Goal: Transaction & Acquisition: Purchase product/service

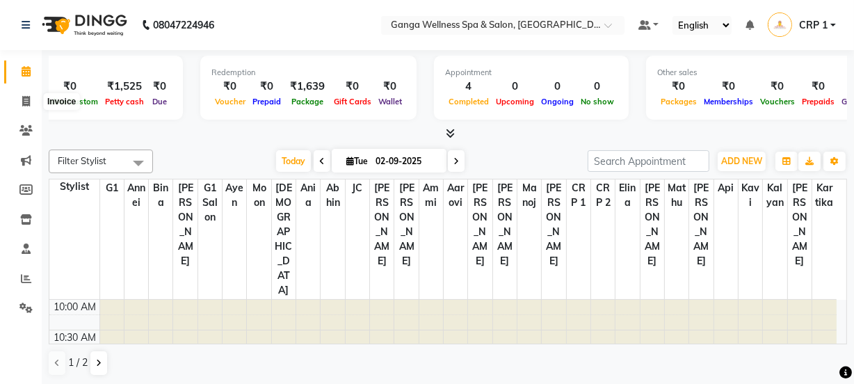
scroll to position [0, 321]
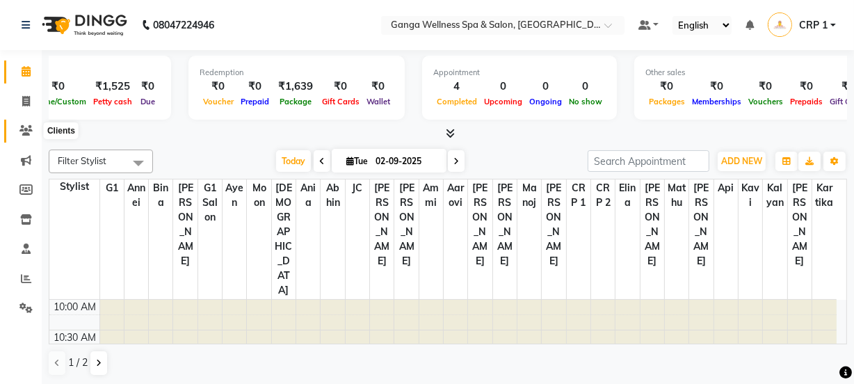
click at [25, 129] on icon at bounding box center [25, 130] width 13 height 10
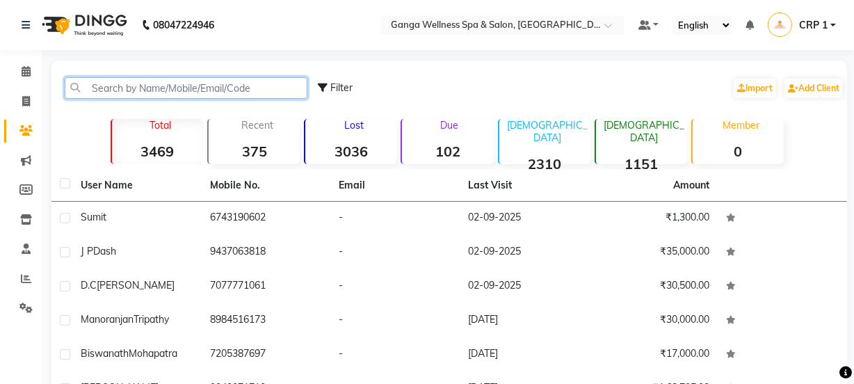
click at [106, 86] on input "text" at bounding box center [186, 88] width 243 height 22
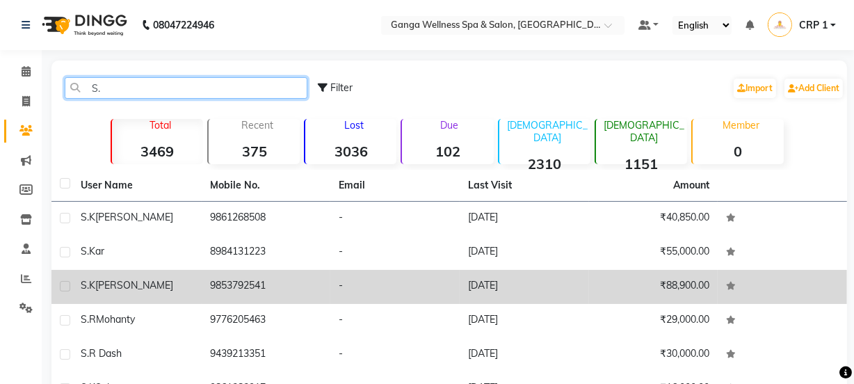
type input "S."
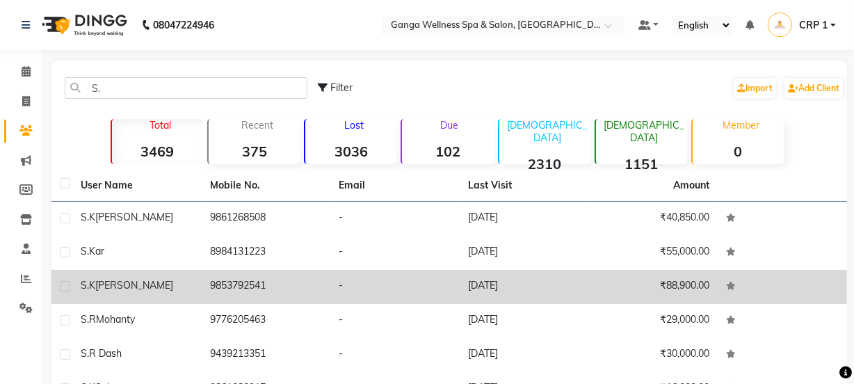
click at [129, 284] on span "[PERSON_NAME]" at bounding box center [134, 285] width 78 height 13
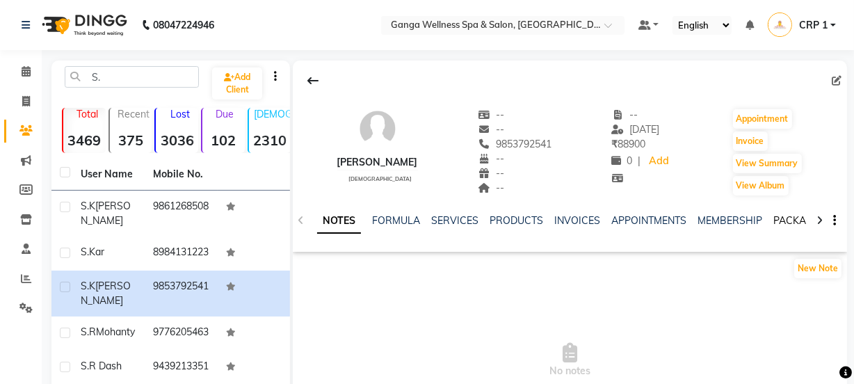
click at [778, 216] on link "PACKAGES" at bounding box center [798, 220] width 51 height 13
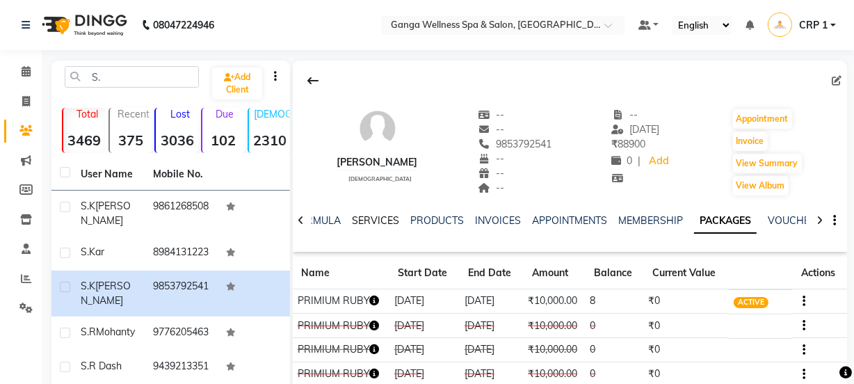
click at [380, 216] on link "SERVICES" at bounding box center [375, 220] width 47 height 13
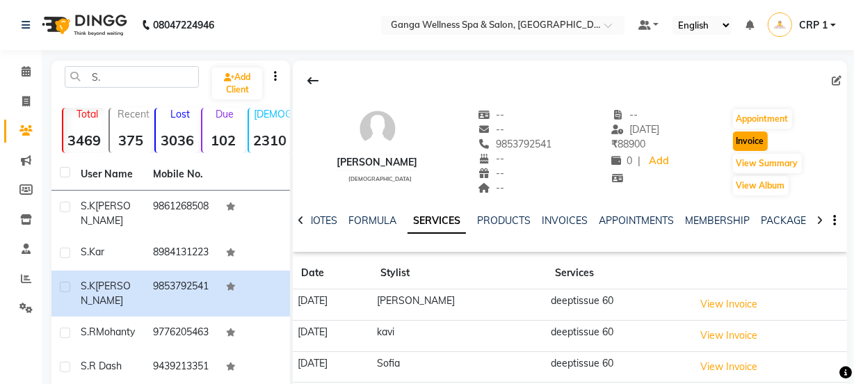
click at [743, 144] on button "Invoice" at bounding box center [750, 140] width 35 height 19
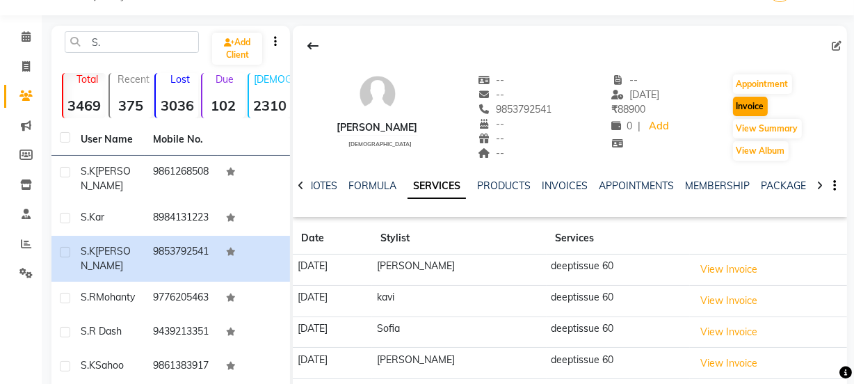
select select "715"
select select "service"
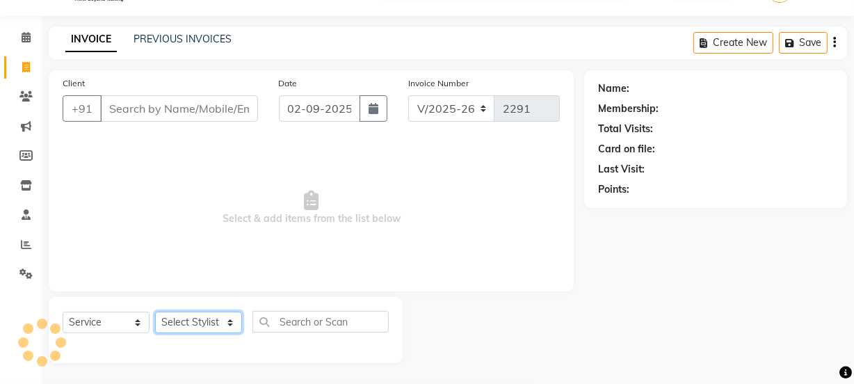
click at [209, 319] on select "Select Stylist" at bounding box center [198, 322] width 87 height 22
type input "9853792541"
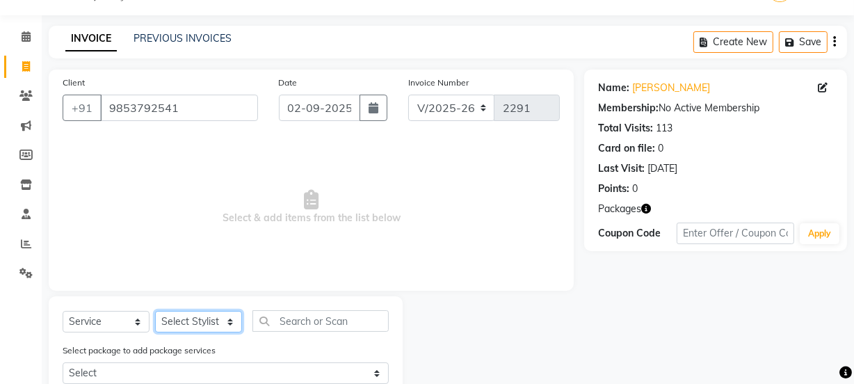
select select "75523"
click at [155, 311] on select "Select Stylist Aarovi Abhin Alisha Ammi Ania Annei Api Ayen Bikash Bina CRP 1 C…" at bounding box center [198, 322] width 87 height 22
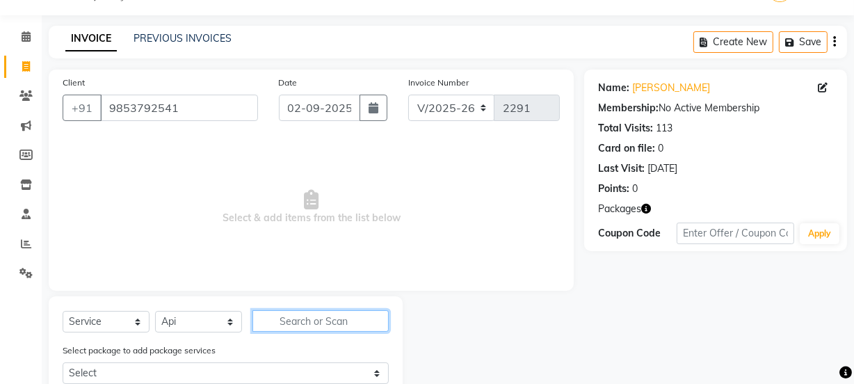
click at [321, 321] on input "text" at bounding box center [320, 321] width 136 height 22
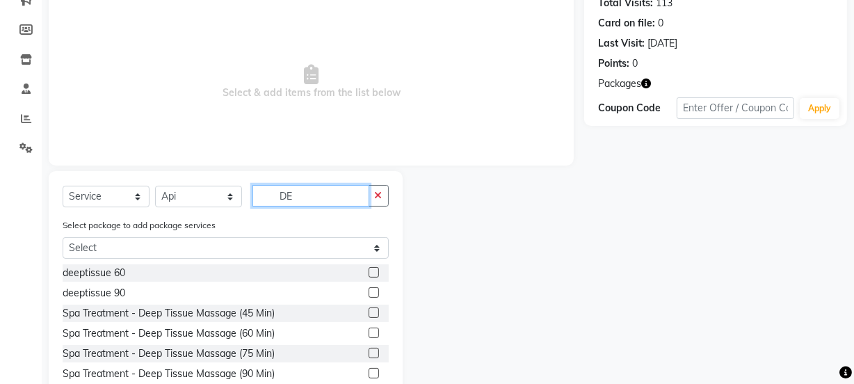
scroll to position [161, 0]
type input "DE"
click at [369, 271] on label at bounding box center [374, 271] width 10 height 10
click at [369, 271] on input "checkbox" at bounding box center [373, 272] width 9 height 9
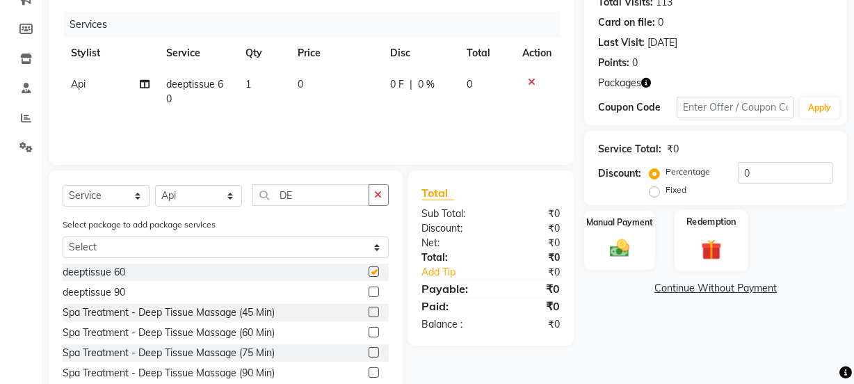
checkbox input "false"
click at [721, 226] on label "Redemption" at bounding box center [711, 221] width 50 height 13
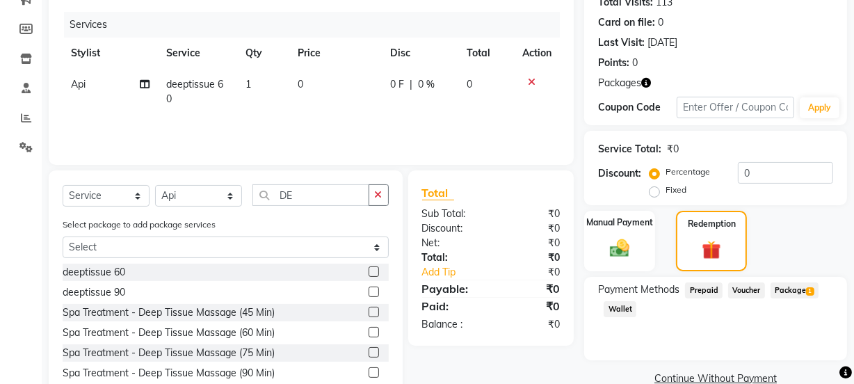
click at [787, 285] on span "Package 1" at bounding box center [794, 290] width 48 height 16
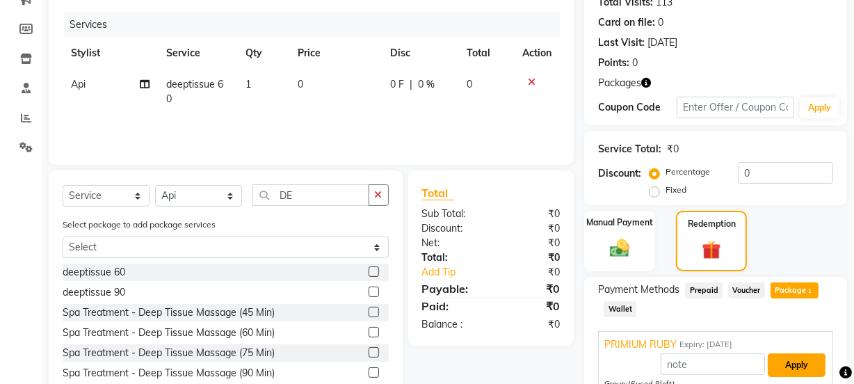
click at [800, 372] on button "Apply" at bounding box center [797, 365] width 58 height 24
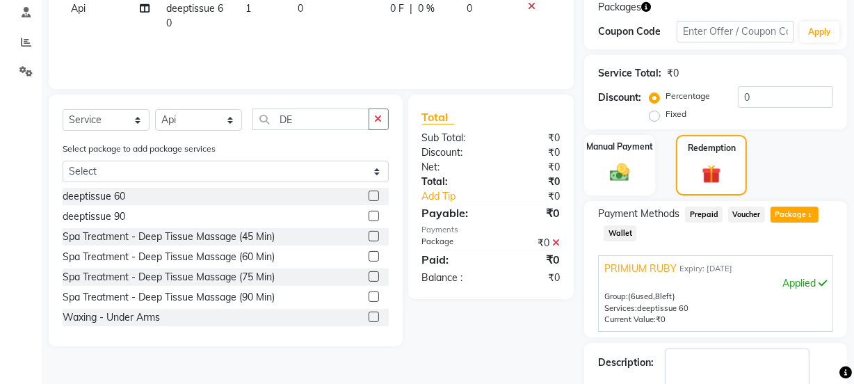
scroll to position [317, 0]
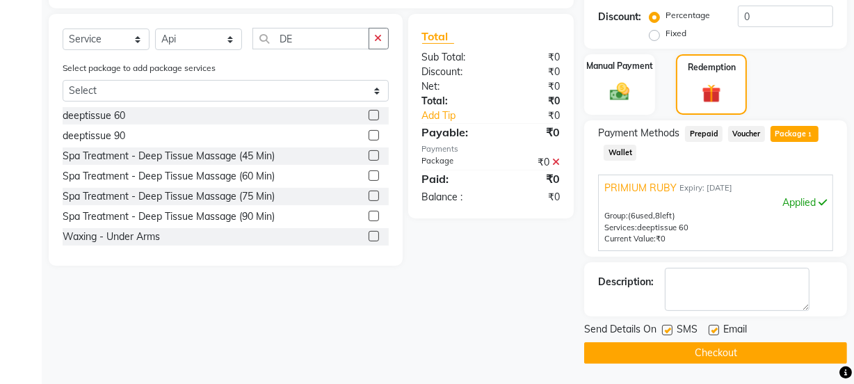
click at [743, 355] on button "Checkout" at bounding box center [715, 353] width 263 height 22
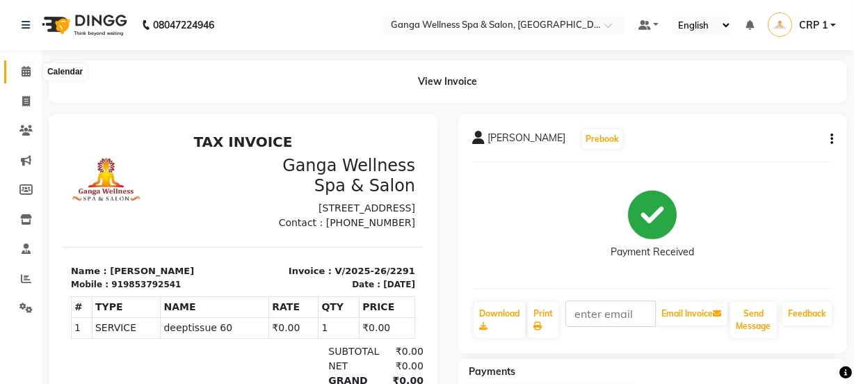
click at [33, 70] on span at bounding box center [26, 72] width 24 height 16
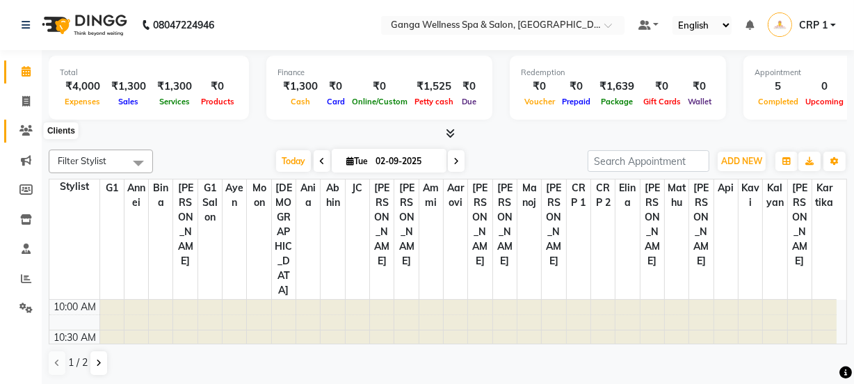
click at [28, 132] on icon at bounding box center [25, 130] width 13 height 10
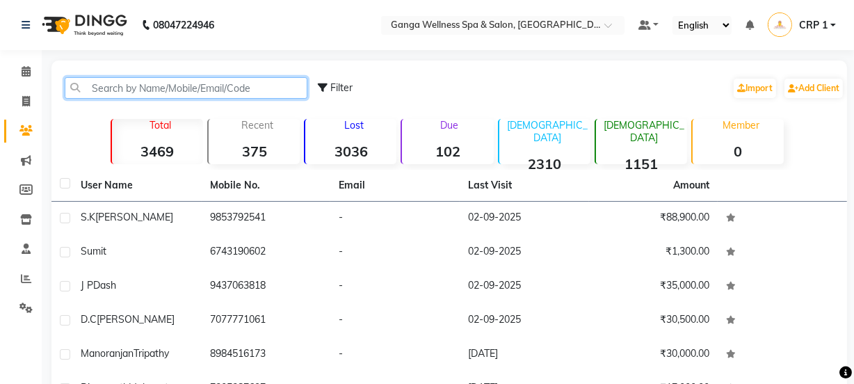
click at [143, 95] on input "text" at bounding box center [186, 88] width 243 height 22
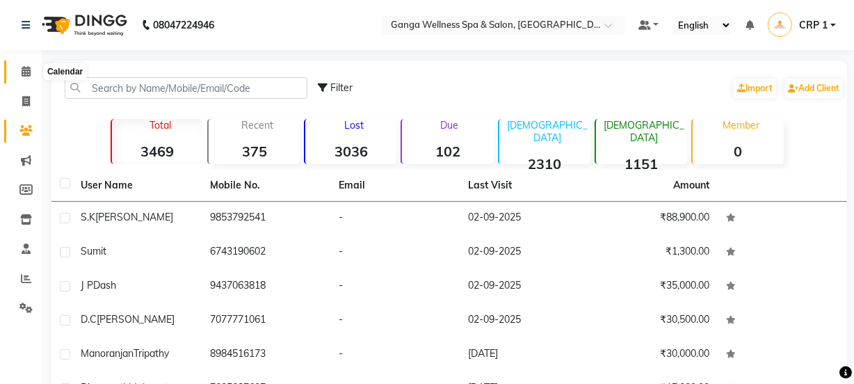
click at [27, 76] on icon at bounding box center [26, 71] width 9 height 10
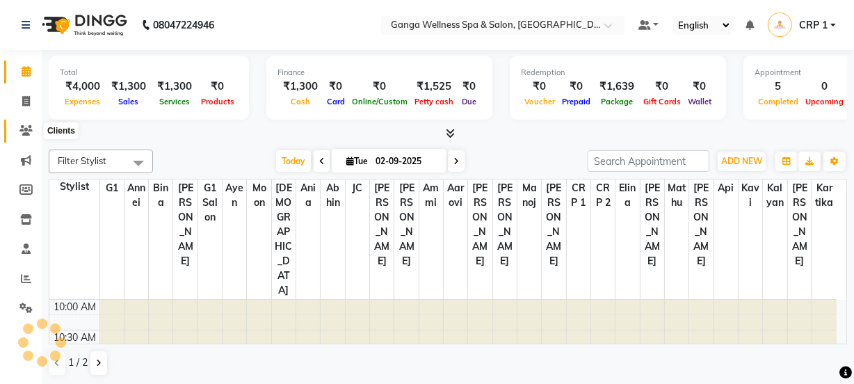
click at [29, 130] on icon at bounding box center [25, 130] width 13 height 10
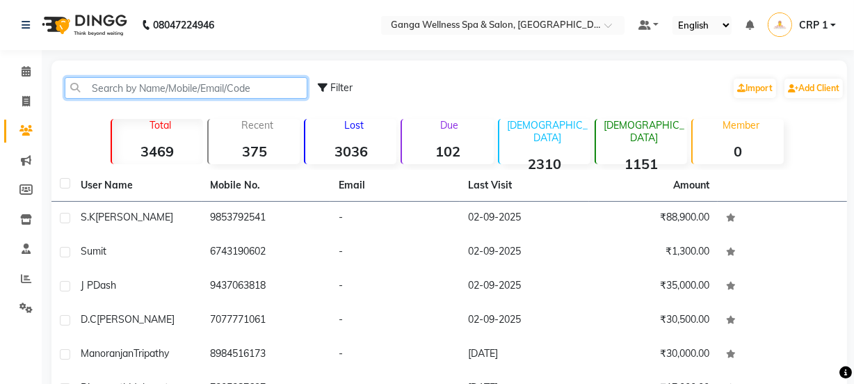
click at [128, 94] on input "text" at bounding box center [186, 88] width 243 height 22
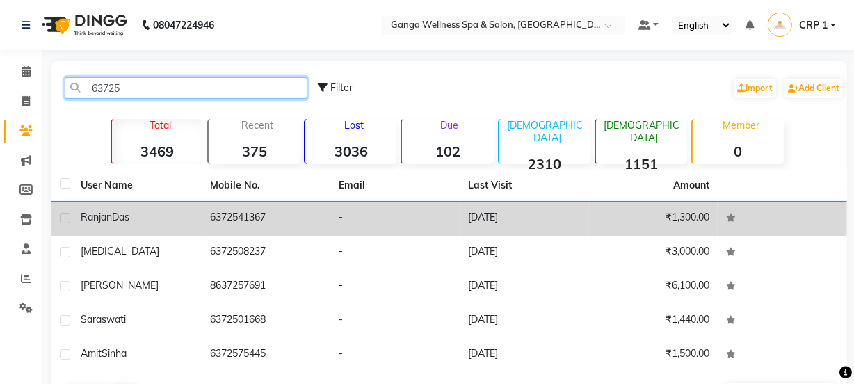
type input "63725"
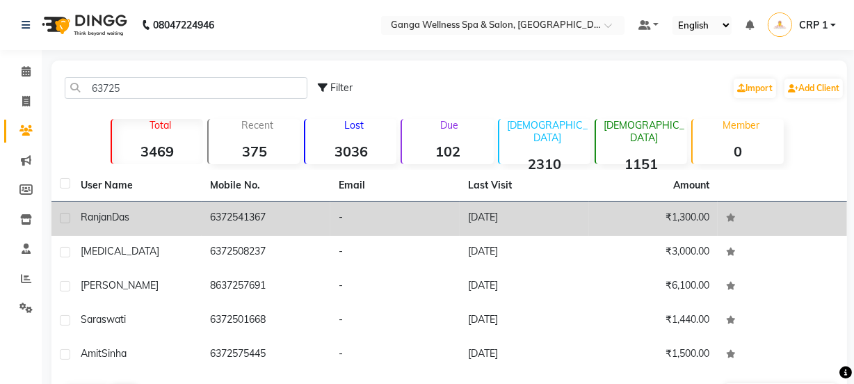
click at [344, 218] on td "-" at bounding box center [394, 219] width 129 height 34
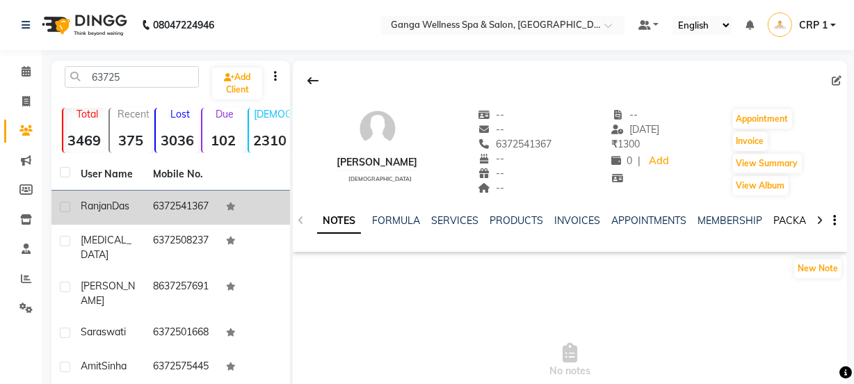
click at [787, 222] on link "PACKAGES" at bounding box center [798, 220] width 51 height 13
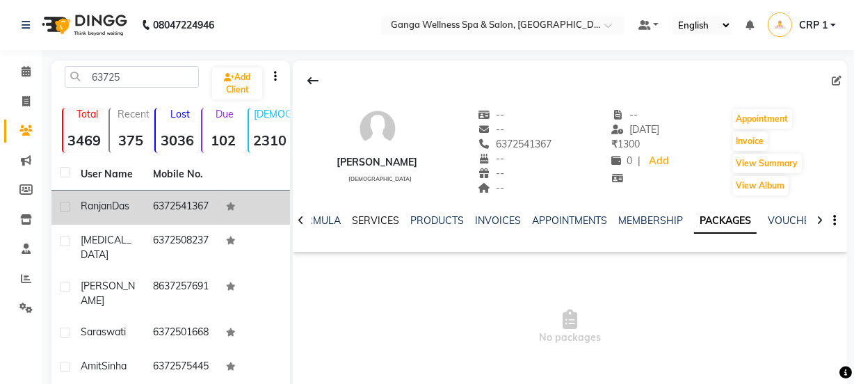
click at [382, 225] on link "SERVICES" at bounding box center [375, 220] width 47 height 13
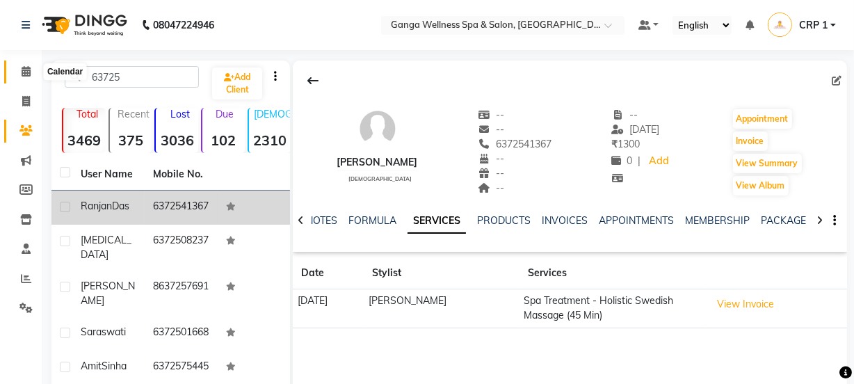
click at [25, 75] on icon at bounding box center [26, 71] width 9 height 10
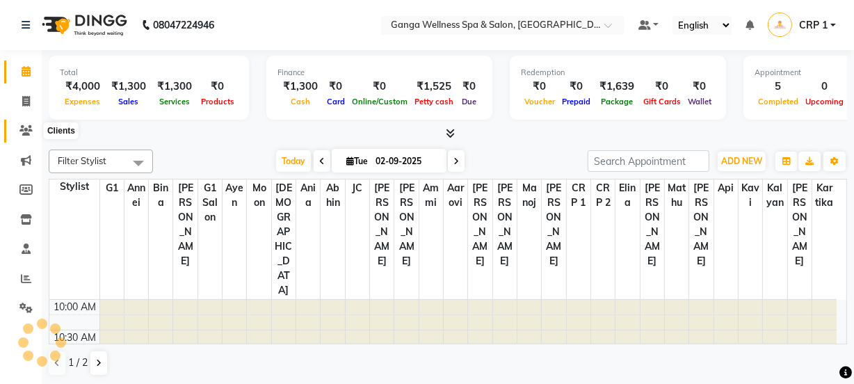
click at [17, 132] on span at bounding box center [26, 131] width 24 height 16
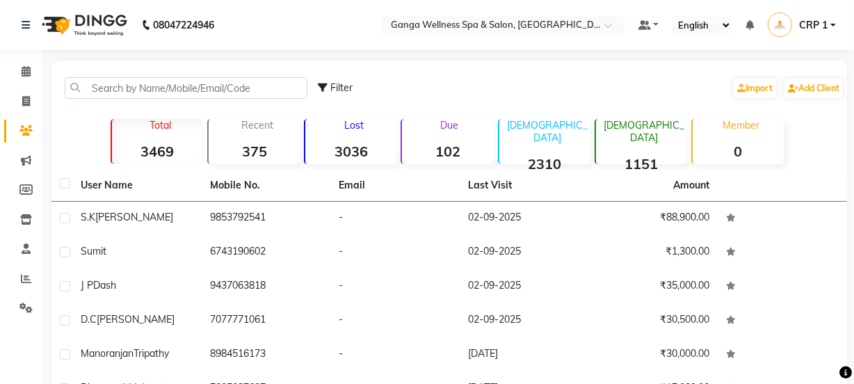
click at [466, 146] on strong "102" at bounding box center [447, 151] width 91 height 17
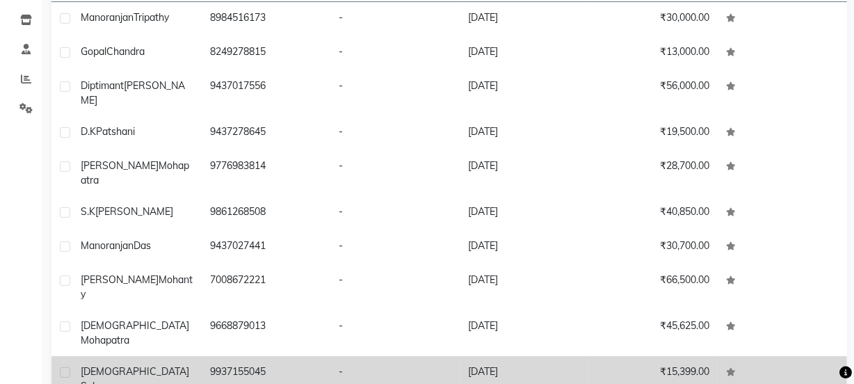
scroll to position [218, 0]
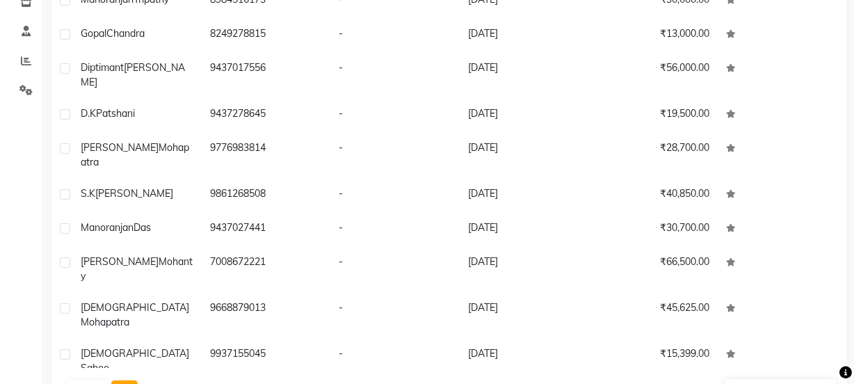
click at [118, 380] on button "Next" at bounding box center [124, 389] width 26 height 19
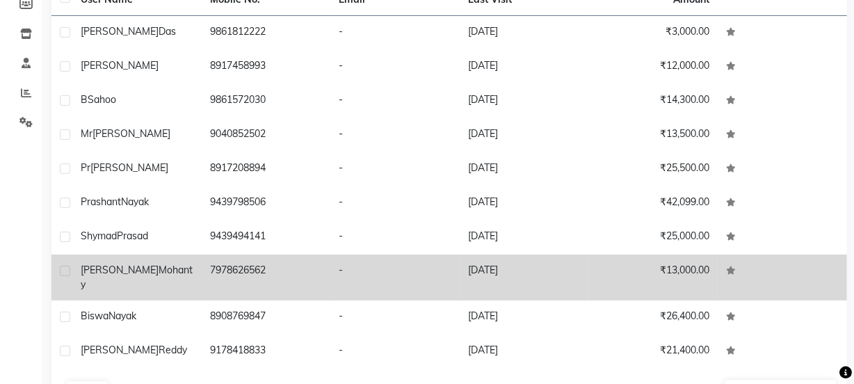
scroll to position [229, 0]
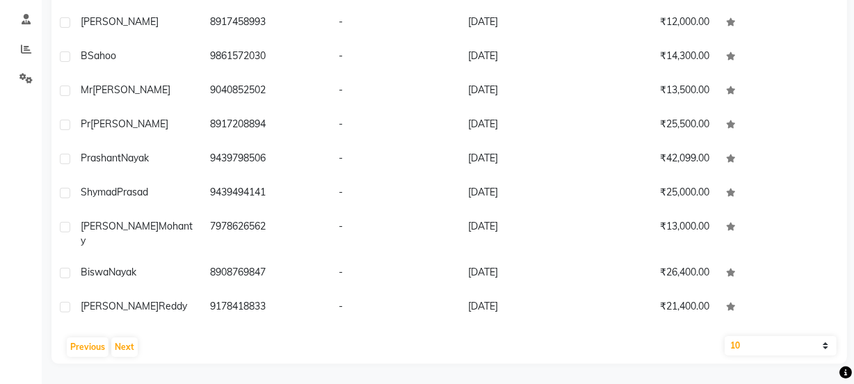
drag, startPoint x: 218, startPoint y: 275, endPoint x: 0, endPoint y: 208, distance: 227.6
click at [0, 208] on div "Calendar Invoice Clients Marketing Members Inventory Staff Reports Settings Com…" at bounding box center [94, 86] width 188 height 553
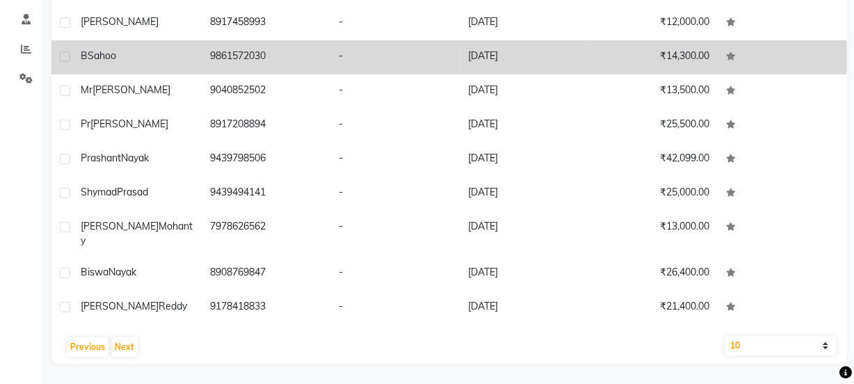
scroll to position [167, 0]
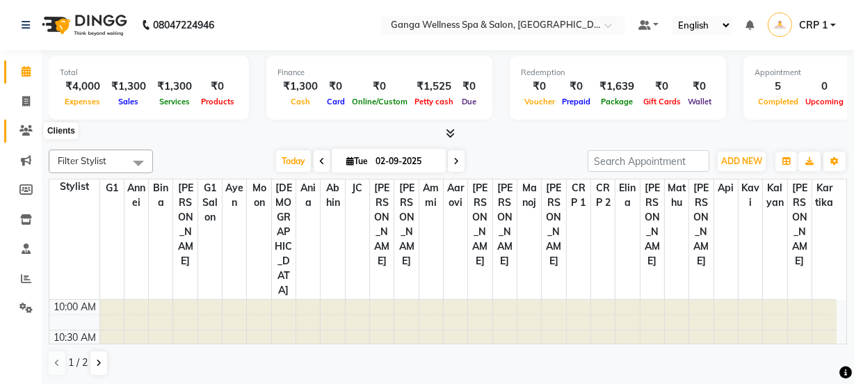
click at [18, 133] on span at bounding box center [26, 131] width 24 height 16
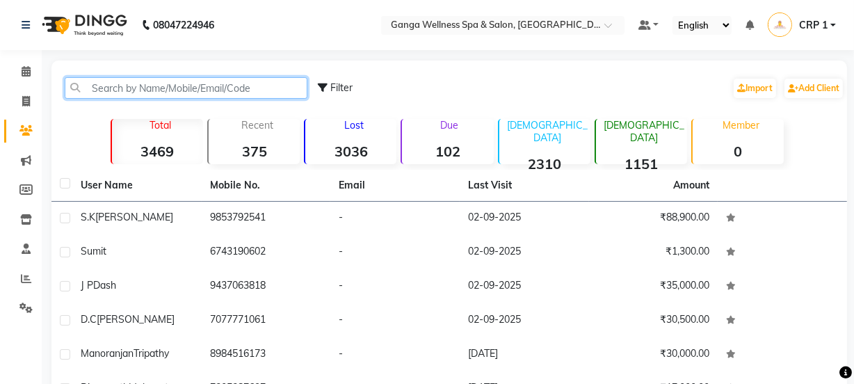
click at [150, 83] on input "text" at bounding box center [186, 88] width 243 height 22
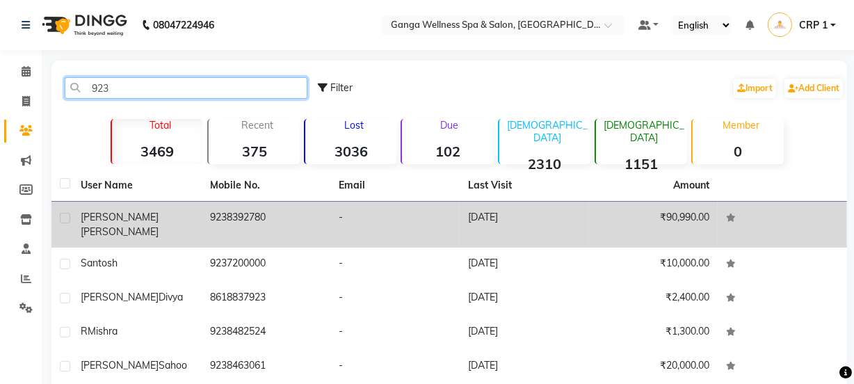
type input "923"
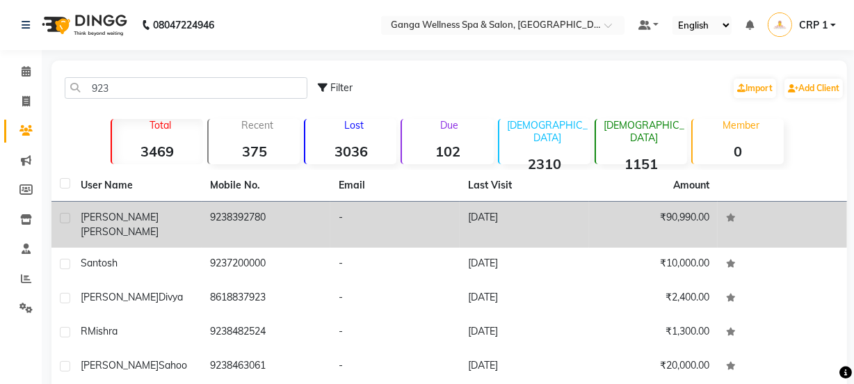
click at [127, 225] on span "[PERSON_NAME]" at bounding box center [120, 231] width 78 height 13
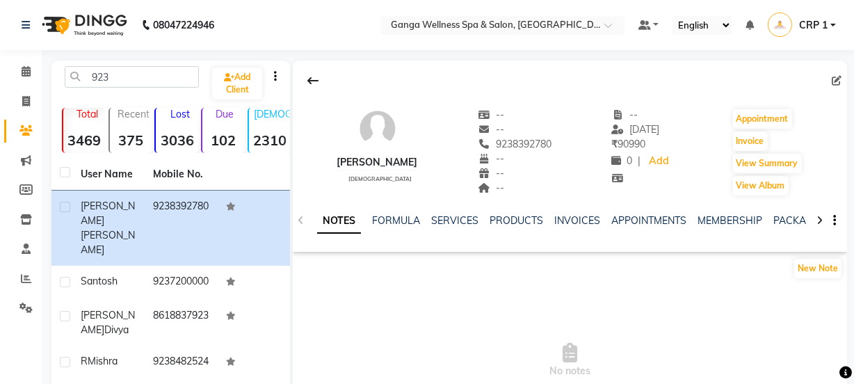
click at [783, 212] on div "NOTES FORMULA SERVICES PRODUCTS INVOICES APPOINTMENTS MEMBERSHIP PACKAGES VOUCH…" at bounding box center [570, 221] width 554 height 48
click at [783, 215] on link "PACKAGES" at bounding box center [798, 220] width 51 height 13
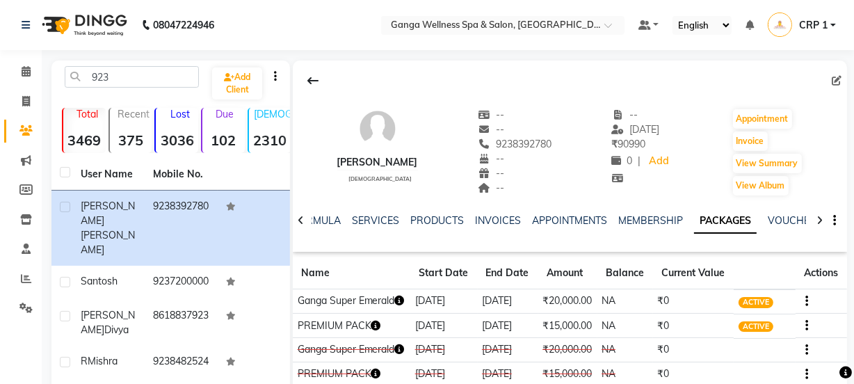
click at [395, 305] on icon "button" at bounding box center [400, 300] width 10 height 10
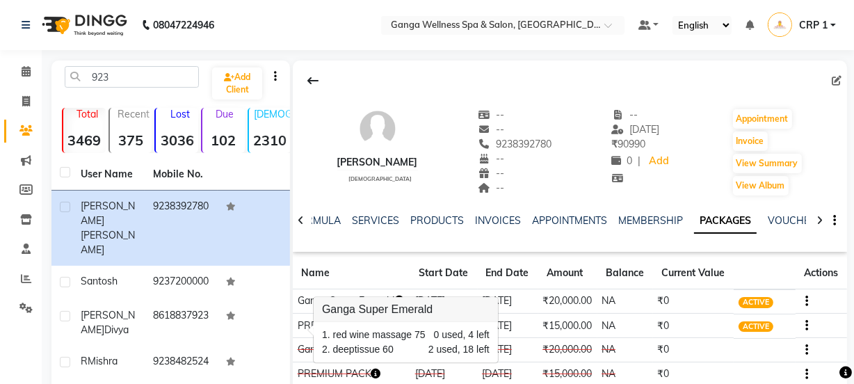
click at [473, 266] on th "Start Date" at bounding box center [443, 273] width 67 height 32
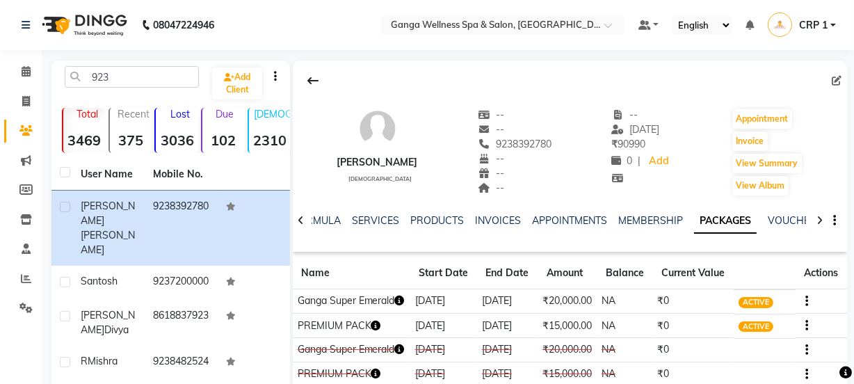
click at [377, 330] on icon "button" at bounding box center [376, 326] width 10 height 10
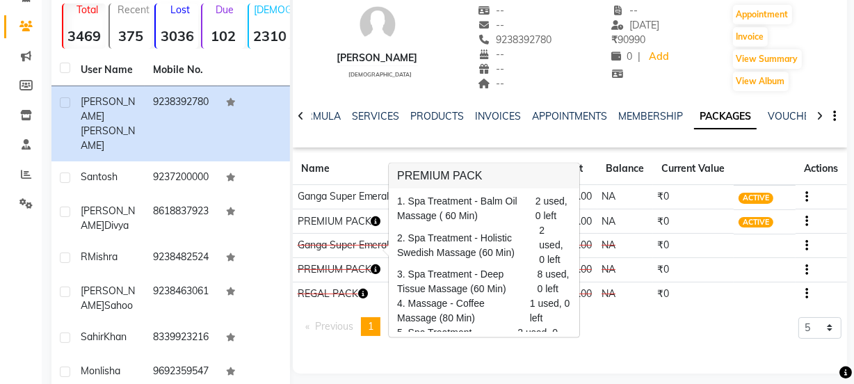
scroll to position [60, 0]
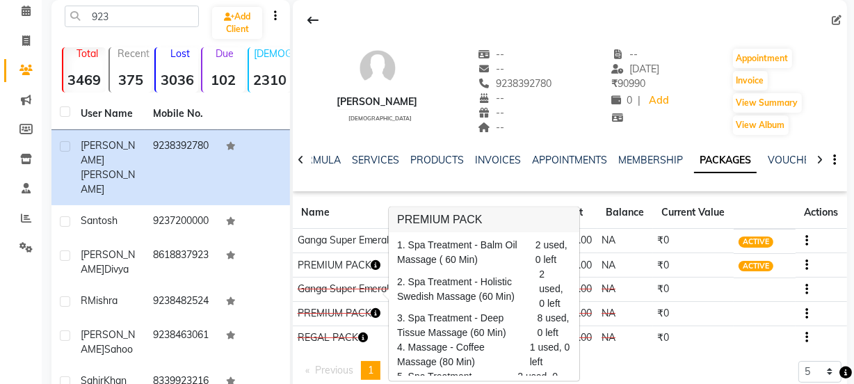
click at [395, 245] on icon "button" at bounding box center [400, 240] width 10 height 10
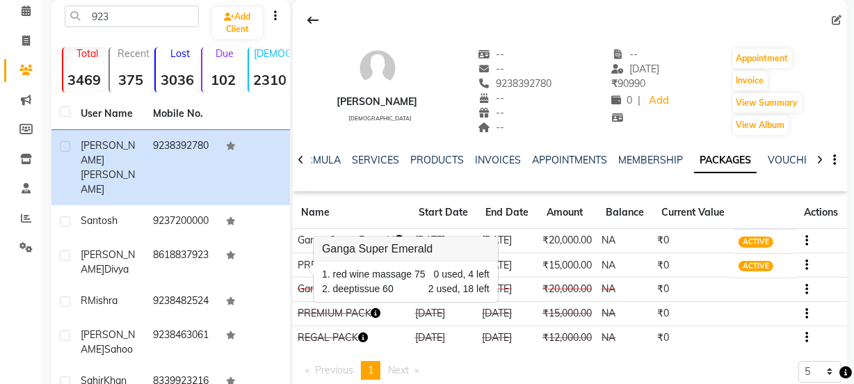
click at [469, 200] on th "Start Date" at bounding box center [443, 213] width 67 height 32
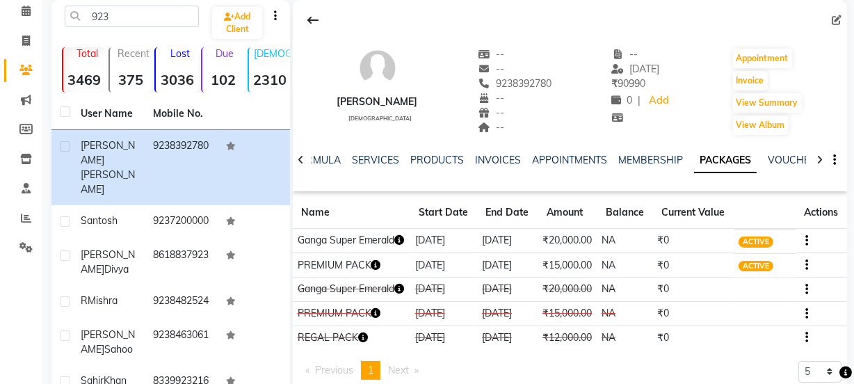
click at [395, 245] on icon "button" at bounding box center [400, 240] width 10 height 10
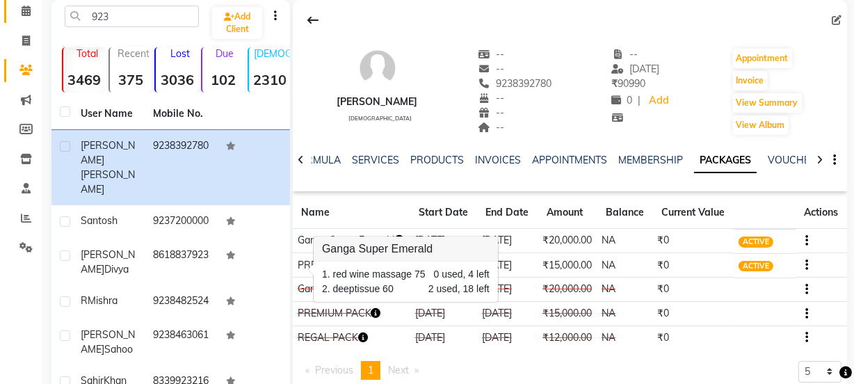
click at [29, 12] on icon at bounding box center [26, 11] width 9 height 10
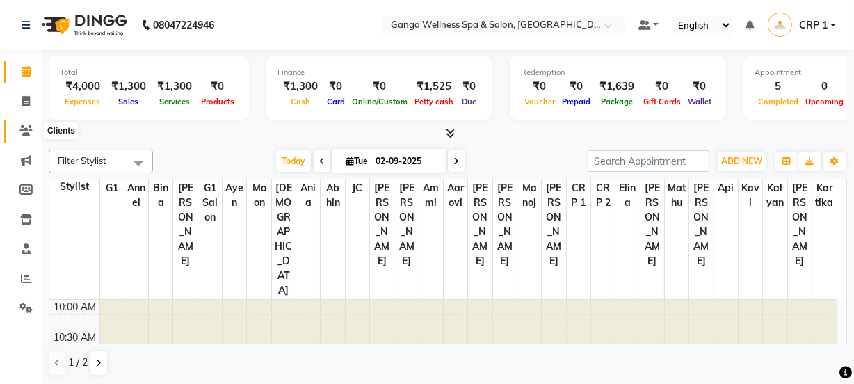
click at [24, 124] on span at bounding box center [26, 131] width 24 height 16
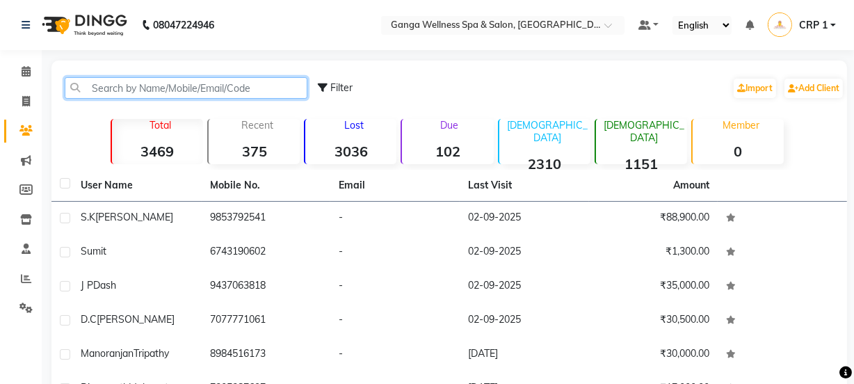
click at [167, 89] on input "text" at bounding box center [186, 88] width 243 height 22
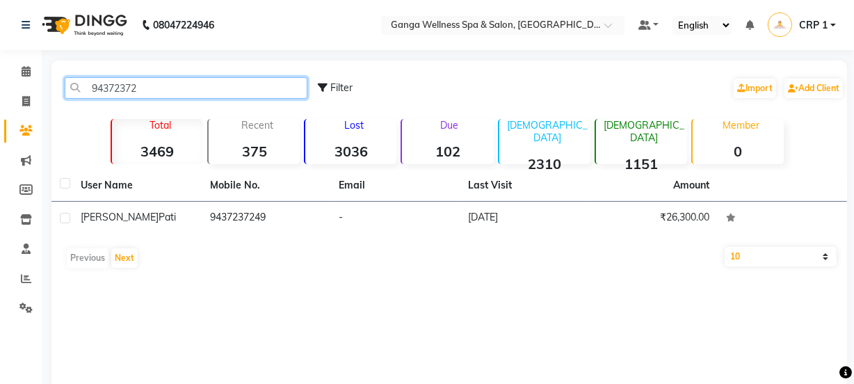
type input "94372372"
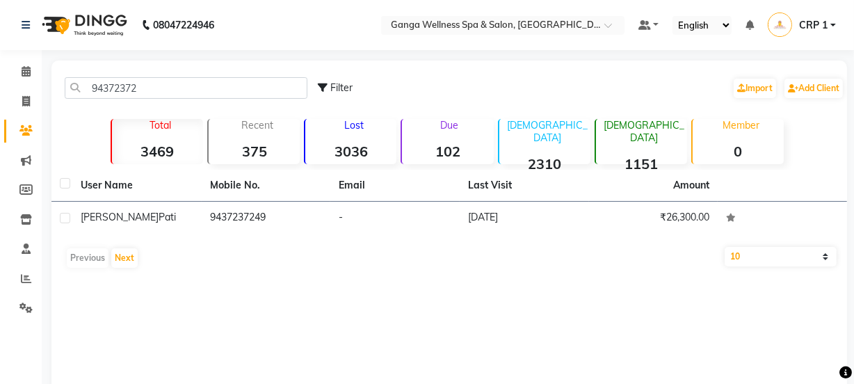
click at [154, 240] on div "User Name Mobile No. Email Last Visit Amount Umasankar Pati 9437237249 - 18-06-…" at bounding box center [448, 222] width 795 height 105
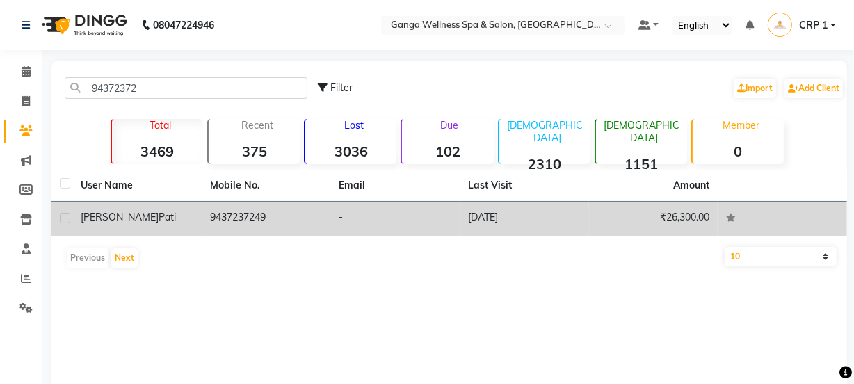
click at [169, 231] on td "Umasankar Pati" at bounding box center [136, 219] width 129 height 34
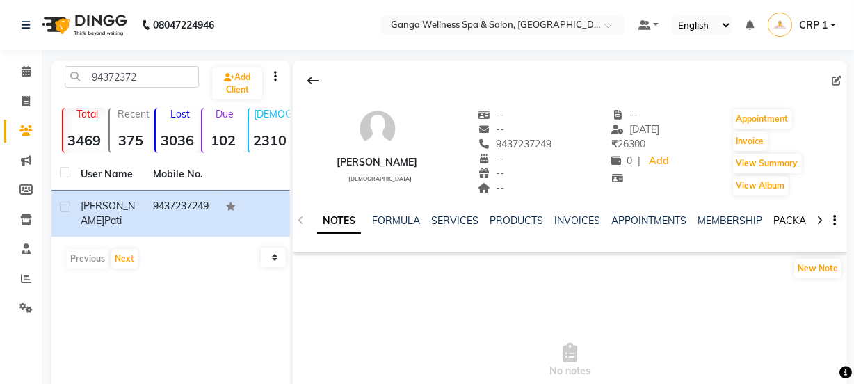
click at [784, 219] on link "PACKAGES" at bounding box center [798, 220] width 51 height 13
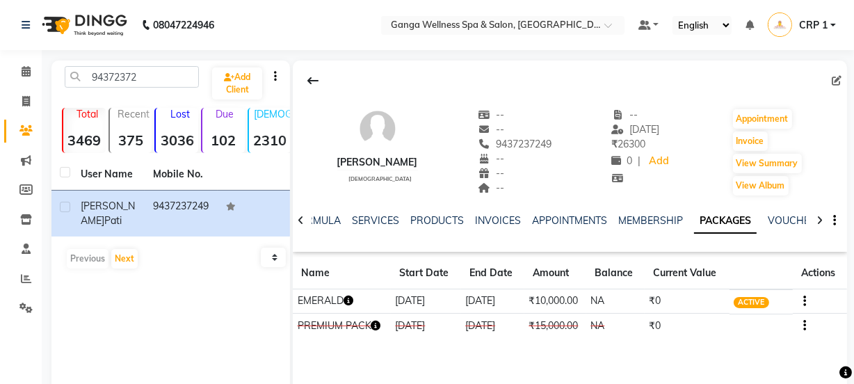
click at [349, 300] on icon "button" at bounding box center [348, 300] width 10 height 10
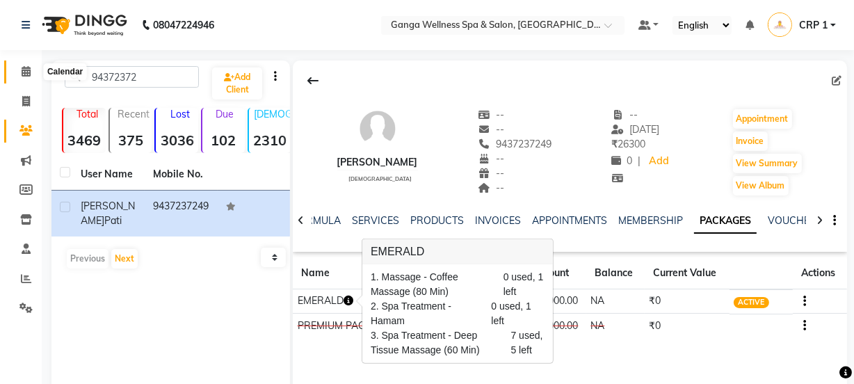
click at [23, 65] on span at bounding box center [26, 72] width 24 height 16
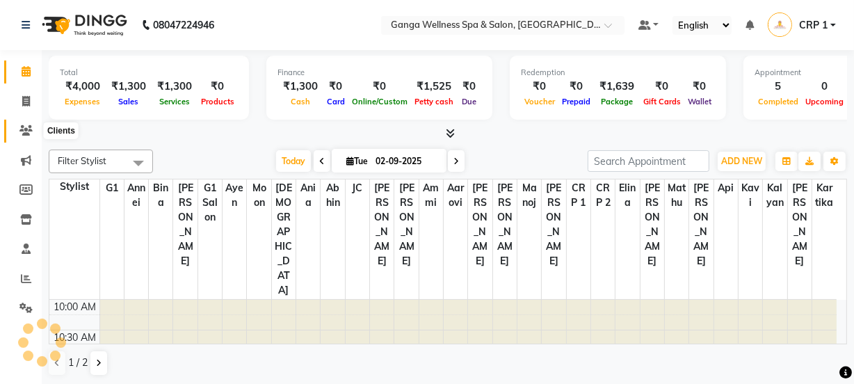
click at [28, 132] on icon at bounding box center [25, 130] width 13 height 10
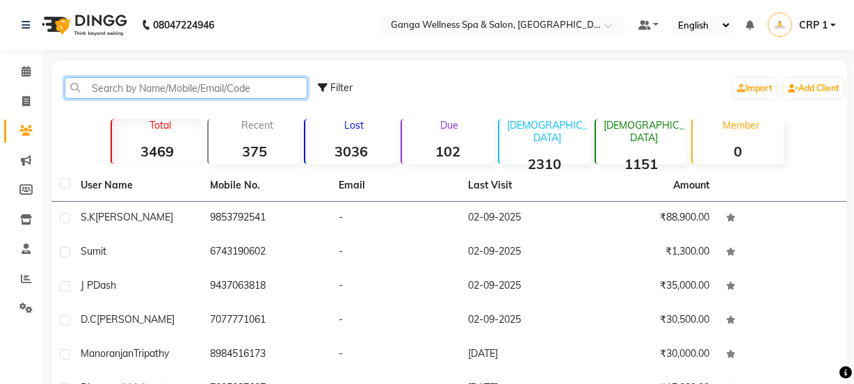
click at [208, 90] on input "text" at bounding box center [186, 88] width 243 height 22
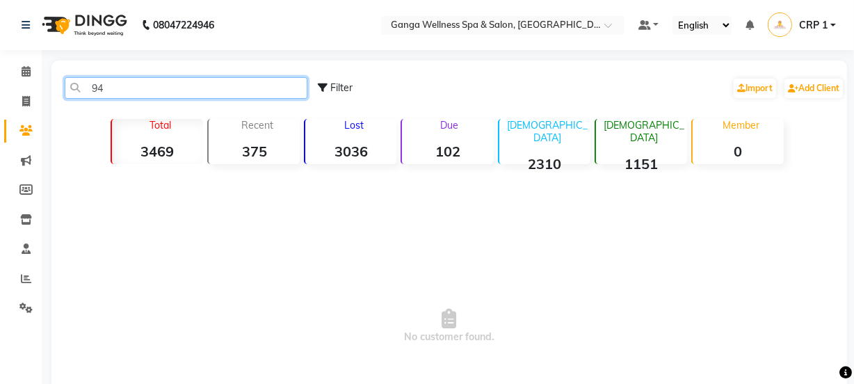
type input "9"
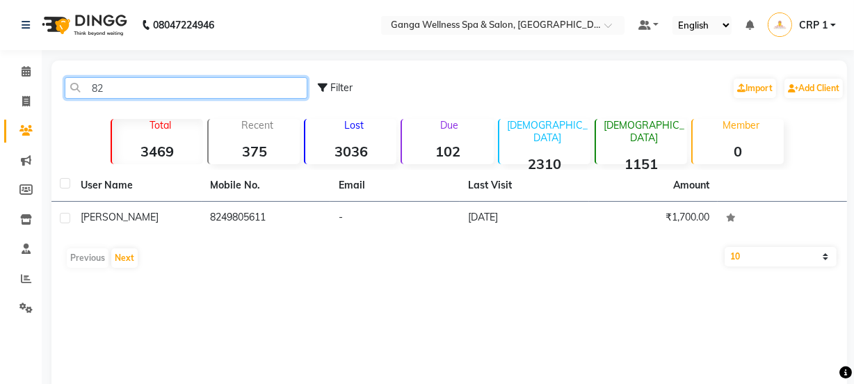
type input "8"
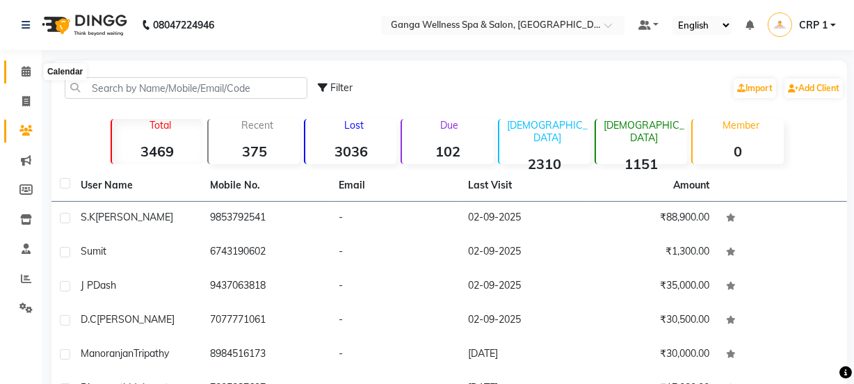
click at [24, 70] on icon at bounding box center [26, 71] width 9 height 10
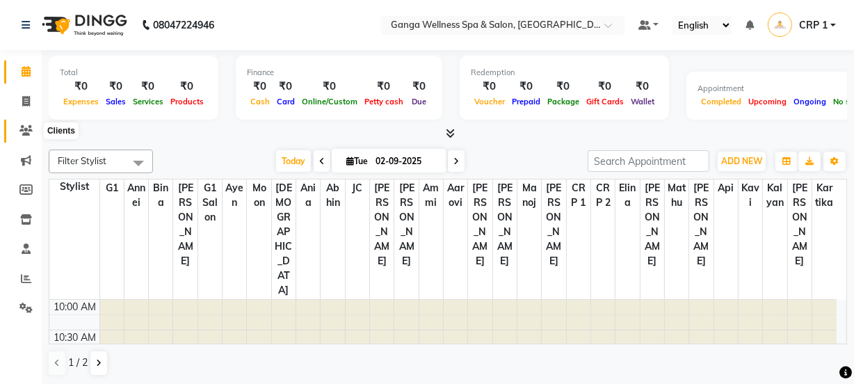
click at [20, 136] on span at bounding box center [26, 131] width 24 height 16
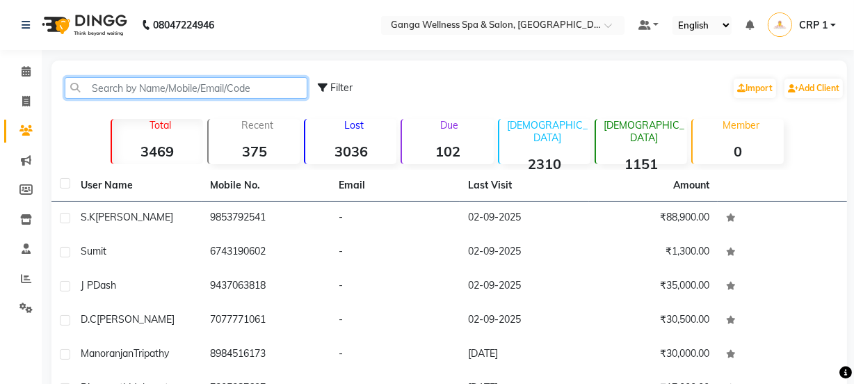
click at [132, 90] on input "text" at bounding box center [186, 88] width 243 height 22
type input "s"
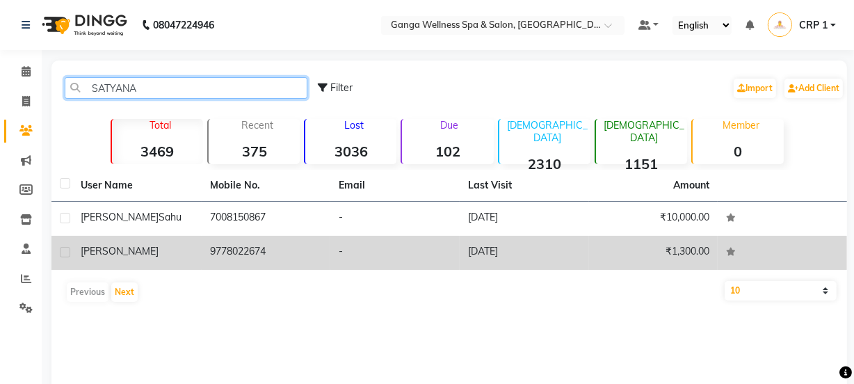
type input "SATYANA"
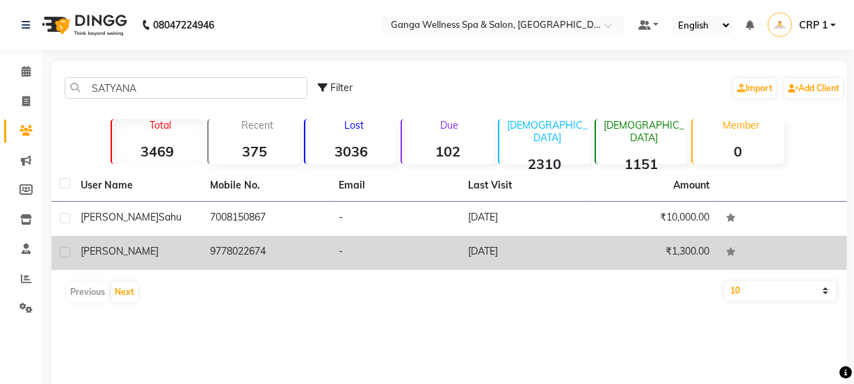
click at [188, 268] on td "Satyanarayan" at bounding box center [136, 253] width 129 height 34
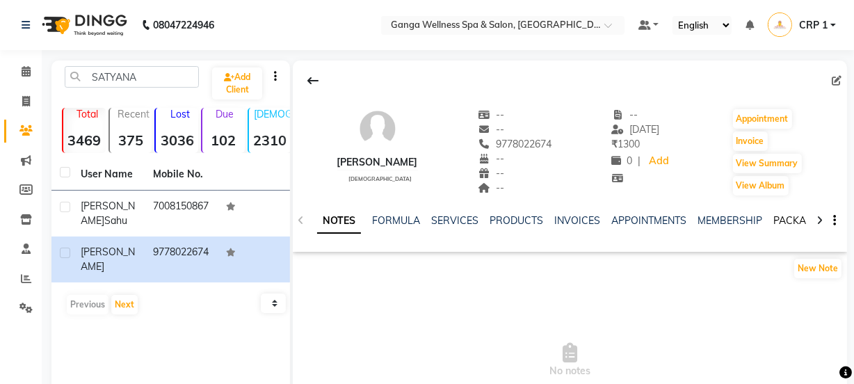
click at [778, 222] on link "PACKAGES" at bounding box center [798, 220] width 51 height 13
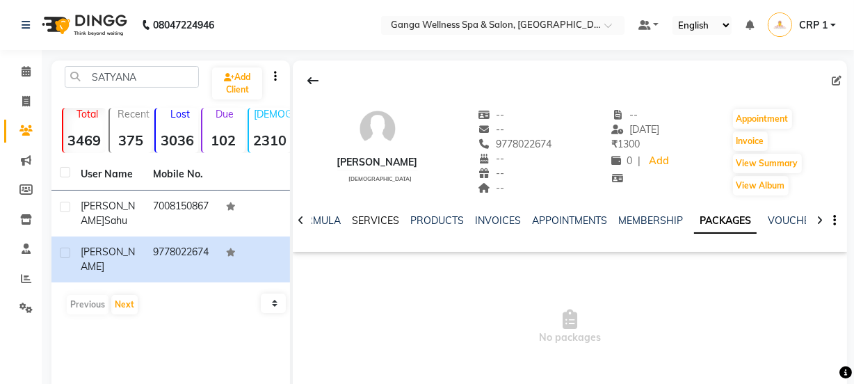
click at [381, 225] on link "SERVICES" at bounding box center [375, 220] width 47 height 13
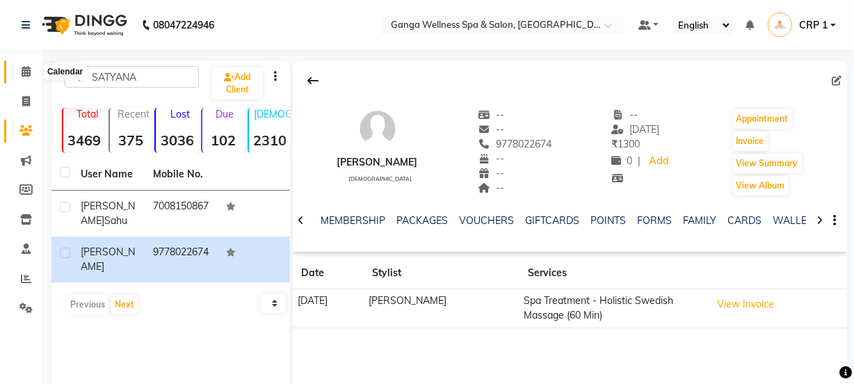
click at [29, 76] on icon at bounding box center [26, 71] width 9 height 10
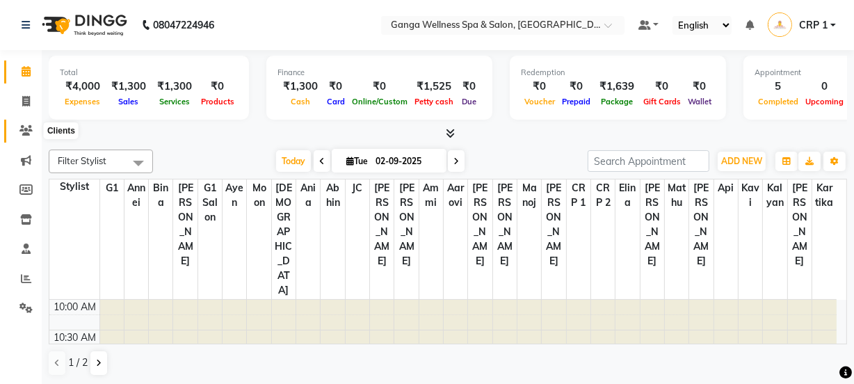
click at [31, 126] on icon at bounding box center [25, 130] width 13 height 10
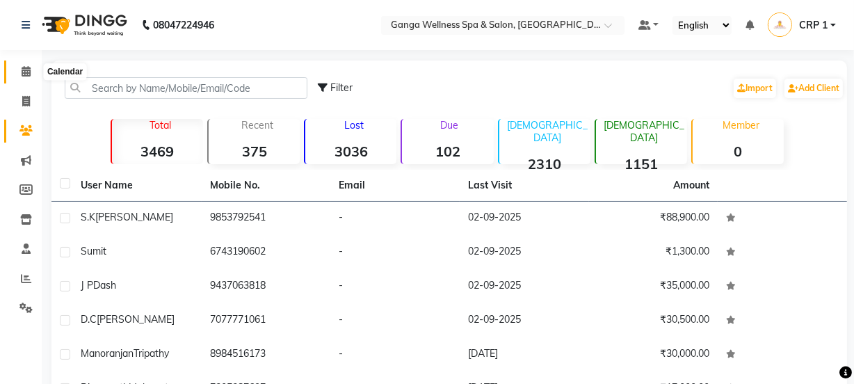
click at [28, 69] on icon at bounding box center [26, 71] width 9 height 10
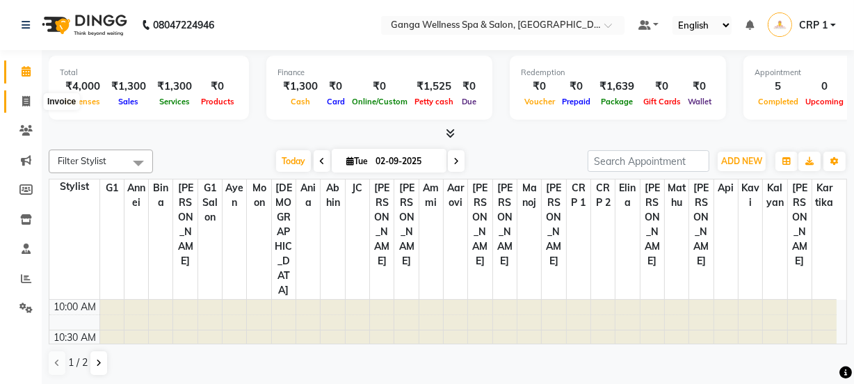
click at [28, 102] on icon at bounding box center [26, 101] width 8 height 10
select select "service"
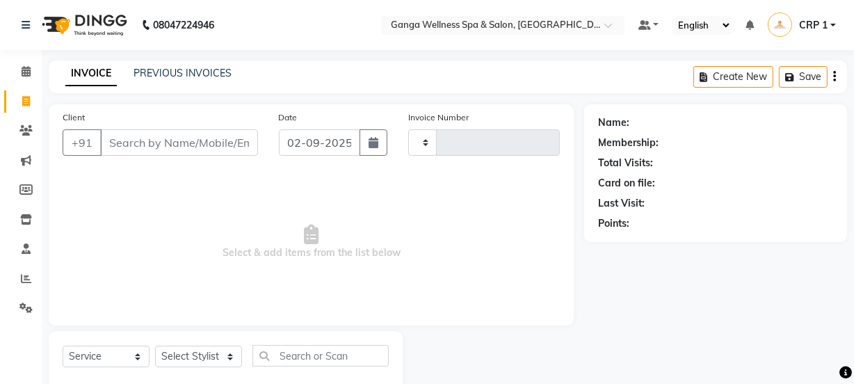
type input "2292"
select select "715"
click at [28, 74] on icon at bounding box center [26, 71] width 9 height 10
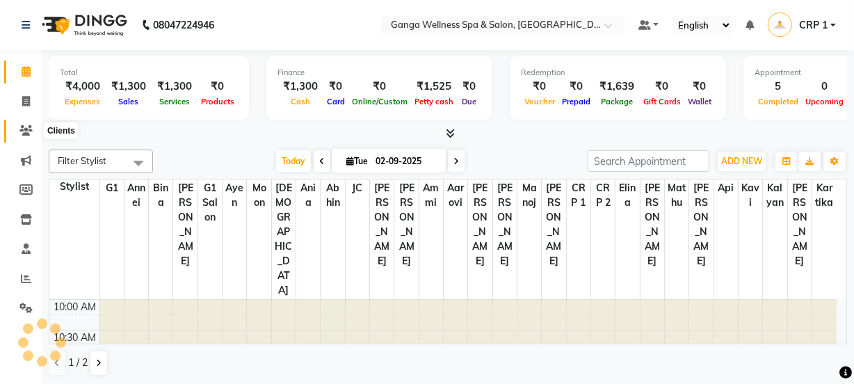
click at [26, 134] on icon at bounding box center [25, 130] width 13 height 10
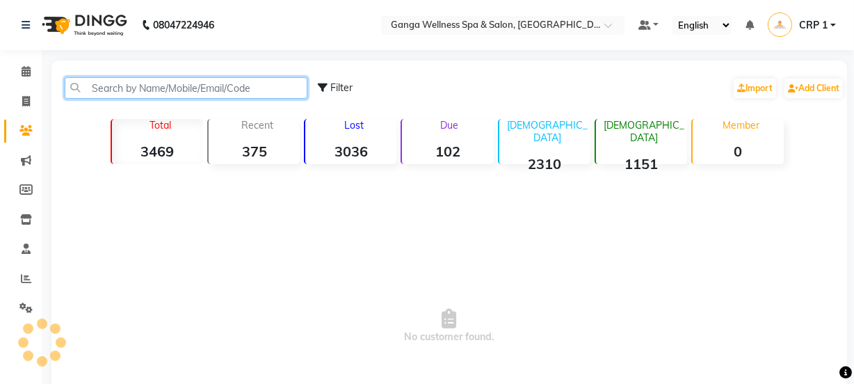
click at [146, 89] on input "text" at bounding box center [186, 88] width 243 height 22
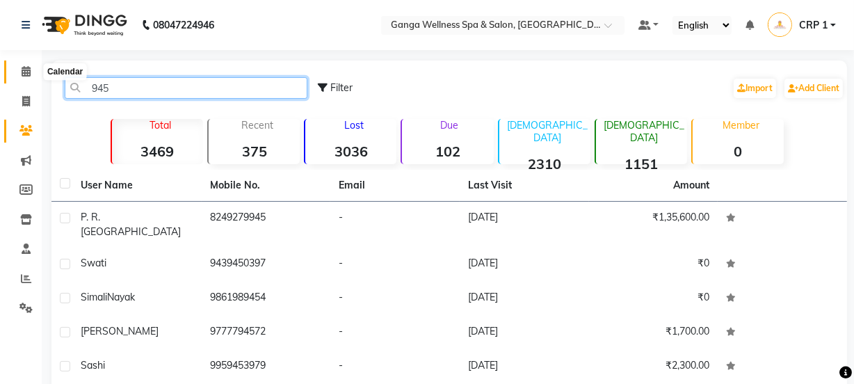
type input "945"
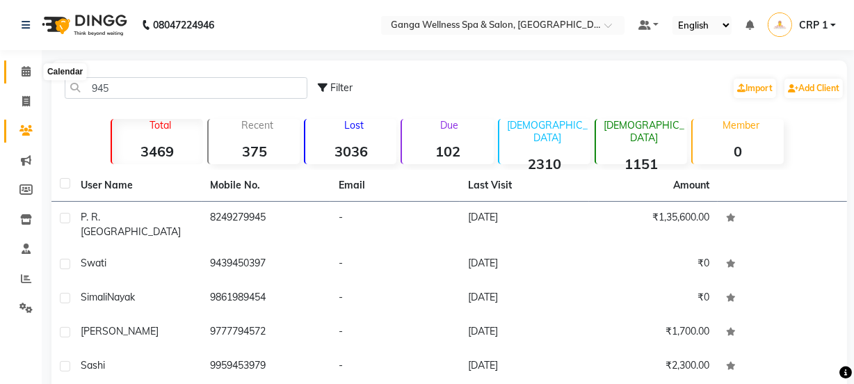
click at [23, 73] on icon at bounding box center [26, 71] width 9 height 10
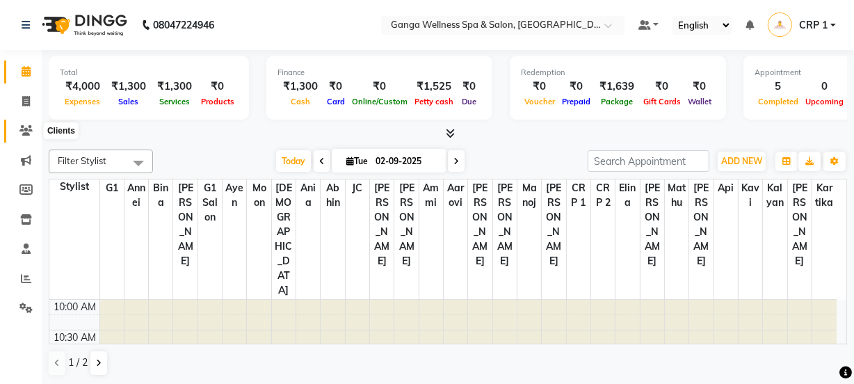
click at [26, 127] on icon at bounding box center [25, 130] width 13 height 10
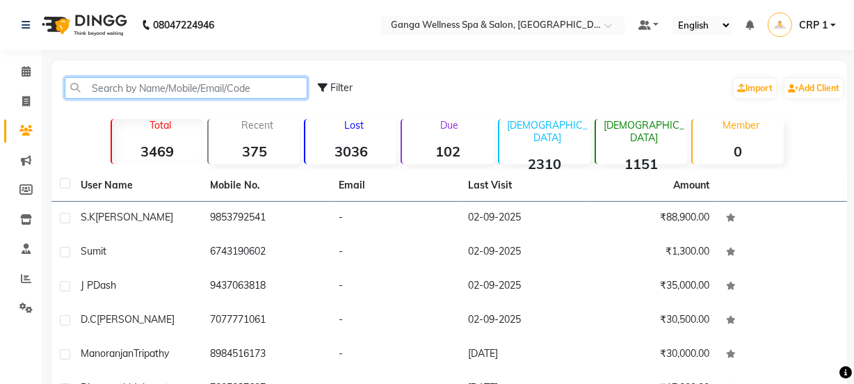
click at [136, 86] on input "text" at bounding box center [186, 88] width 243 height 22
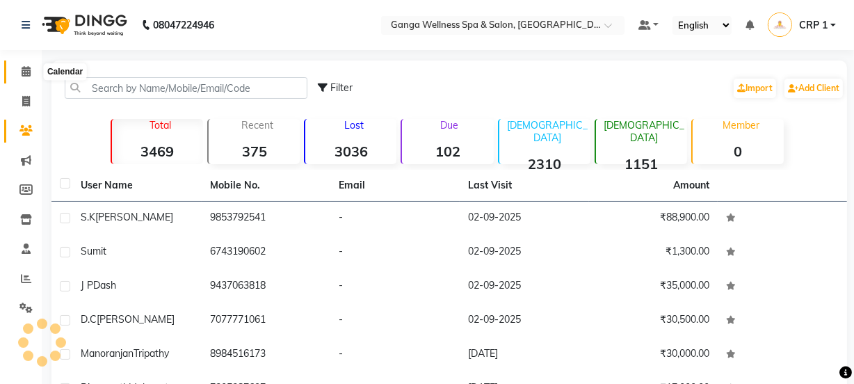
click at [26, 74] on icon at bounding box center [26, 71] width 9 height 10
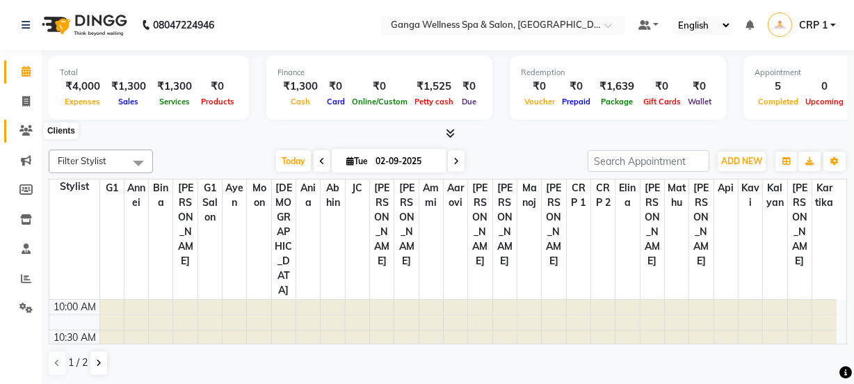
click at [22, 131] on icon at bounding box center [25, 130] width 13 height 10
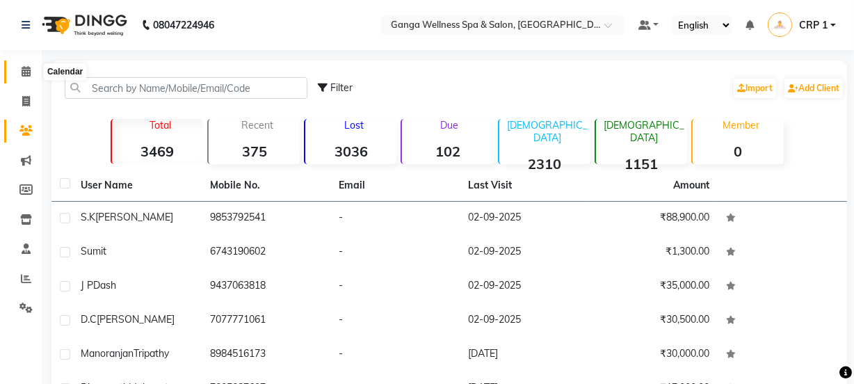
click at [28, 70] on icon at bounding box center [26, 71] width 9 height 10
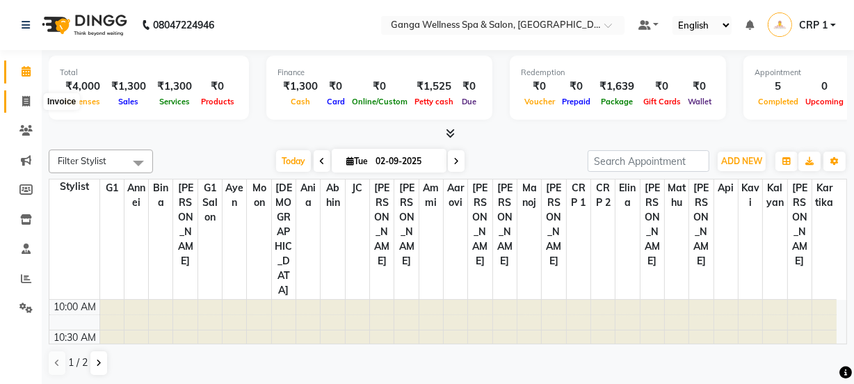
click at [22, 103] on icon at bounding box center [26, 101] width 8 height 10
select select "715"
select select "service"
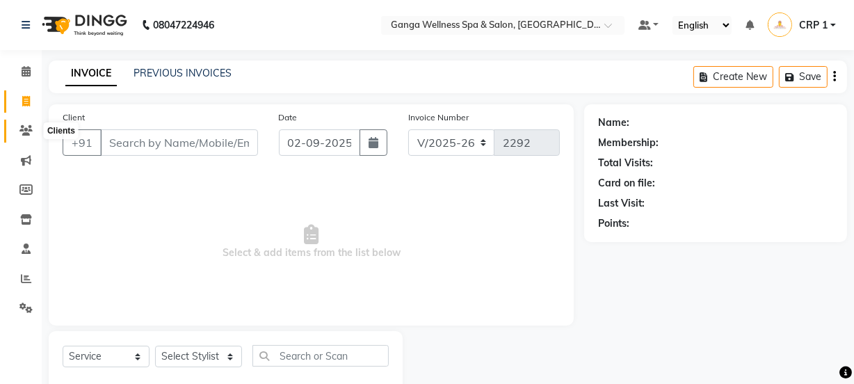
click at [34, 131] on span at bounding box center [26, 131] width 24 height 16
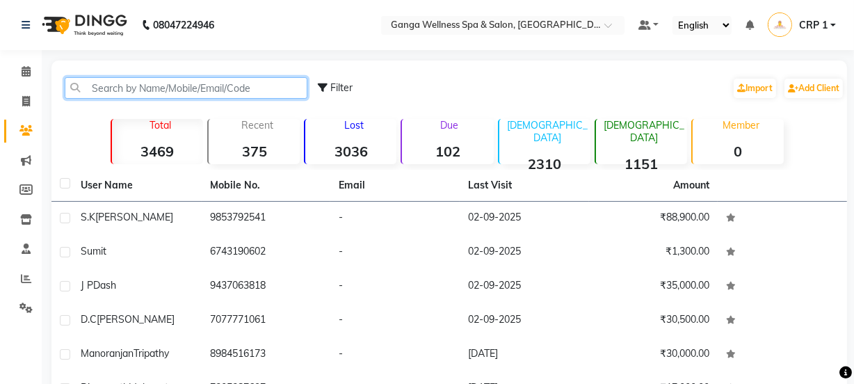
click at [129, 90] on input "text" at bounding box center [186, 88] width 243 height 22
click at [131, 90] on input "text" at bounding box center [186, 88] width 243 height 22
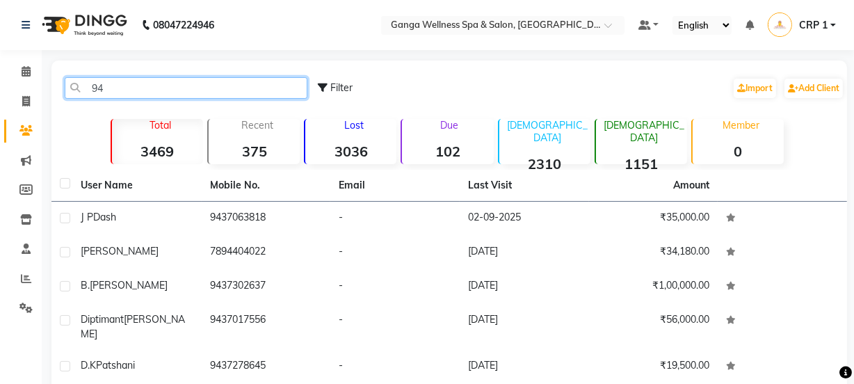
click at [145, 88] on input "94" at bounding box center [186, 88] width 243 height 22
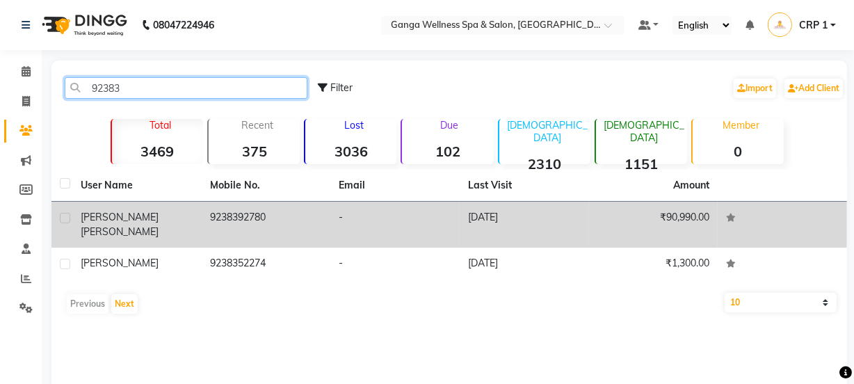
type input "92383"
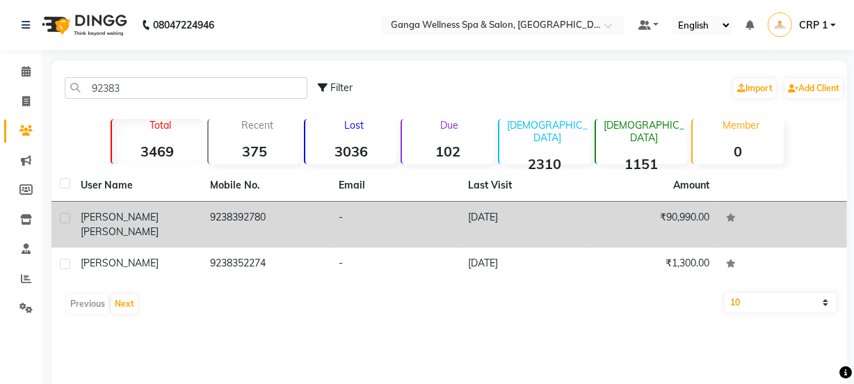
click at [128, 225] on span "[PERSON_NAME]" at bounding box center [120, 231] width 78 height 13
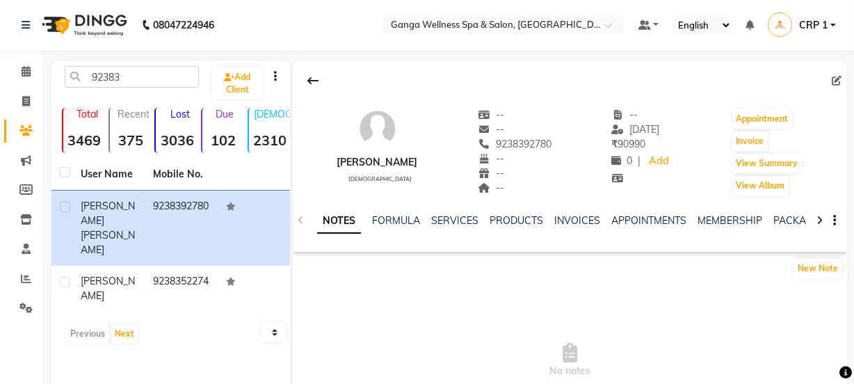
click at [767, 220] on ul "NOTES FORMULA SERVICES PRODUCTS INVOICES APPOINTMENTS MEMBERSHIP PACKAGES VOUCH…" at bounding box center [758, 220] width 883 height 15
click at [773, 220] on link "PACKAGES" at bounding box center [798, 220] width 51 height 13
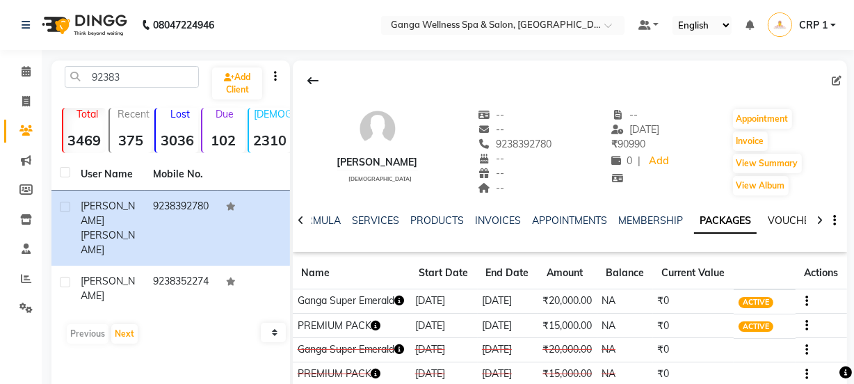
click at [775, 221] on link "VOUCHERS" at bounding box center [795, 220] width 55 height 13
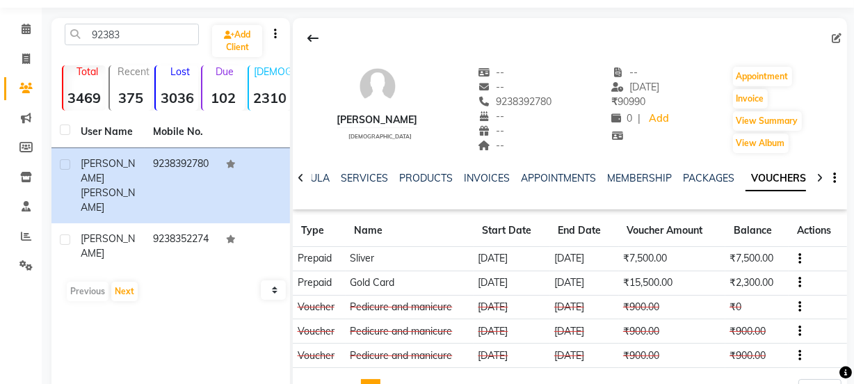
scroll to position [115, 0]
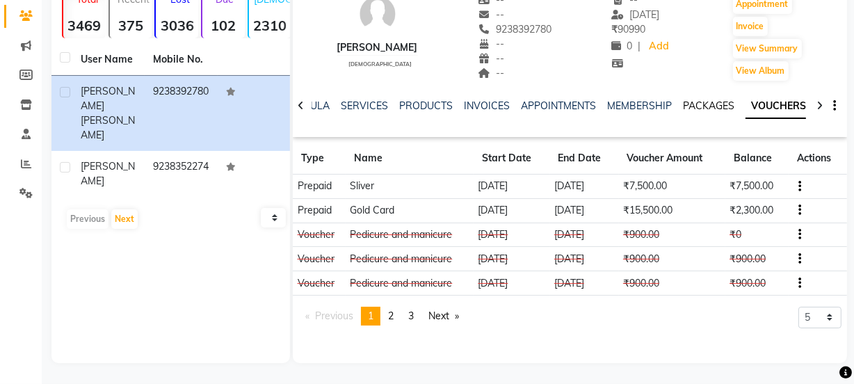
click at [695, 106] on link "PACKAGES" at bounding box center [708, 105] width 51 height 13
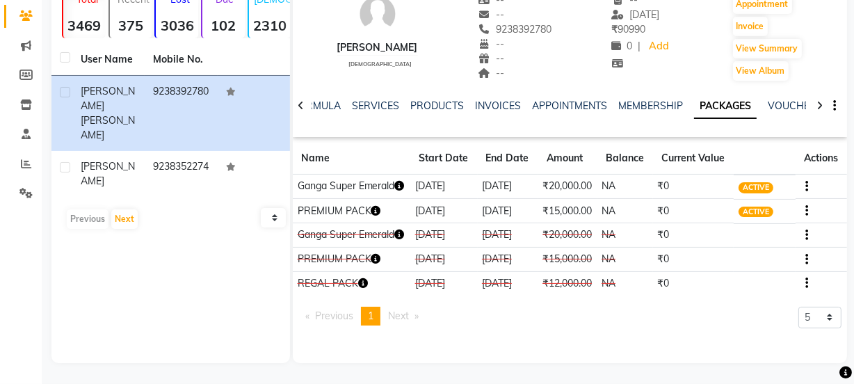
click at [378, 216] on icon "button" at bounding box center [376, 211] width 10 height 10
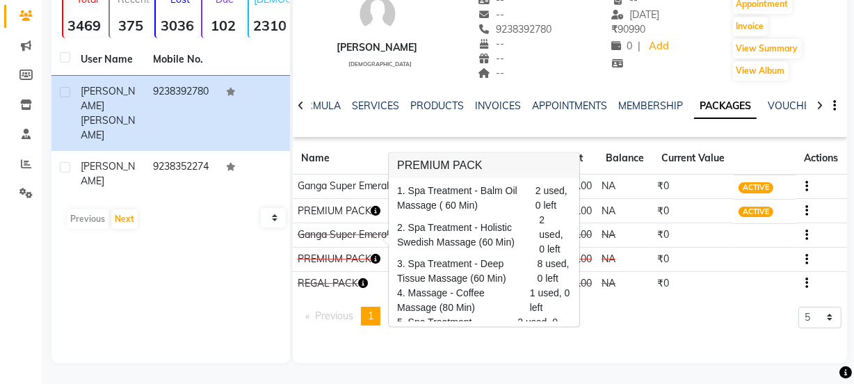
click at [364, 237] on td "Ganga Super Emerald" at bounding box center [352, 235] width 118 height 24
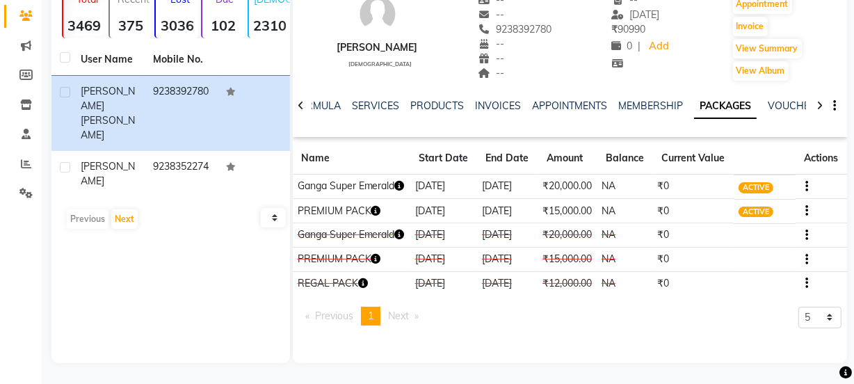
click at [395, 181] on icon "button" at bounding box center [400, 186] width 10 height 10
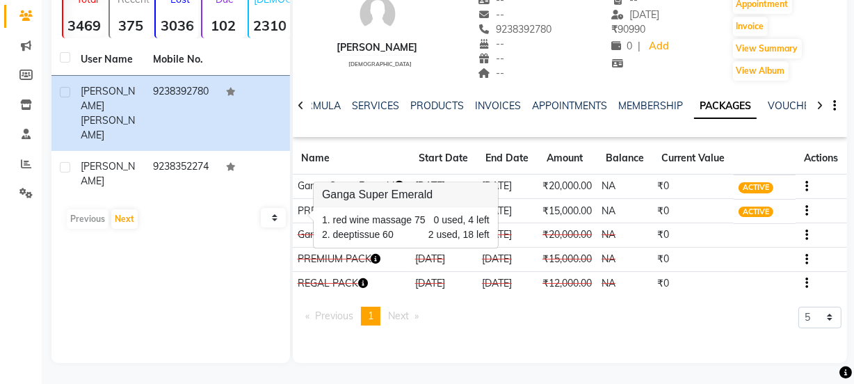
scroll to position [115, 0]
click at [747, 24] on button "Invoice" at bounding box center [750, 26] width 35 height 19
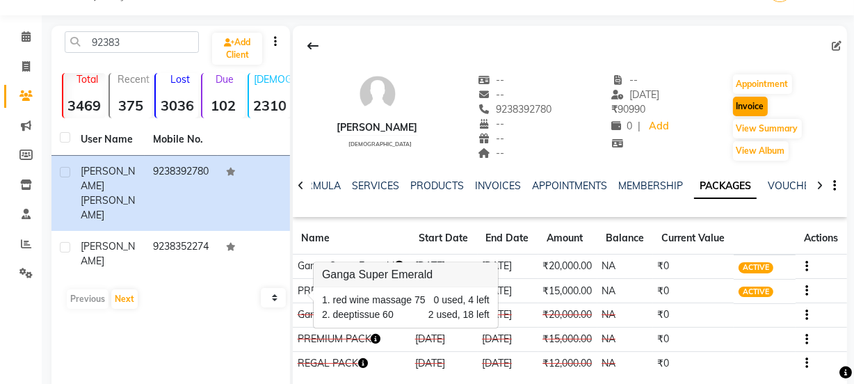
select select "715"
select select "service"
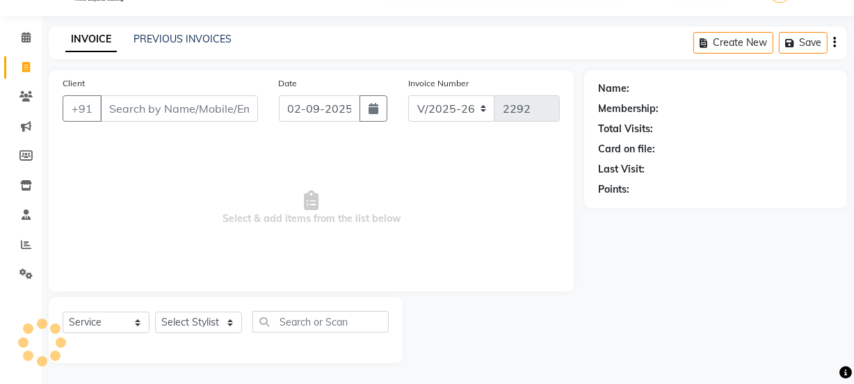
type input "9238392780"
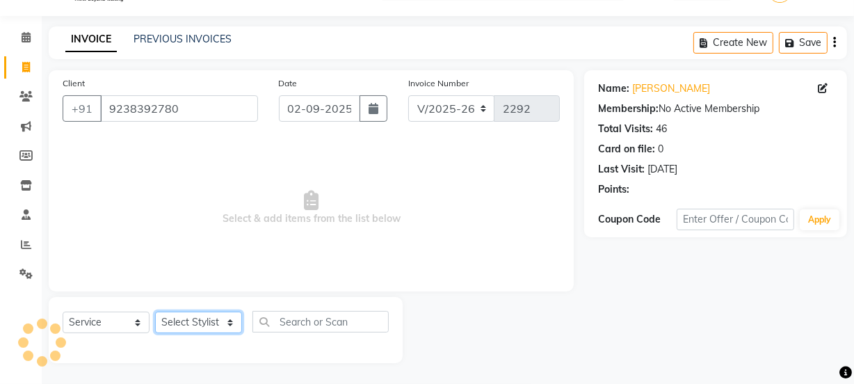
click at [187, 326] on select "Select Stylist Aarovi Abhin Alisha Ammi Ania Annei Api Ayen Bikash Bina CRP 1 C…" at bounding box center [198, 322] width 87 height 22
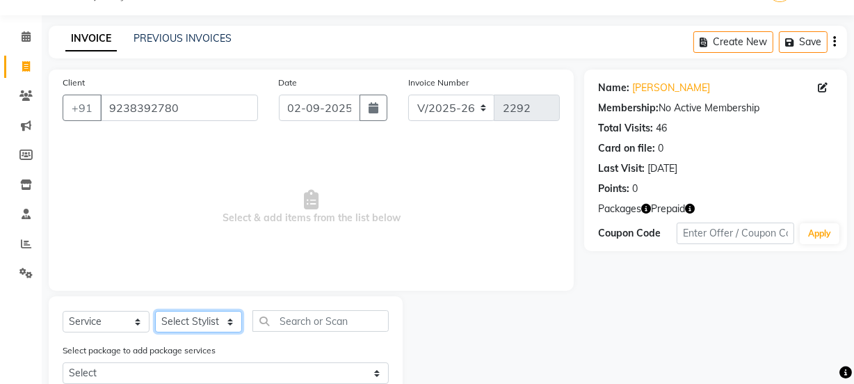
select select "79434"
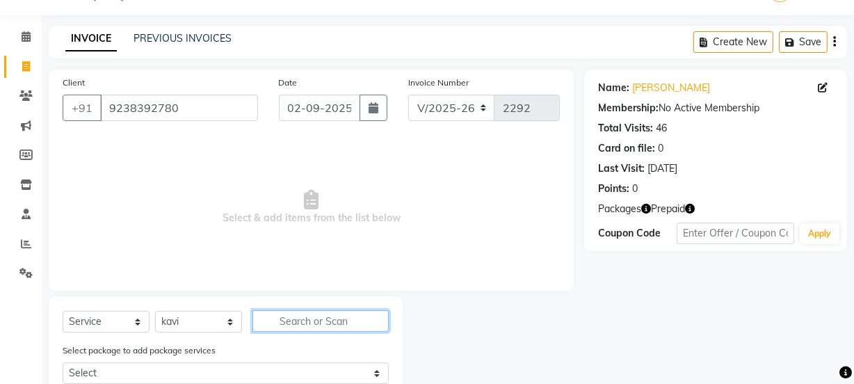
click at [336, 326] on input "text" at bounding box center [320, 321] width 136 height 22
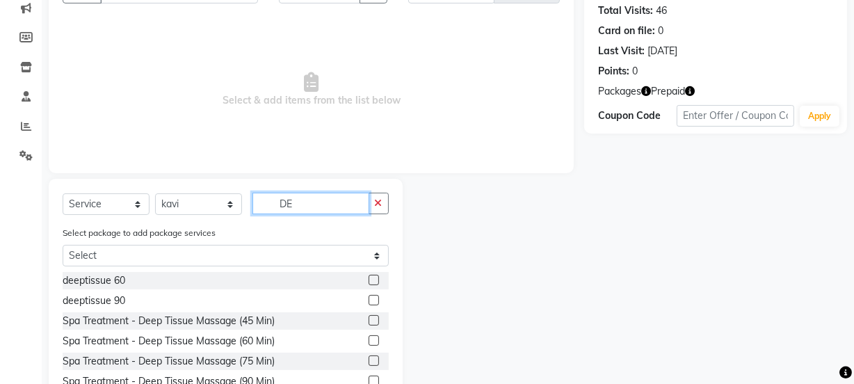
scroll to position [161, 0]
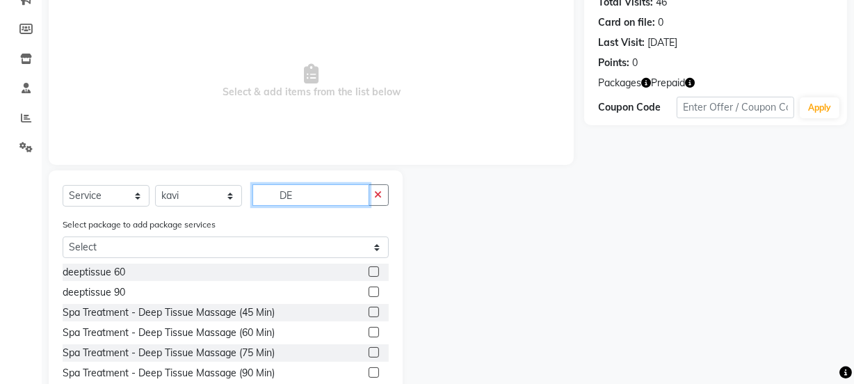
type input "DE"
click at [369, 330] on label at bounding box center [374, 332] width 10 height 10
click at [369, 330] on input "checkbox" at bounding box center [373, 332] width 9 height 9
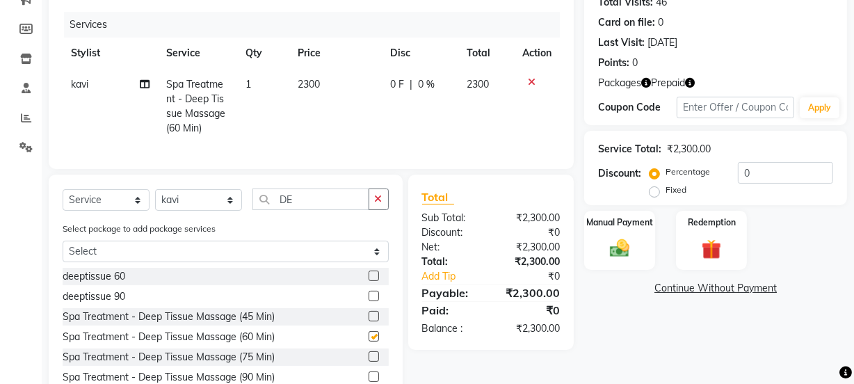
checkbox input "false"
click at [270, 89] on td "1" at bounding box center [263, 106] width 53 height 75
select select "79434"
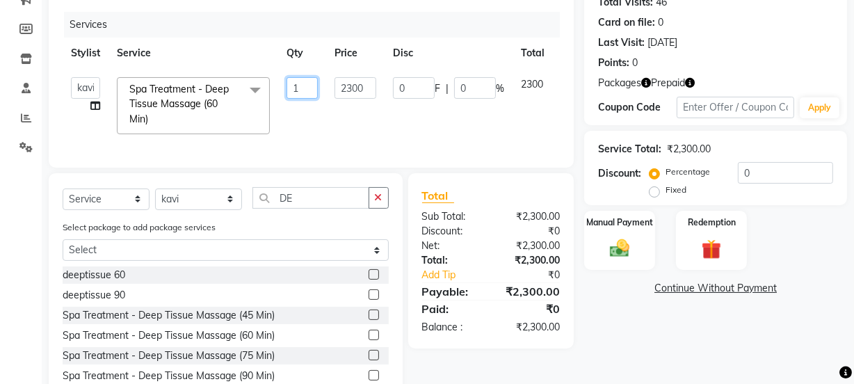
click at [315, 86] on input "1" at bounding box center [301, 88] width 31 height 22
type input "2"
click at [317, 94] on input "2" at bounding box center [301, 88] width 31 height 22
click at [330, 104] on td "2300" at bounding box center [355, 106] width 58 height 74
select select "79434"
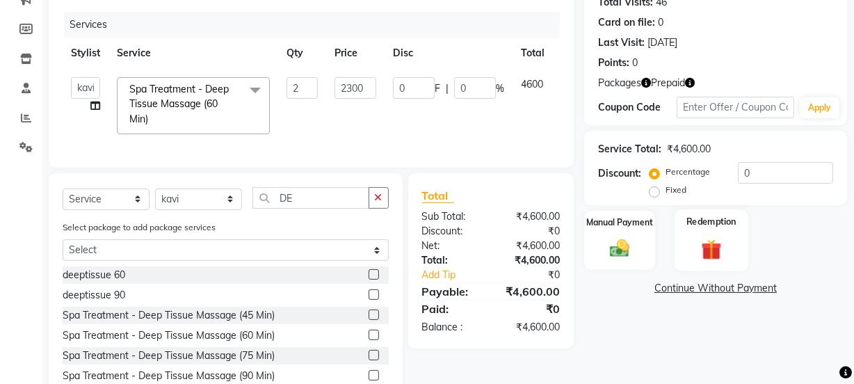
click at [706, 252] on img at bounding box center [711, 249] width 33 height 26
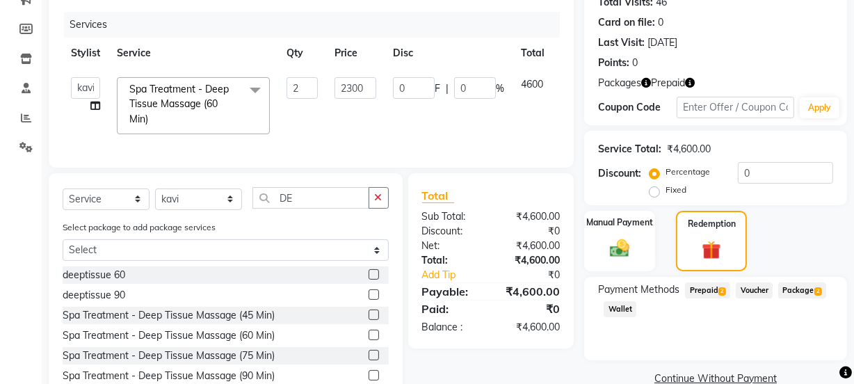
click at [791, 285] on span "Package 2" at bounding box center [802, 290] width 48 height 16
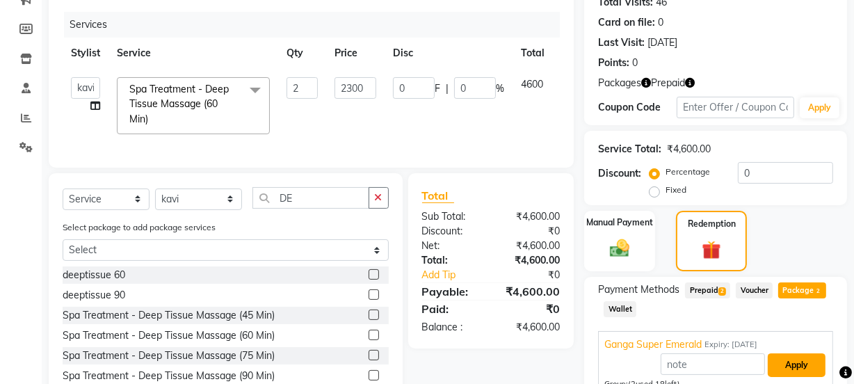
click at [803, 363] on button "Apply" at bounding box center [797, 365] width 58 height 24
type input "Ganga Super Emerald"
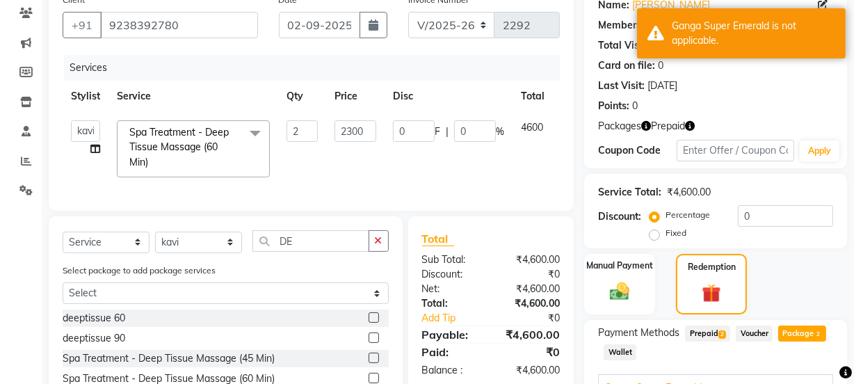
scroll to position [0, 38]
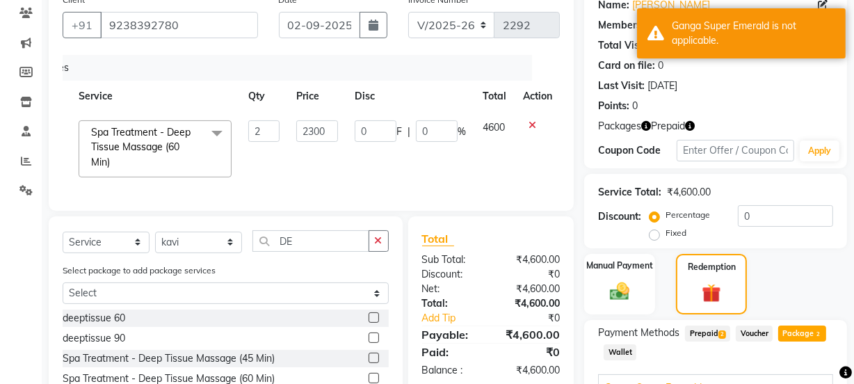
click at [531, 124] on icon at bounding box center [532, 125] width 8 height 10
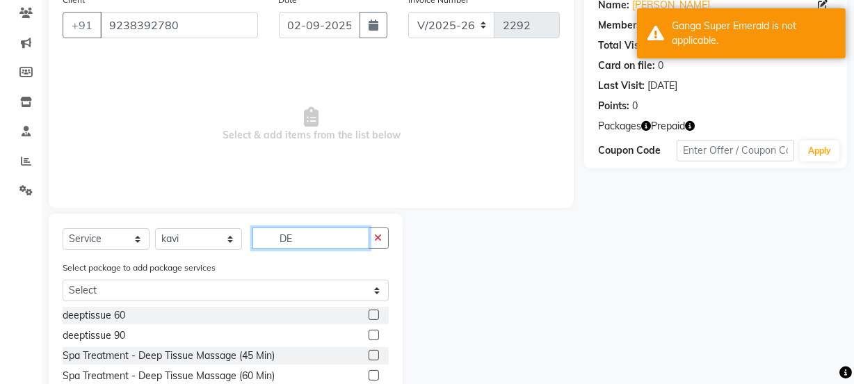
click at [313, 234] on input "DE" at bounding box center [310, 238] width 117 height 22
click at [369, 311] on label at bounding box center [374, 314] width 10 height 10
click at [369, 311] on input "checkbox" at bounding box center [373, 315] width 9 height 9
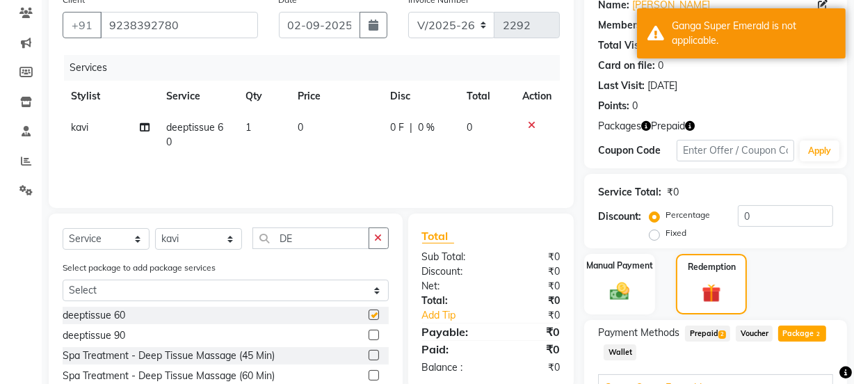
checkbox input "false"
click at [242, 145] on td "1" at bounding box center [263, 135] width 53 height 46
select select "79434"
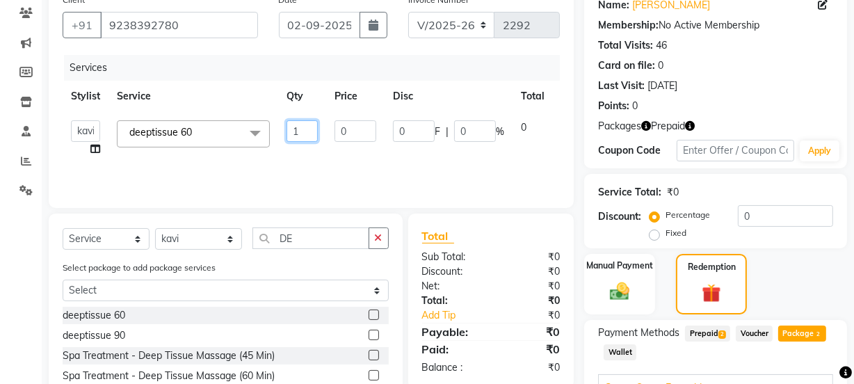
click at [304, 125] on input "1" at bounding box center [301, 131] width 31 height 22
type input "2"
click at [325, 153] on tr "Aarovi Abhin Alisha Ammi Ania Annei Api Ayen Bikash Bina CRP 1 CRP 2 Dipti Elin…" at bounding box center [331, 138] width 536 height 53
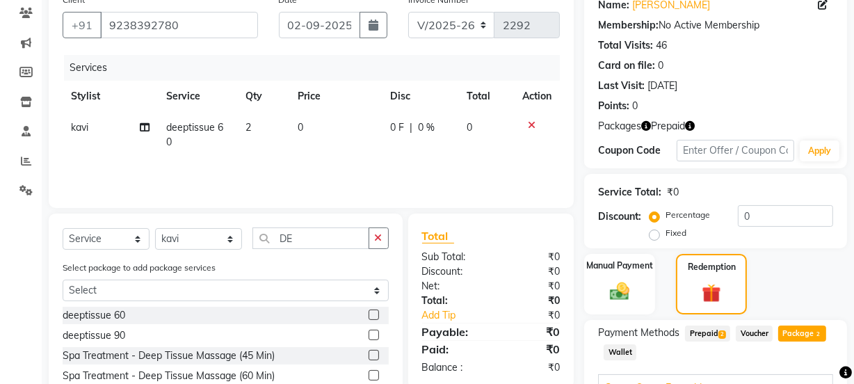
scroll to position [307, 0]
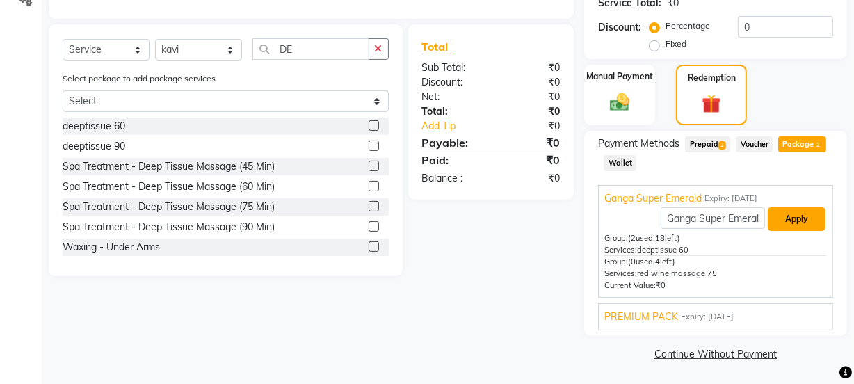
click at [793, 214] on button "Apply" at bounding box center [797, 219] width 58 height 24
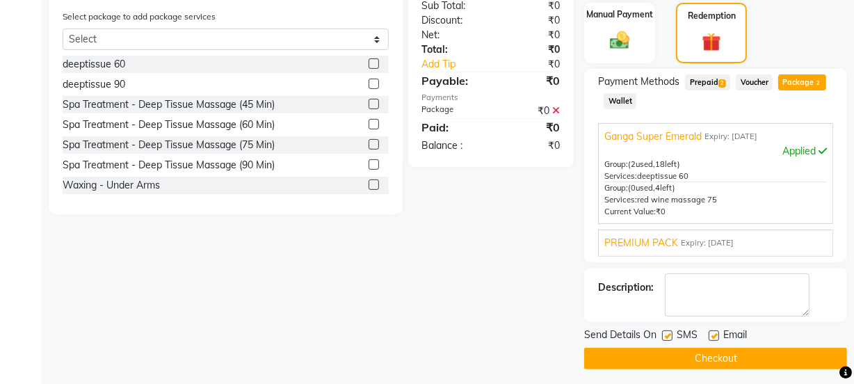
scroll to position [373, 0]
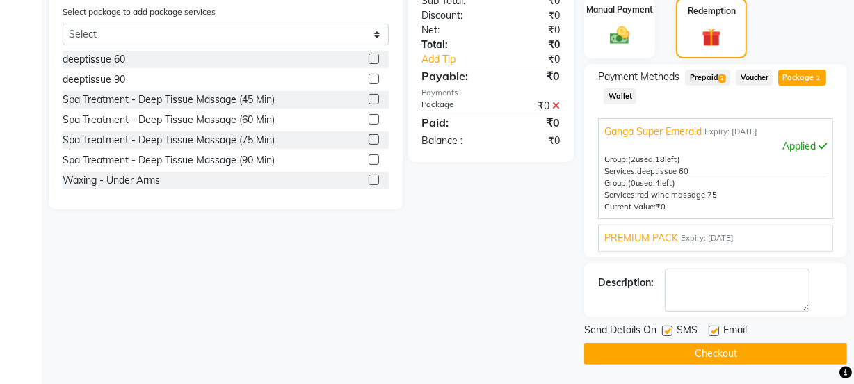
click at [729, 359] on button "Checkout" at bounding box center [715, 354] width 263 height 22
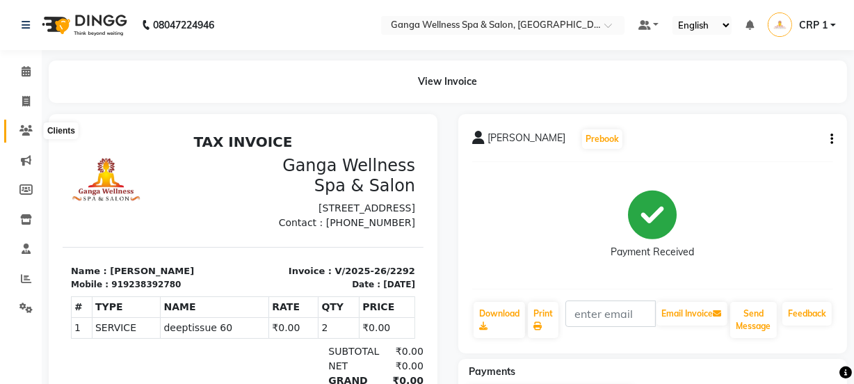
click at [28, 127] on icon at bounding box center [25, 130] width 13 height 10
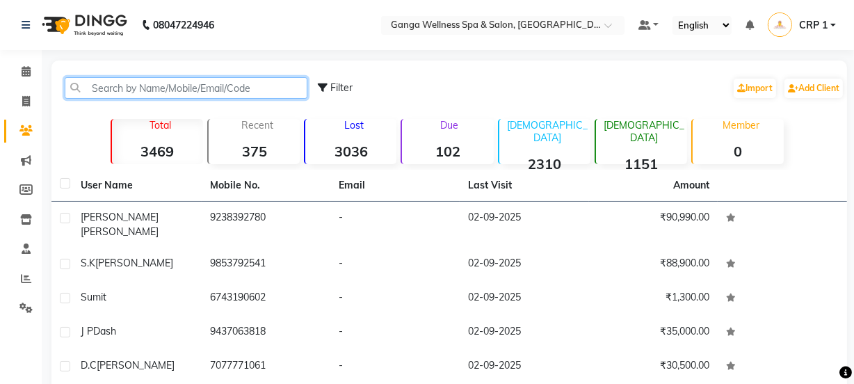
click at [149, 87] on input "text" at bounding box center [186, 88] width 243 height 22
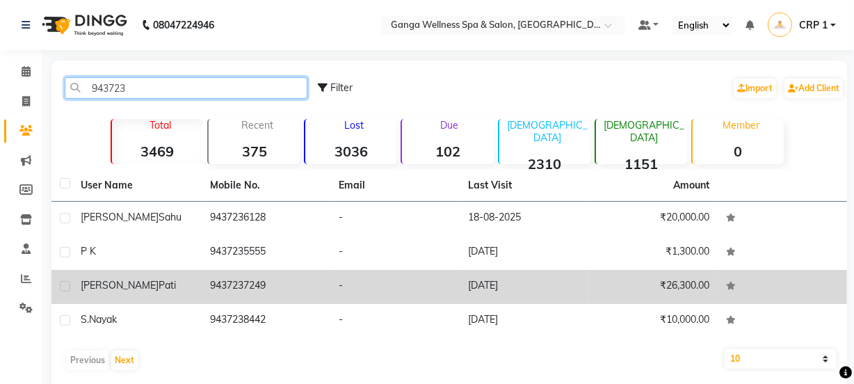
type input "943723"
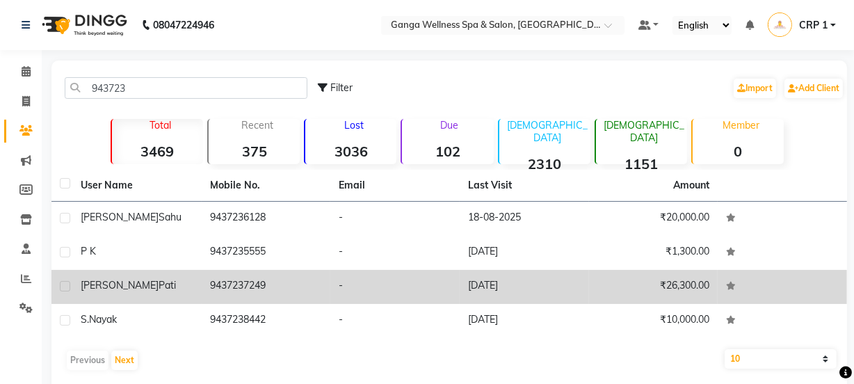
click at [170, 293] on td "Umasankar Pati" at bounding box center [136, 287] width 129 height 34
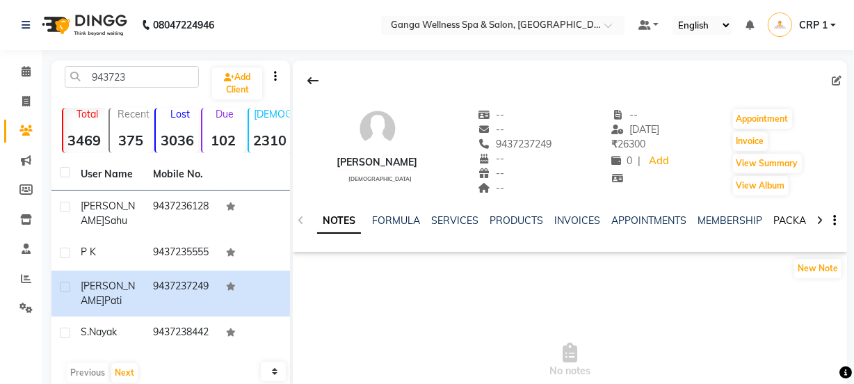
click at [779, 220] on link "PACKAGES" at bounding box center [798, 220] width 51 height 13
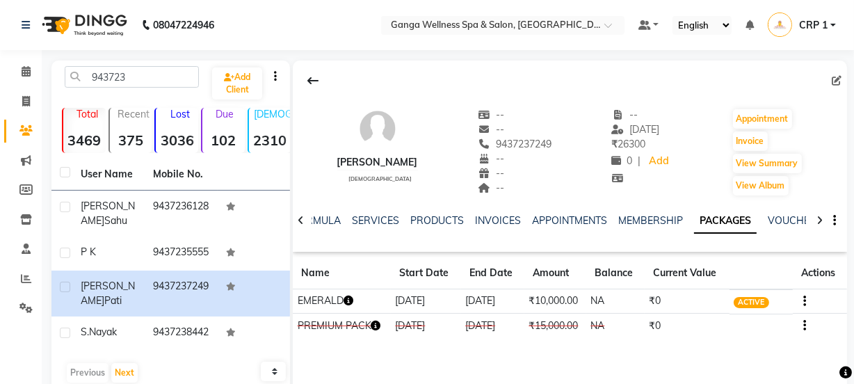
click at [347, 300] on icon "button" at bounding box center [348, 300] width 10 height 10
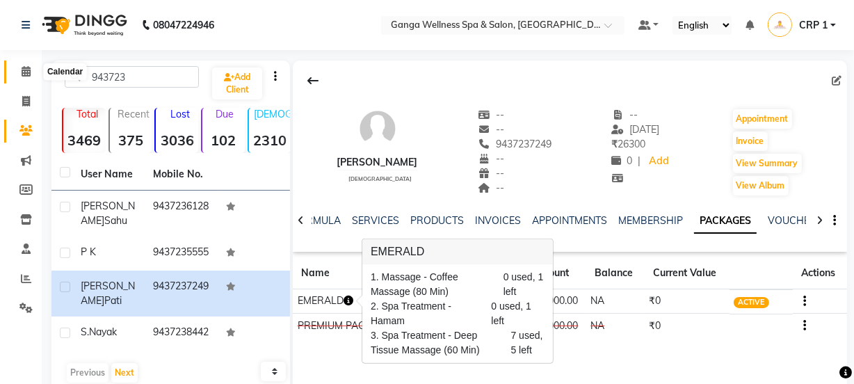
click at [22, 77] on span at bounding box center [26, 72] width 24 height 16
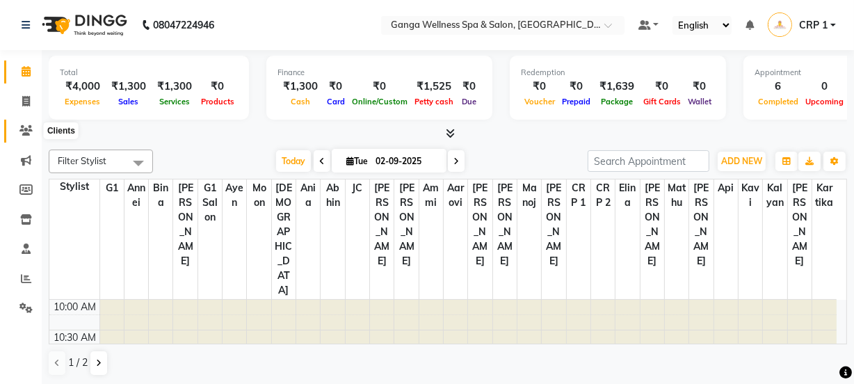
click at [24, 126] on icon at bounding box center [25, 130] width 13 height 10
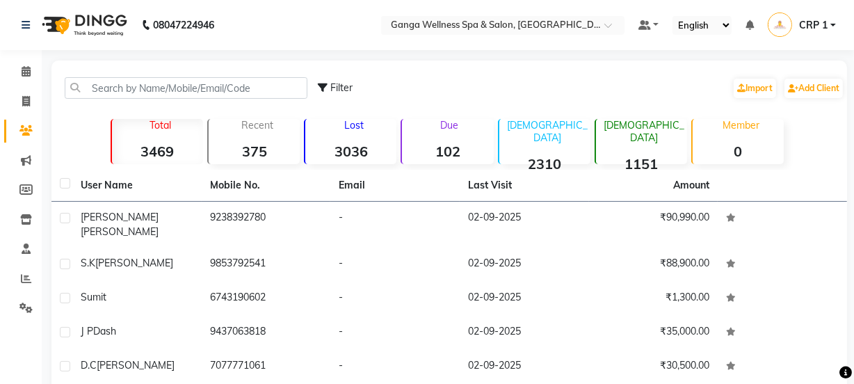
click at [126, 76] on div "Filter Import Add Client" at bounding box center [449, 88] width 790 height 44
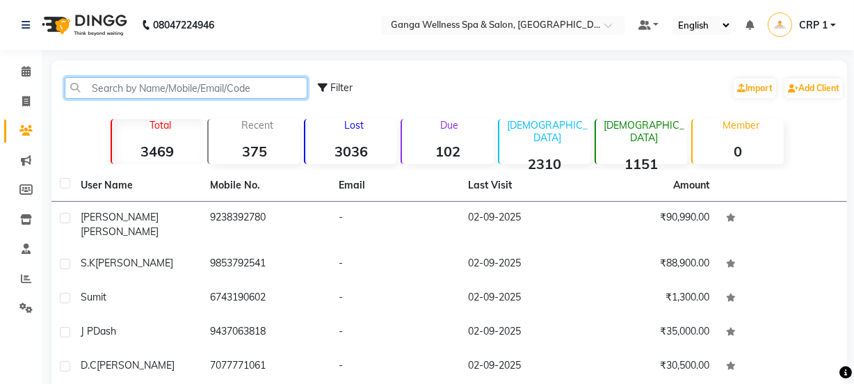
click at [213, 91] on input "text" at bounding box center [186, 88] width 243 height 22
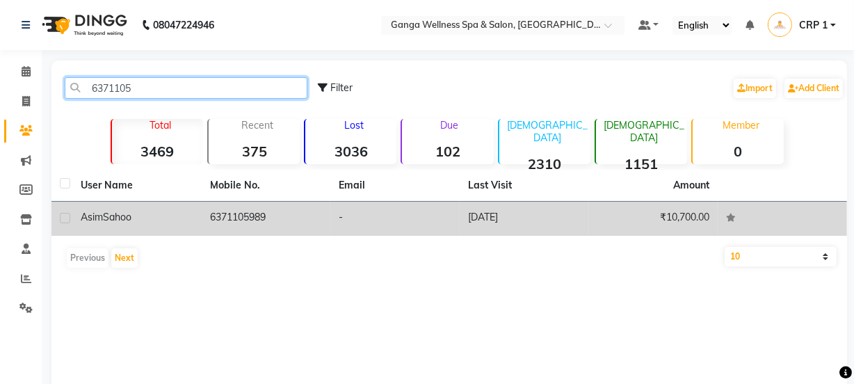
type input "6371105"
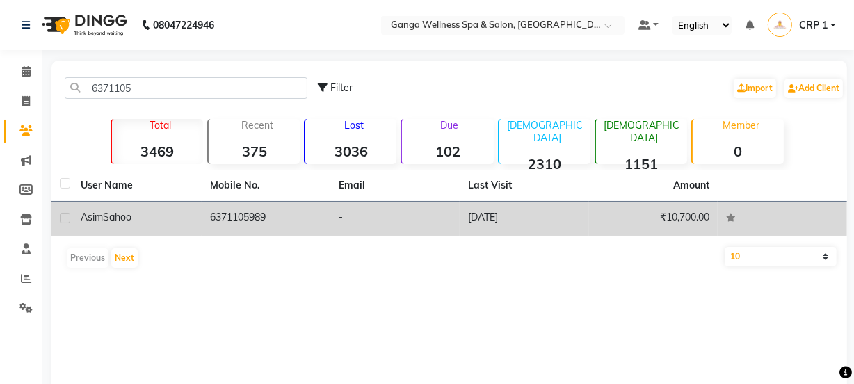
click at [92, 217] on span "Asim" at bounding box center [92, 217] width 22 height 13
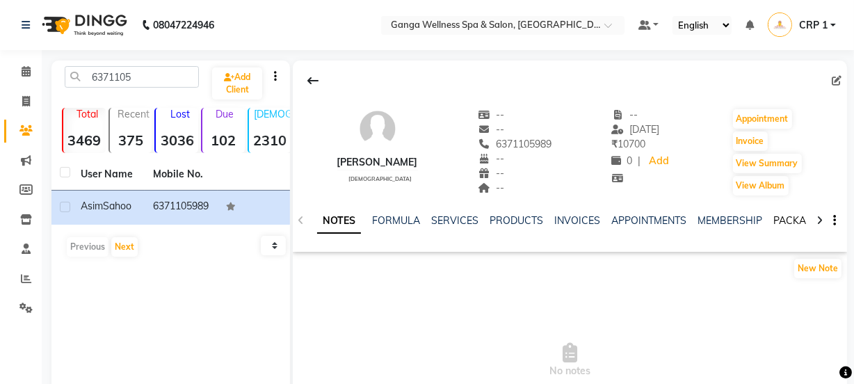
click at [788, 221] on link "PACKAGES" at bounding box center [798, 220] width 51 height 13
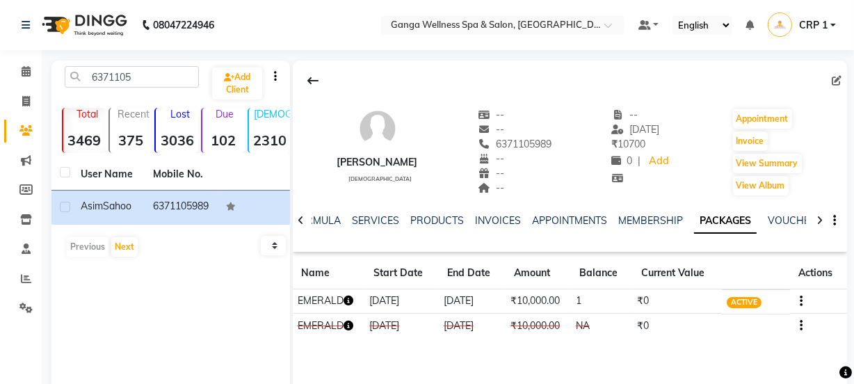
click at [348, 300] on icon "button" at bounding box center [348, 300] width 10 height 10
click at [363, 350] on div "Asim Sahoo male -- -- 6371105989 -- -- -- -- 06-08-2025 ₹ 10700 0 | Add Appoint…" at bounding box center [570, 268] width 554 height 417
click at [348, 330] on icon "button" at bounding box center [348, 326] width 10 height 10
click at [350, 301] on icon "button" at bounding box center [348, 300] width 10 height 10
click at [333, 350] on div "Asim Sahoo male -- -- 6371105989 -- -- -- -- 06-08-2025 ₹ 10700 0 | Add Appoint…" at bounding box center [570, 268] width 554 height 417
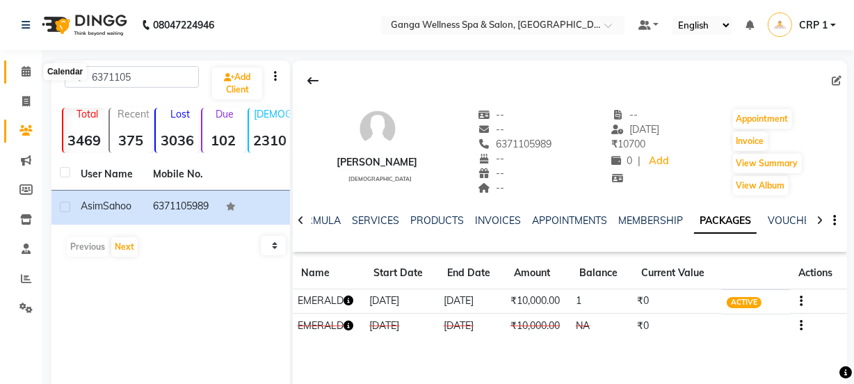
click at [24, 76] on icon at bounding box center [26, 71] width 9 height 10
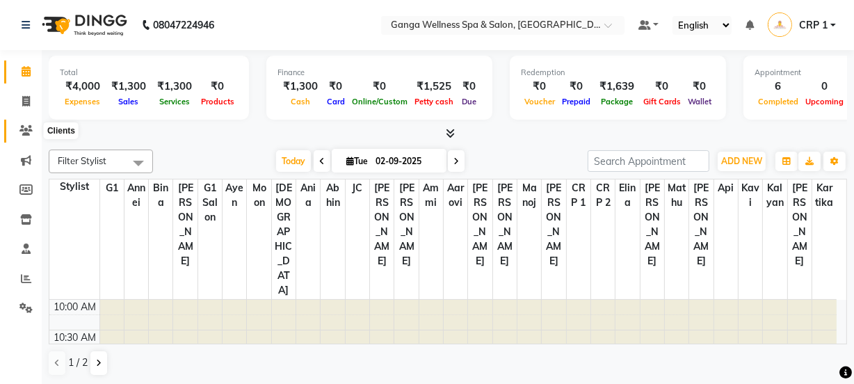
click at [20, 131] on icon at bounding box center [25, 130] width 13 height 10
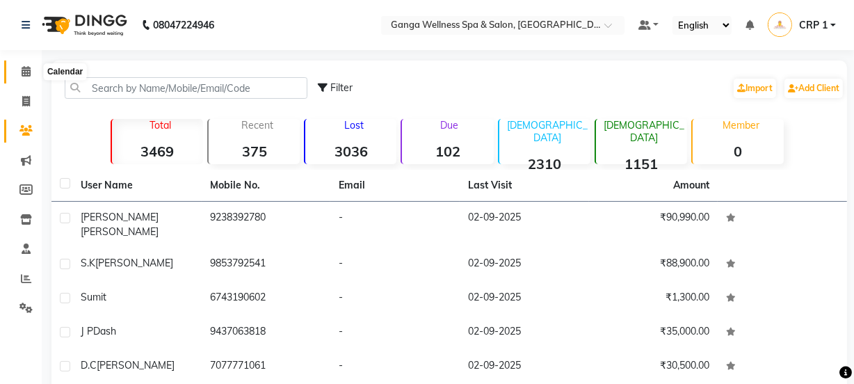
click at [24, 74] on icon at bounding box center [26, 71] width 9 height 10
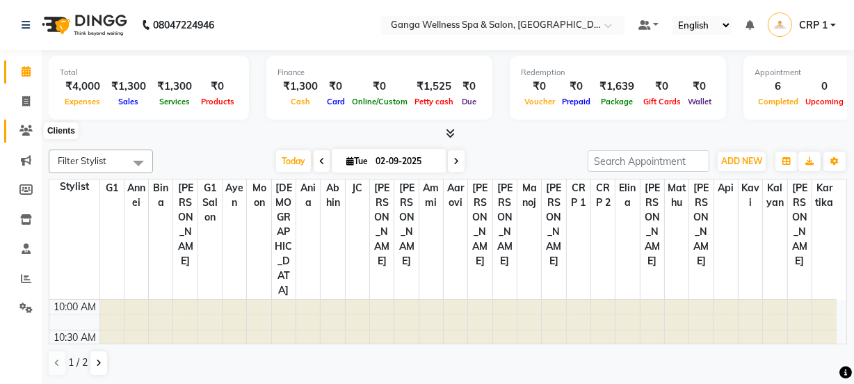
click at [27, 133] on icon at bounding box center [25, 130] width 13 height 10
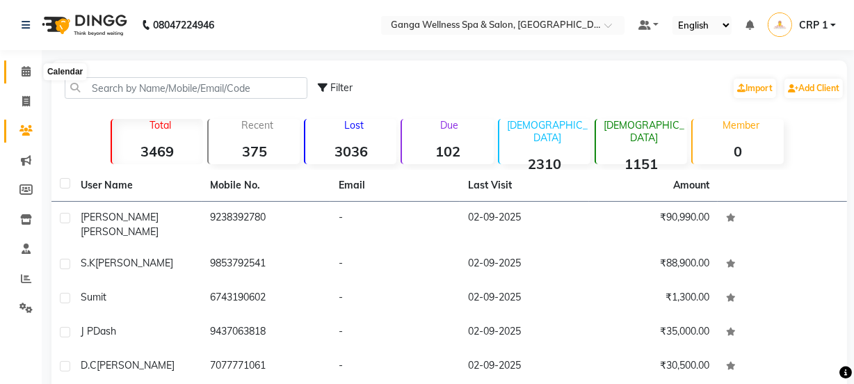
click at [29, 74] on icon at bounding box center [26, 71] width 9 height 10
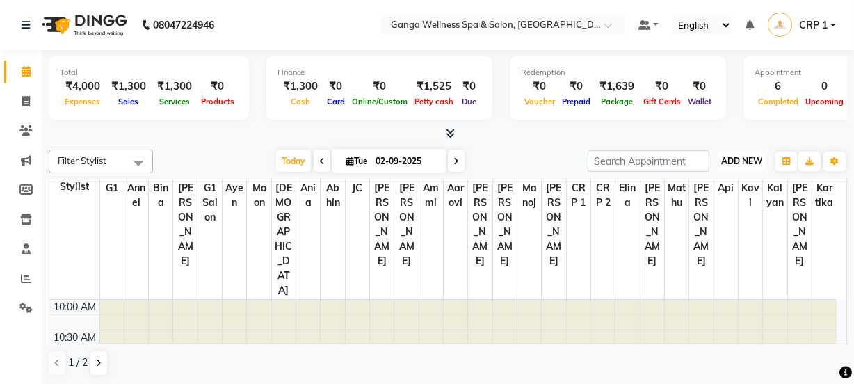
click at [727, 159] on span "ADD NEW" at bounding box center [741, 161] width 41 height 10
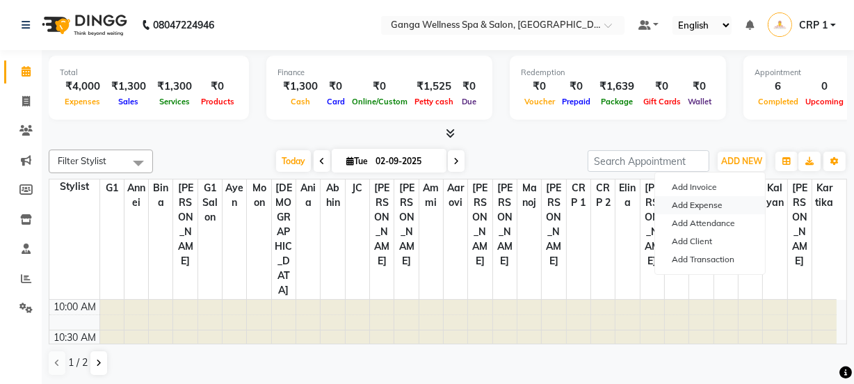
click at [690, 208] on link "Add Expense" at bounding box center [710, 205] width 110 height 18
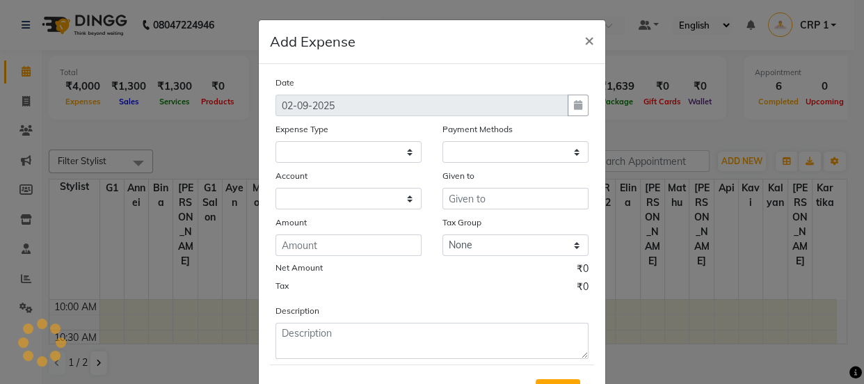
select select "1"
select select "2396"
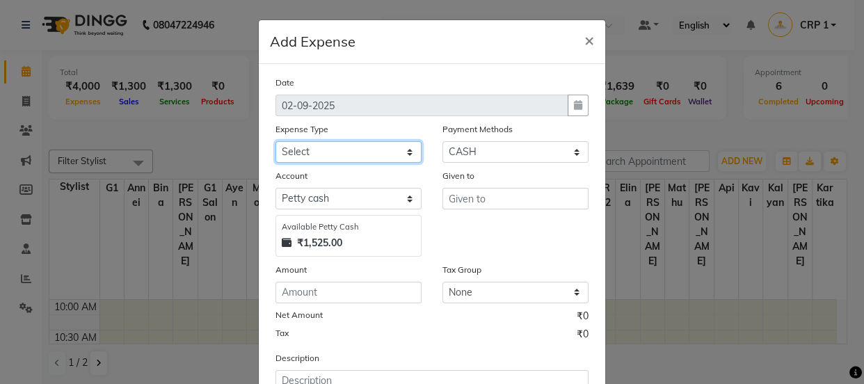
click at [355, 148] on select "Select Advance Salary Bank charges Car maintenance Cash transfer to bank Cash t…" at bounding box center [348, 152] width 146 height 22
select select "10"
click at [275, 142] on select "Select Advance Salary Bank charges Car maintenance Cash transfer to bank Cash t…" at bounding box center [348, 152] width 146 height 22
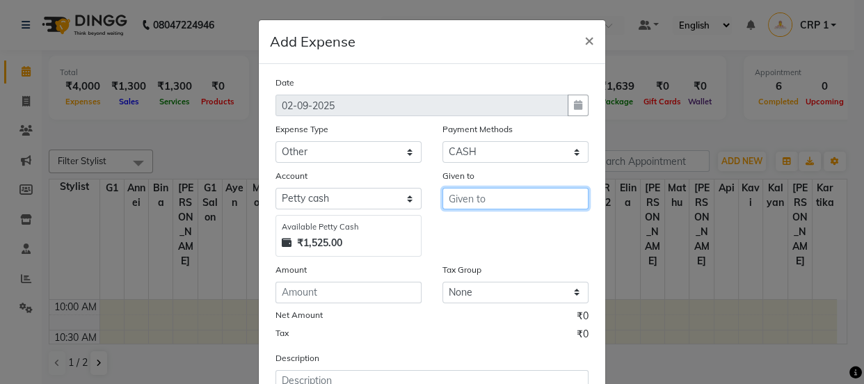
click at [483, 206] on input "text" at bounding box center [515, 199] width 146 height 22
type input "B"
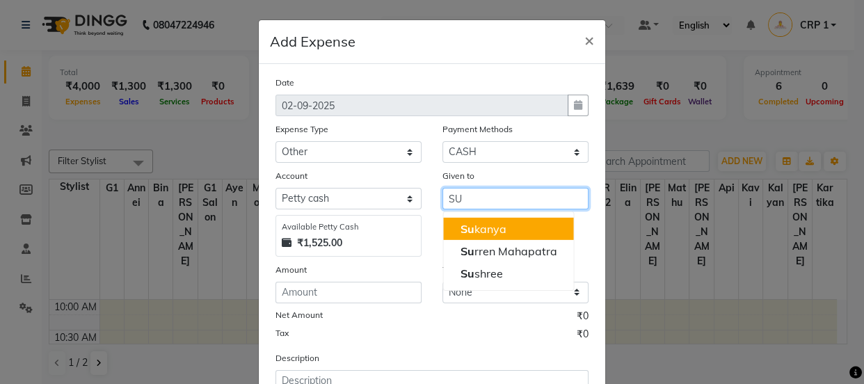
type input "S"
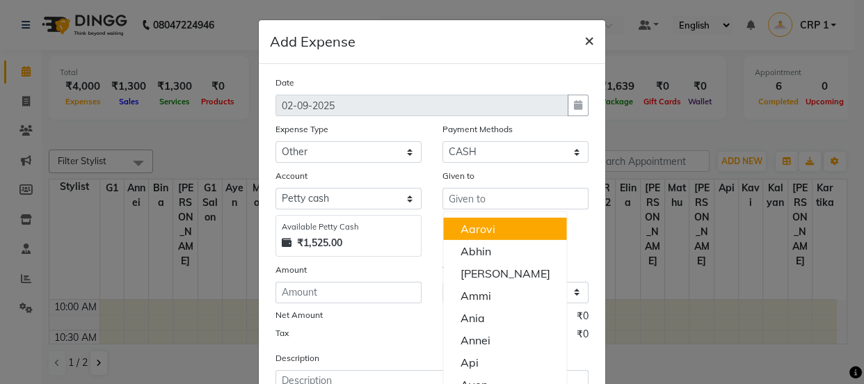
click at [584, 35] on span "×" at bounding box center [589, 39] width 10 height 21
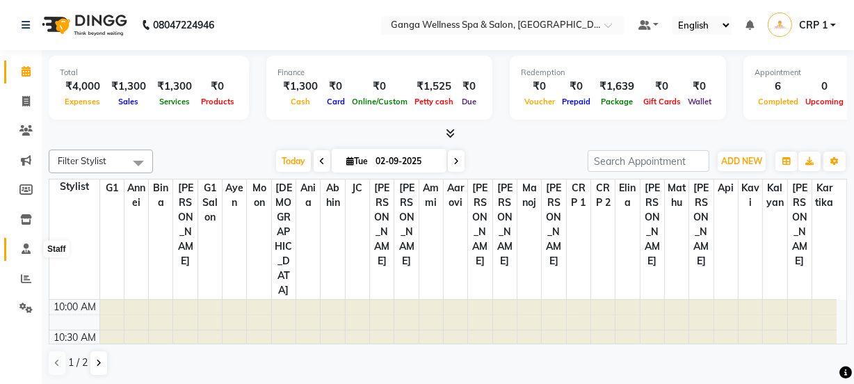
click at [26, 254] on span at bounding box center [26, 249] width 24 height 16
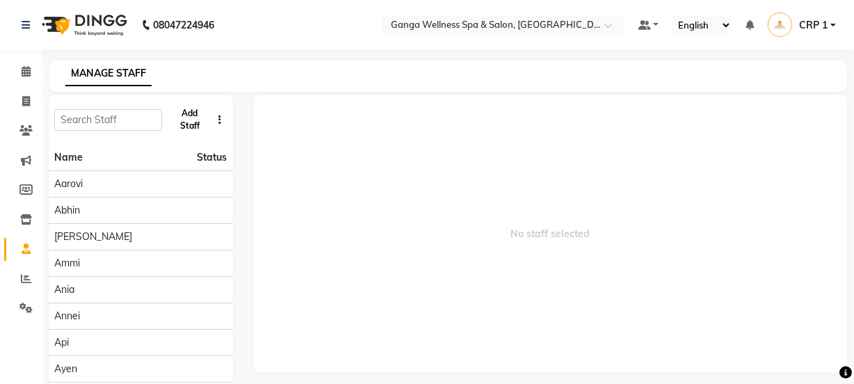
click at [191, 131] on button "Add Staff" at bounding box center [190, 120] width 44 height 36
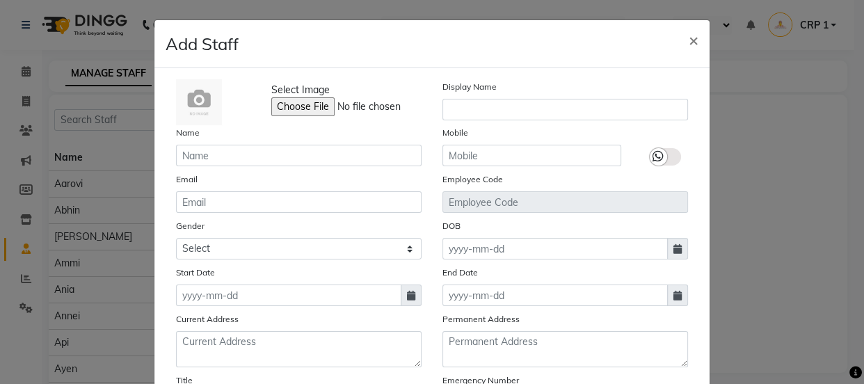
click at [754, 166] on ngb-modal-window "Add Staff × Select Image Display Name Name Mobile Email Employee Code Gender Se…" at bounding box center [432, 192] width 864 height 384
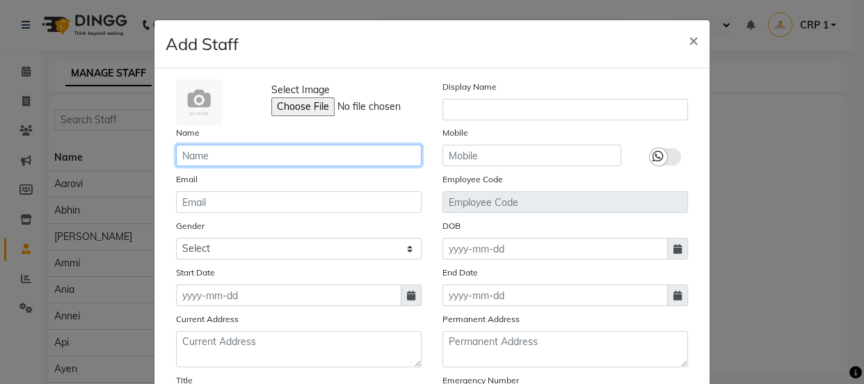
click at [318, 151] on input "text" at bounding box center [298, 156] width 245 height 22
type input "x"
type input "[PERSON_NAME]"
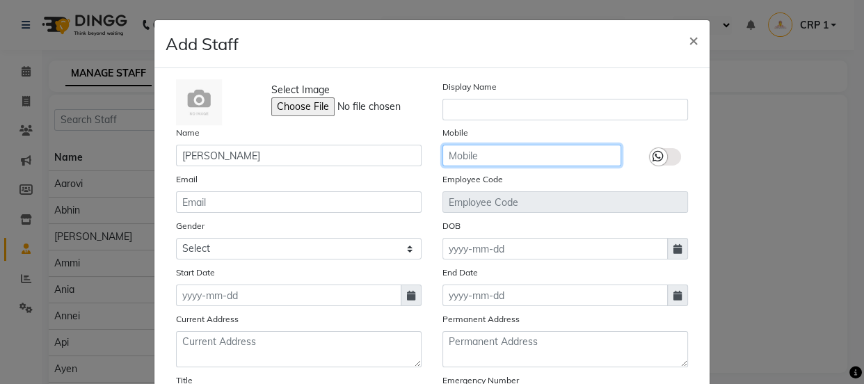
click at [500, 164] on input "text" at bounding box center [531, 156] width 179 height 22
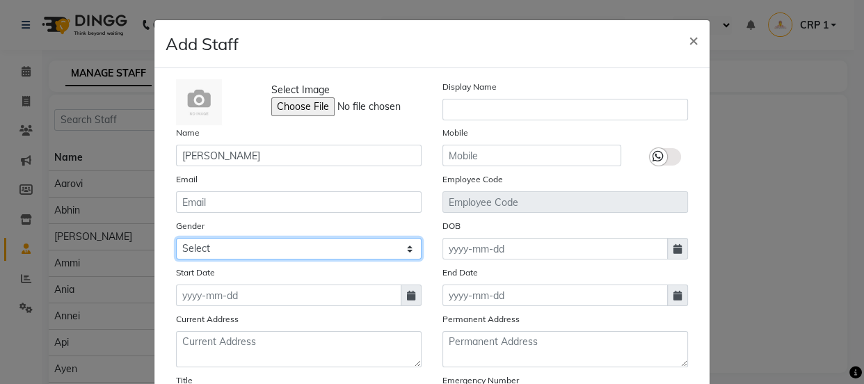
click at [230, 247] on select "Select Male Female Other Prefer Not To Say" at bounding box center [298, 249] width 245 height 22
select select "female"
click at [176, 238] on select "Select Male Female Other Prefer Not To Say" at bounding box center [298, 249] width 245 height 22
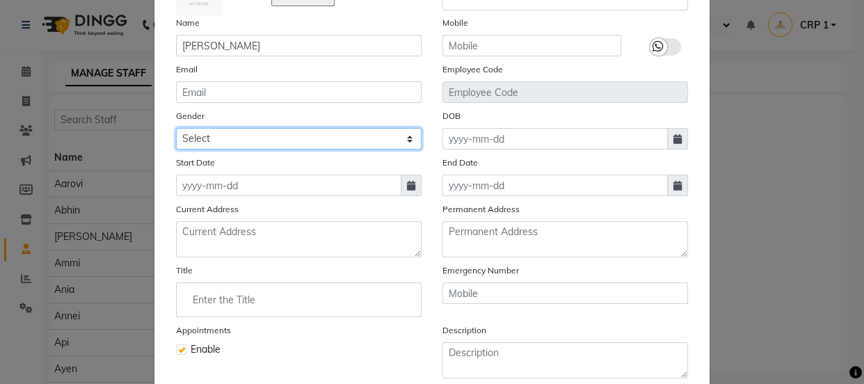
scroll to position [126, 0]
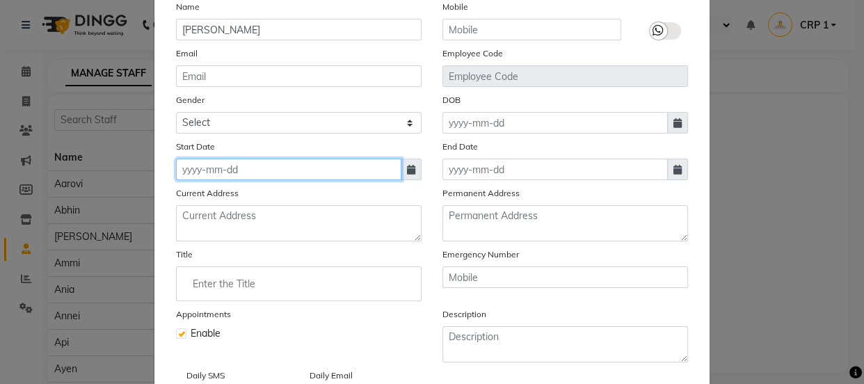
click at [208, 168] on input at bounding box center [288, 170] width 225 height 22
select select "9"
select select "2025"
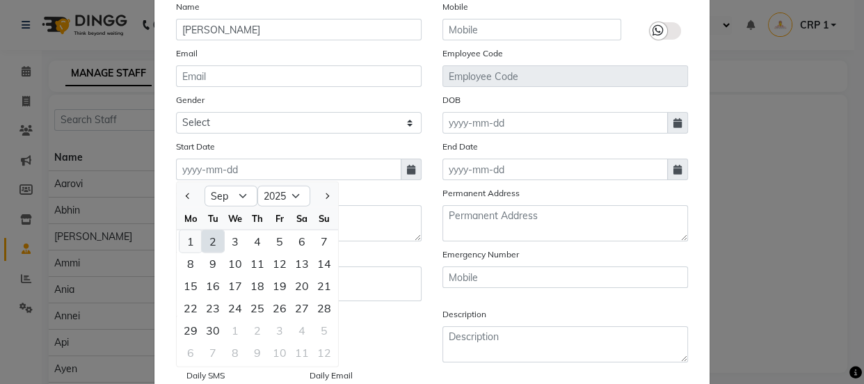
click at [188, 242] on div "1" at bounding box center [190, 241] width 22 height 22
type input "[DATE]"
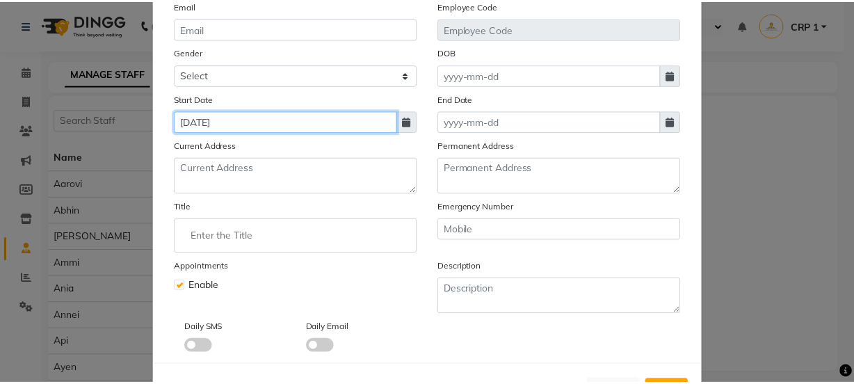
scroll to position [232, 0]
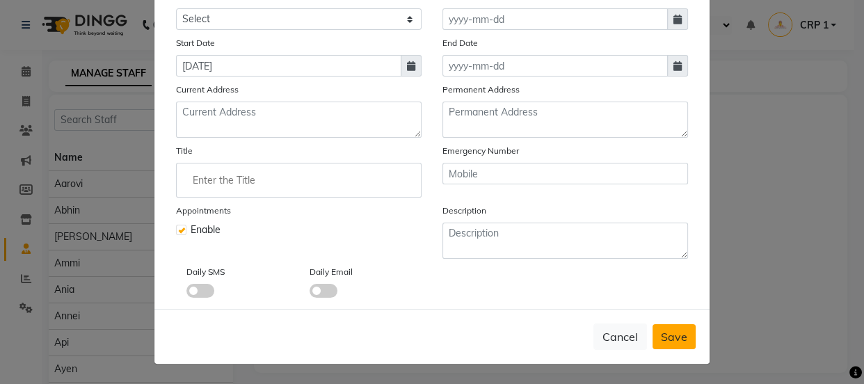
click at [662, 337] on span "Save" at bounding box center [674, 337] width 26 height 14
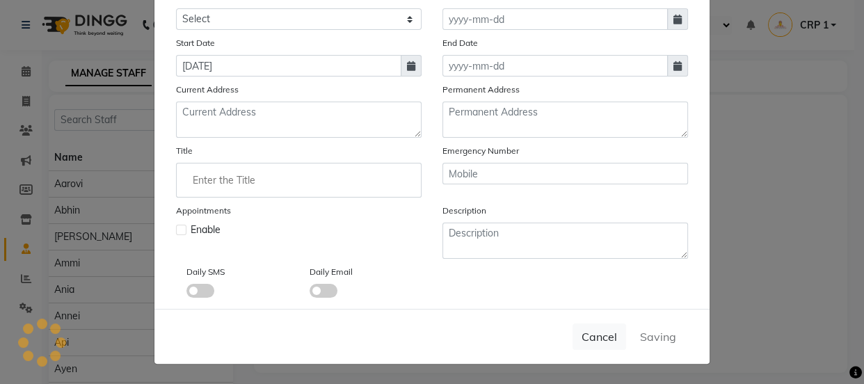
select select
checkbox input "false"
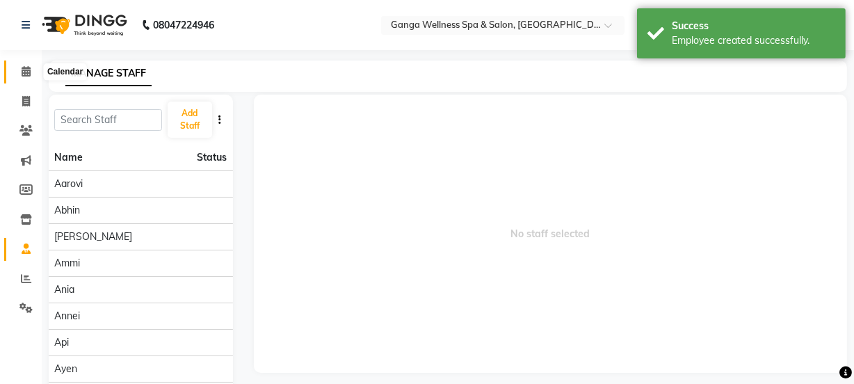
click at [24, 72] on icon at bounding box center [26, 71] width 9 height 10
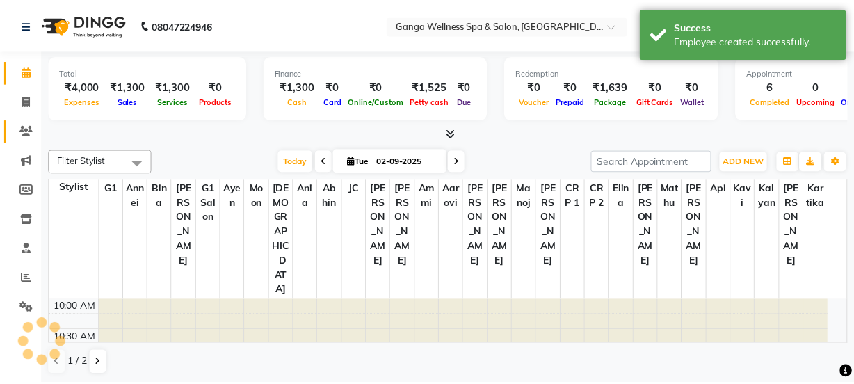
scroll to position [366, 0]
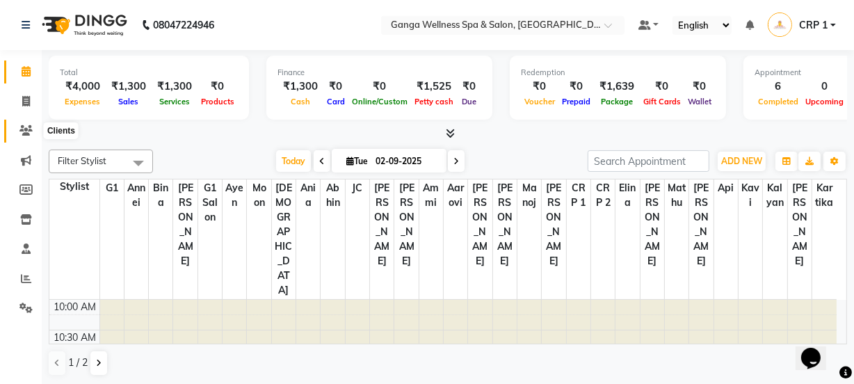
click at [28, 131] on icon at bounding box center [25, 130] width 13 height 10
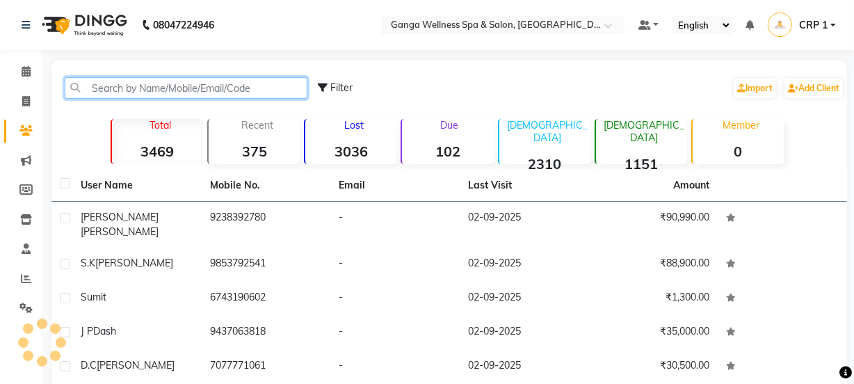
click at [138, 95] on input "text" at bounding box center [186, 88] width 243 height 22
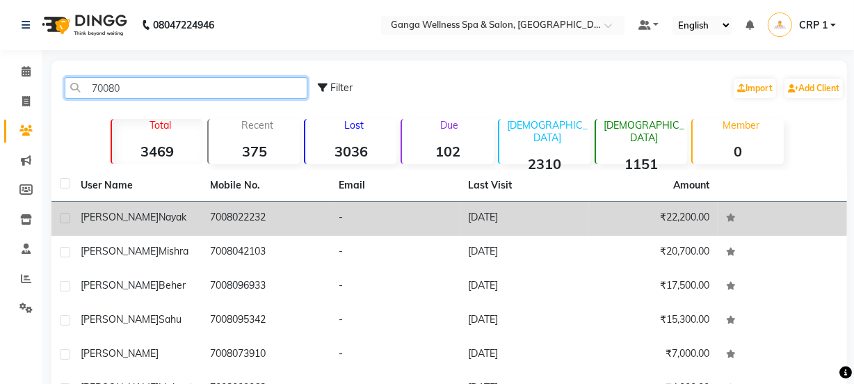
type input "70080"
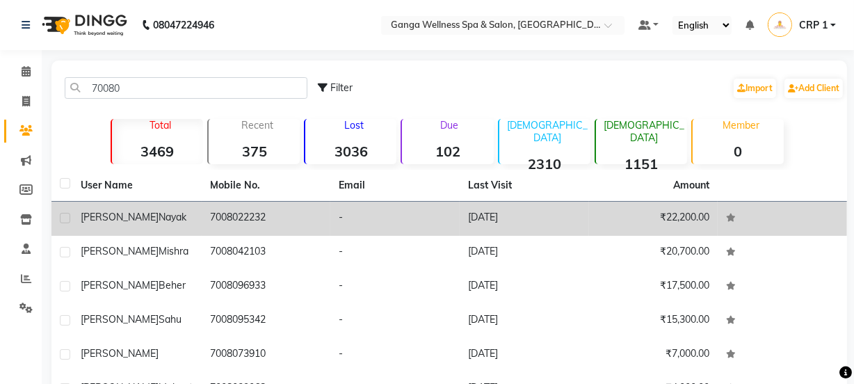
click at [193, 222] on td "Arun Kumar Nayak" at bounding box center [136, 219] width 129 height 34
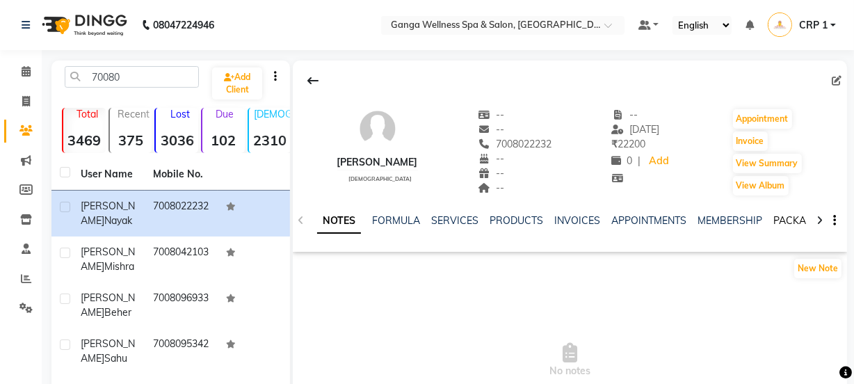
click at [781, 221] on link "PACKAGES" at bounding box center [798, 220] width 51 height 13
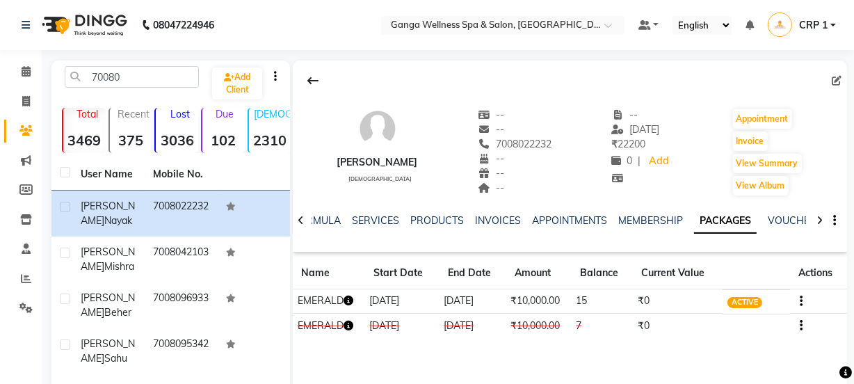
click at [353, 302] on icon "button" at bounding box center [348, 300] width 10 height 10
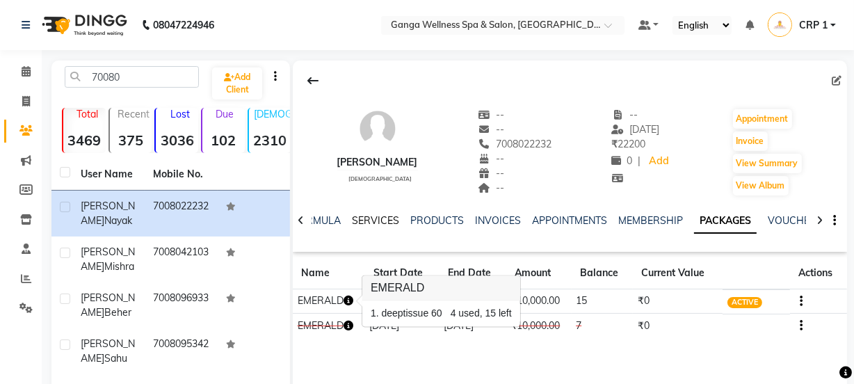
click at [381, 225] on link "SERVICES" at bounding box center [375, 220] width 47 height 13
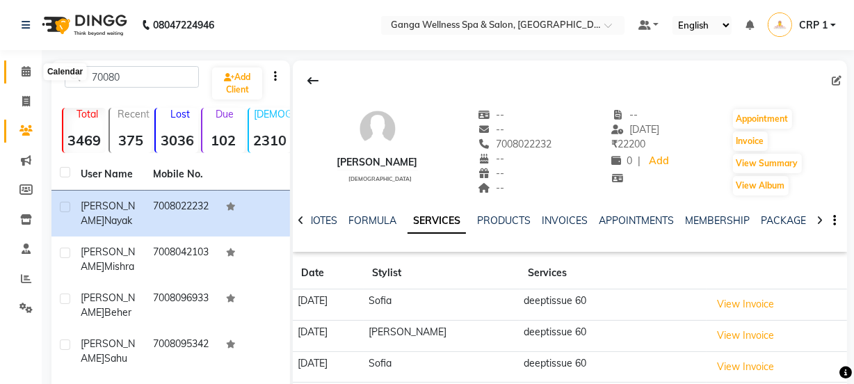
click at [28, 71] on icon at bounding box center [26, 71] width 9 height 10
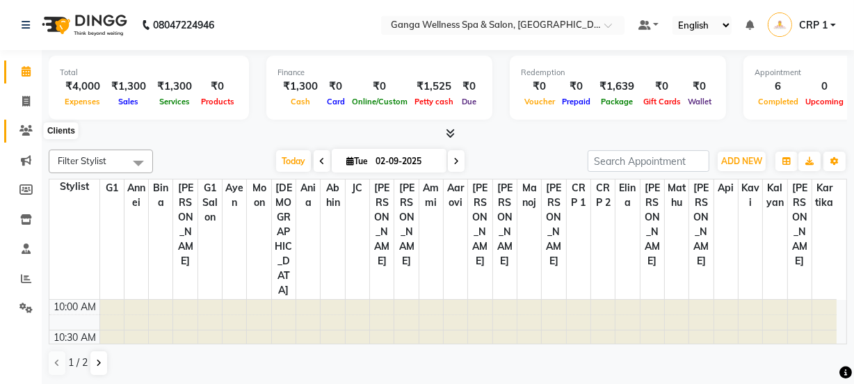
click at [22, 134] on icon at bounding box center [25, 130] width 13 height 10
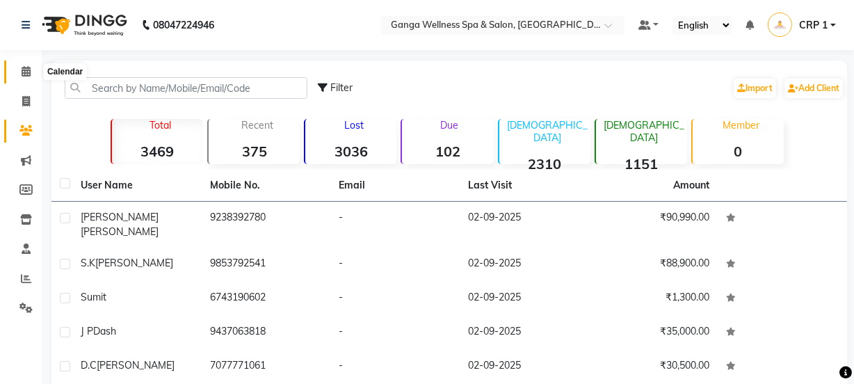
click at [24, 65] on span at bounding box center [26, 72] width 24 height 16
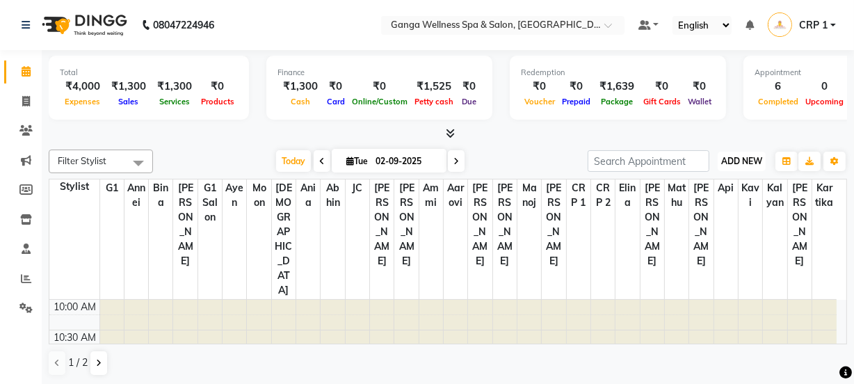
click at [734, 156] on span "ADD NEW" at bounding box center [741, 161] width 41 height 10
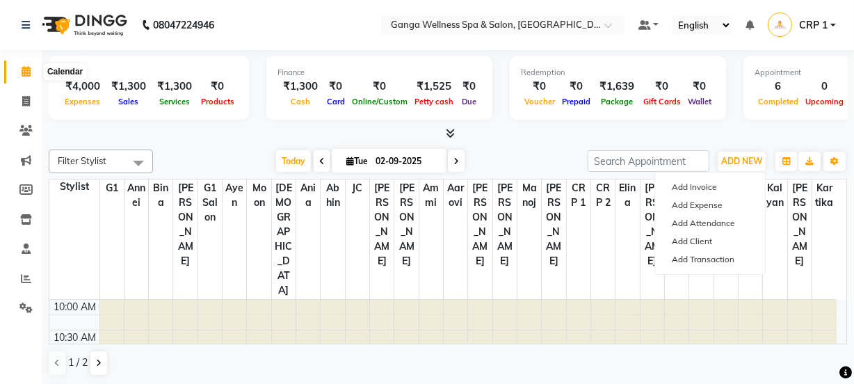
click at [26, 70] on icon at bounding box center [26, 71] width 9 height 10
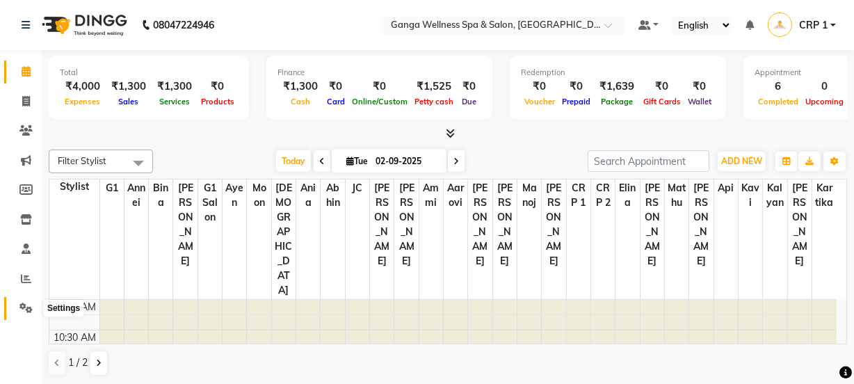
click at [25, 305] on icon at bounding box center [25, 307] width 13 height 10
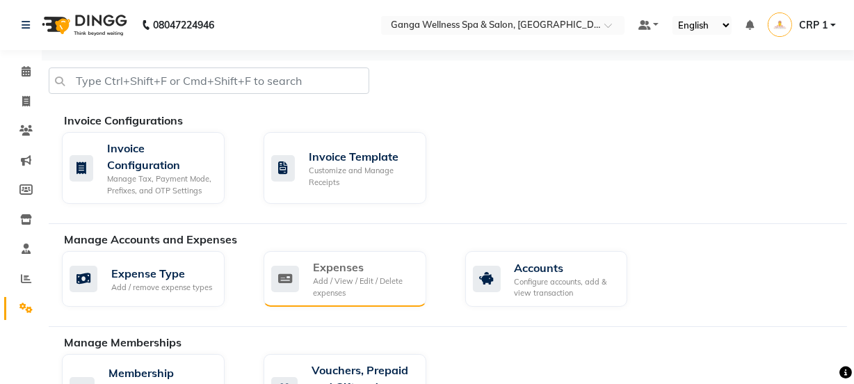
click at [298, 280] on icon at bounding box center [285, 279] width 28 height 26
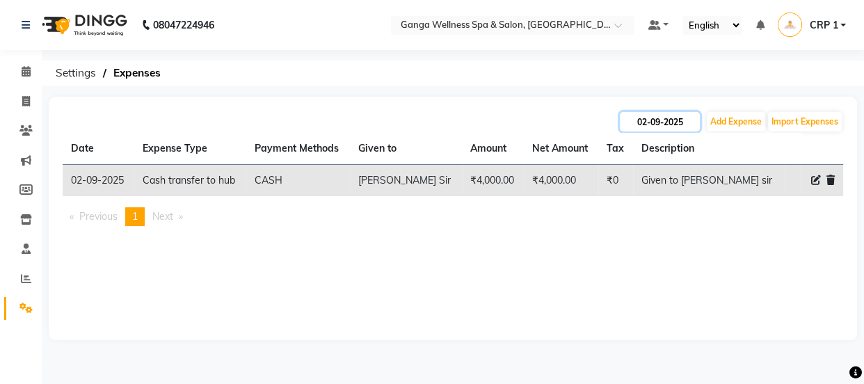
click at [650, 129] on input "02-09-2025" at bounding box center [659, 121] width 80 height 19
select select "9"
select select "2025"
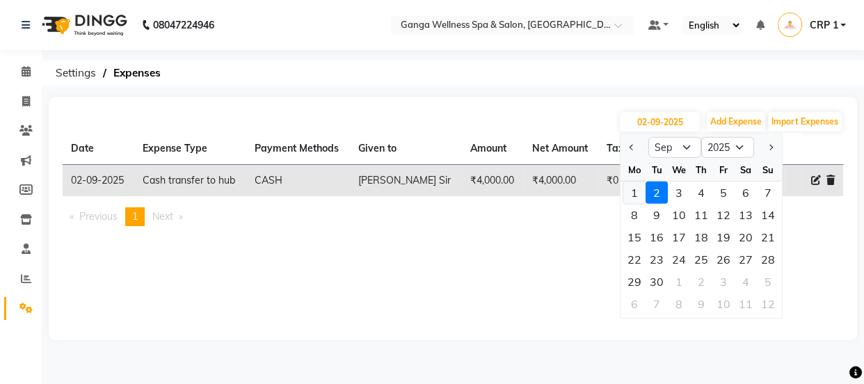
click at [631, 196] on div "1" at bounding box center [634, 192] width 22 height 22
type input "[DATE]"
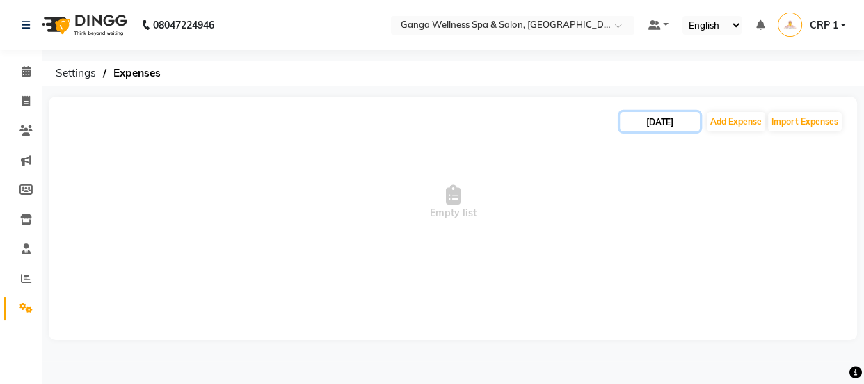
click at [654, 127] on input "[DATE]" at bounding box center [659, 121] width 80 height 19
select select "9"
select select "2025"
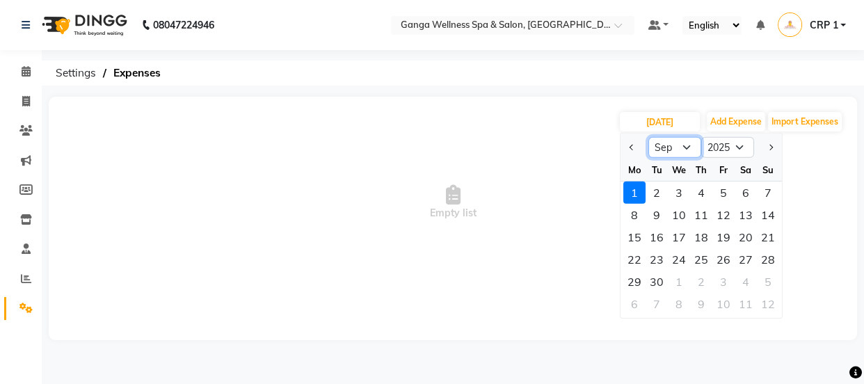
click at [686, 146] on select "Jan Feb Mar Apr May Jun Jul Aug Sep Oct Nov Dec" at bounding box center [674, 147] width 53 height 21
select select "8"
click at [648, 137] on select "Jan Feb Mar Apr May Jun Jul Aug Sep Oct Nov Dec" at bounding box center [674, 147] width 53 height 21
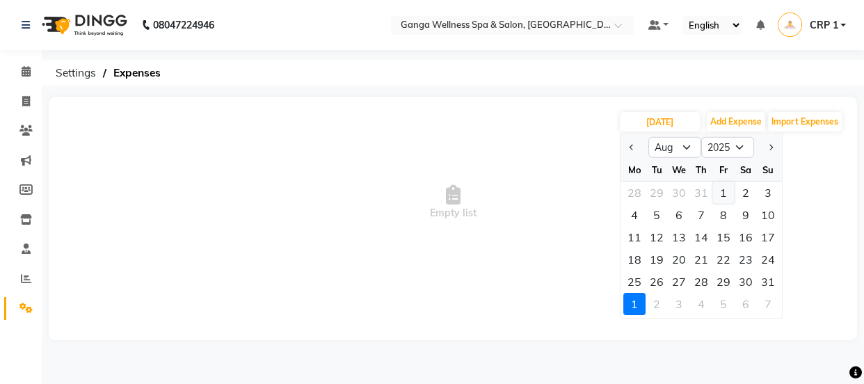
click at [731, 191] on div "1" at bounding box center [723, 192] width 22 height 22
type input "01-08-2025"
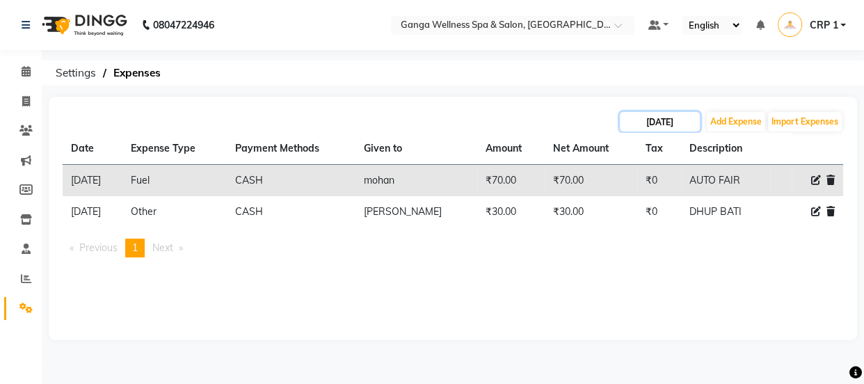
click at [677, 122] on input "01-08-2025" at bounding box center [659, 121] width 80 height 19
select select "8"
select select "2025"
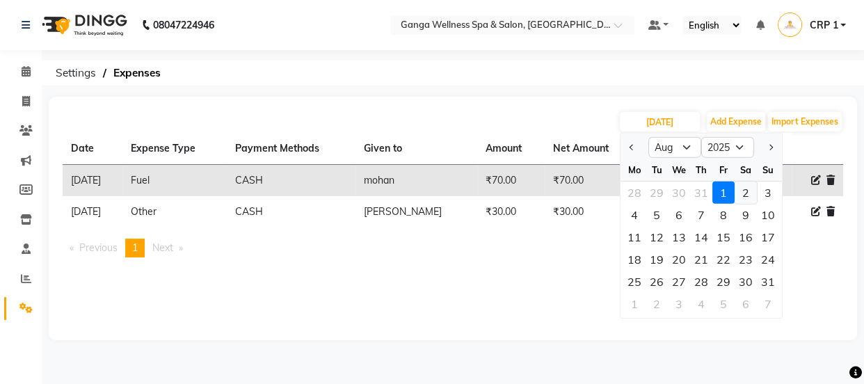
click at [744, 190] on div "2" at bounding box center [745, 192] width 22 height 22
type input "[DATE]"
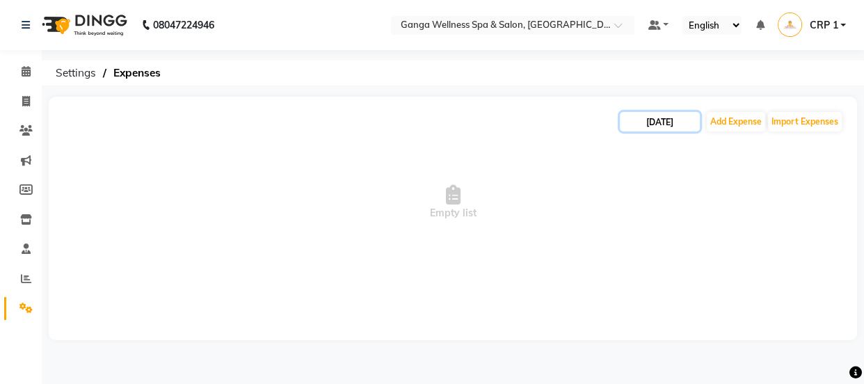
click at [681, 115] on input "[DATE]" at bounding box center [659, 121] width 80 height 19
select select "8"
select select "2025"
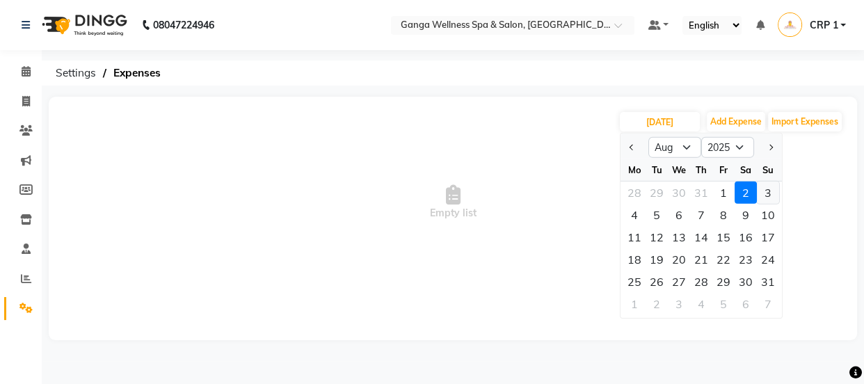
click at [768, 192] on div "3" at bounding box center [767, 192] width 22 height 22
type input "03-08-2025"
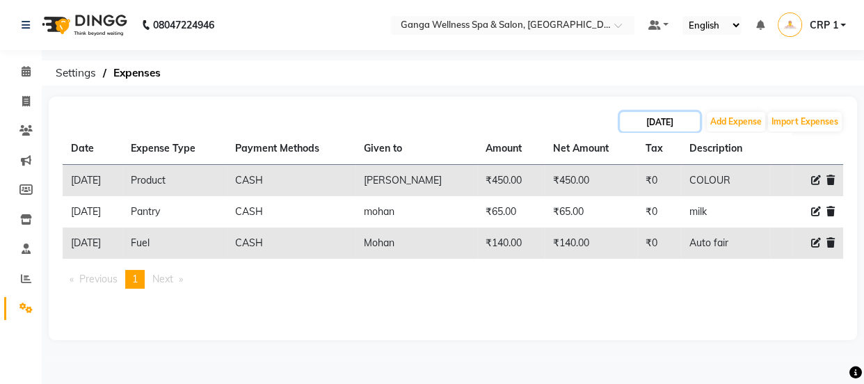
click at [674, 121] on input "03-08-2025" at bounding box center [659, 121] width 80 height 19
select select "8"
select select "2025"
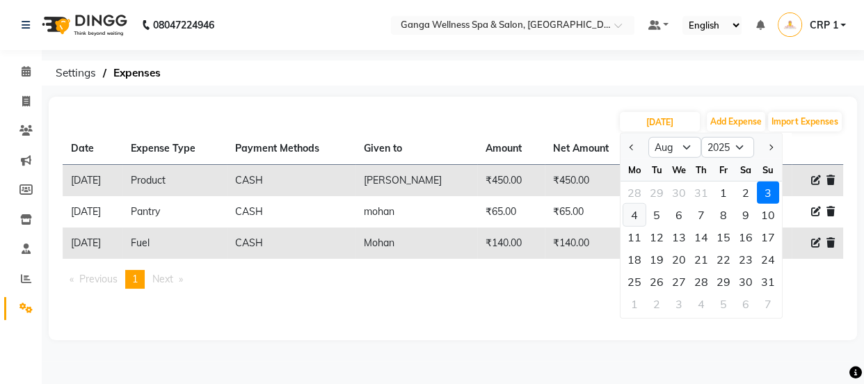
click at [634, 216] on div "4" at bounding box center [634, 215] width 22 height 22
type input "04-08-2025"
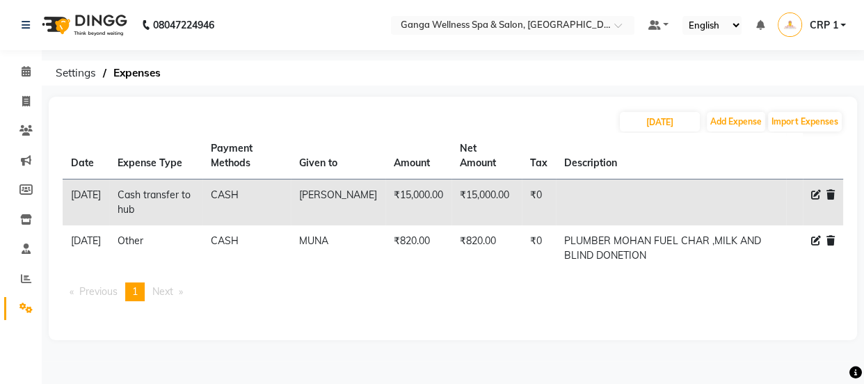
click at [646, 132] on div "04-08-2025 Add Expense Import Expenses" at bounding box center [453, 122] width 780 height 22
click at [652, 127] on input "04-08-2025" at bounding box center [659, 121] width 80 height 19
select select "8"
select select "2025"
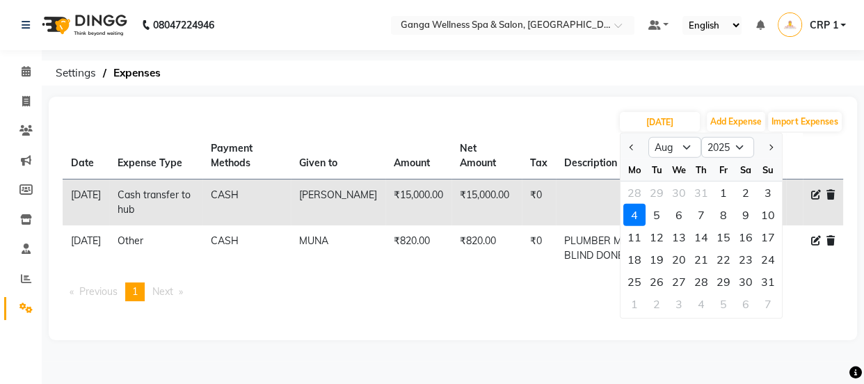
drag, startPoint x: 656, startPoint y: 210, endPoint x: 657, endPoint y: 169, distance: 41.0
click at [656, 209] on div "5" at bounding box center [656, 215] width 22 height 22
type input "[DATE]"
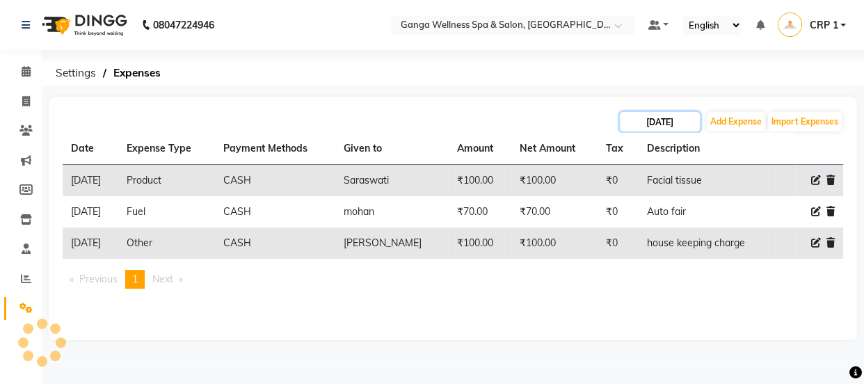
click at [661, 123] on input "[DATE]" at bounding box center [659, 121] width 80 height 19
select select "8"
select select "2025"
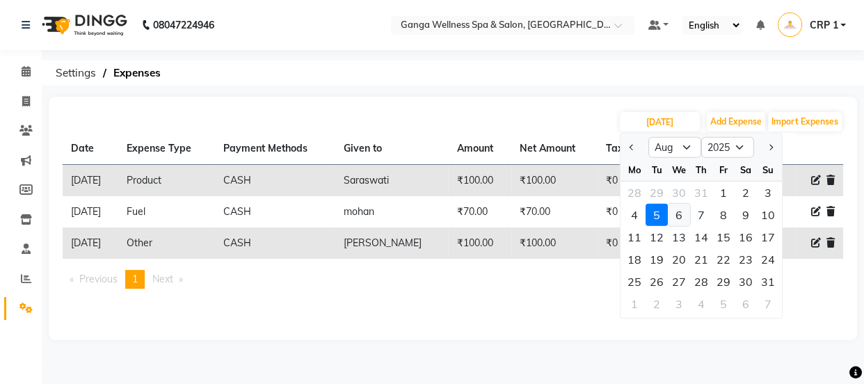
click at [674, 211] on div "6" at bounding box center [678, 215] width 22 height 22
type input "06-08-2025"
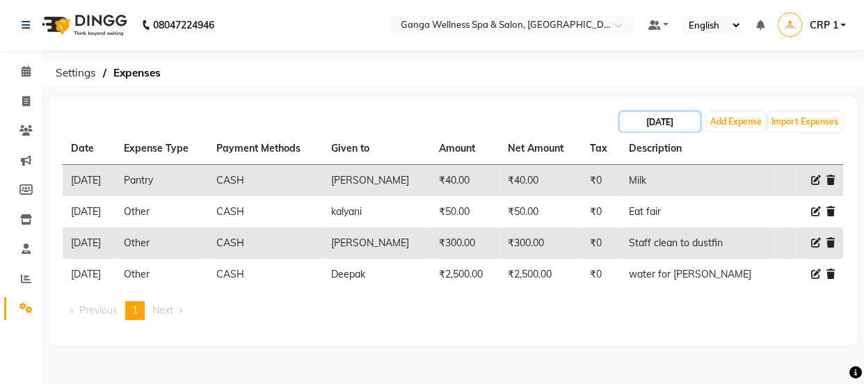
click at [659, 121] on input "06-08-2025" at bounding box center [659, 121] width 80 height 19
select select "8"
select select "2025"
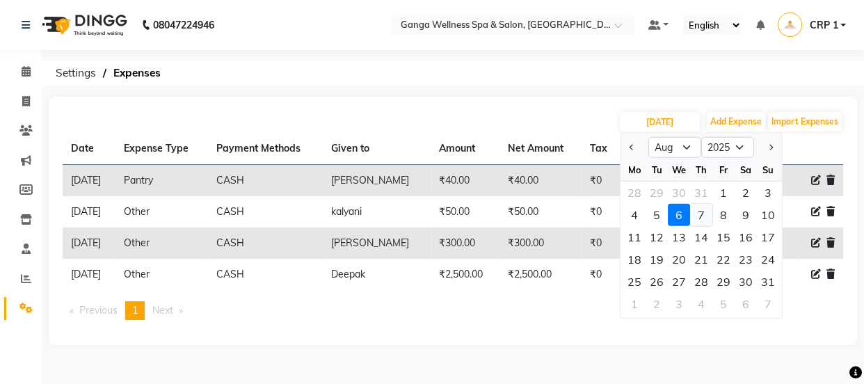
click at [702, 212] on div "7" at bounding box center [701, 215] width 22 height 22
type input "07-08-2025"
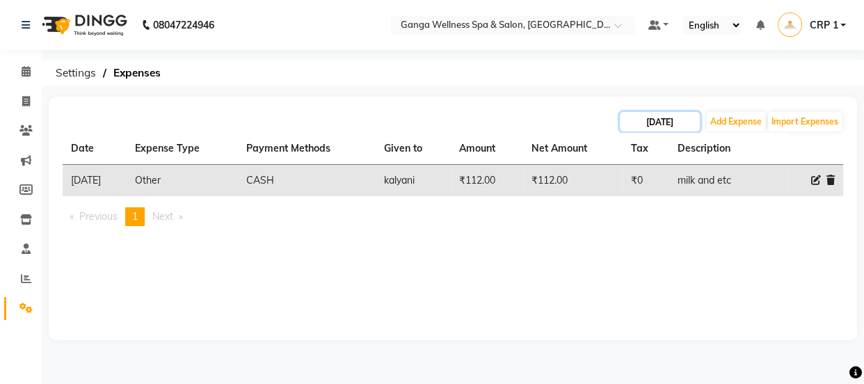
click at [674, 113] on input "07-08-2025" at bounding box center [659, 121] width 80 height 19
select select "8"
select select "2025"
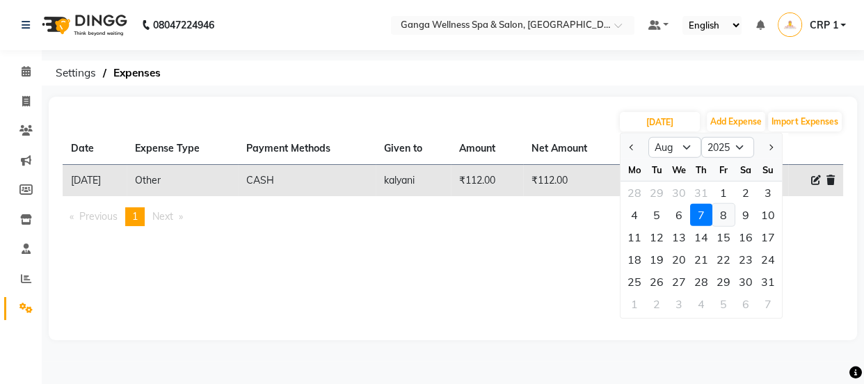
click at [722, 216] on div "8" at bounding box center [723, 215] width 22 height 22
type input "08-08-2025"
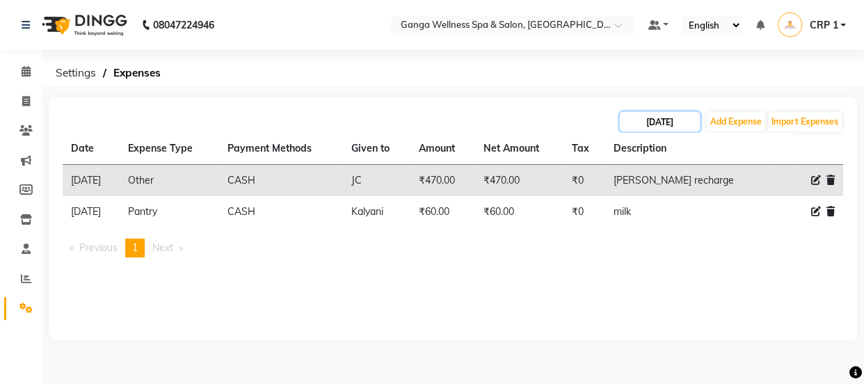
click at [677, 116] on input "08-08-2025" at bounding box center [659, 121] width 80 height 19
select select "8"
select select "2025"
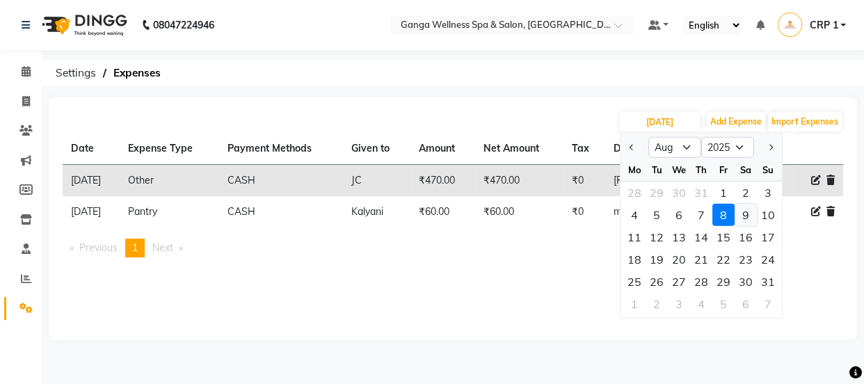
click at [737, 215] on div "9" at bounding box center [745, 215] width 22 height 22
type input "09-08-2025"
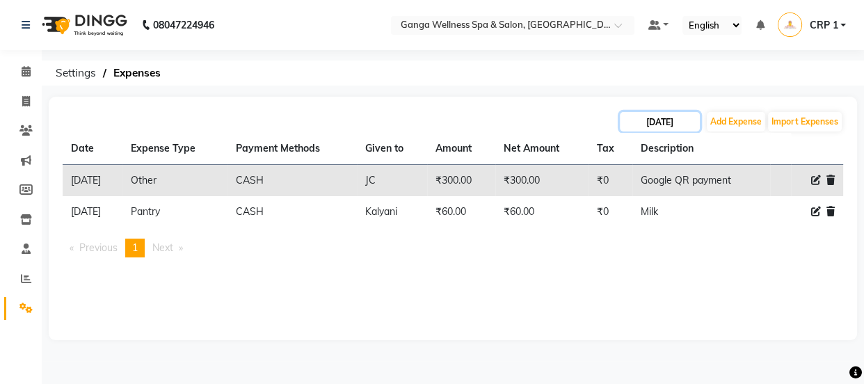
click at [668, 114] on input "09-08-2025" at bounding box center [659, 121] width 80 height 19
select select "8"
select select "2025"
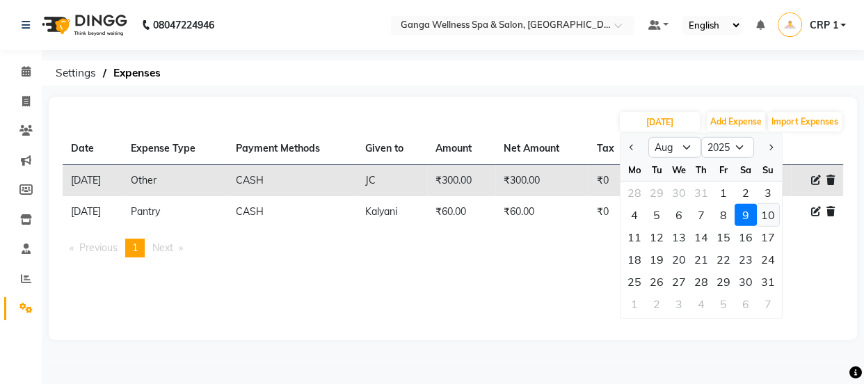
click at [768, 216] on div "10" at bounding box center [767, 215] width 22 height 22
type input "10-08-2025"
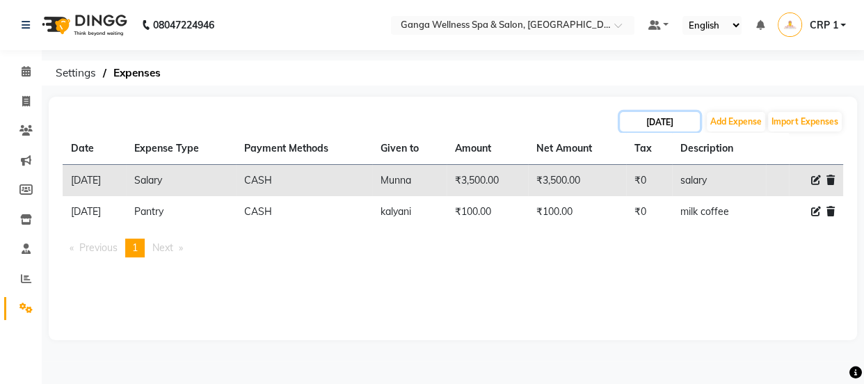
click at [674, 113] on input "10-08-2025" at bounding box center [659, 121] width 80 height 19
select select "8"
select select "2025"
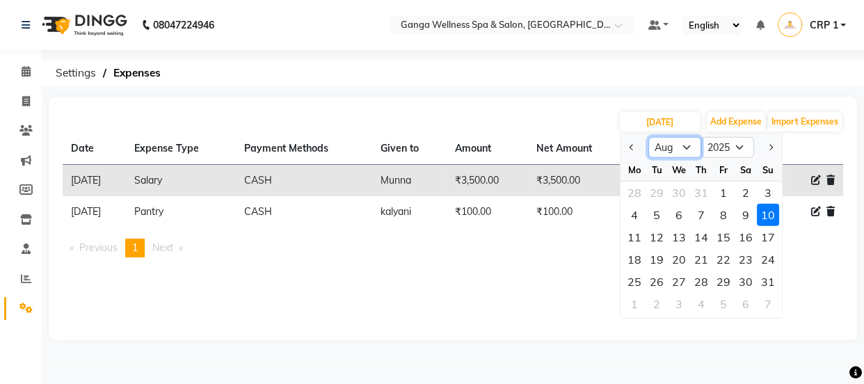
click at [686, 146] on select "Jan Feb Mar Apr May Jun Jul Aug Sep Oct Nov Dec" at bounding box center [674, 147] width 53 height 21
select select "6"
click at [648, 137] on select "Jan Feb Mar Apr May Jun Jul Aug Sep Oct Nov Dec" at bounding box center [674, 147] width 53 height 21
click at [768, 195] on div "1" at bounding box center [767, 192] width 22 height 22
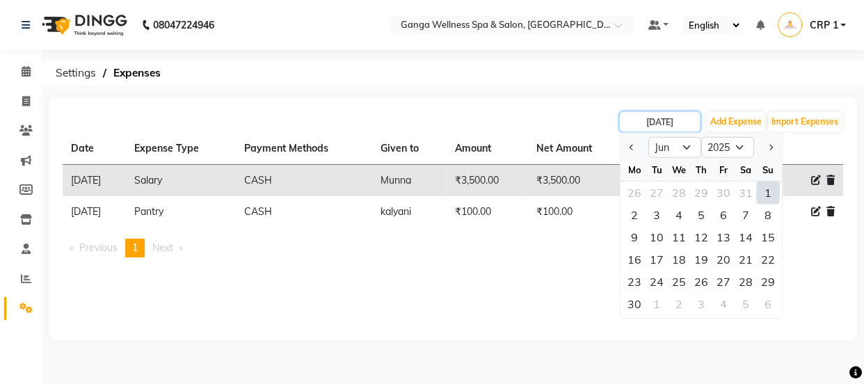
type input "01-06-2025"
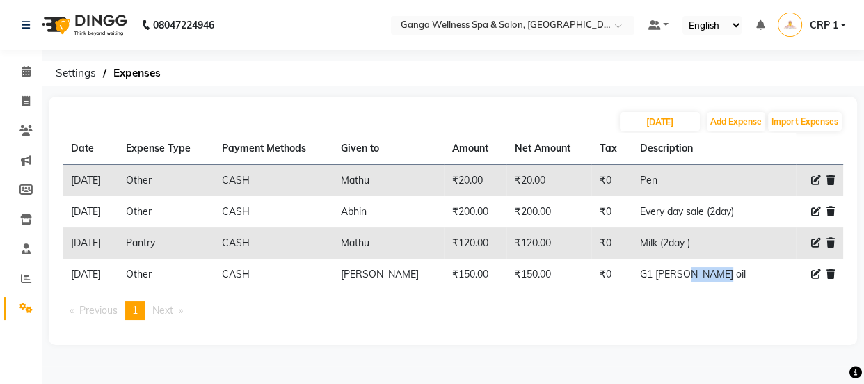
drag, startPoint x: 679, startPoint y: 270, endPoint x: 716, endPoint y: 268, distance: 36.9
click at [716, 268] on td "G1 towl, Dg oil" at bounding box center [703, 274] width 144 height 31
copy td "Dg oil"
click at [22, 74] on icon at bounding box center [26, 71] width 9 height 10
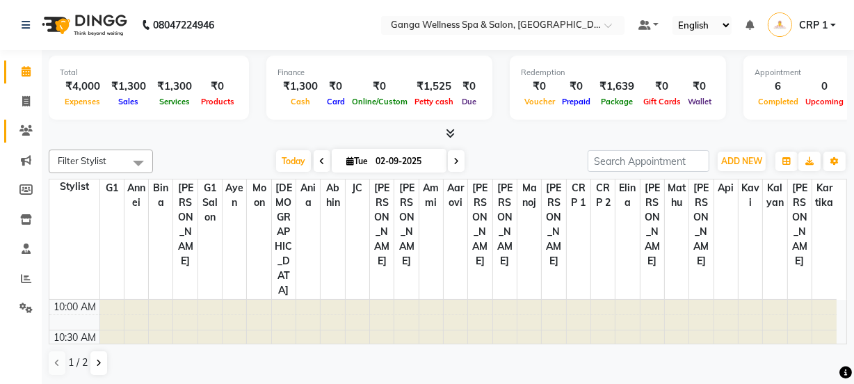
click at [28, 131] on icon at bounding box center [25, 130] width 13 height 10
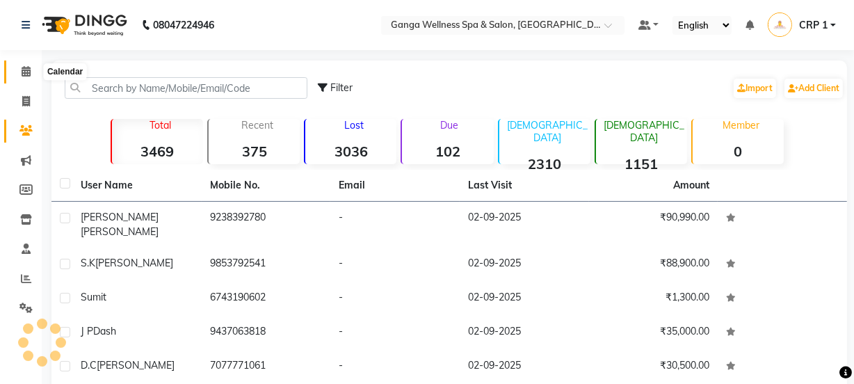
click at [29, 72] on icon at bounding box center [26, 71] width 9 height 10
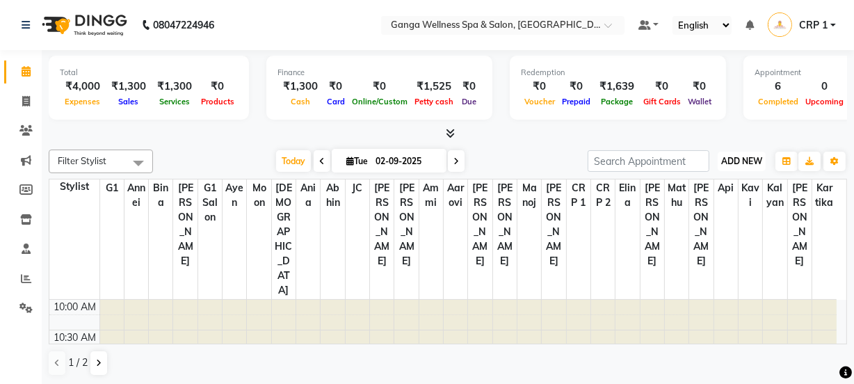
click at [743, 159] on span "ADD NEW" at bounding box center [741, 161] width 41 height 10
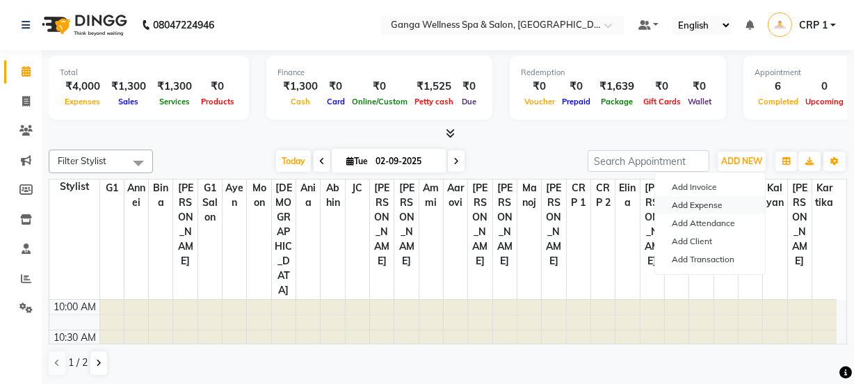
click at [688, 205] on link "Add Expense" at bounding box center [710, 205] width 110 height 18
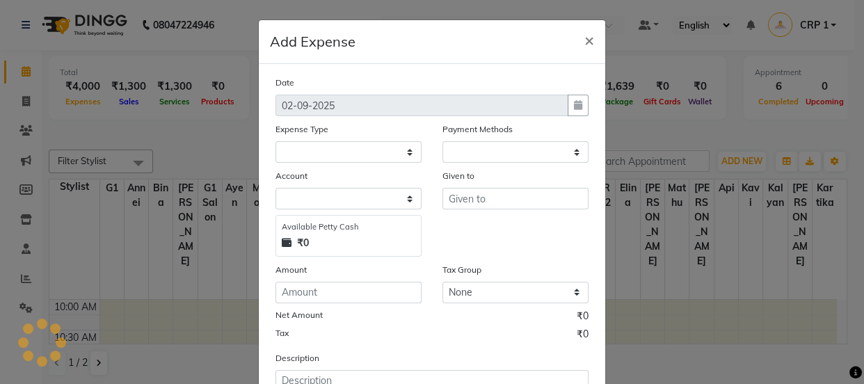
select select "1"
select select "2396"
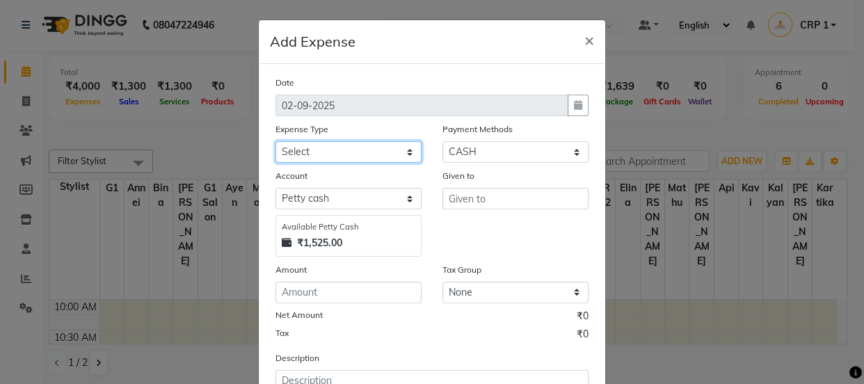
click at [366, 151] on select "Select Advance Salary Bank charges Car maintenance Cash transfer to bank Cash t…" at bounding box center [348, 152] width 146 height 22
select select "10"
click at [275, 142] on select "Select Advance Salary Bank charges Car maintenance Cash transfer to bank Cash t…" at bounding box center [348, 152] width 146 height 22
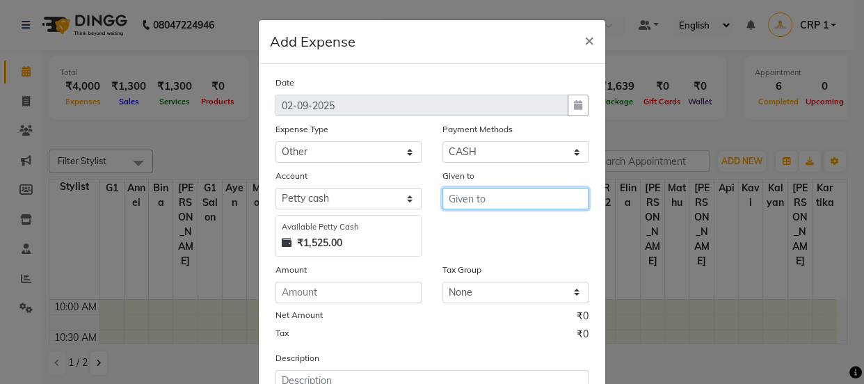
click at [480, 195] on input "text" at bounding box center [515, 199] width 146 height 22
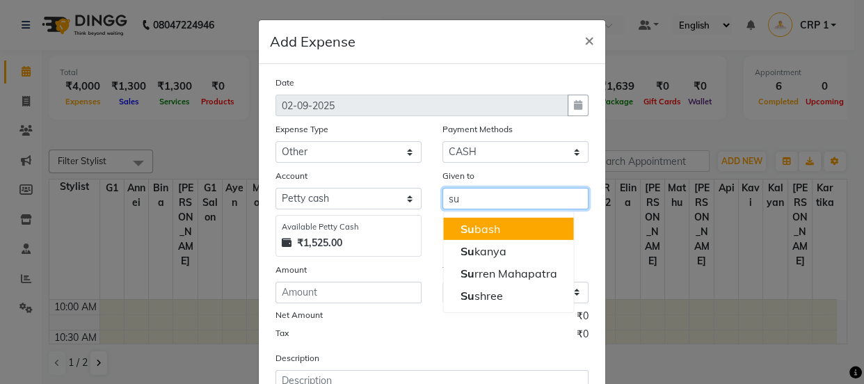
click at [508, 231] on button "Su bash" at bounding box center [508, 229] width 130 height 22
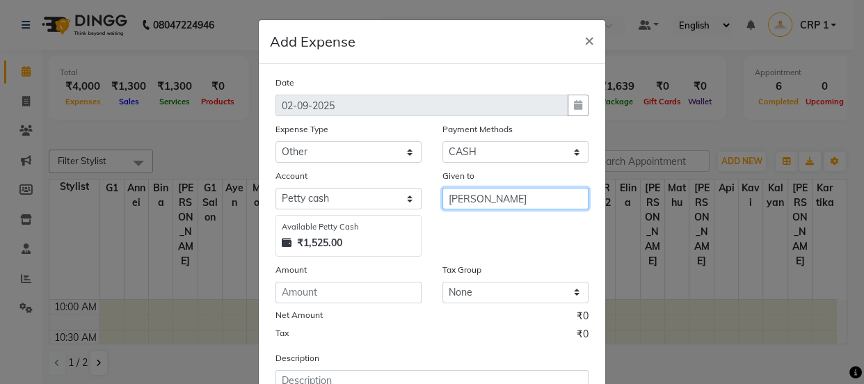
type input "[PERSON_NAME]"
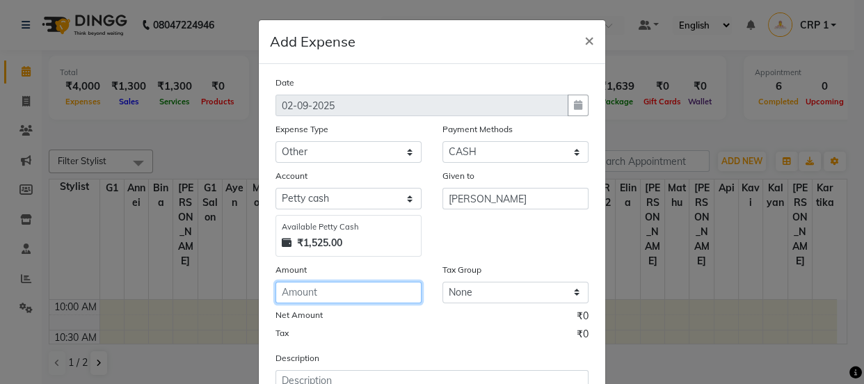
click at [336, 286] on input "number" at bounding box center [348, 293] width 146 height 22
type input "1"
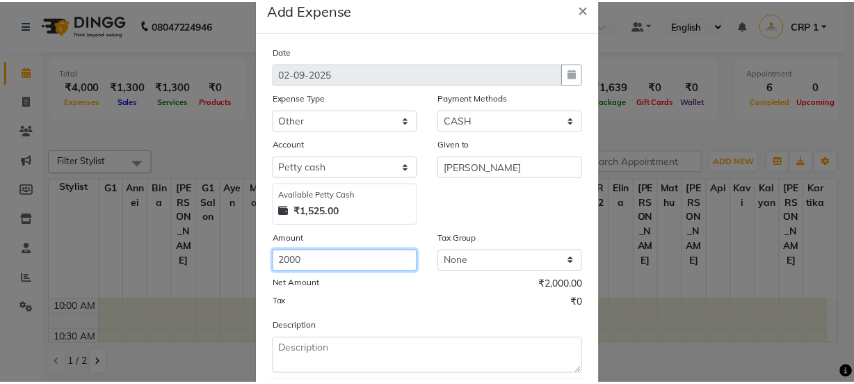
scroll to position [115, 0]
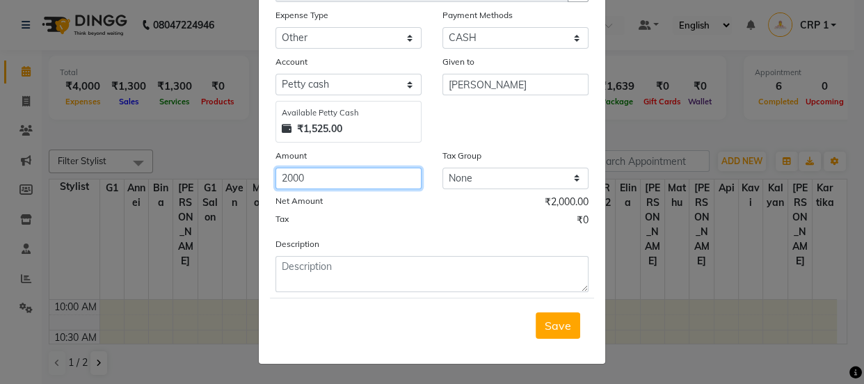
type input "2000"
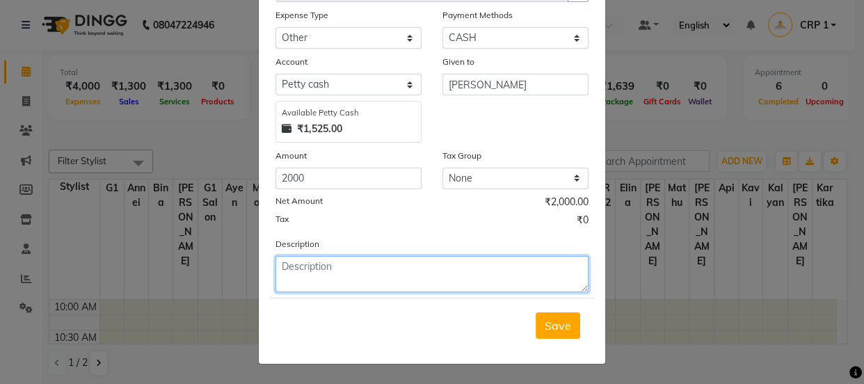
click at [355, 270] on textarea at bounding box center [431, 274] width 313 height 36
paste textarea "Dg oil"
type textarea "Dg oil"
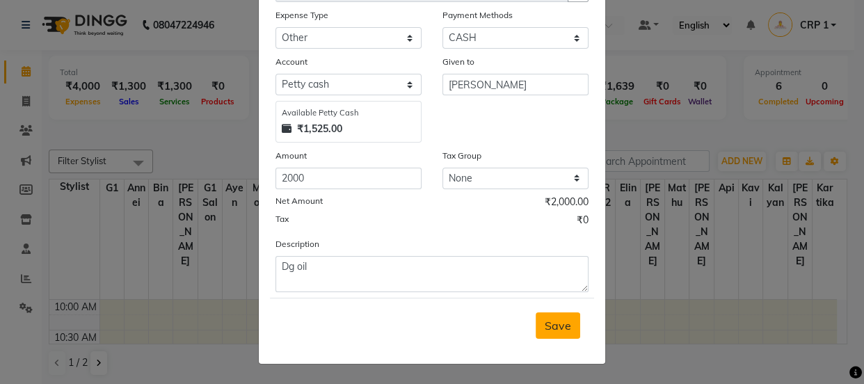
click at [568, 324] on button "Save" at bounding box center [557, 325] width 44 height 26
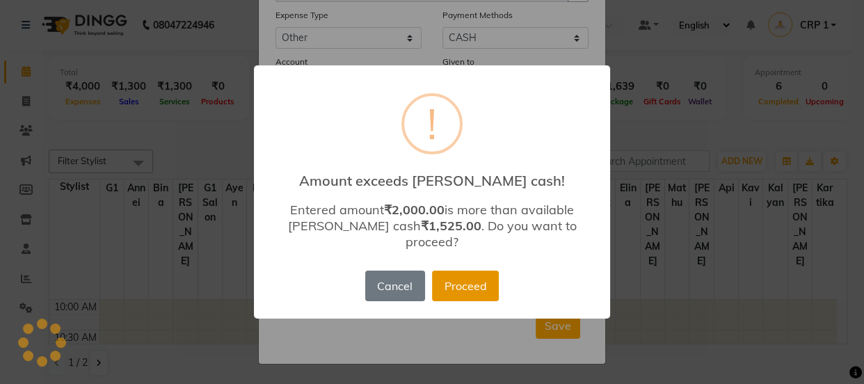
click at [476, 284] on button "Proceed" at bounding box center [465, 285] width 67 height 31
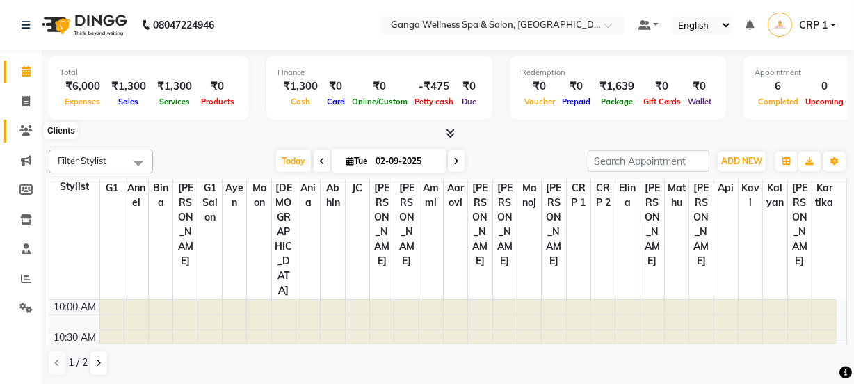
click at [27, 124] on span at bounding box center [26, 131] width 24 height 16
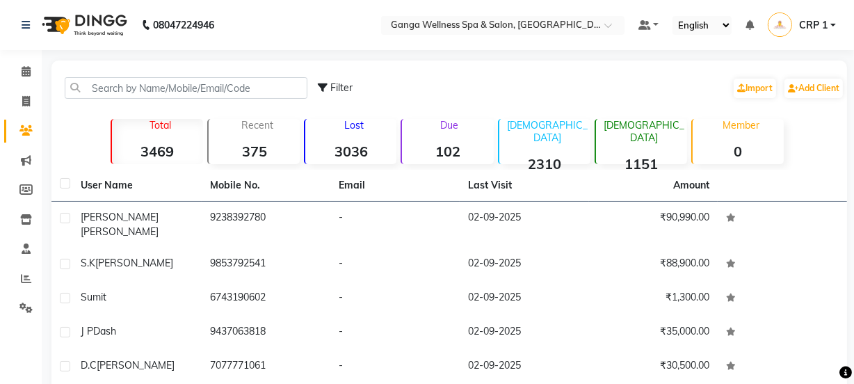
click at [194, 76] on div "Filter Import Add Client" at bounding box center [449, 88] width 790 height 44
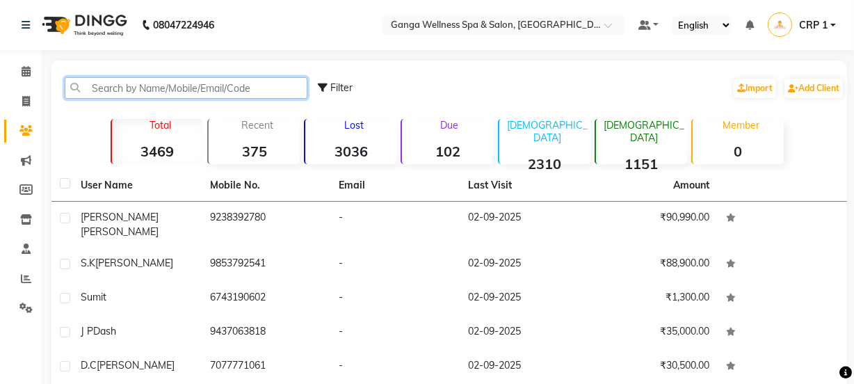
click at [195, 81] on input "text" at bounding box center [186, 88] width 243 height 22
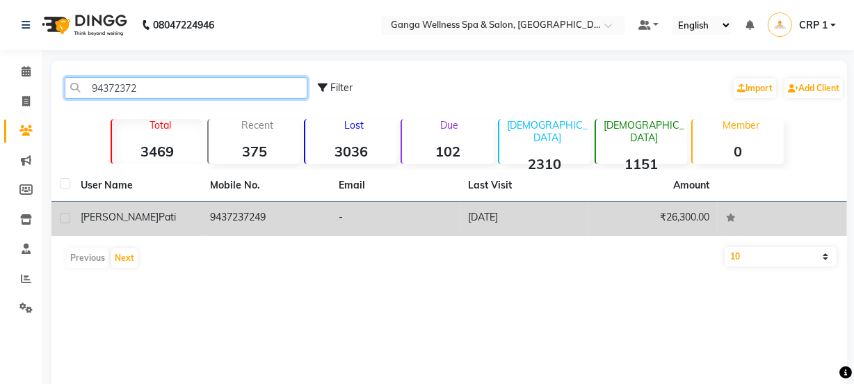
type input "94372372"
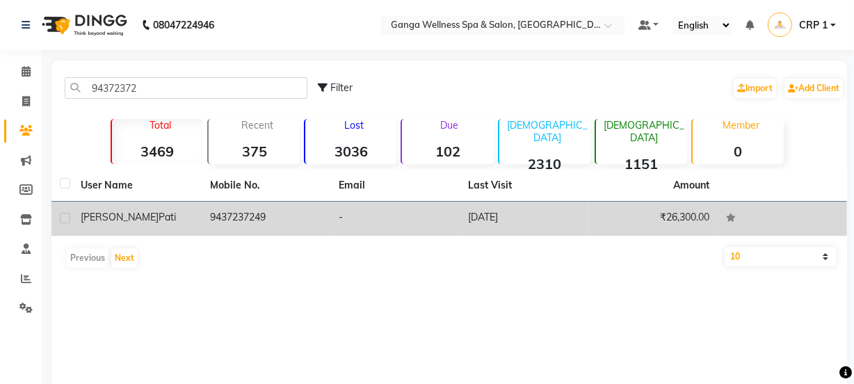
click at [118, 224] on div "Umasankar Pati" at bounding box center [137, 217] width 113 height 15
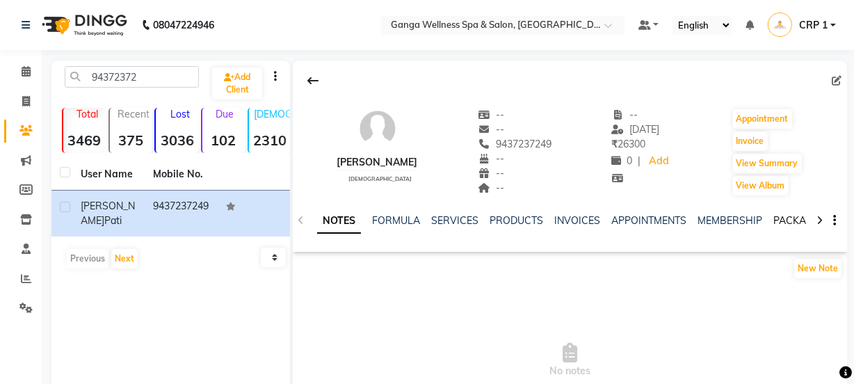
click at [793, 222] on link "PACKAGES" at bounding box center [798, 220] width 51 height 13
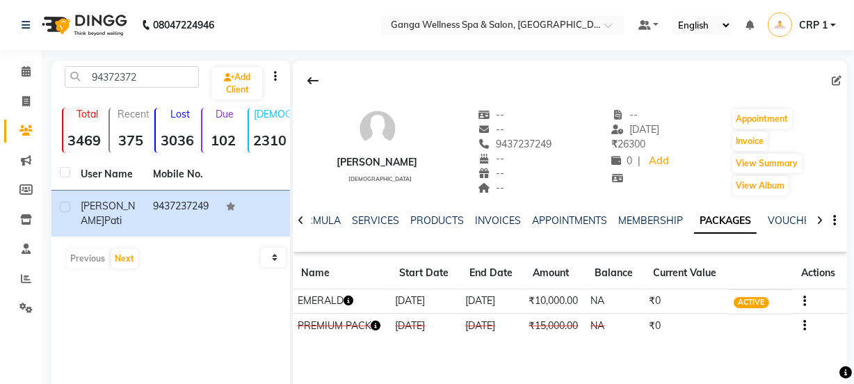
click at [353, 300] on icon "button" at bounding box center [348, 300] width 10 height 10
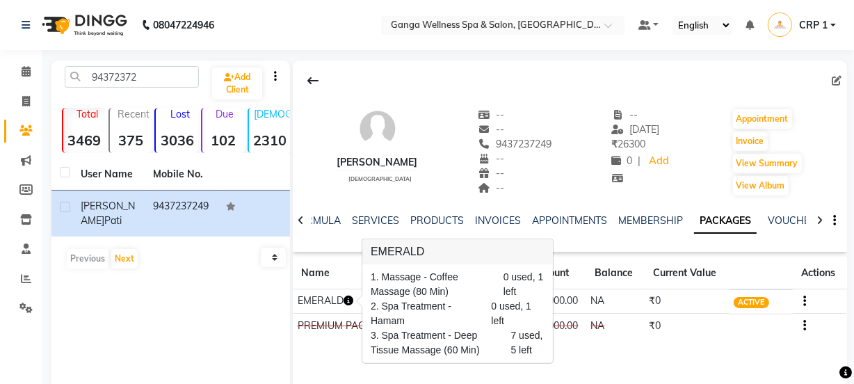
click at [692, 326] on td "₹0" at bounding box center [687, 326] width 85 height 24
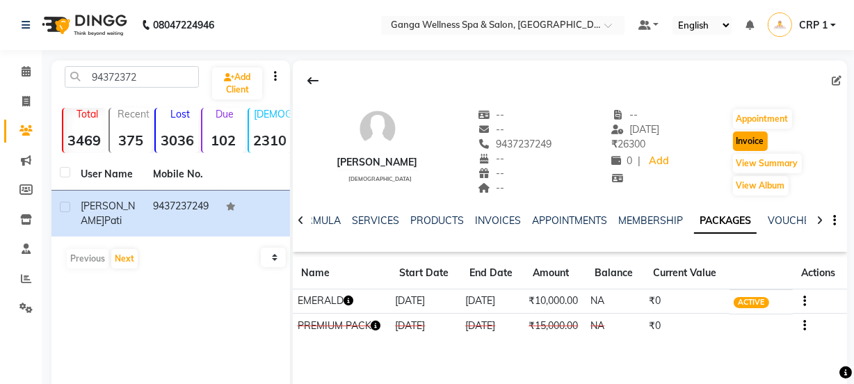
click at [747, 149] on button "Invoice" at bounding box center [750, 140] width 35 height 19
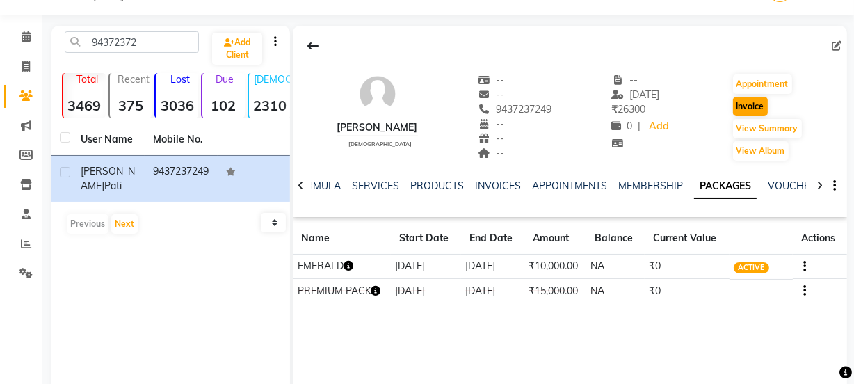
select select "715"
select select "service"
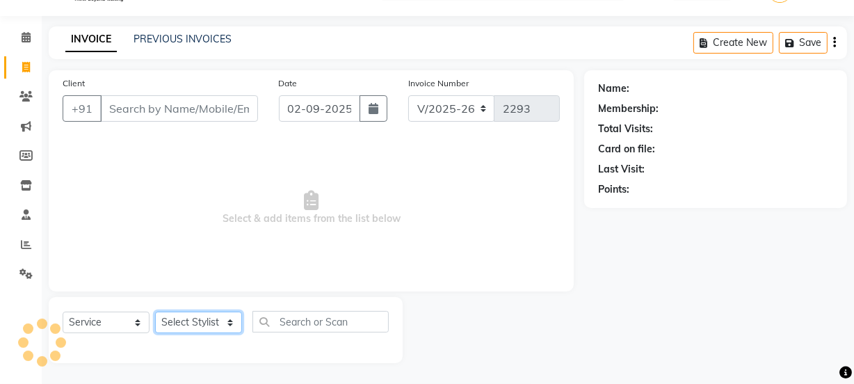
click at [206, 323] on select "Select Stylist" at bounding box center [198, 322] width 87 height 22
type input "9437237249"
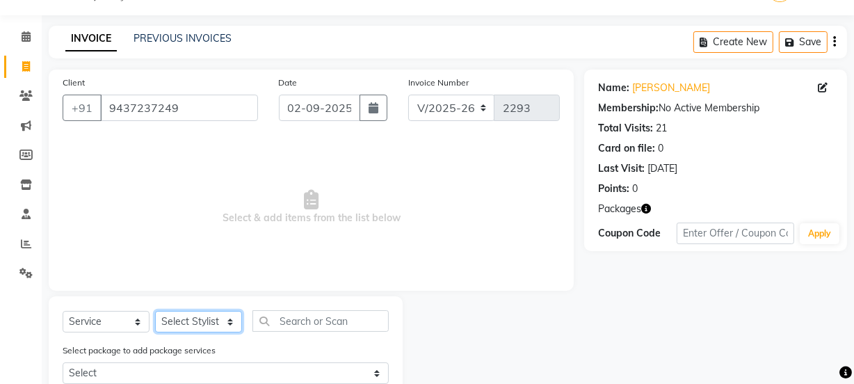
select select "90084"
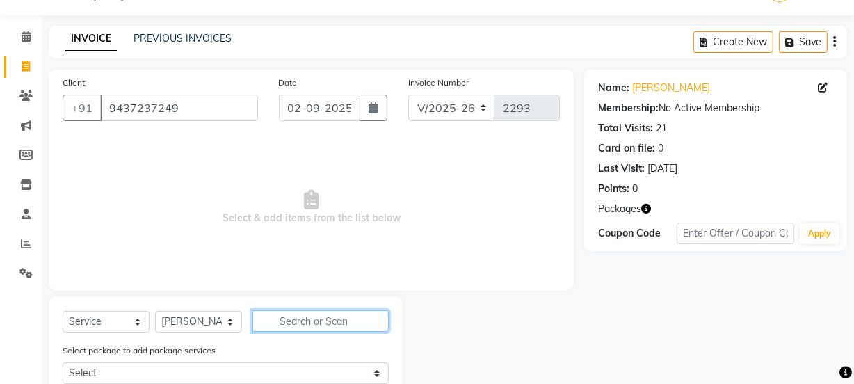
click at [331, 318] on input "text" at bounding box center [320, 321] width 136 height 22
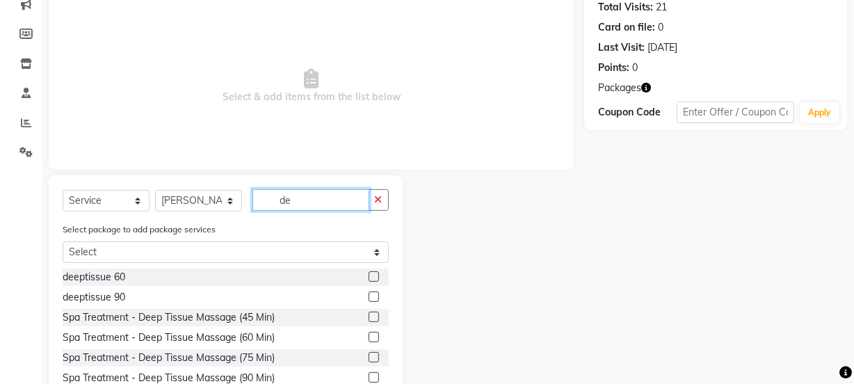
scroll to position [161, 0]
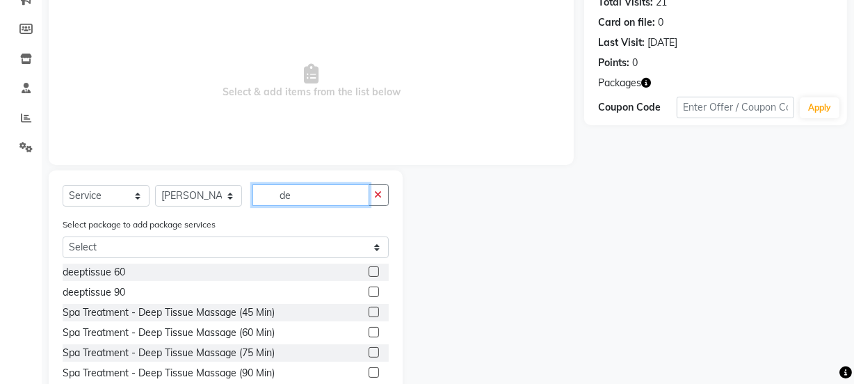
type input "de"
click at [369, 330] on label at bounding box center [374, 332] width 10 height 10
click at [369, 330] on input "checkbox" at bounding box center [373, 332] width 9 height 9
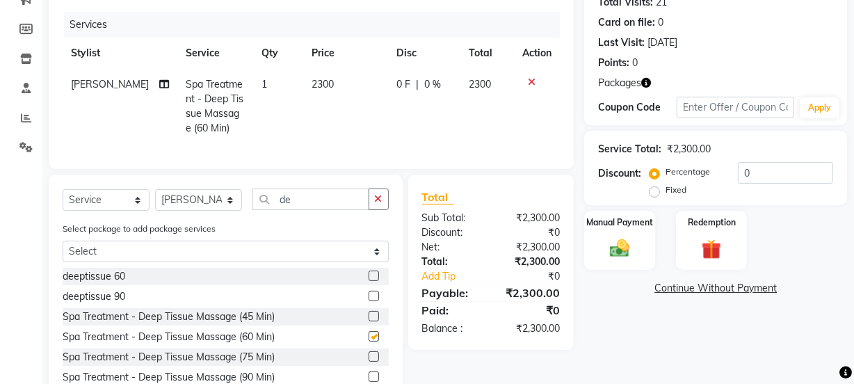
checkbox input "false"
click at [693, 242] on div "Redemption" at bounding box center [711, 240] width 74 height 62
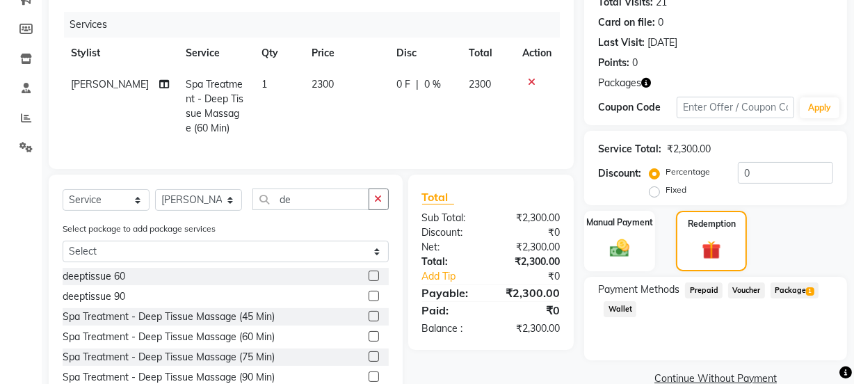
click at [786, 287] on span "Package 1" at bounding box center [794, 290] width 48 height 16
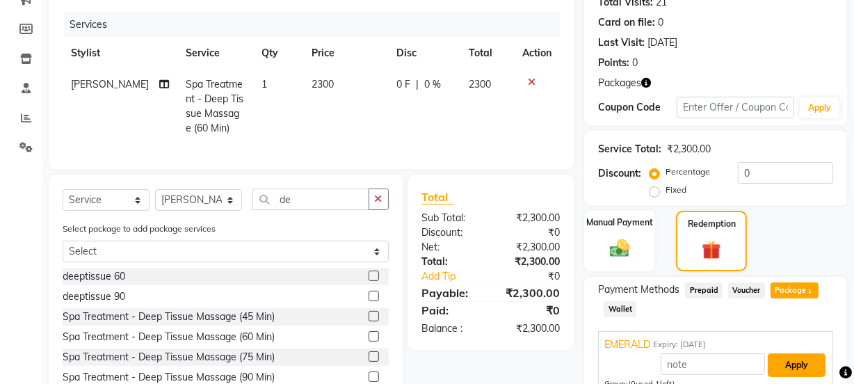
click at [797, 357] on button "Apply" at bounding box center [797, 365] width 58 height 24
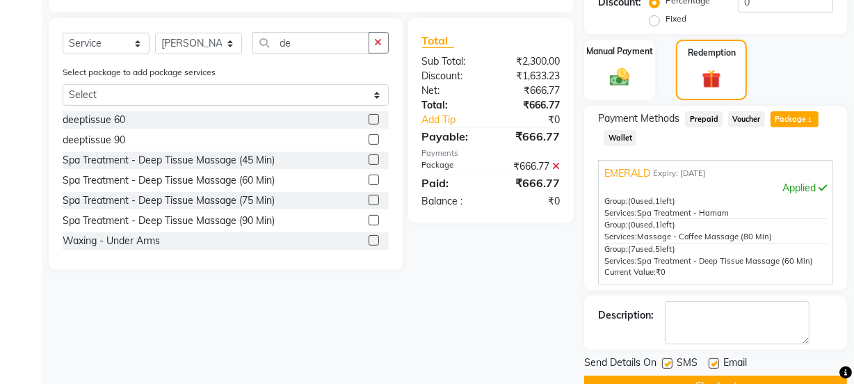
scroll to position [350, 0]
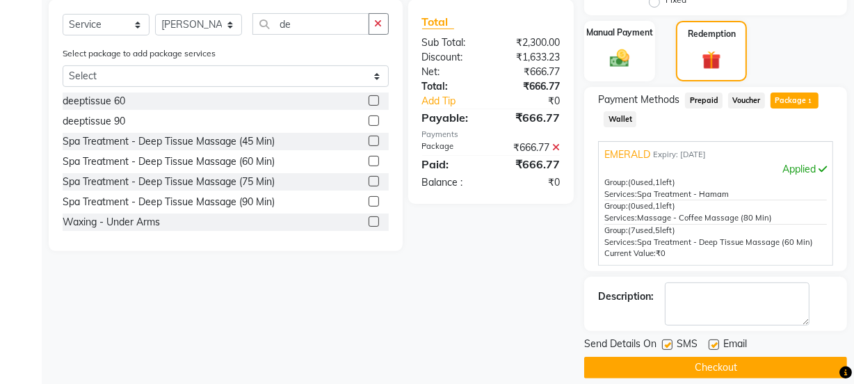
click at [735, 362] on button "Checkout" at bounding box center [715, 368] width 263 height 22
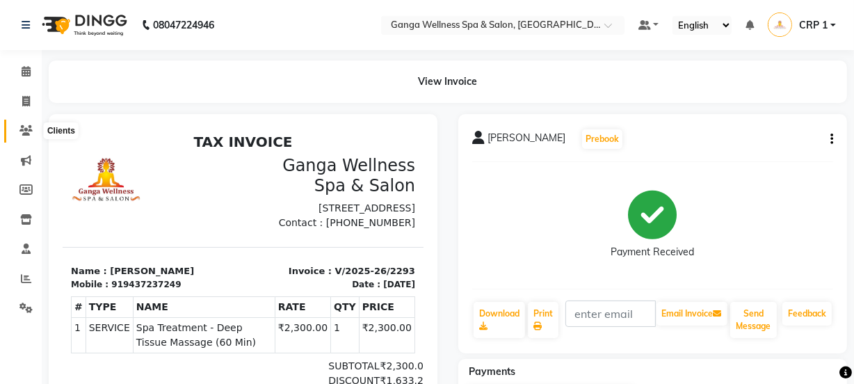
click at [30, 126] on icon at bounding box center [25, 130] width 13 height 10
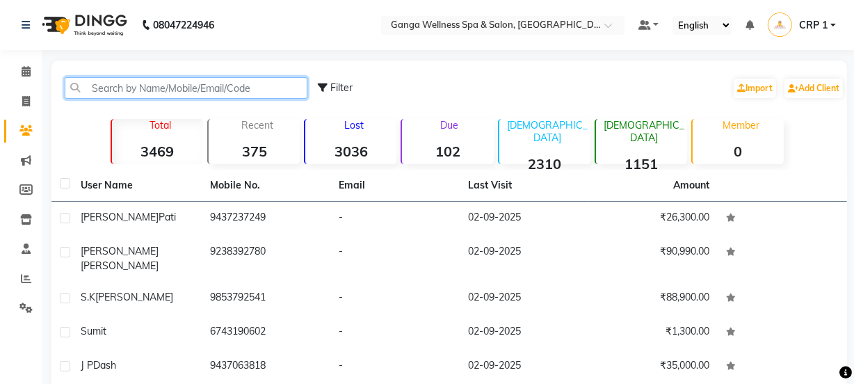
click at [115, 82] on input "text" at bounding box center [186, 88] width 243 height 22
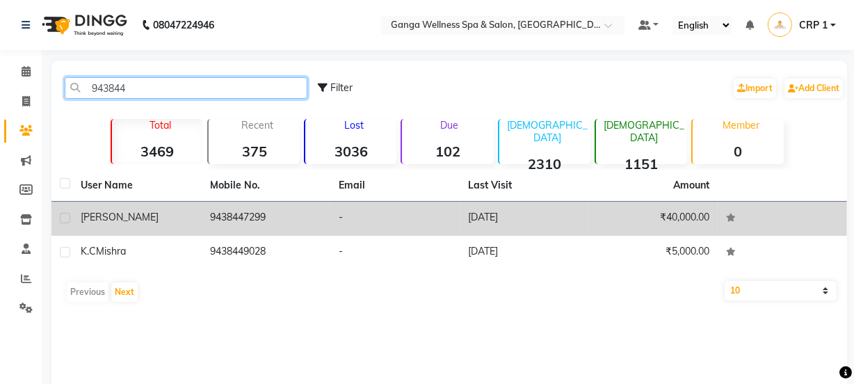
type input "943844"
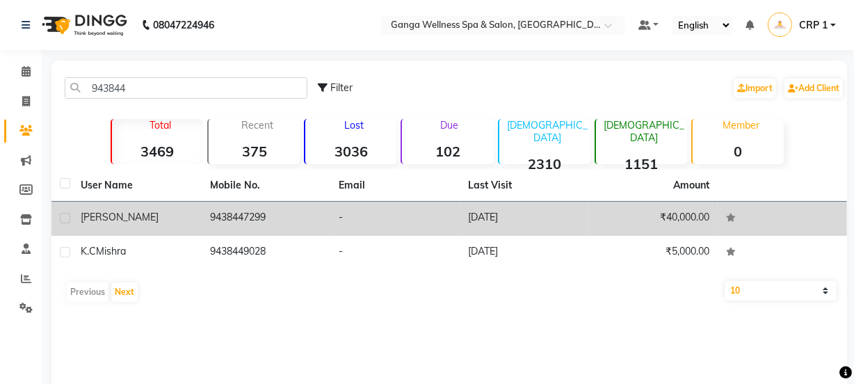
click at [105, 222] on span "[PERSON_NAME]" at bounding box center [120, 217] width 78 height 13
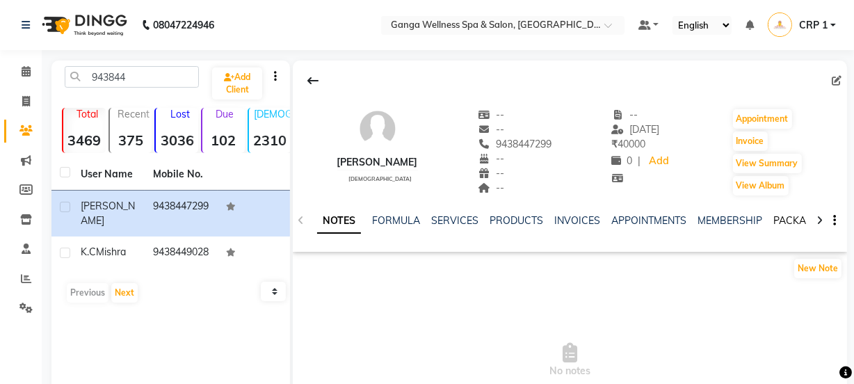
click at [783, 220] on link "PACKAGES" at bounding box center [798, 220] width 51 height 13
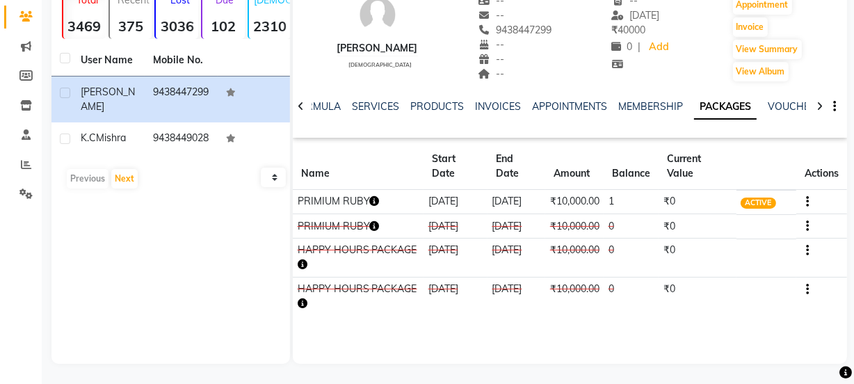
scroll to position [115, 0]
click at [374, 206] on button "button" at bounding box center [375, 200] width 10 height 15
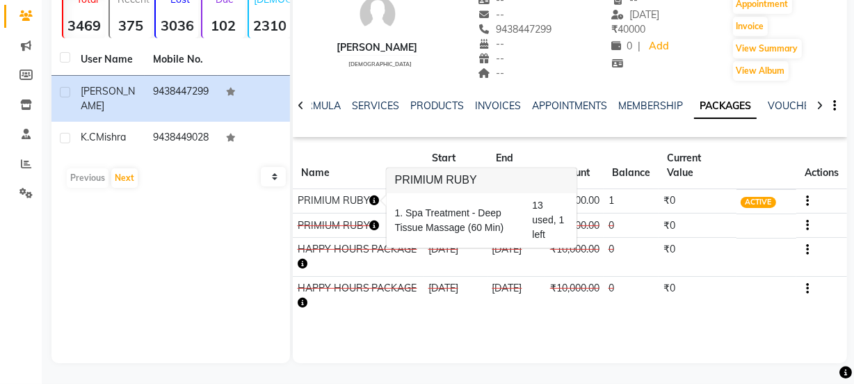
click at [349, 209] on td "PRIMIUM RUBY" at bounding box center [358, 201] width 131 height 24
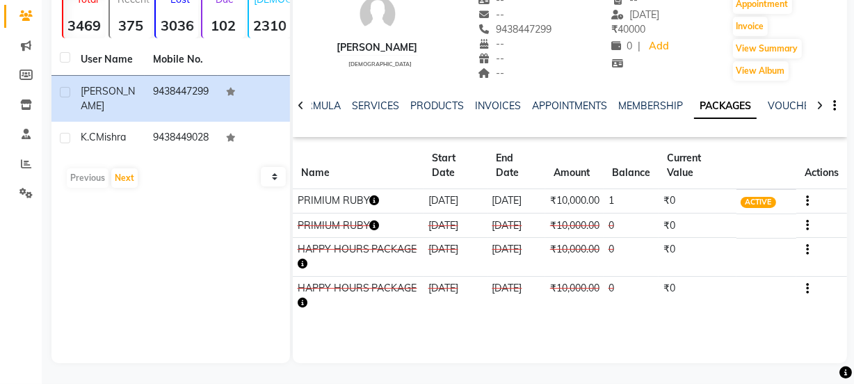
click at [374, 204] on icon "button" at bounding box center [375, 200] width 10 height 10
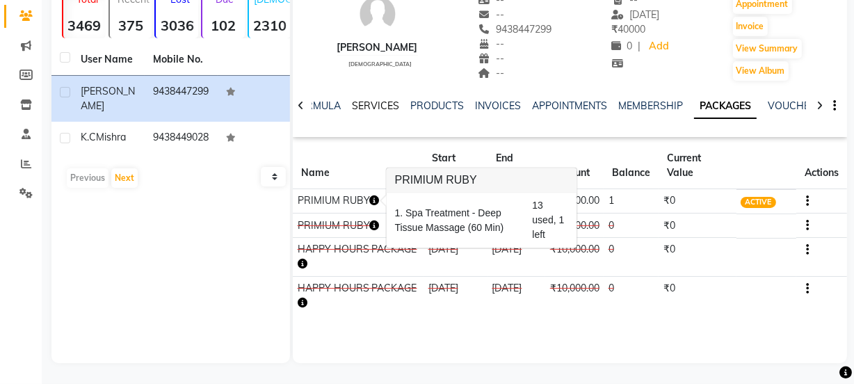
click at [367, 109] on link "SERVICES" at bounding box center [375, 105] width 47 height 13
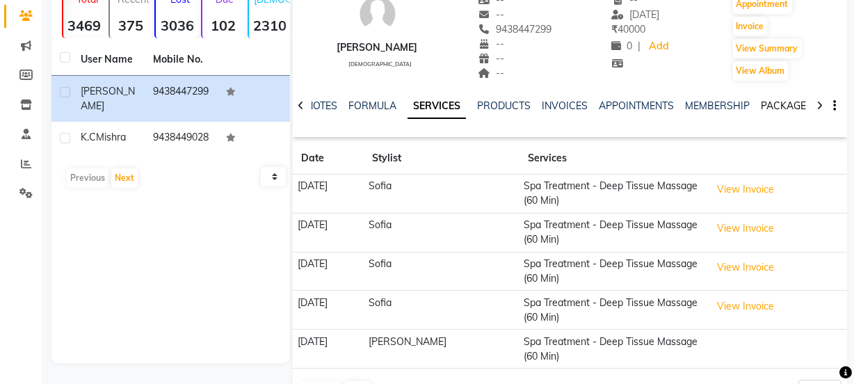
click at [777, 101] on link "PACKAGES" at bounding box center [786, 105] width 51 height 13
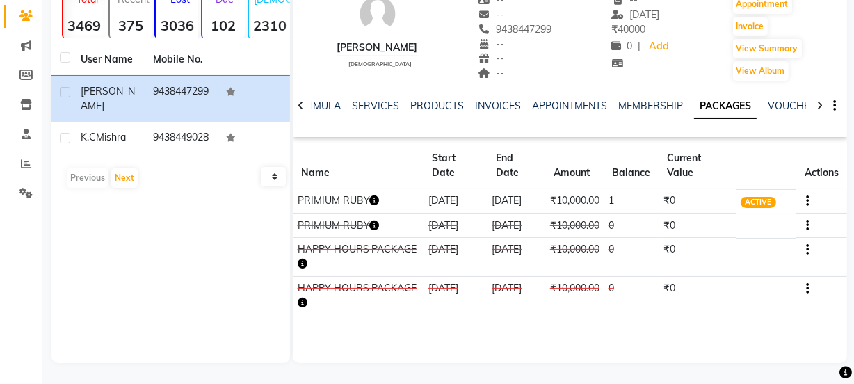
click at [373, 230] on icon "button" at bounding box center [375, 225] width 10 height 10
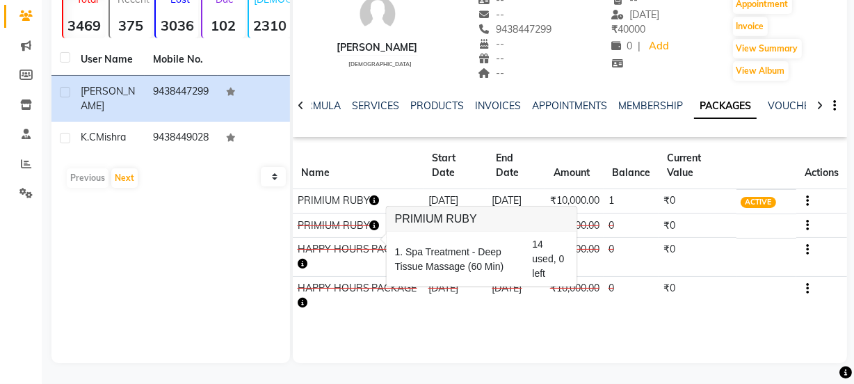
click at [373, 199] on icon "button" at bounding box center [375, 200] width 10 height 10
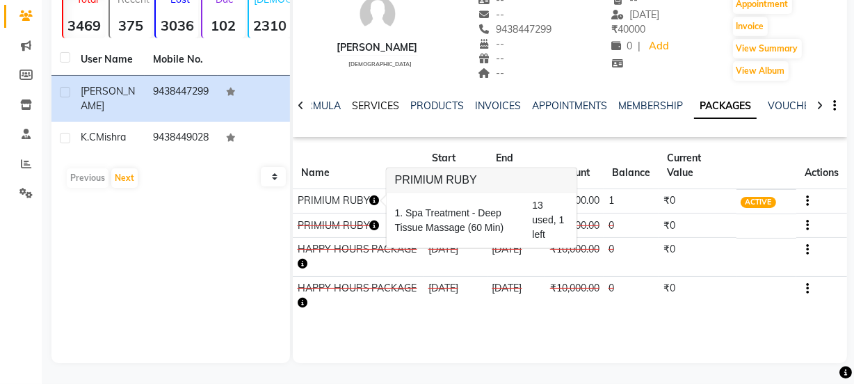
click at [378, 111] on link "SERVICES" at bounding box center [375, 105] width 47 height 13
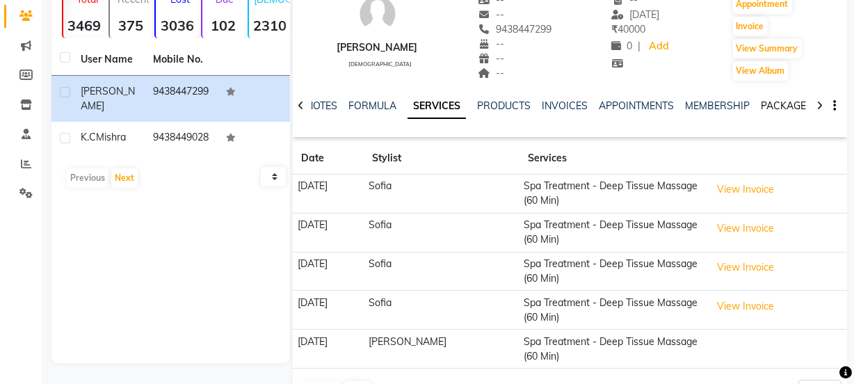
click at [779, 108] on link "PACKAGES" at bounding box center [786, 105] width 51 height 13
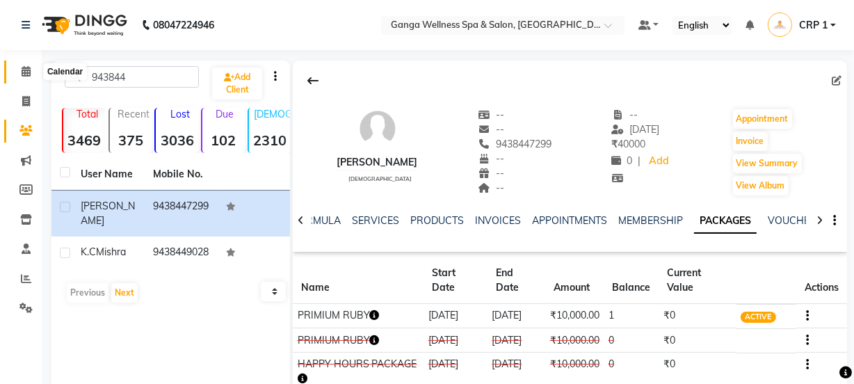
click at [32, 72] on span at bounding box center [26, 72] width 24 height 16
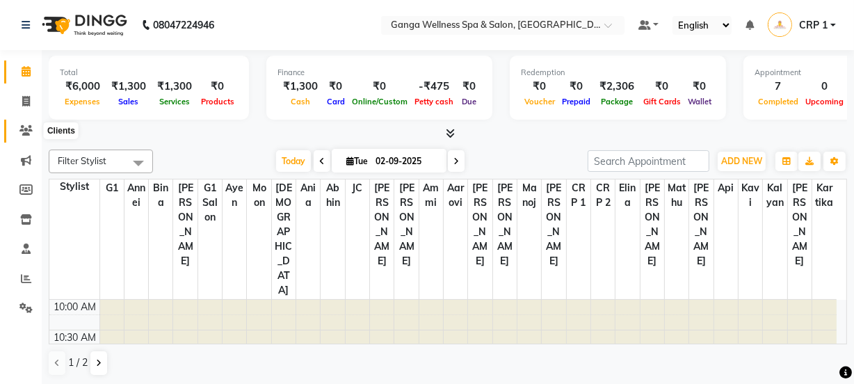
click at [31, 131] on icon at bounding box center [25, 130] width 13 height 10
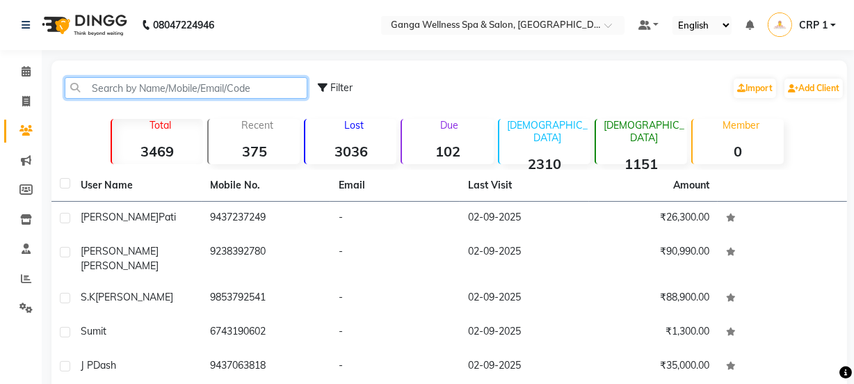
click at [199, 93] on input "text" at bounding box center [186, 88] width 243 height 22
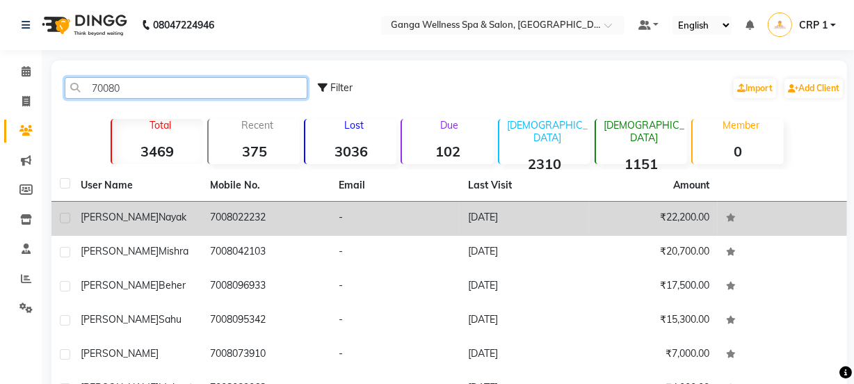
type input "70080"
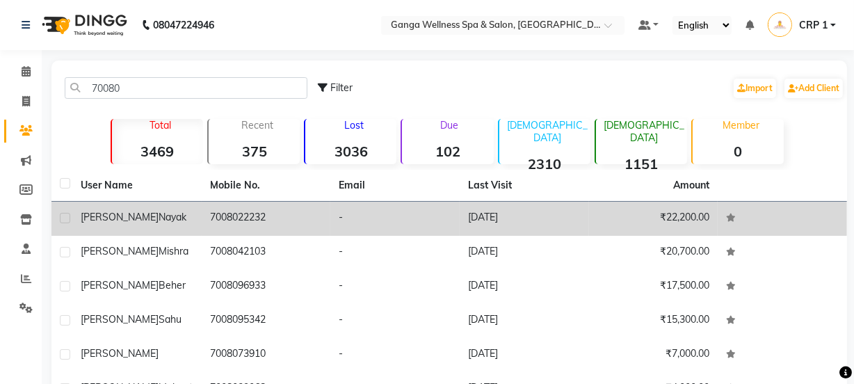
click at [260, 227] on td "7008022232" at bounding box center [266, 219] width 129 height 34
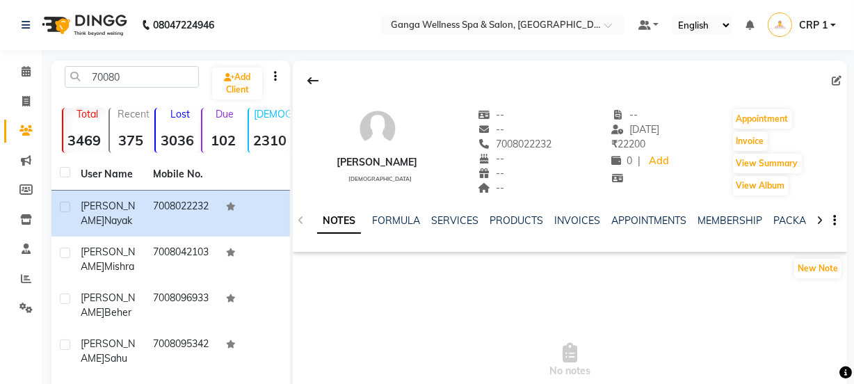
click at [793, 227] on div "PACKAGES" at bounding box center [798, 220] width 51 height 15
click at [784, 222] on link "PACKAGES" at bounding box center [798, 220] width 51 height 13
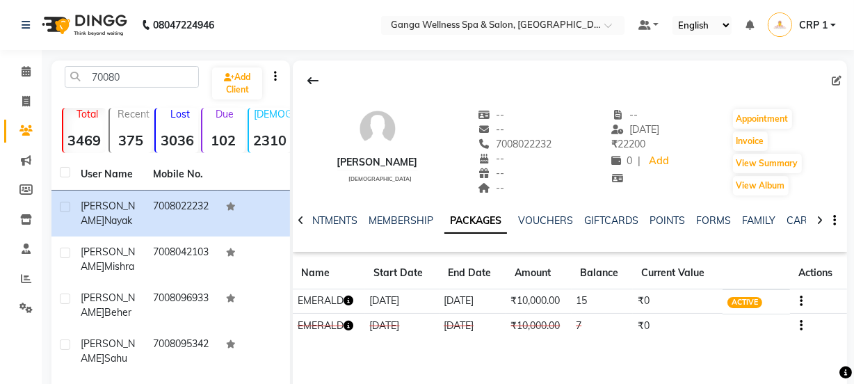
scroll to position [0, 306]
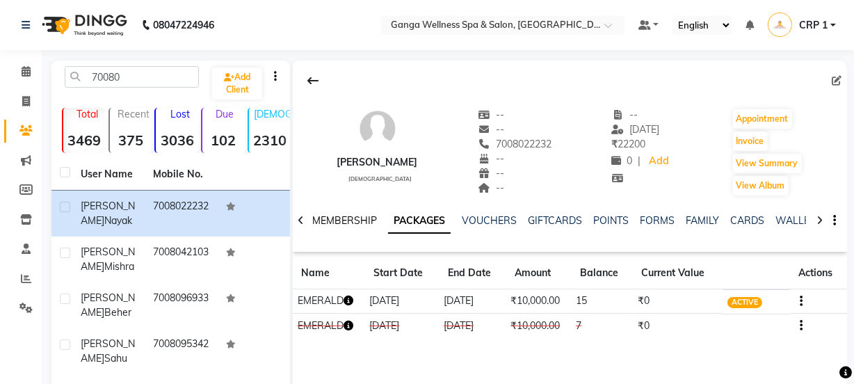
click at [350, 225] on link "MEMBERSHIP" at bounding box center [344, 220] width 65 height 13
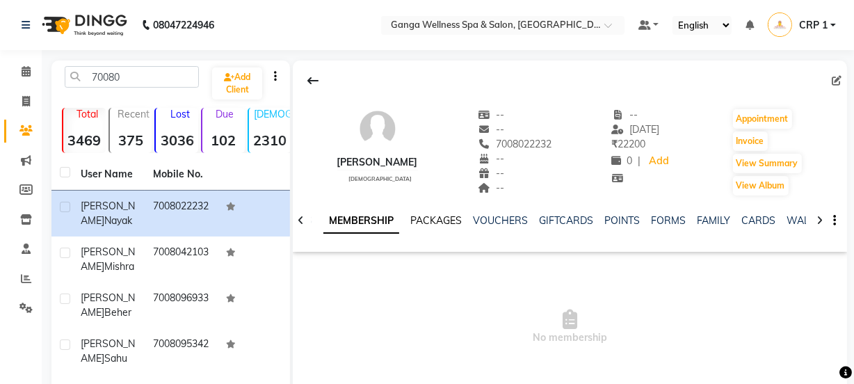
click at [441, 218] on link "PACKAGES" at bounding box center [435, 220] width 51 height 13
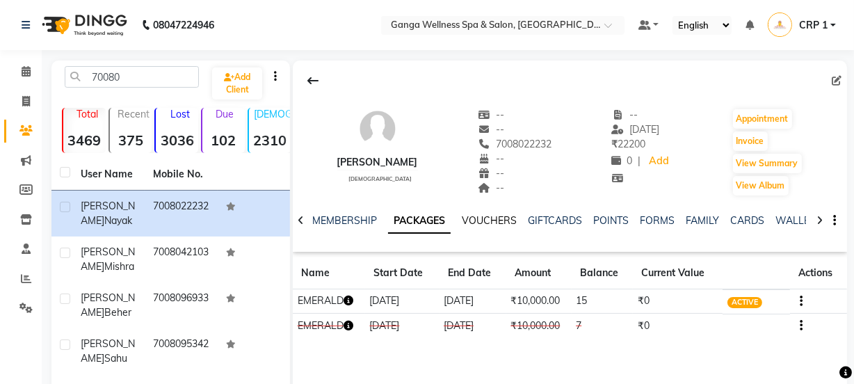
click at [481, 218] on link "VOUCHERS" at bounding box center [489, 220] width 55 height 13
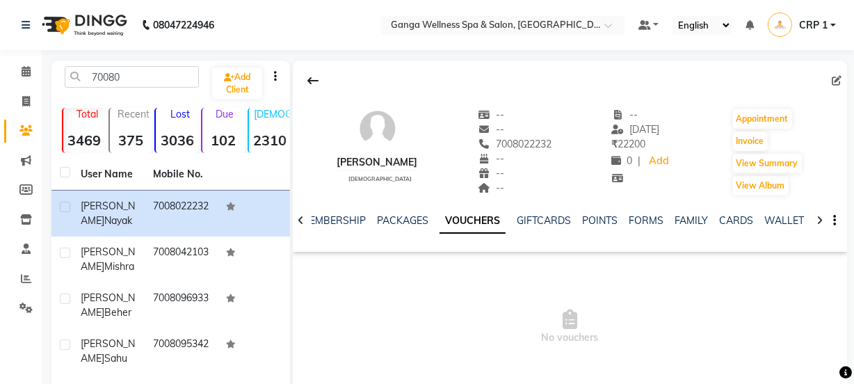
scroll to position [0, 305]
click at [298, 223] on icon at bounding box center [301, 221] width 6 height 10
click at [298, 222] on icon at bounding box center [301, 221] width 6 height 10
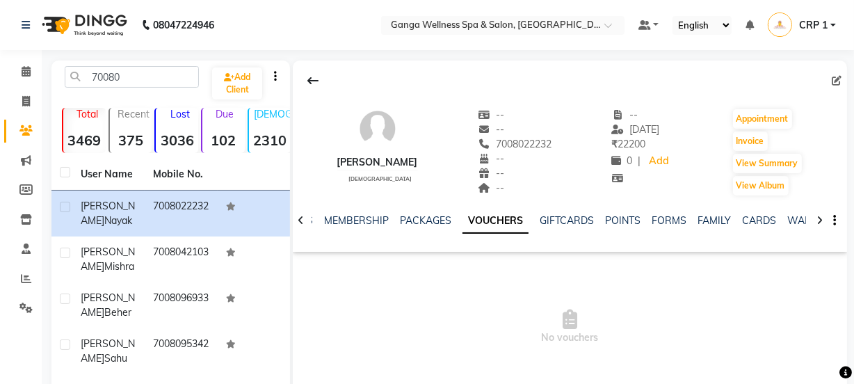
click at [298, 222] on icon at bounding box center [301, 221] width 6 height 10
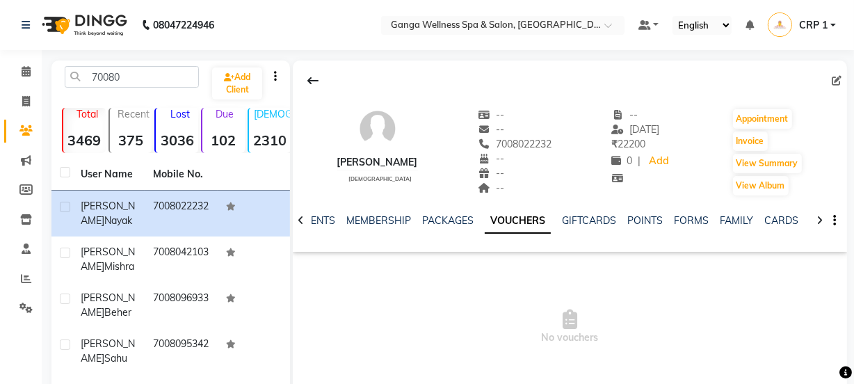
click at [298, 222] on icon at bounding box center [301, 221] width 6 height 10
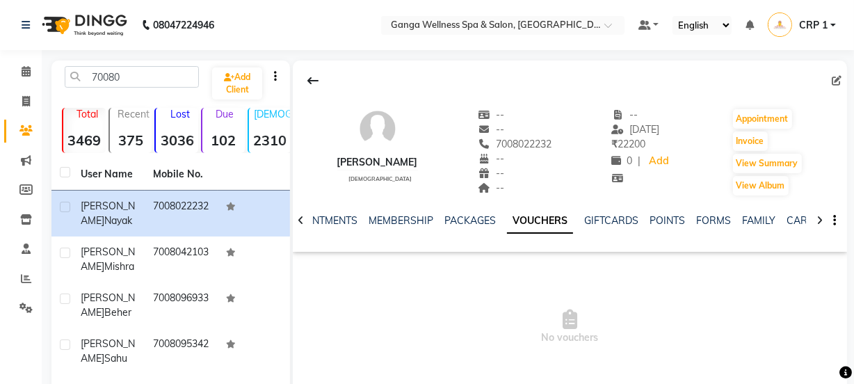
click at [298, 222] on icon at bounding box center [301, 221] width 6 height 10
click at [298, 222] on div "NOTES FORMULA SERVICES PRODUCTS INVOICES APPOINTMENTS MEMBERSHIP PACKAGES VOUCH…" at bounding box center [570, 221] width 554 height 48
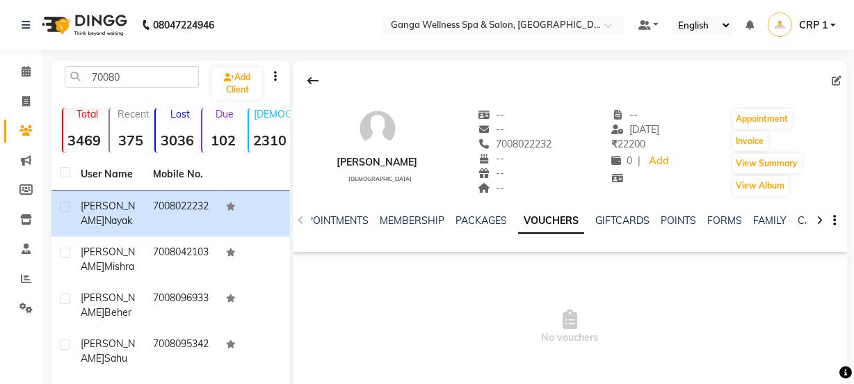
click at [298, 227] on div "NOTES FORMULA SERVICES PRODUCTS INVOICES APPOINTMENTS MEMBERSHIP PACKAGES VOUCH…" at bounding box center [570, 221] width 554 height 48
click at [300, 218] on div "NOTES FORMULA SERVICES PRODUCTS INVOICES APPOINTMENTS MEMBERSHIP PACKAGES VOUCH…" at bounding box center [570, 221] width 554 height 48
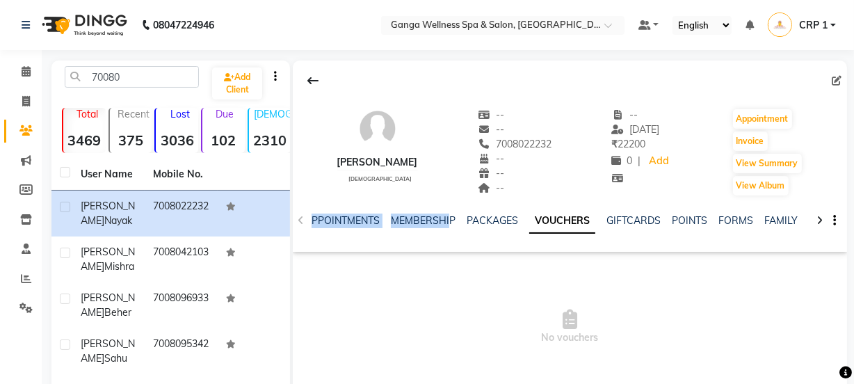
drag, startPoint x: 305, startPoint y: 218, endPoint x: 444, endPoint y: 233, distance: 139.1
click at [444, 232] on div "NOTES FORMULA SERVICES PRODUCTS INVOICES APPOINTMENTS MEMBERSHIP PACKAGES VOUCH…" at bounding box center [570, 221] width 554 height 48
click at [442, 238] on div "NOTES FORMULA SERVICES PRODUCTS INVOICES APPOINTMENTS MEMBERSHIP PACKAGES VOUCH…" at bounding box center [259, 226] width 472 height 26
click at [498, 220] on link "PACKAGES" at bounding box center [492, 220] width 51 height 13
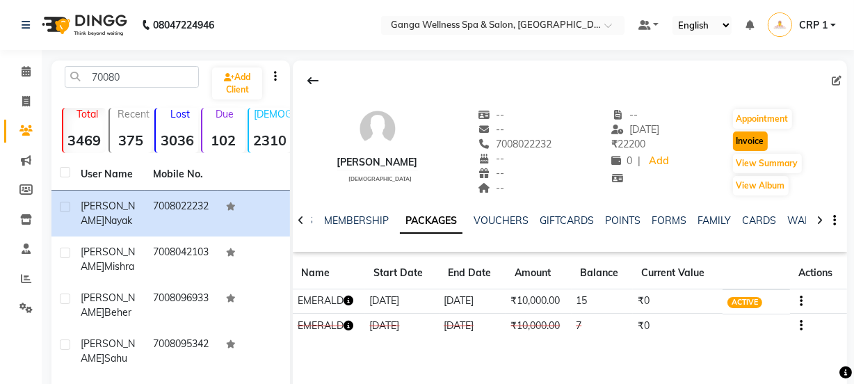
click at [755, 142] on button "Invoice" at bounding box center [750, 140] width 35 height 19
select select "service"
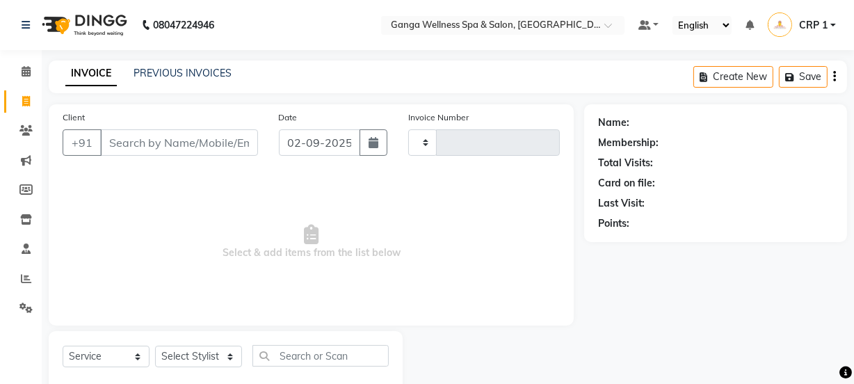
scroll to position [35, 0]
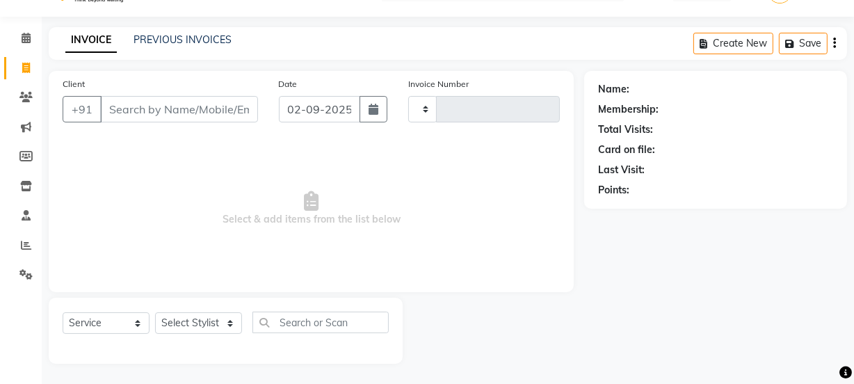
type input "2294"
select select "715"
click at [197, 325] on select "Select Stylist" at bounding box center [198, 322] width 87 height 22
type input "7008022232"
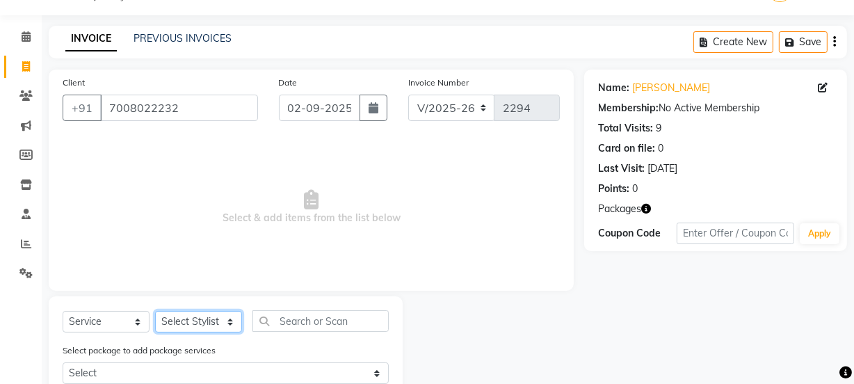
select select "69036"
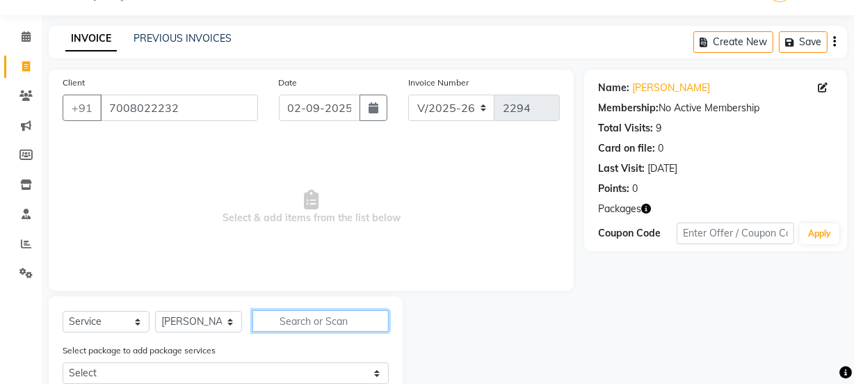
click at [305, 313] on input "text" at bounding box center [320, 321] width 136 height 22
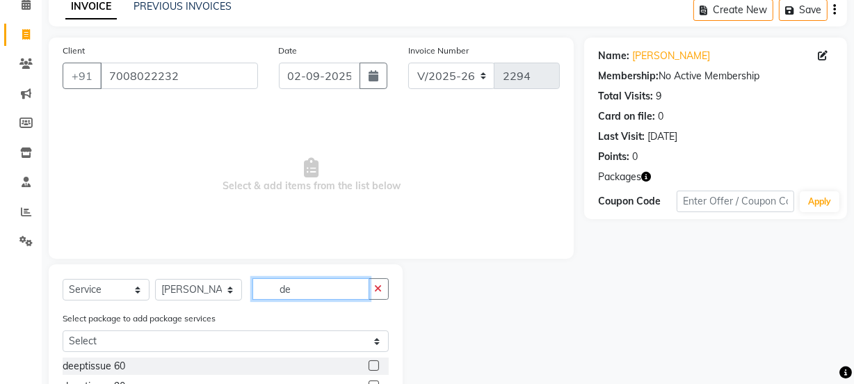
scroll to position [97, 0]
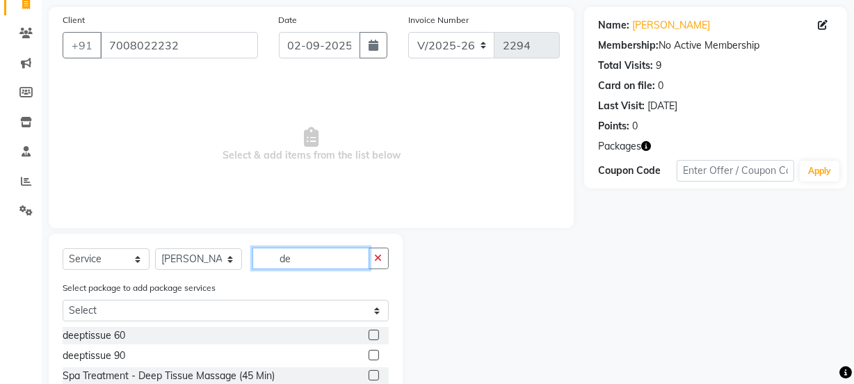
type input "de"
click at [369, 332] on label at bounding box center [374, 335] width 10 height 10
click at [369, 332] on input "checkbox" at bounding box center [373, 335] width 9 height 9
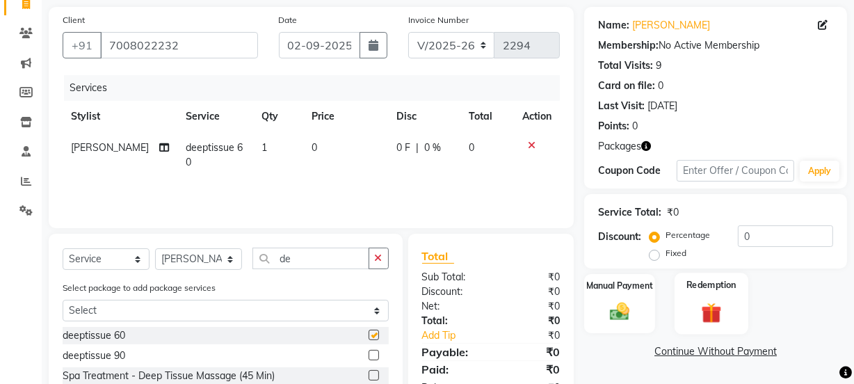
checkbox input "false"
click at [719, 293] on div "Redemption" at bounding box center [711, 304] width 74 height 62
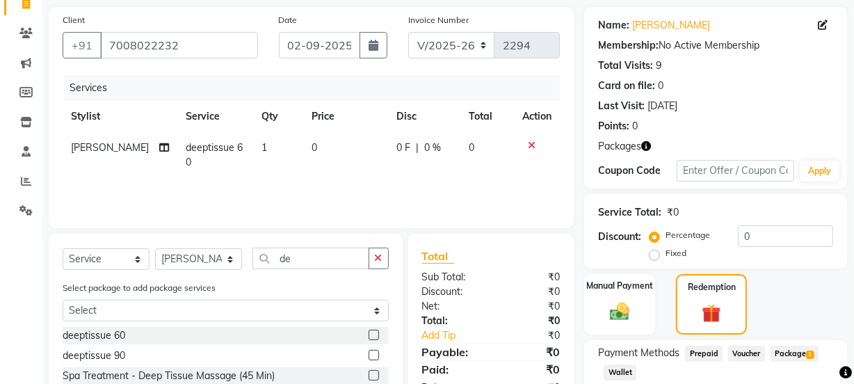
click at [792, 355] on span "Package 1" at bounding box center [794, 354] width 48 height 16
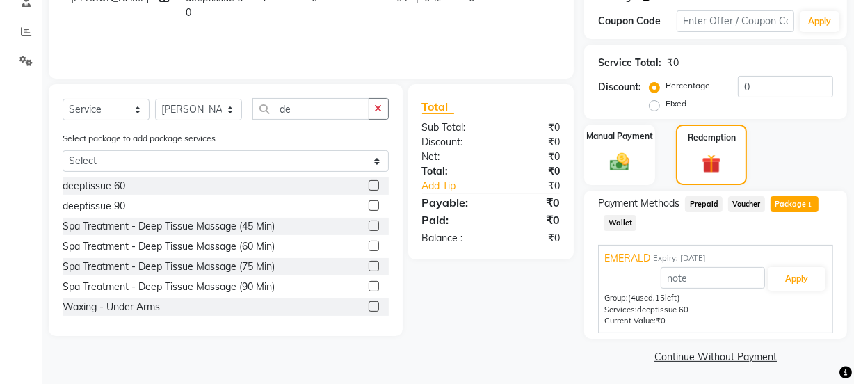
scroll to position [250, 0]
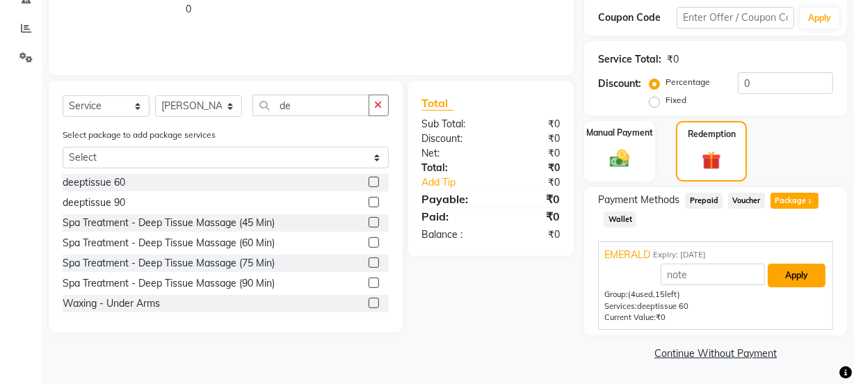
click at [798, 275] on button "Apply" at bounding box center [797, 276] width 58 height 24
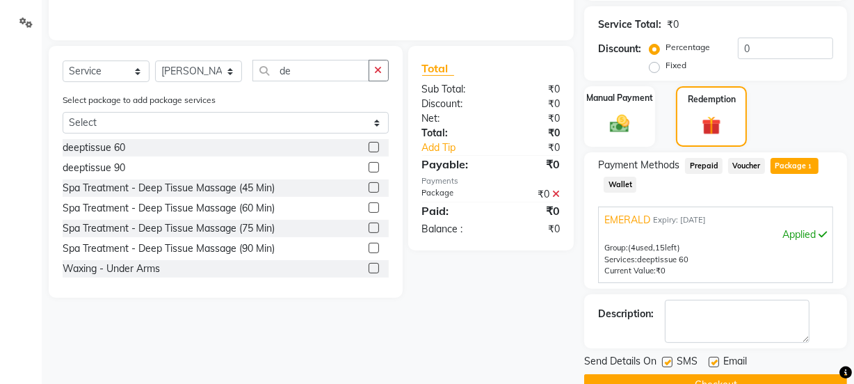
scroll to position [317, 0]
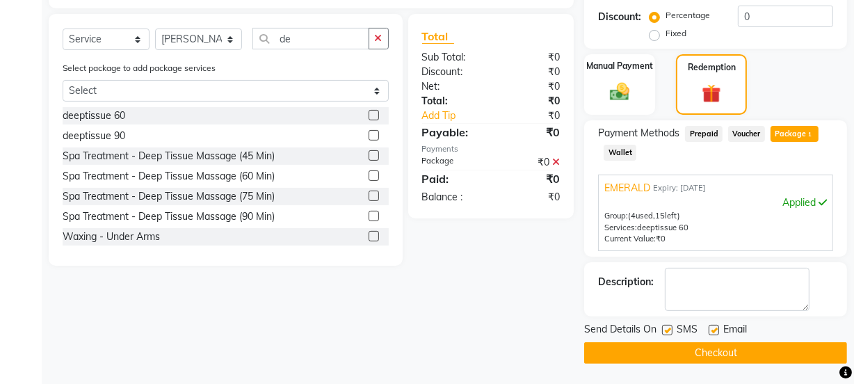
click at [726, 355] on button "Checkout" at bounding box center [715, 353] width 263 height 22
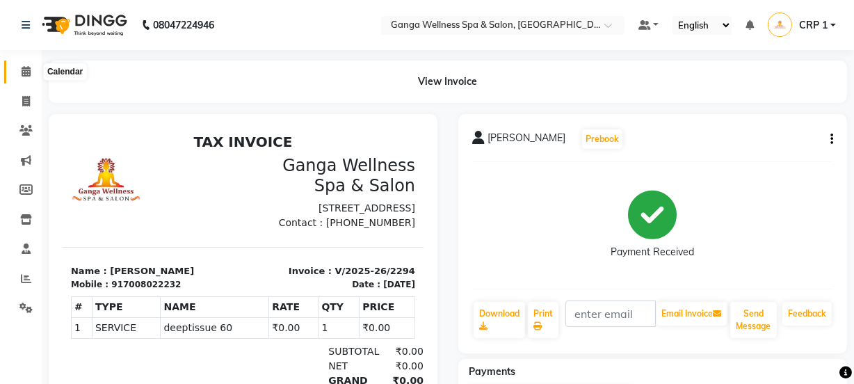
click at [22, 71] on icon at bounding box center [26, 71] width 9 height 10
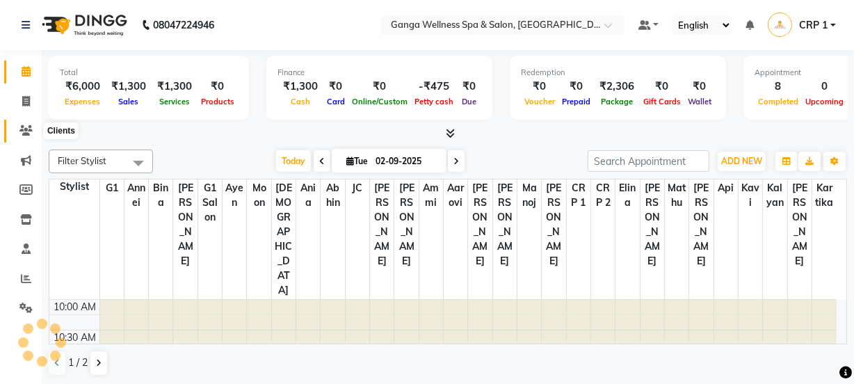
click at [26, 134] on icon at bounding box center [25, 130] width 13 height 10
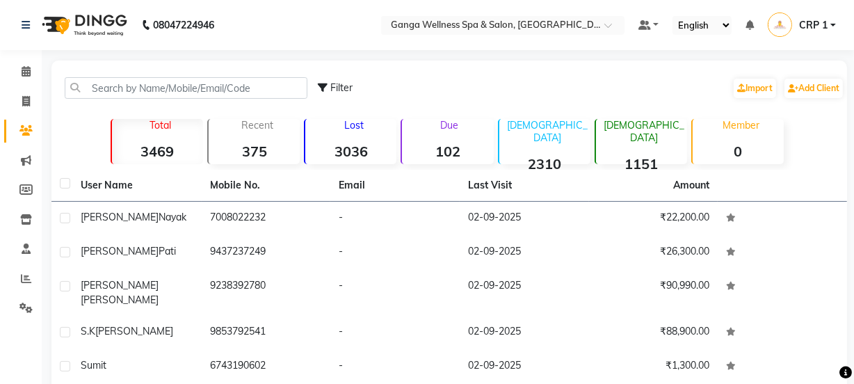
click at [452, 139] on div "Due 102" at bounding box center [446, 141] width 92 height 45
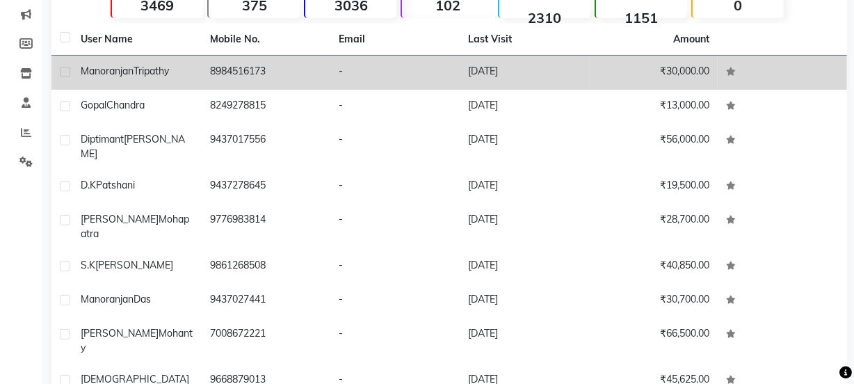
select select "100"
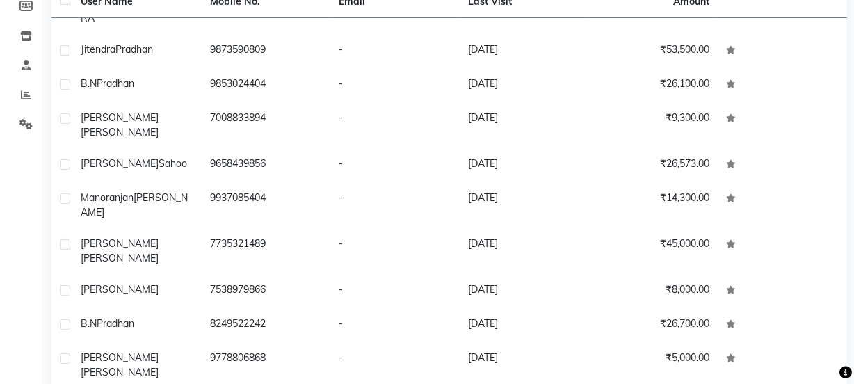
scroll to position [884, 0]
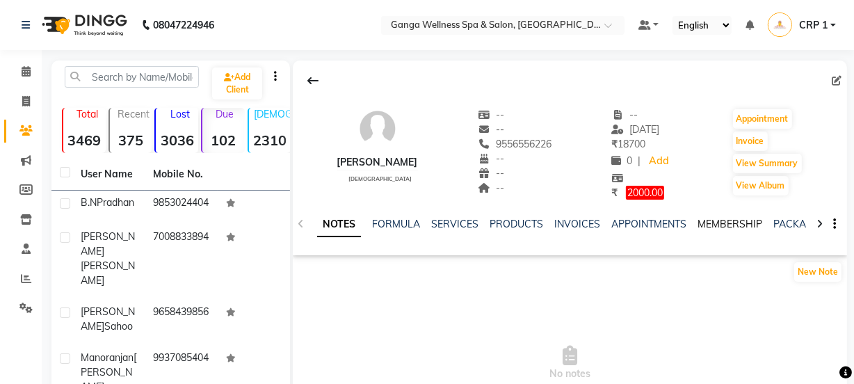
click at [721, 224] on link "MEMBERSHIP" at bounding box center [729, 224] width 65 height 13
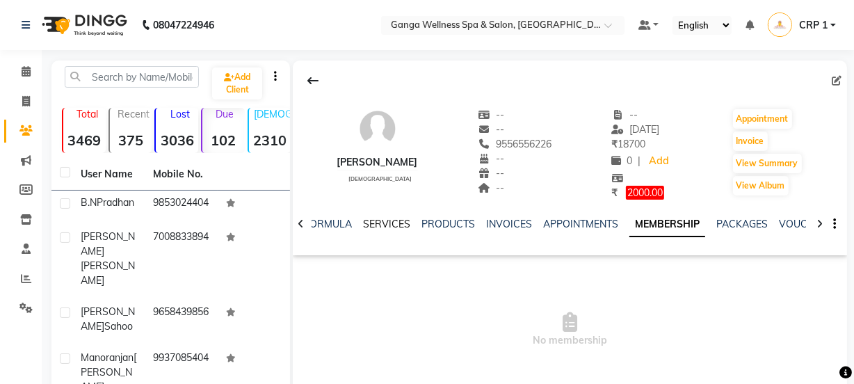
click at [397, 223] on link "SERVICES" at bounding box center [386, 224] width 47 height 13
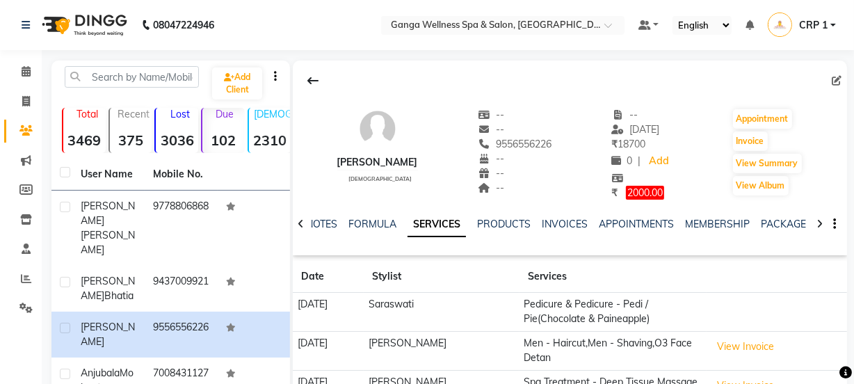
scroll to position [1643, 0]
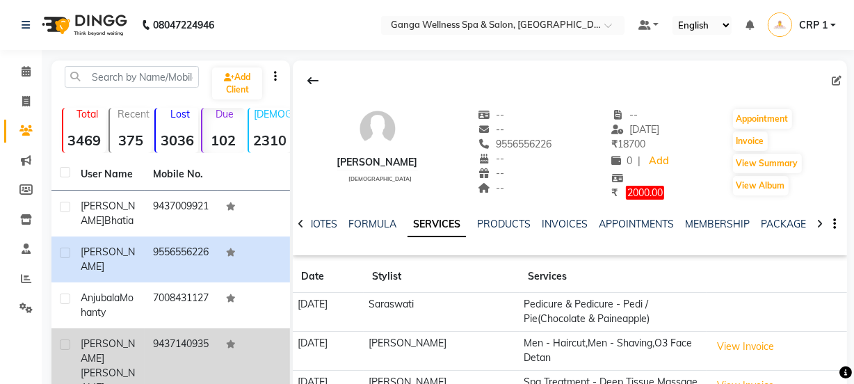
click at [97, 366] on span "[PERSON_NAME]" at bounding box center [108, 379] width 54 height 27
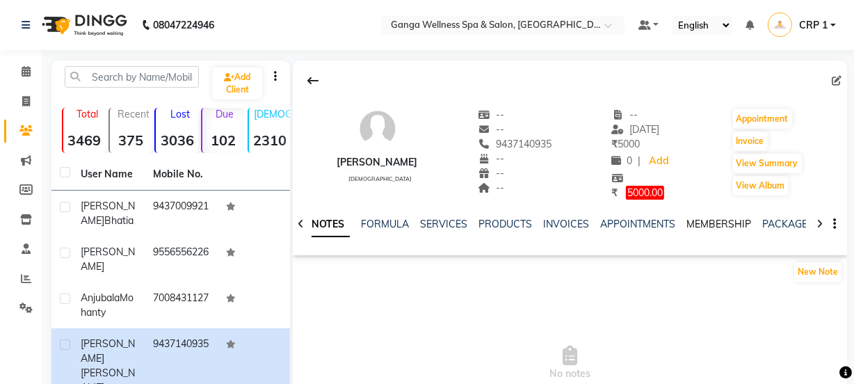
click at [693, 222] on link "MEMBERSHIP" at bounding box center [718, 224] width 65 height 13
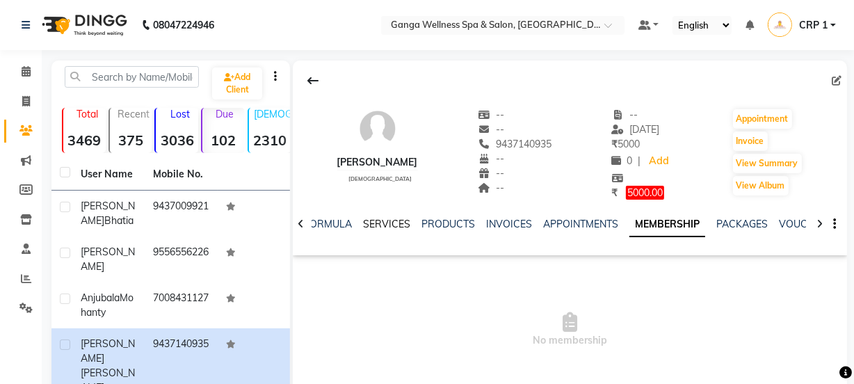
click at [379, 222] on link "SERVICES" at bounding box center [386, 224] width 47 height 13
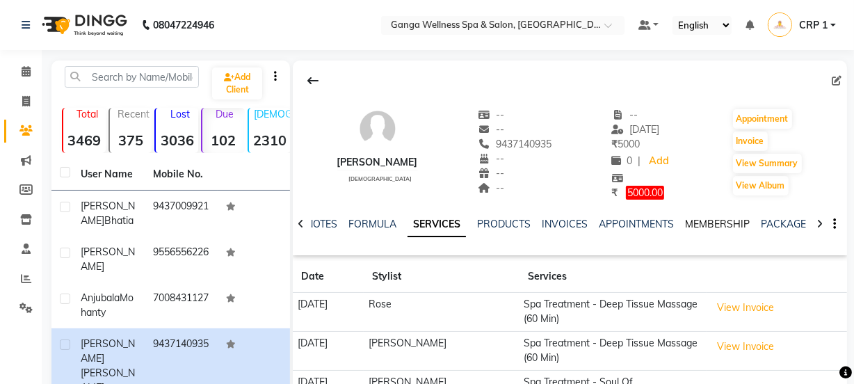
click at [724, 222] on link "MEMBERSHIP" at bounding box center [717, 224] width 65 height 13
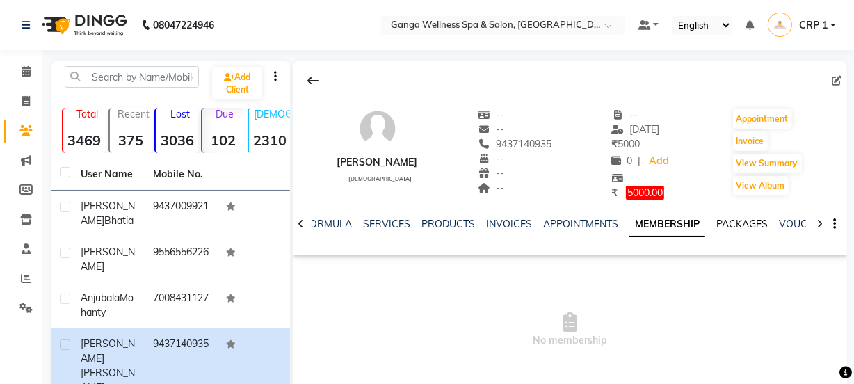
click at [724, 222] on link "PACKAGES" at bounding box center [741, 224] width 51 height 13
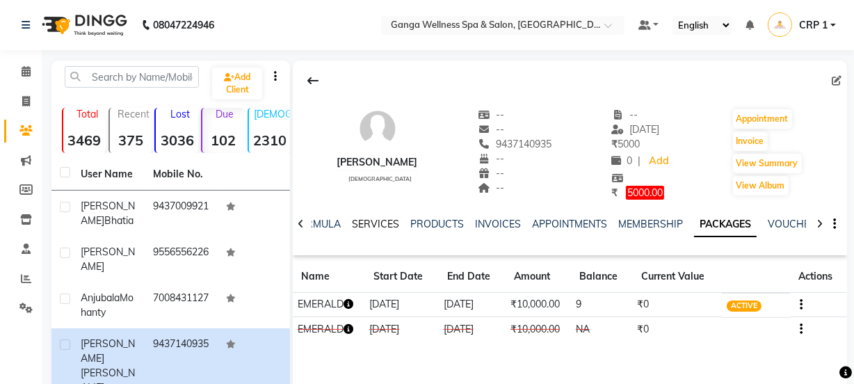
click at [373, 222] on link "SERVICES" at bounding box center [375, 224] width 47 height 13
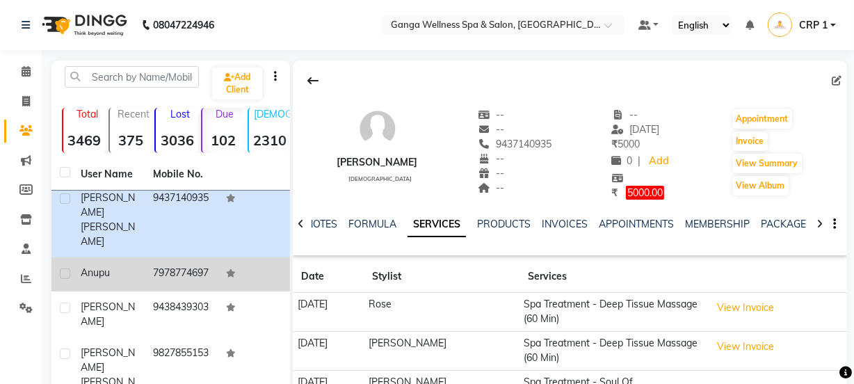
scroll to position [1833, 0]
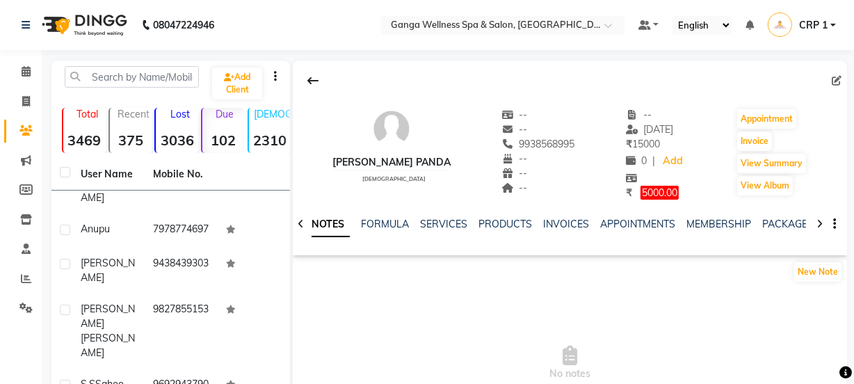
click at [770, 230] on div "PACKAGES" at bounding box center [787, 224] width 51 height 15
click at [783, 217] on div "PACKAGES" at bounding box center [787, 224] width 51 height 15
click at [780, 221] on link "PACKAGES" at bounding box center [787, 224] width 51 height 13
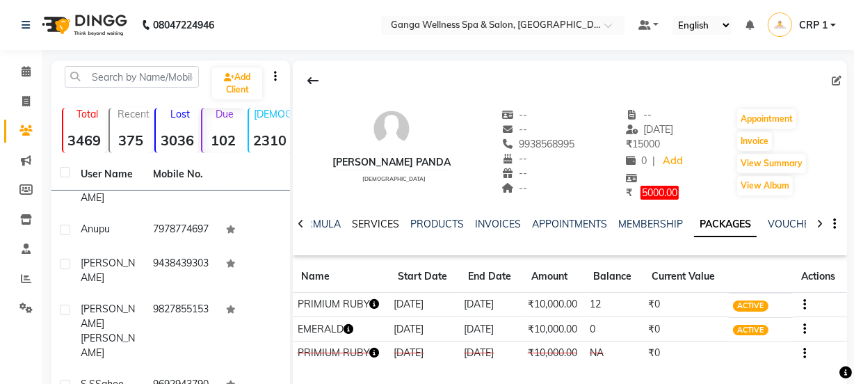
click at [373, 221] on link "SERVICES" at bounding box center [375, 224] width 47 height 13
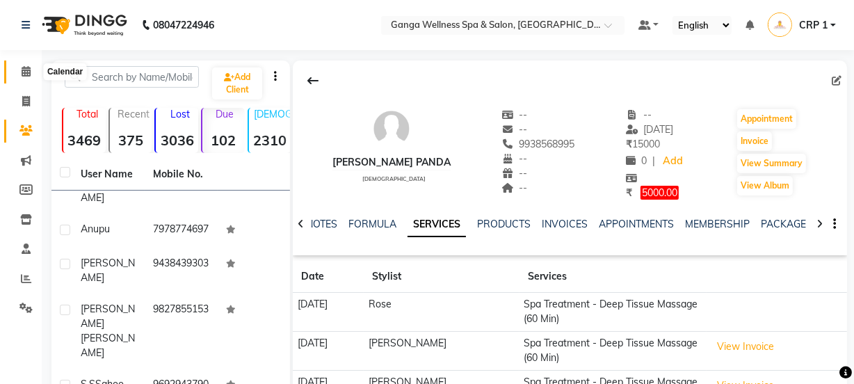
click at [32, 72] on span at bounding box center [26, 72] width 24 height 16
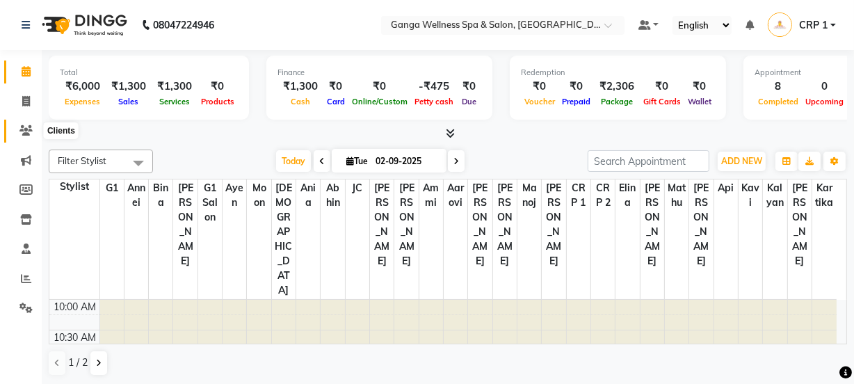
drag, startPoint x: 23, startPoint y: 129, endPoint x: 47, endPoint y: 124, distance: 24.1
click at [25, 129] on icon at bounding box center [25, 130] width 13 height 10
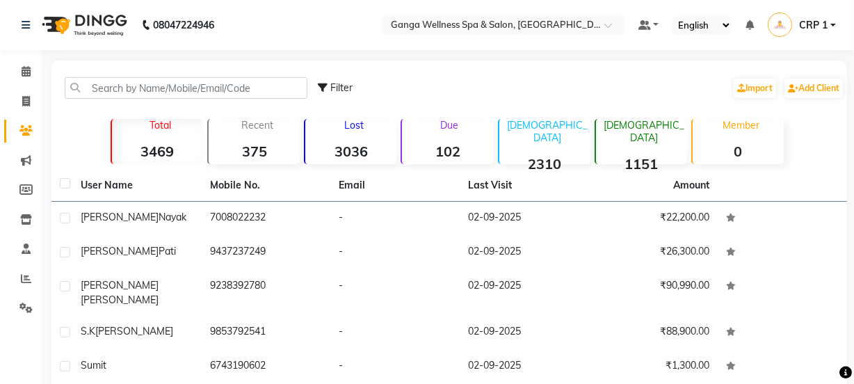
click at [115, 76] on div "Filter Import Add Client" at bounding box center [449, 88] width 790 height 44
drag, startPoint x: 115, startPoint y: 105, endPoint x: 131, endPoint y: 97, distance: 17.7
click at [118, 104] on div "Filter Import Add Client" at bounding box center [449, 88] width 790 height 44
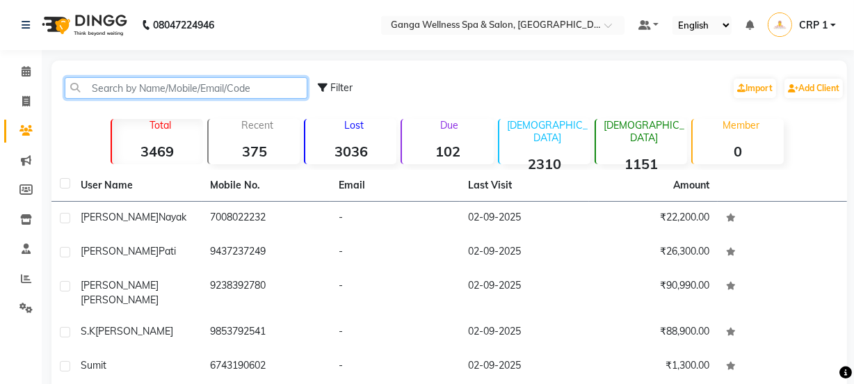
click at [140, 91] on input "text" at bounding box center [186, 88] width 243 height 22
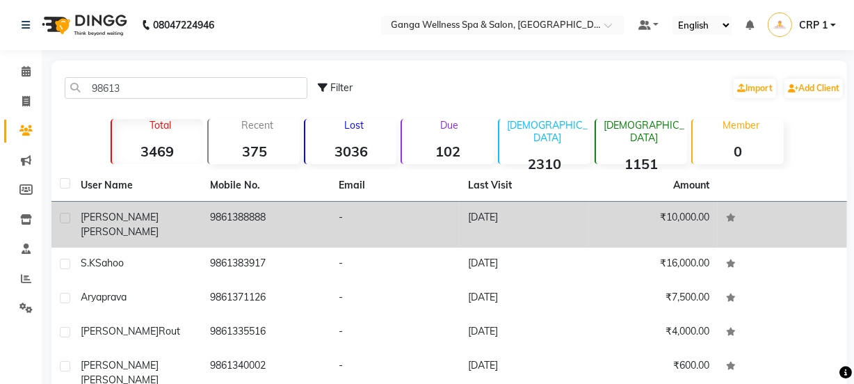
click at [122, 225] on span "[PERSON_NAME]" at bounding box center [120, 231] width 78 height 13
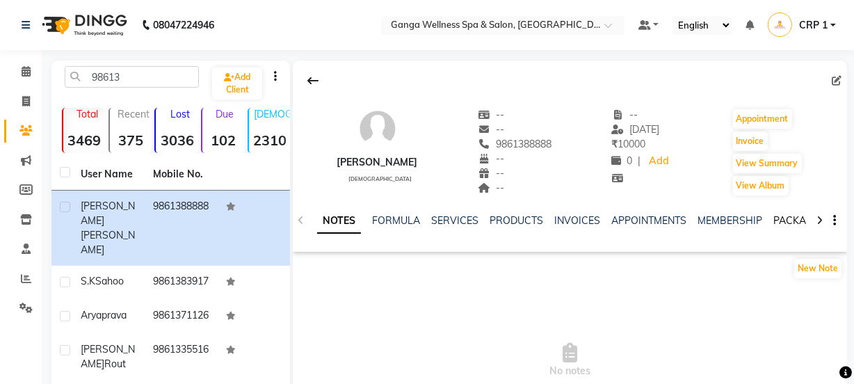
click at [788, 225] on link "PACKAGES" at bounding box center [798, 220] width 51 height 13
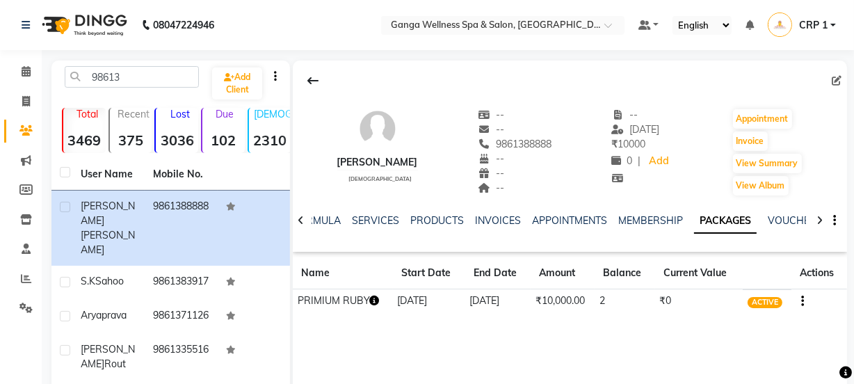
click at [376, 299] on icon "button" at bounding box center [375, 300] width 10 height 10
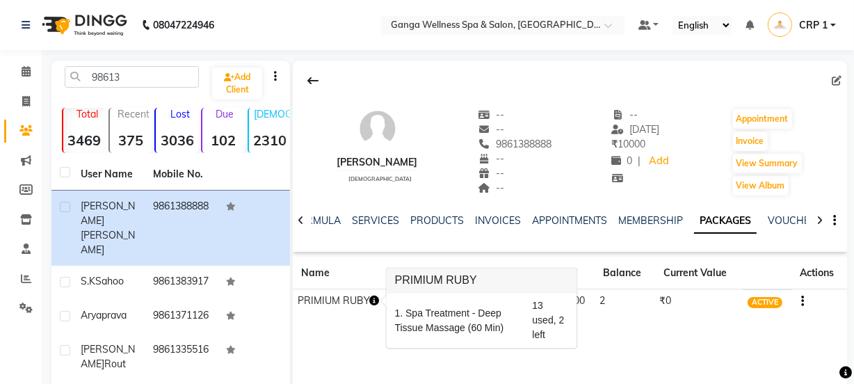
click at [597, 330] on div "Sujit Tripati male -- -- 9861388888 -- -- -- -- 16-08-2025 ₹ 10000 0 | Add Appo…" at bounding box center [570, 268] width 554 height 417
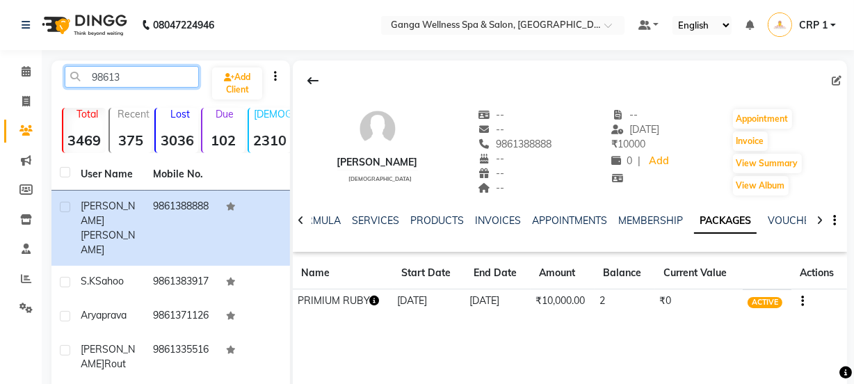
click at [165, 87] on input "98613" at bounding box center [132, 77] width 134 height 22
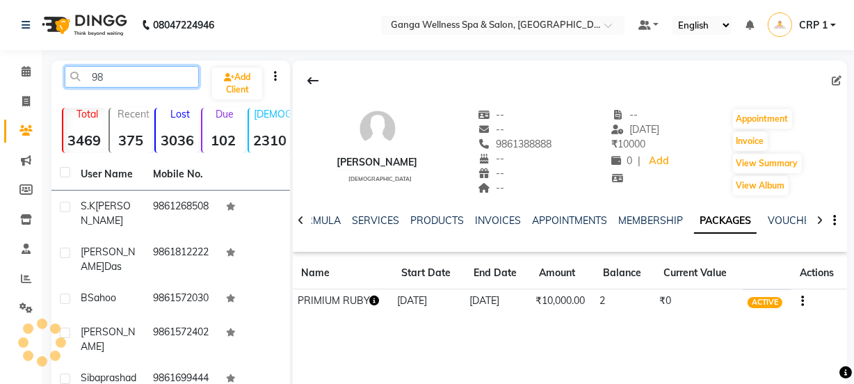
type input "9"
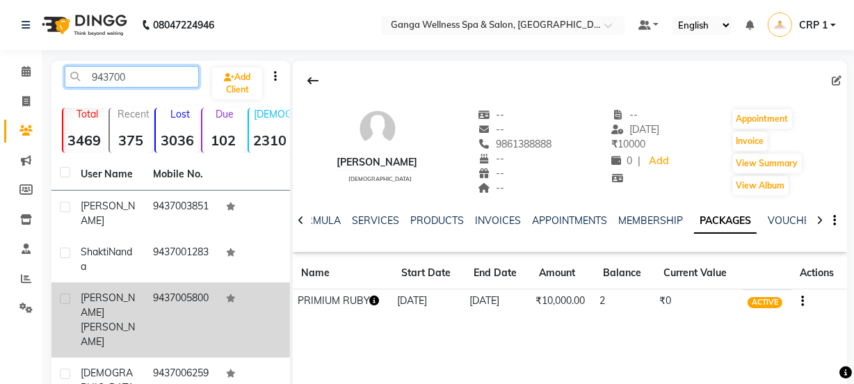
type input "943700"
click at [104, 321] on span "[PERSON_NAME]" at bounding box center [108, 334] width 54 height 27
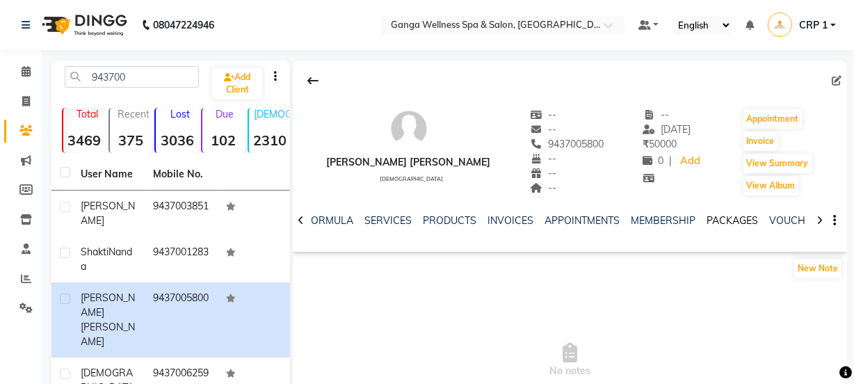
click at [732, 223] on link "PACKAGES" at bounding box center [731, 220] width 51 height 13
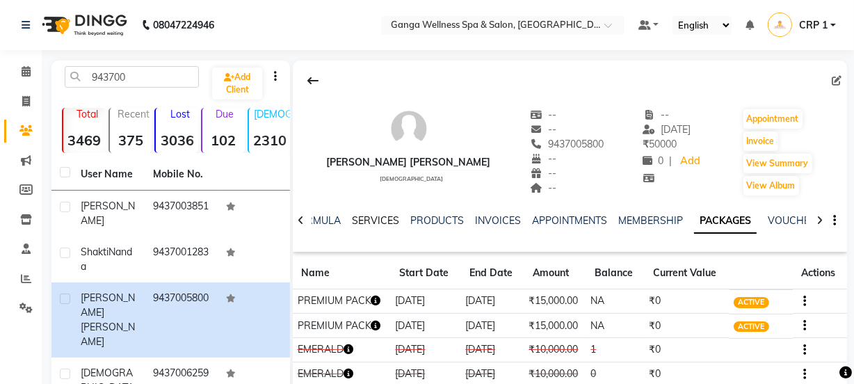
click at [375, 220] on link "SERVICES" at bounding box center [375, 220] width 47 height 13
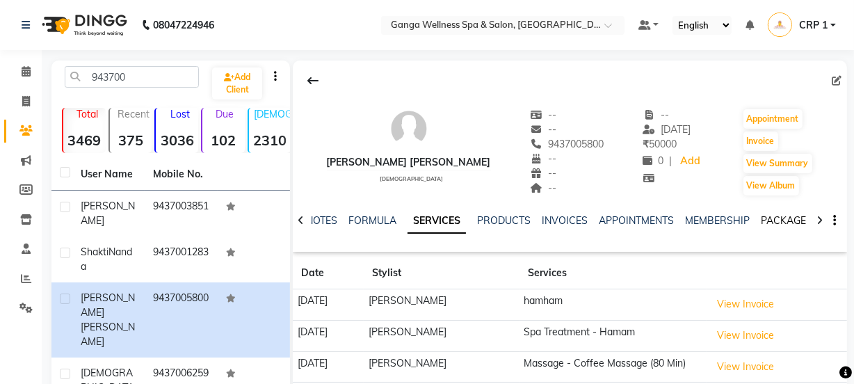
click at [793, 220] on link "PACKAGES" at bounding box center [786, 220] width 51 height 13
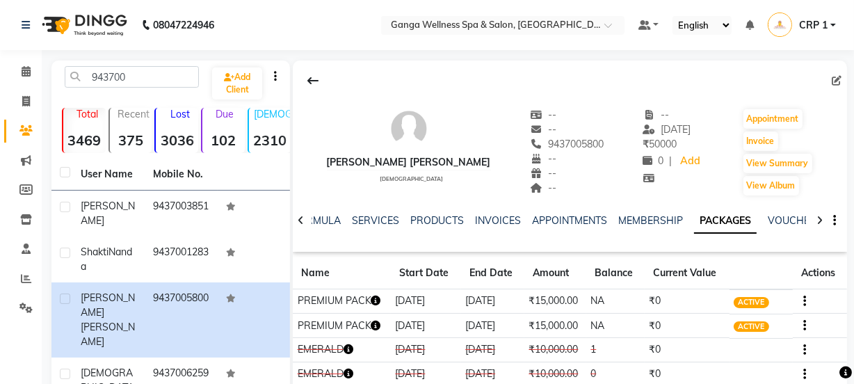
click at [375, 302] on icon "button" at bounding box center [376, 300] width 10 height 10
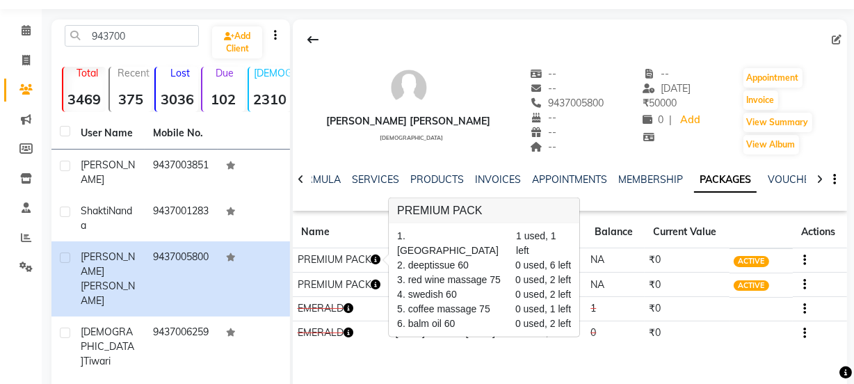
scroll to position [63, 0]
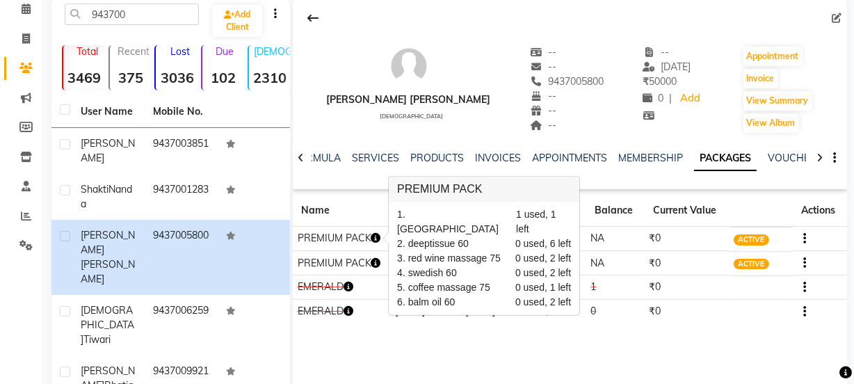
drag, startPoint x: 551, startPoint y: 298, endPoint x: 496, endPoint y: 335, distance: 66.5
click at [496, 335] on div "Satyabrata Lenka male -- -- 9437005800 -- -- -- -- 06-07-2025 ₹ 50000 0 | Add A…" at bounding box center [570, 206] width 554 height 417
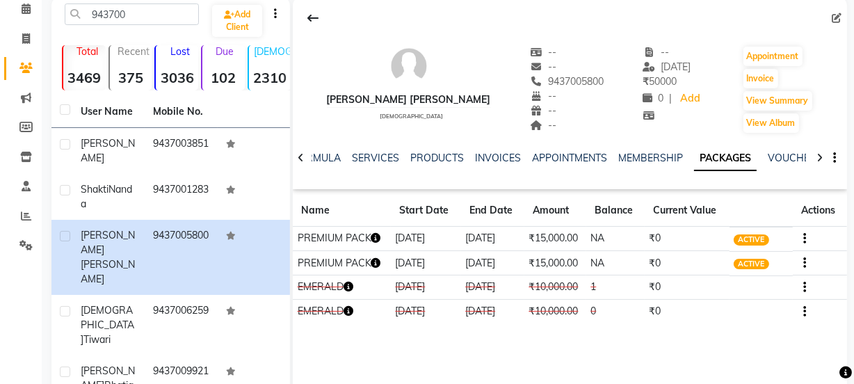
click at [381, 265] on icon "button" at bounding box center [376, 263] width 10 height 10
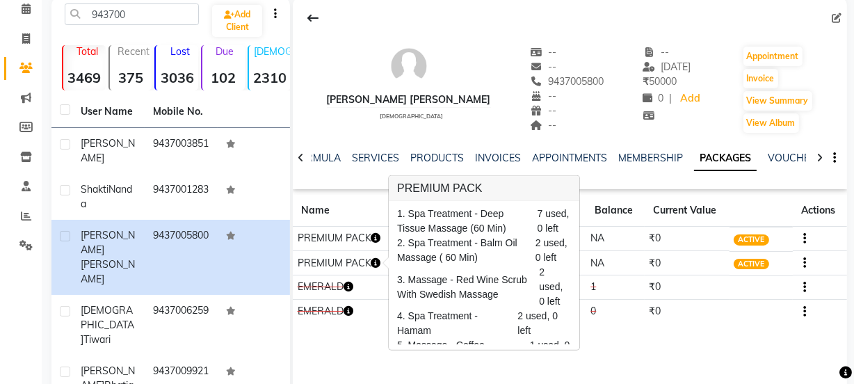
drag, startPoint x: 637, startPoint y: 300, endPoint x: 404, endPoint y: 236, distance: 241.7
click at [637, 301] on td "0" at bounding box center [615, 311] width 58 height 24
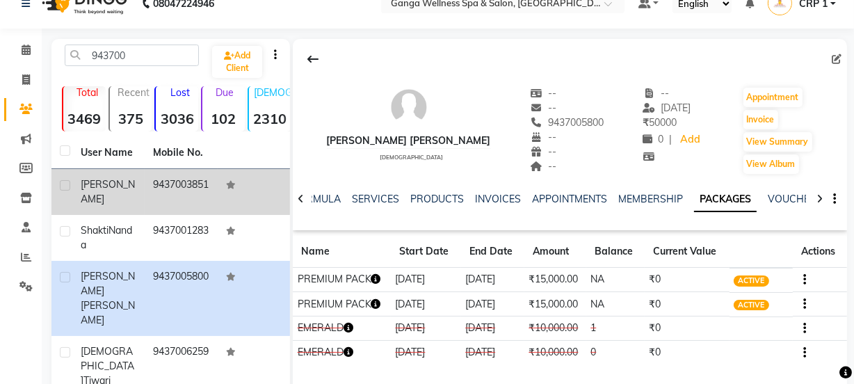
scroll to position [0, 0]
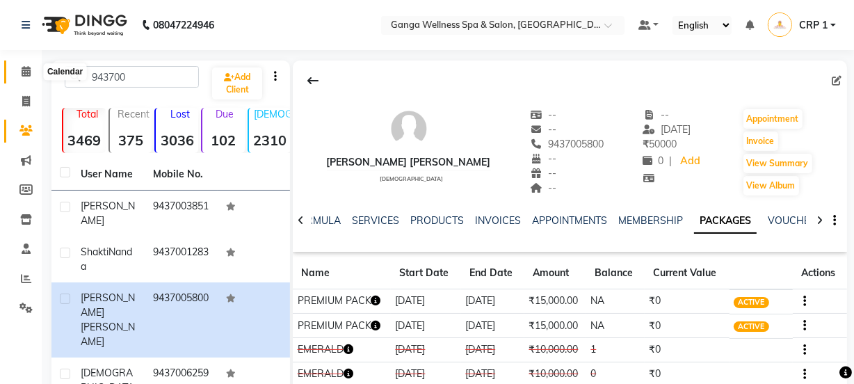
click at [28, 75] on icon at bounding box center [26, 71] width 9 height 10
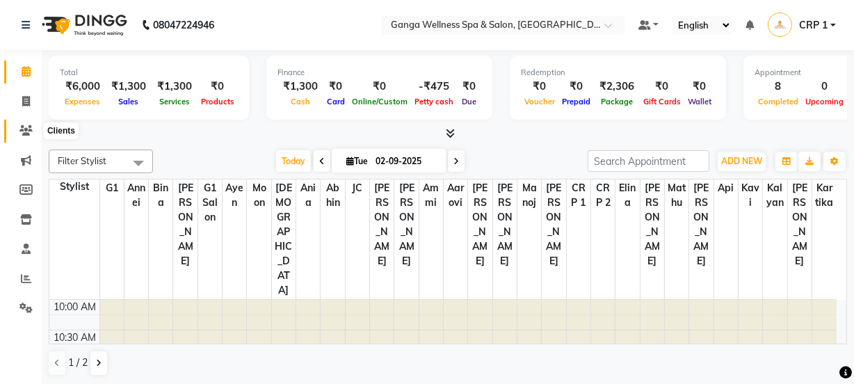
click at [25, 131] on icon at bounding box center [25, 130] width 13 height 10
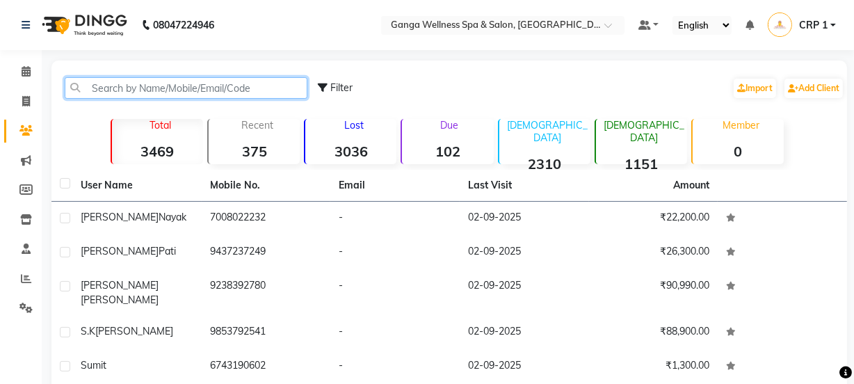
click at [123, 90] on input "text" at bounding box center [186, 88] width 243 height 22
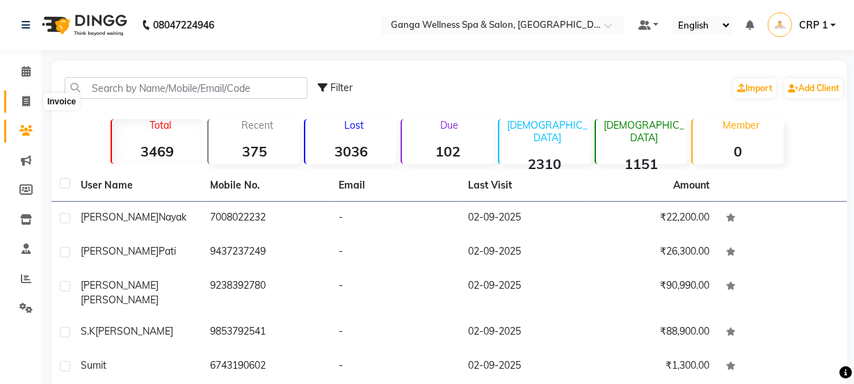
click at [20, 100] on span at bounding box center [26, 102] width 24 height 16
select select "715"
select select "service"
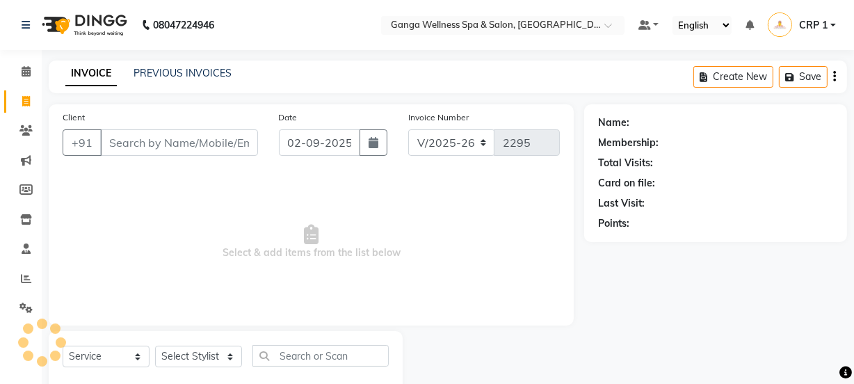
scroll to position [35, 0]
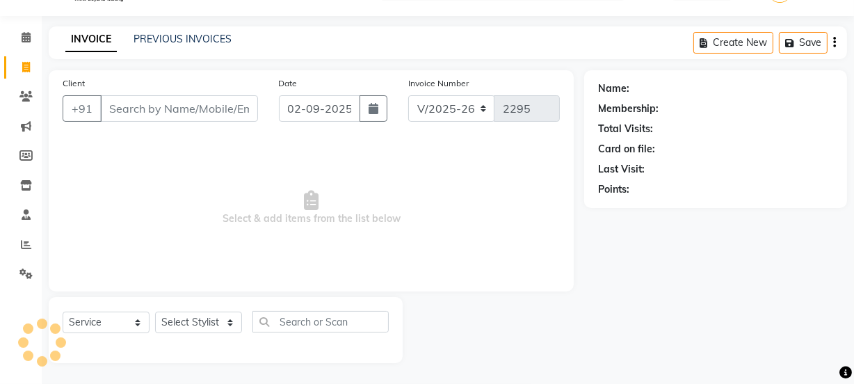
click at [132, 106] on input "Client" at bounding box center [179, 108] width 158 height 26
click at [26, 37] on icon at bounding box center [26, 37] width 9 height 10
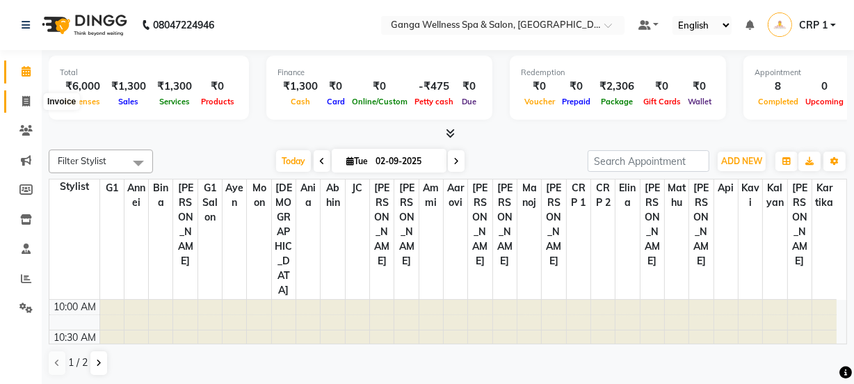
click at [29, 100] on icon at bounding box center [26, 101] width 8 height 10
select select "service"
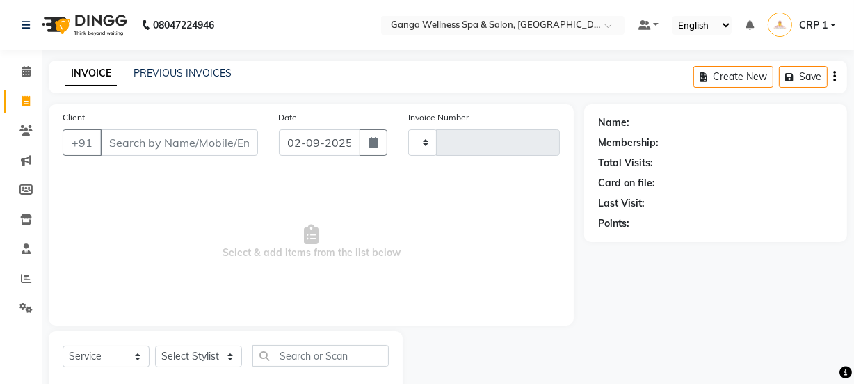
type input "2295"
select select "715"
click at [181, 142] on input "Client" at bounding box center [179, 142] width 158 height 26
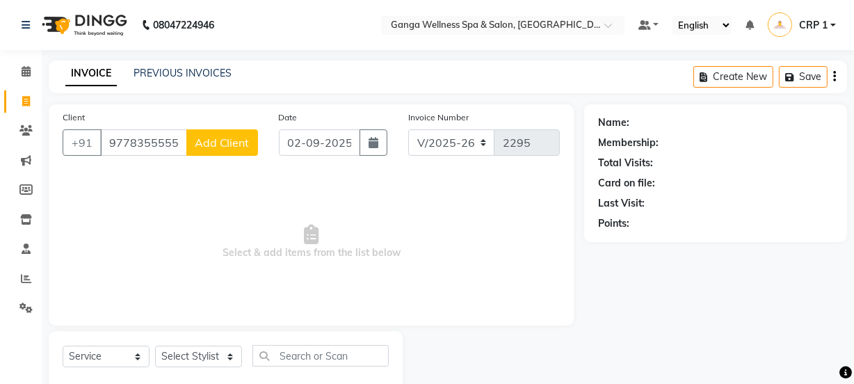
type input "9778355555"
click at [237, 148] on span "Add Client" at bounding box center [222, 143] width 55 height 14
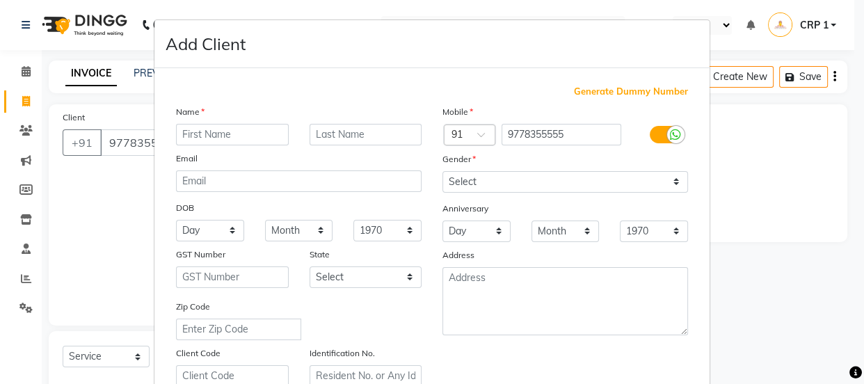
click at [255, 133] on input "text" at bounding box center [232, 135] width 113 height 22
type input "m"
type input "Manoj"
click at [355, 131] on input "text" at bounding box center [365, 135] width 113 height 22
type input "Nayak"
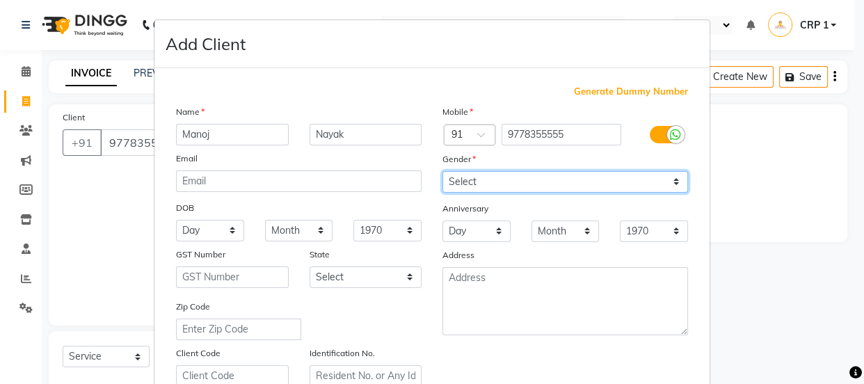
click at [494, 184] on select "Select Male Female Other Prefer Not To Say" at bounding box center [564, 182] width 245 height 22
select select "male"
click at [442, 171] on select "Select Male Female Other Prefer Not To Say" at bounding box center [564, 182] width 245 height 22
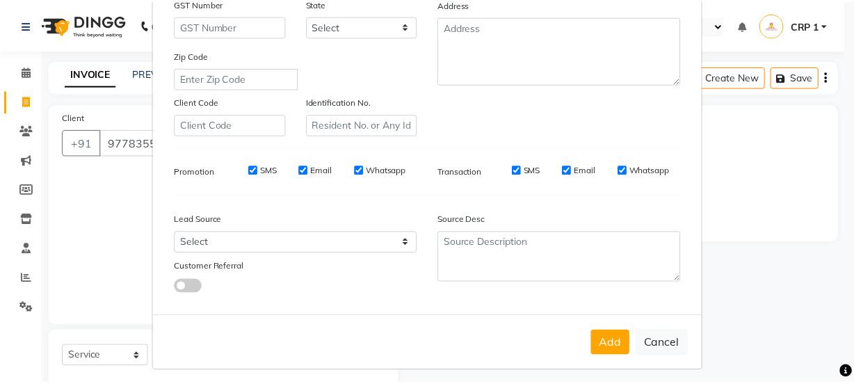
scroll to position [252, 0]
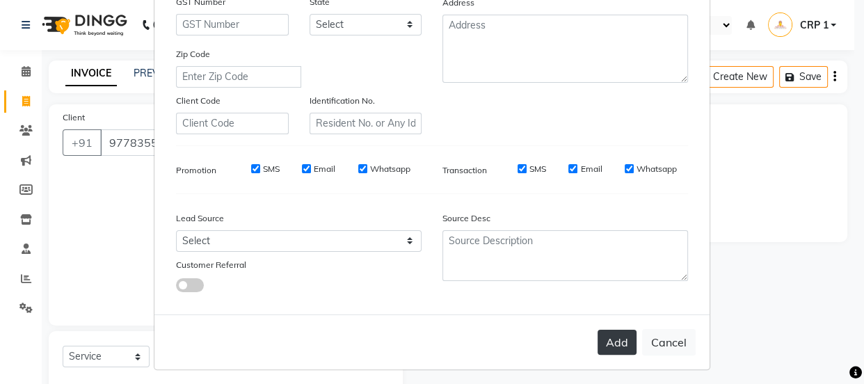
click at [619, 339] on button "Add" at bounding box center [616, 342] width 39 height 25
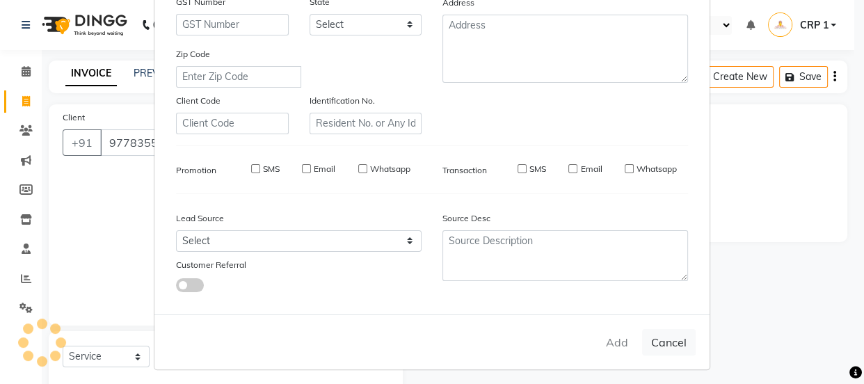
select select
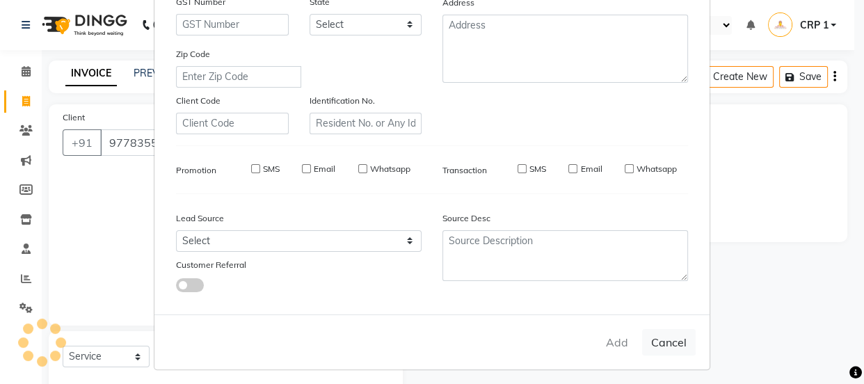
select select
checkbox input "false"
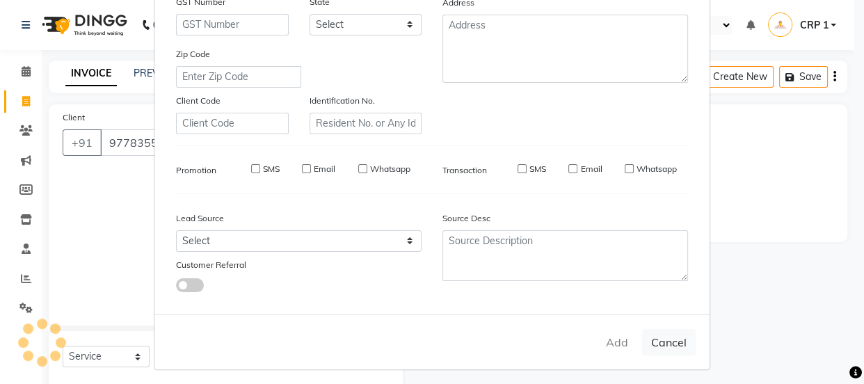
checkbox input "false"
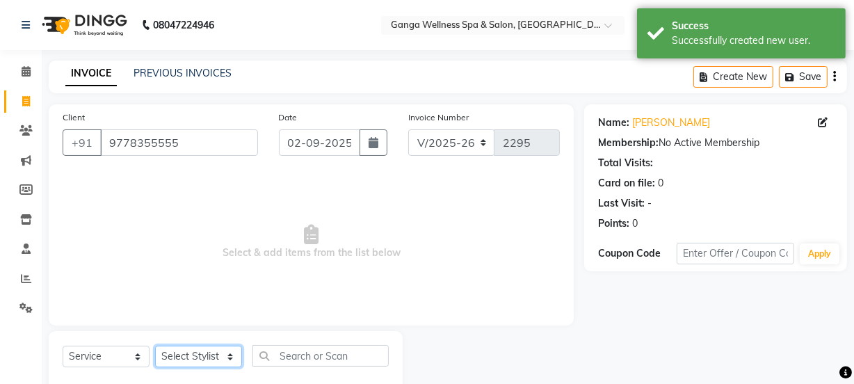
click at [200, 354] on select "Select Stylist Aarovi Abhin Alisha Ammi Ania Annei Api Ayen Bikash Bina CRP 1 C…" at bounding box center [198, 357] width 87 height 22
select select "10928"
click at [155, 346] on select "Select Stylist Aarovi Abhin Alisha Ammi Ania Annei Api Ayen Bikash Bina CRP 1 C…" at bounding box center [198, 357] width 87 height 22
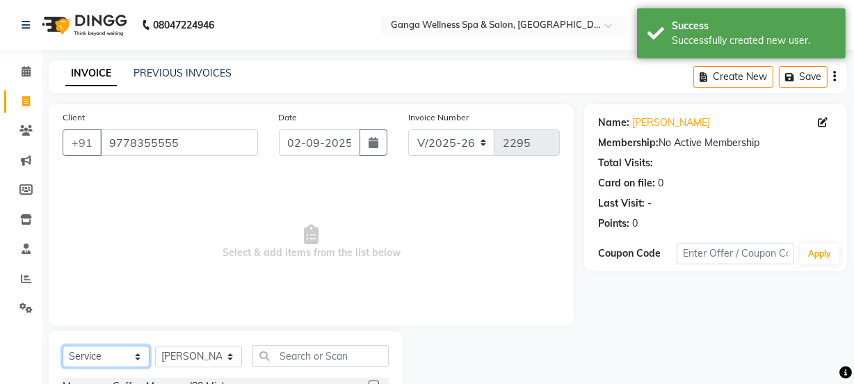
click at [121, 354] on select "Select Service Product Membership Package Voucher Prepaid Gift Card" at bounding box center [106, 357] width 87 height 22
select select "package"
click at [63, 346] on select "Select Service Product Membership Package Voucher Prepaid Gift Card" at bounding box center [106, 357] width 87 height 22
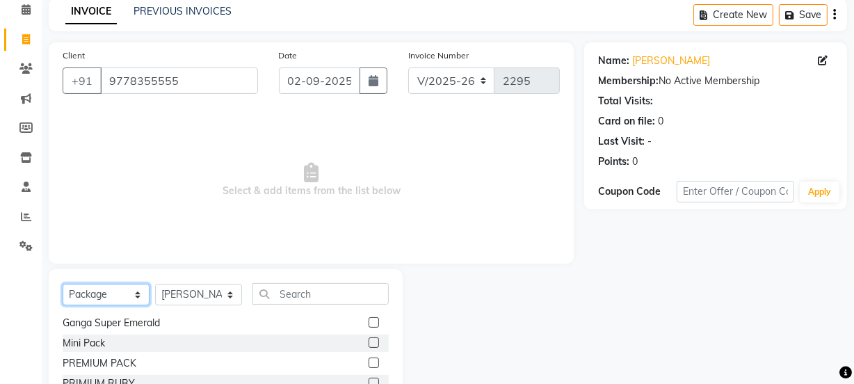
scroll to position [47, 0]
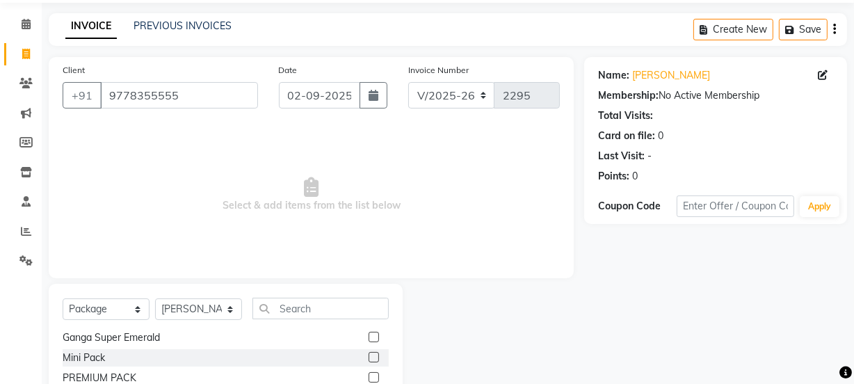
click at [369, 337] on label at bounding box center [374, 337] width 10 height 10
click at [369, 337] on input "checkbox" at bounding box center [373, 337] width 9 height 9
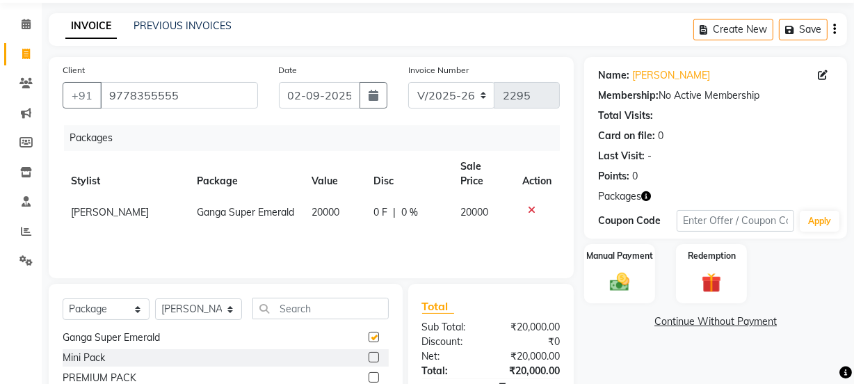
checkbox input "false"
click at [627, 282] on img at bounding box center [619, 282] width 33 height 24
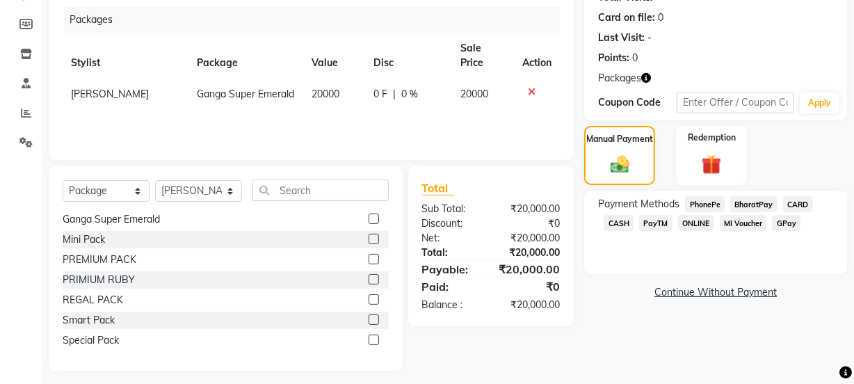
scroll to position [174, 0]
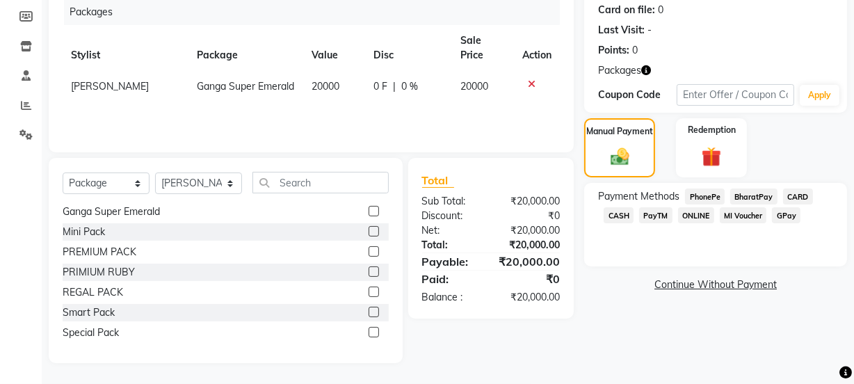
click at [622, 216] on span "CASH" at bounding box center [619, 215] width 30 height 16
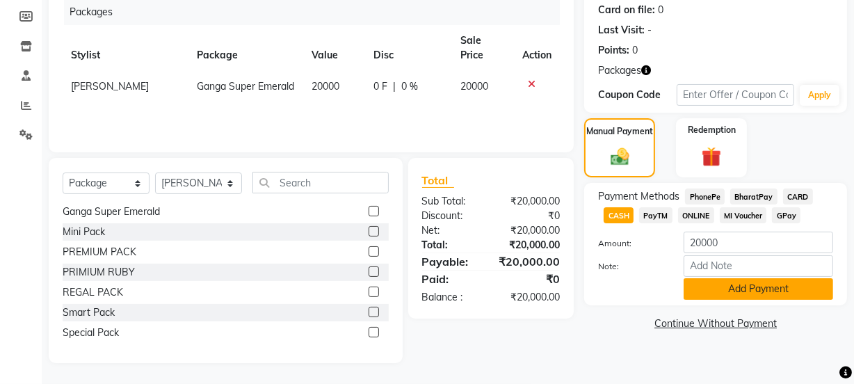
click at [706, 289] on button "Add Payment" at bounding box center [757, 289] width 149 height 22
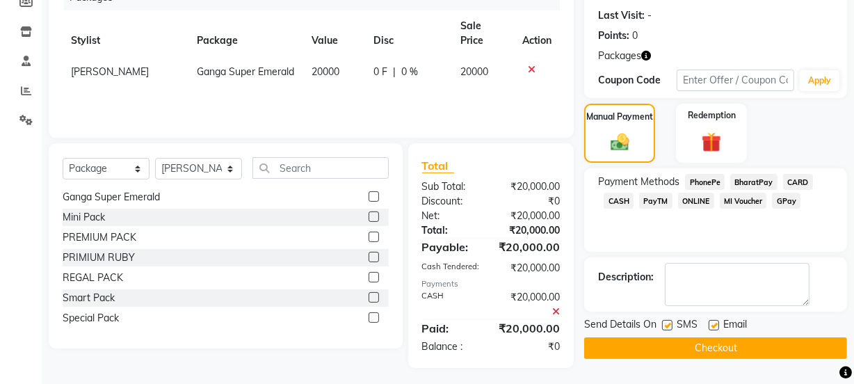
scroll to position [193, 0]
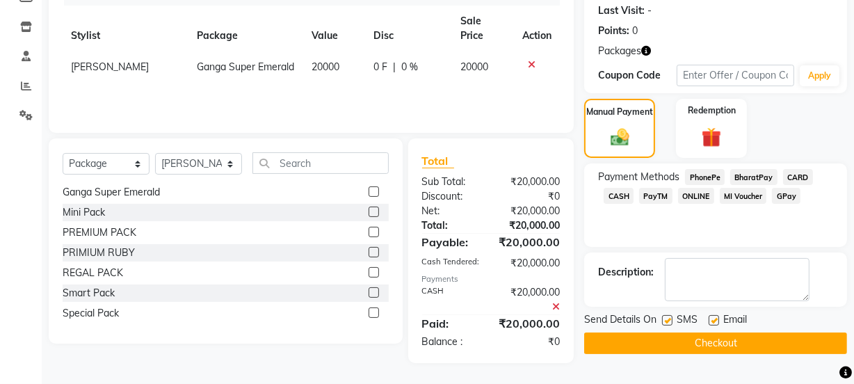
click at [655, 345] on button "Checkout" at bounding box center [715, 343] width 263 height 22
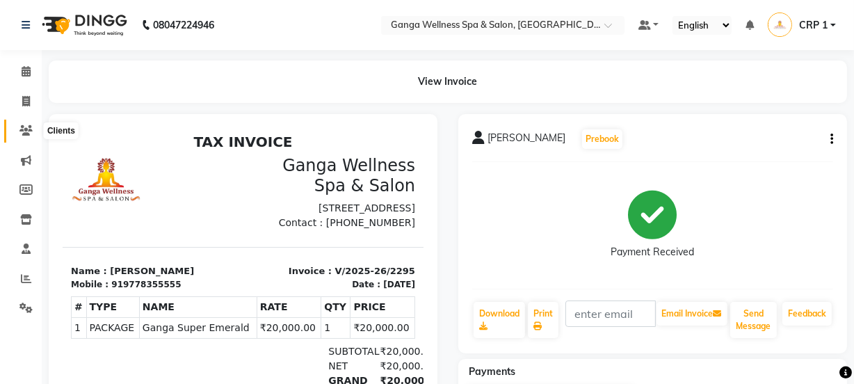
click at [23, 131] on icon at bounding box center [25, 130] width 13 height 10
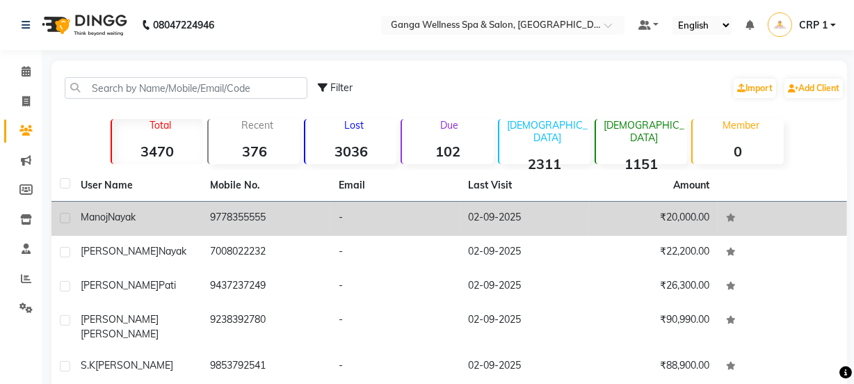
click at [158, 222] on div "Manoj Nayak" at bounding box center [137, 217] width 113 height 15
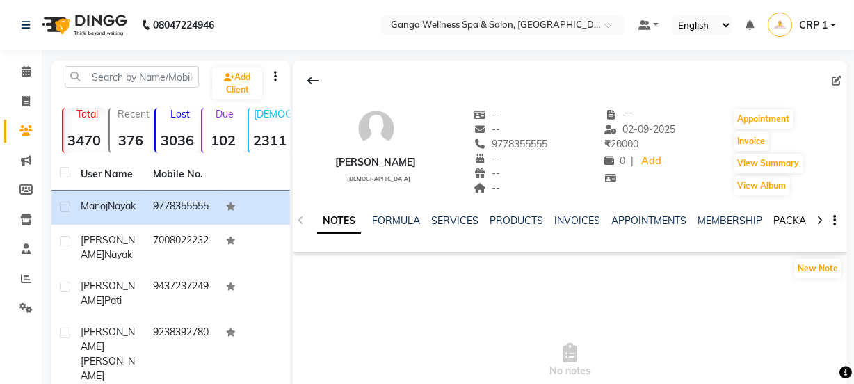
click at [790, 216] on link "PACKAGES" at bounding box center [798, 220] width 51 height 13
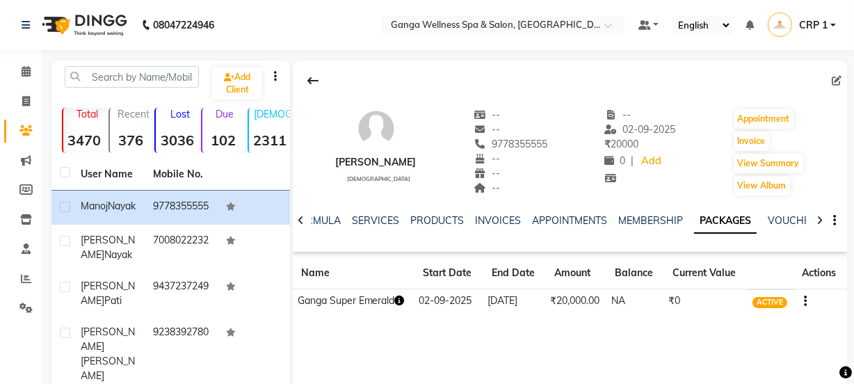
click at [403, 299] on icon "button" at bounding box center [400, 300] width 10 height 10
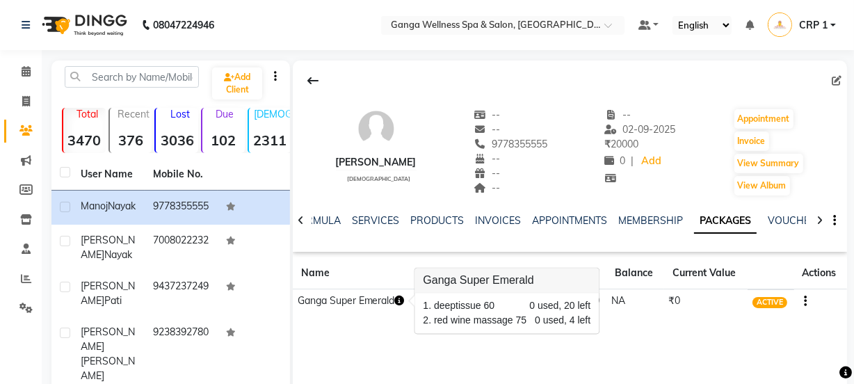
drag, startPoint x: 398, startPoint y: 310, endPoint x: 339, endPoint y: 347, distance: 69.1
click at [339, 347] on div "Manoj Nayak male -- -- 9778355555 -- -- -- -- 02-09-2025 ₹ 20000 0 | Add Appoin…" at bounding box center [570, 268] width 554 height 417
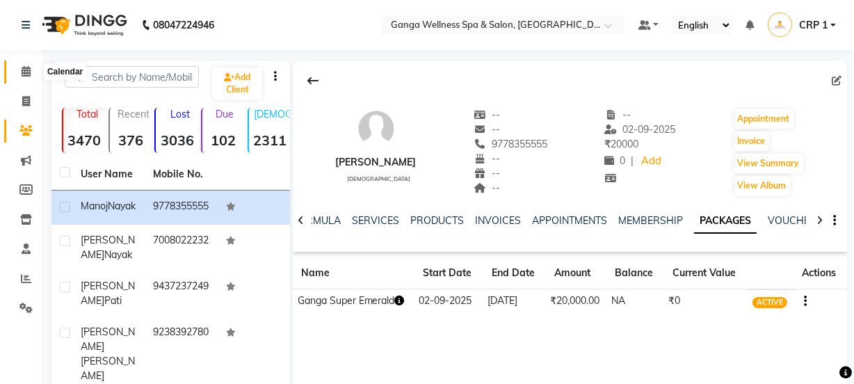
click at [27, 72] on icon at bounding box center [26, 71] width 9 height 10
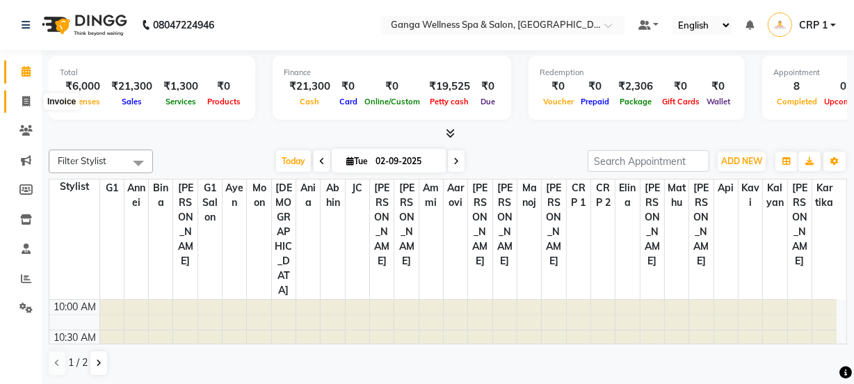
click at [29, 99] on icon at bounding box center [26, 101] width 8 height 10
select select "service"
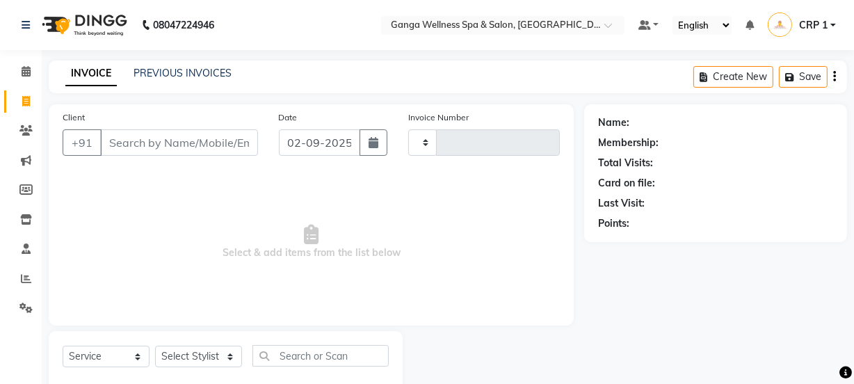
type input "2296"
select select "715"
click at [156, 72] on link "PREVIOUS INVOICES" at bounding box center [182, 73] width 98 height 13
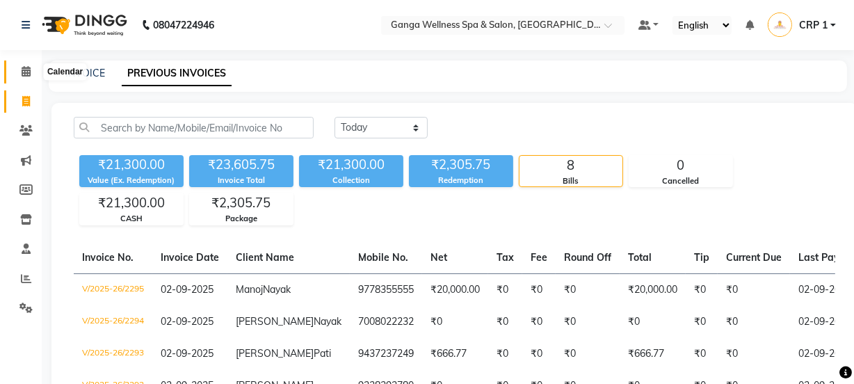
click at [27, 64] on span at bounding box center [26, 72] width 24 height 16
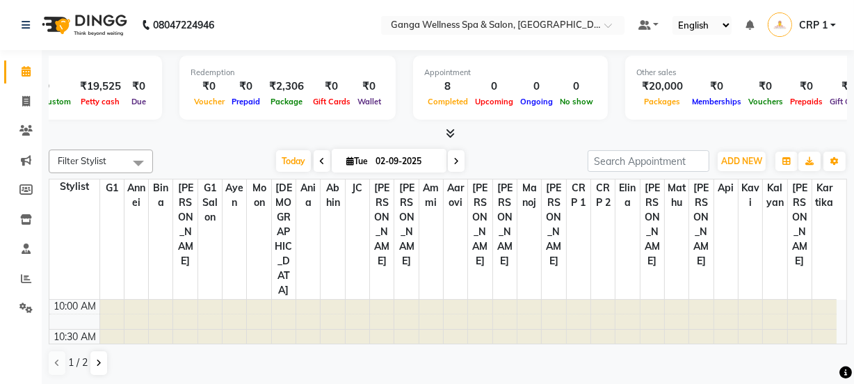
scroll to position [1, 0]
click at [29, 128] on icon at bounding box center [25, 130] width 13 height 10
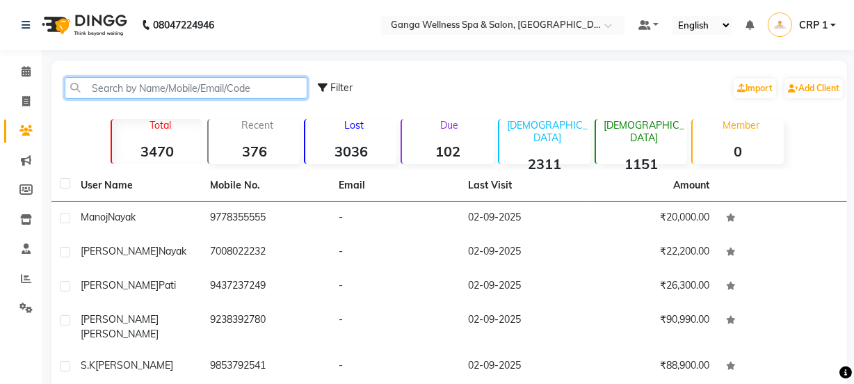
click at [172, 93] on input "text" at bounding box center [186, 88] width 243 height 22
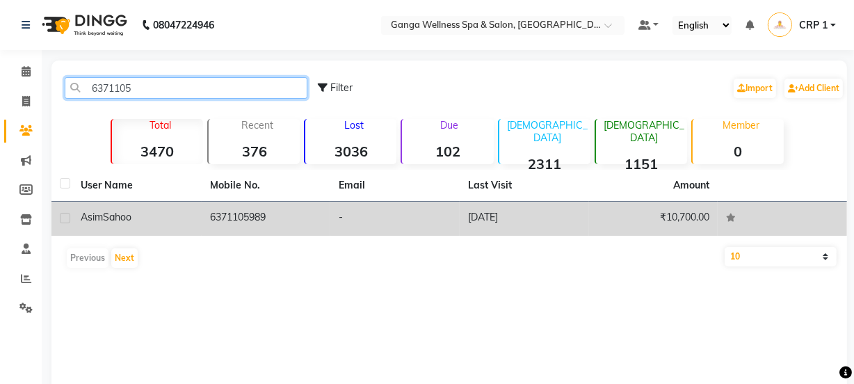
type input "6371105"
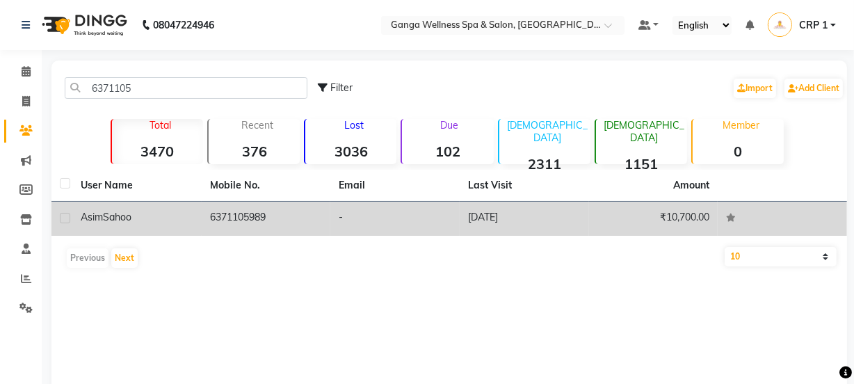
click at [170, 209] on td "Asim Sahoo" at bounding box center [136, 219] width 129 height 34
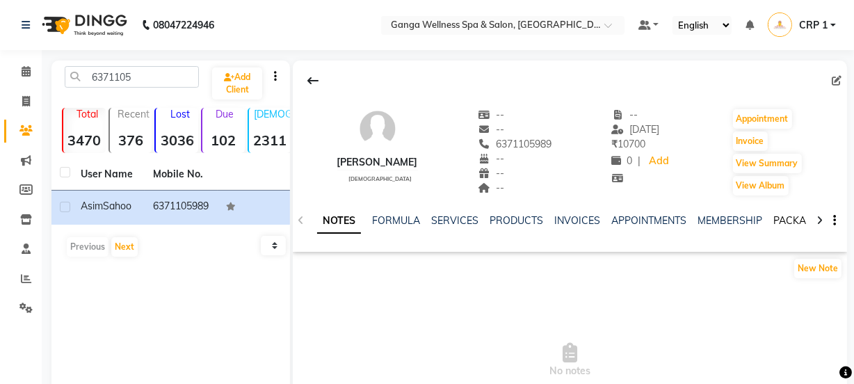
click at [773, 219] on link "PACKAGES" at bounding box center [798, 220] width 51 height 13
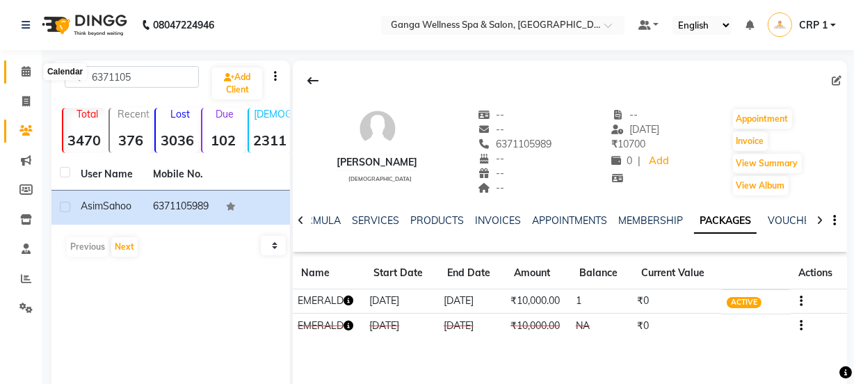
click at [22, 71] on icon at bounding box center [26, 71] width 9 height 10
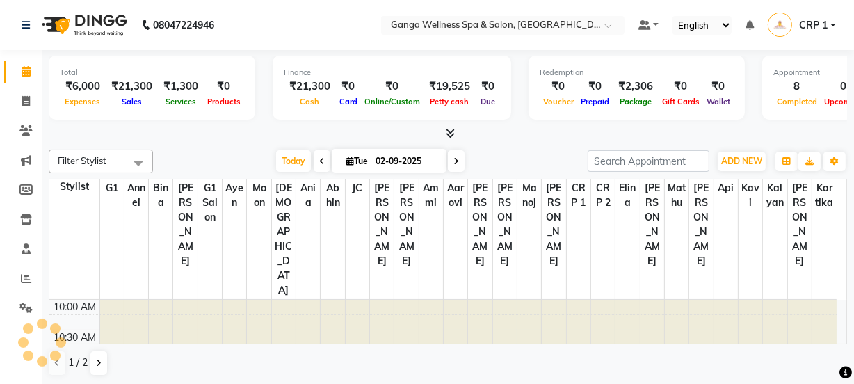
scroll to position [487, 0]
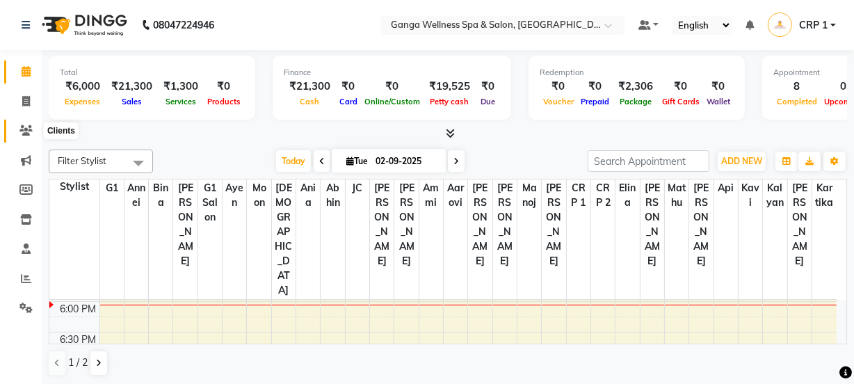
click at [26, 136] on icon at bounding box center [25, 130] width 13 height 10
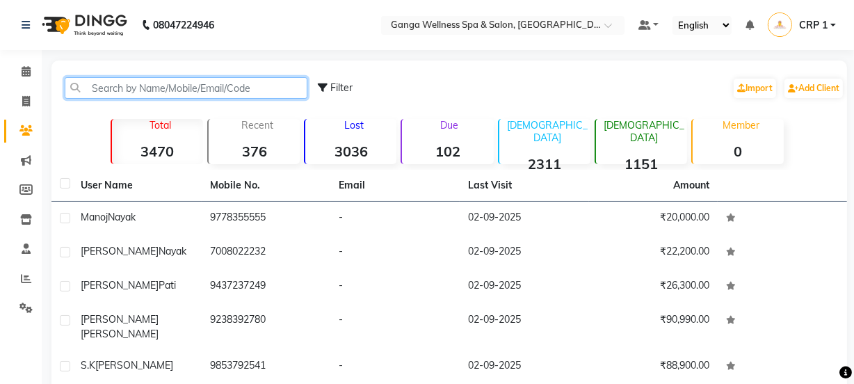
click at [113, 91] on input "text" at bounding box center [186, 88] width 243 height 22
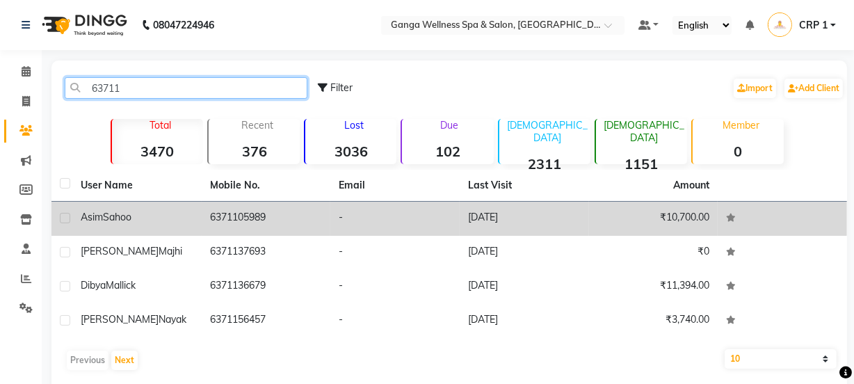
type input "63711"
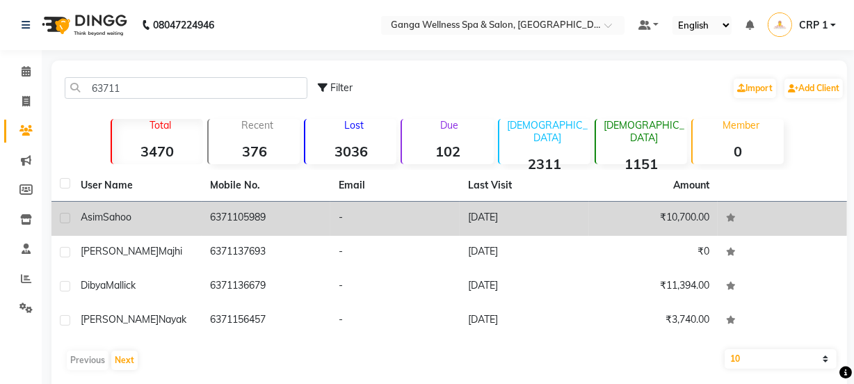
click at [108, 216] on span "Sahoo" at bounding box center [117, 217] width 29 height 13
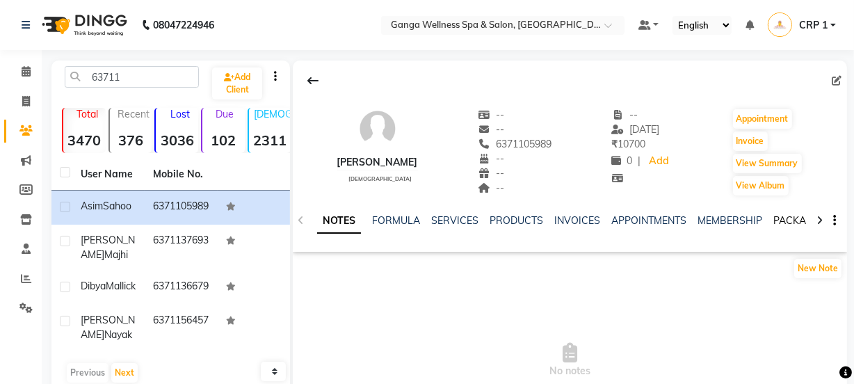
click at [779, 218] on link "PACKAGES" at bounding box center [798, 220] width 51 height 13
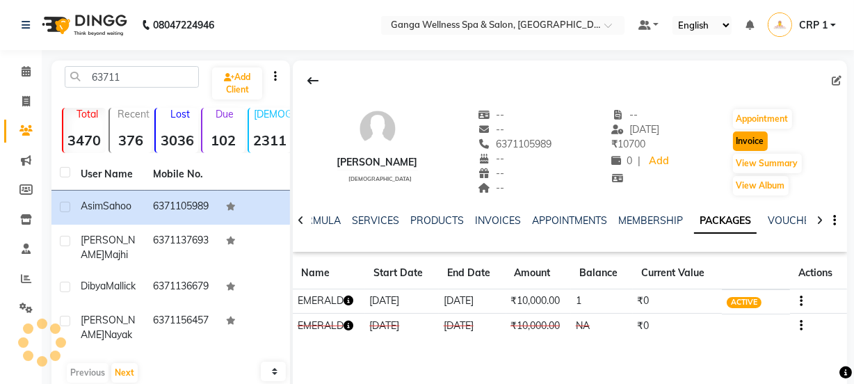
click at [742, 133] on button "Invoice" at bounding box center [750, 140] width 35 height 19
select select "service"
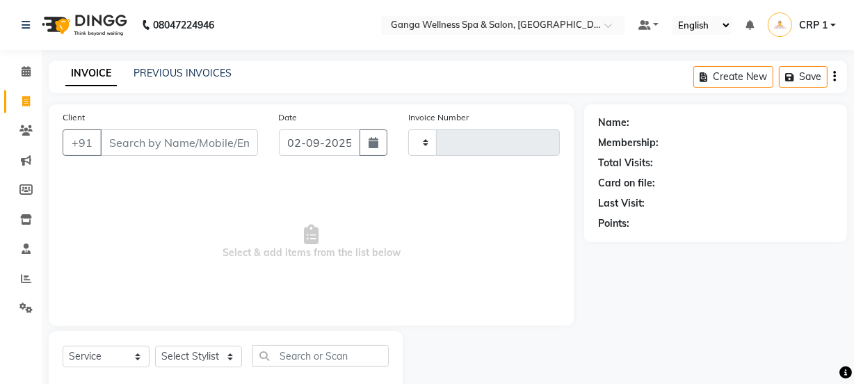
scroll to position [35, 0]
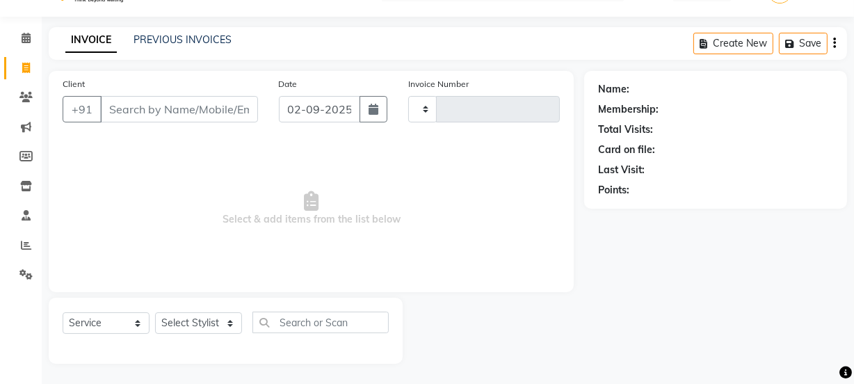
type input "2296"
select select "715"
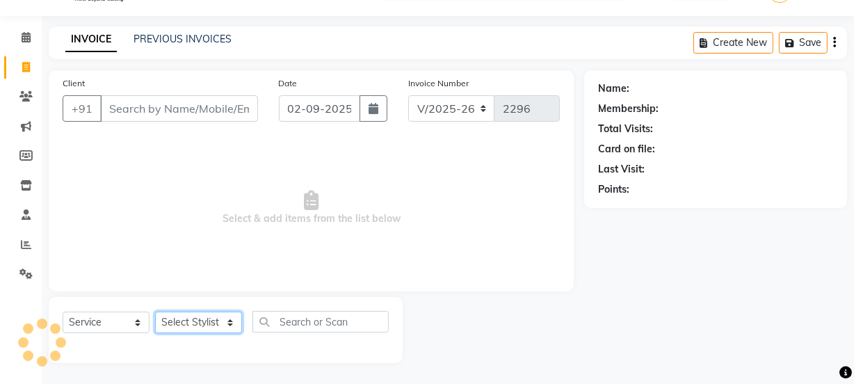
click at [202, 324] on select "Select Stylist" at bounding box center [198, 322] width 87 height 22
type input "6371105989"
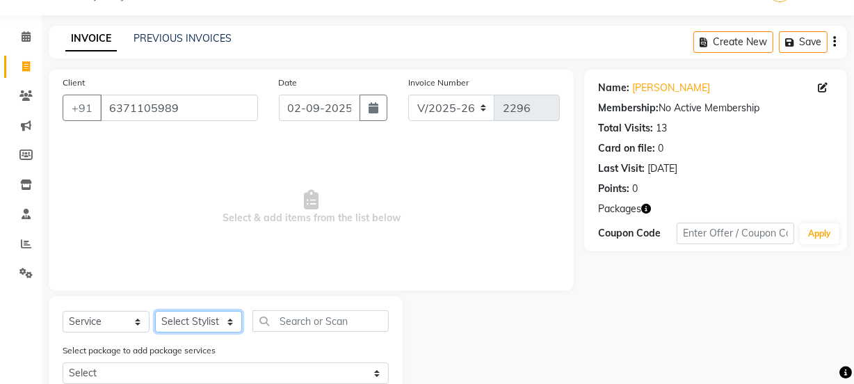
select select "79434"
click at [155, 311] on select "Select Stylist Aarovi Abhin Alisha Ammi Ania Annei Api Ayen Bikash Bina CRP 1 C…" at bounding box center [198, 322] width 87 height 22
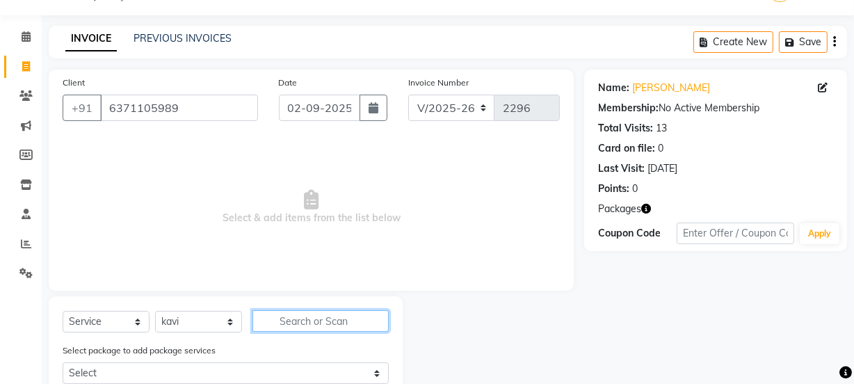
click at [302, 319] on input "text" at bounding box center [320, 321] width 136 height 22
click at [271, 323] on input "text" at bounding box center [320, 321] width 136 height 22
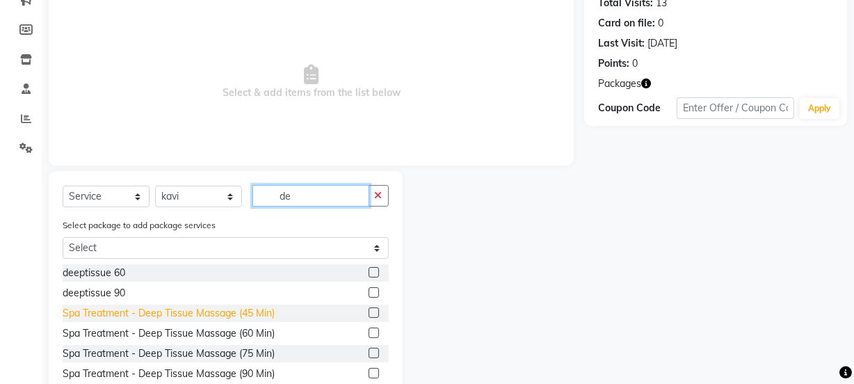
scroll to position [161, 0]
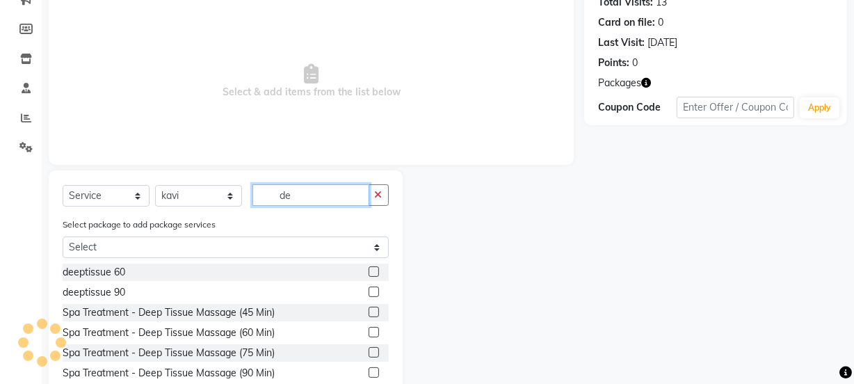
type input "de"
click at [369, 335] on label at bounding box center [374, 332] width 10 height 10
click at [369, 335] on input "checkbox" at bounding box center [373, 332] width 9 height 9
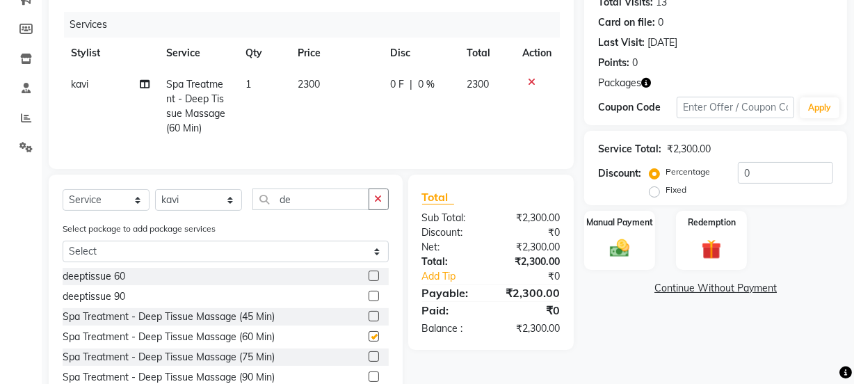
checkbox input "false"
click at [715, 235] on div "Redemption" at bounding box center [711, 240] width 74 height 62
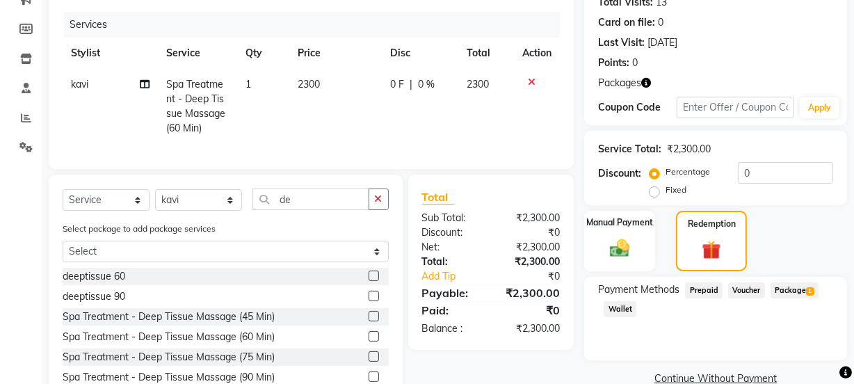
click at [795, 285] on span "Package 1" at bounding box center [794, 290] width 48 height 16
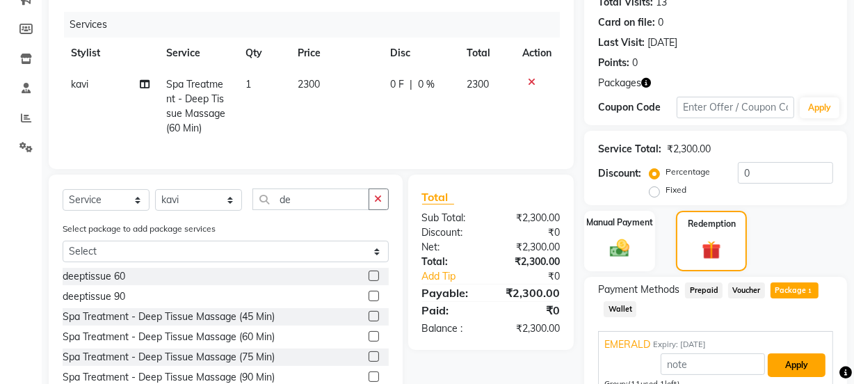
click at [791, 355] on button "Apply" at bounding box center [797, 365] width 58 height 24
type input "EMERALD"
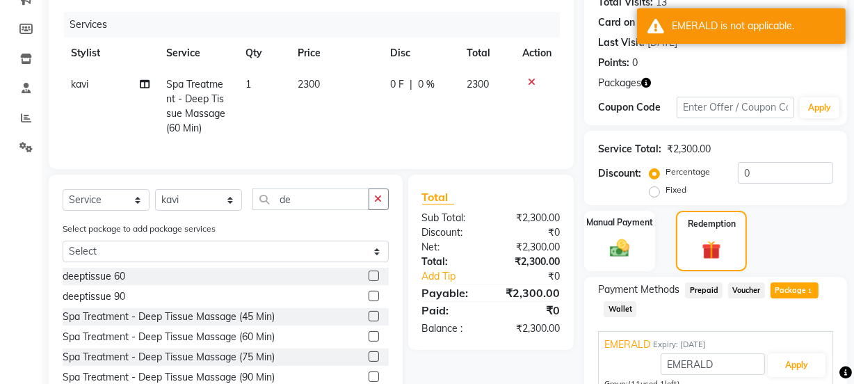
click at [529, 81] on icon at bounding box center [532, 82] width 8 height 10
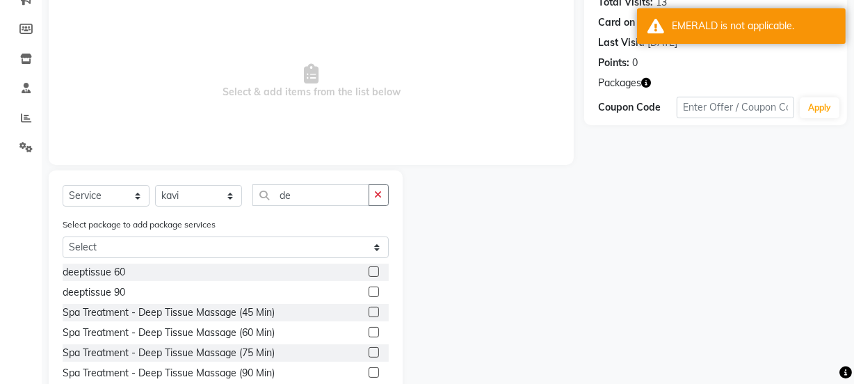
click at [369, 273] on label at bounding box center [374, 271] width 10 height 10
click at [369, 273] on input "checkbox" at bounding box center [373, 272] width 9 height 9
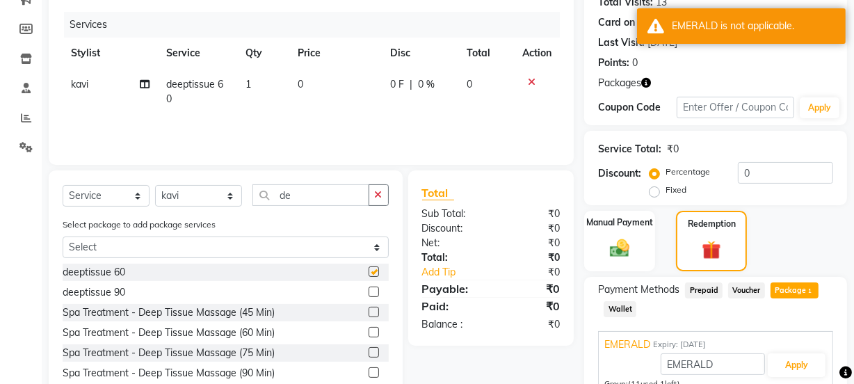
checkbox input "false"
click at [797, 364] on button "Apply" at bounding box center [797, 365] width 58 height 24
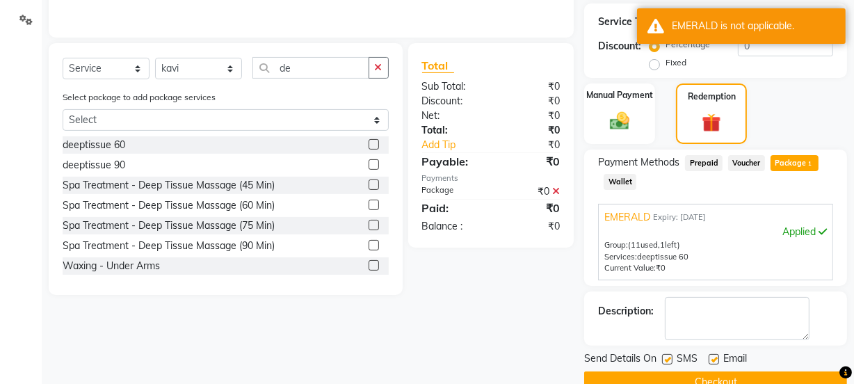
scroll to position [317, 0]
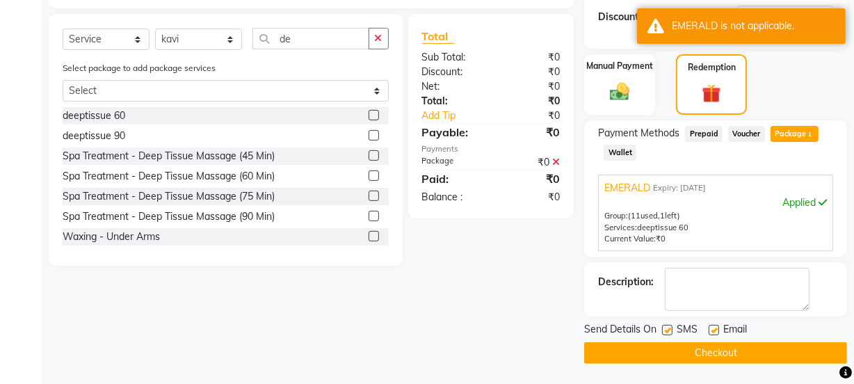
click at [702, 348] on button "Checkout" at bounding box center [715, 353] width 263 height 22
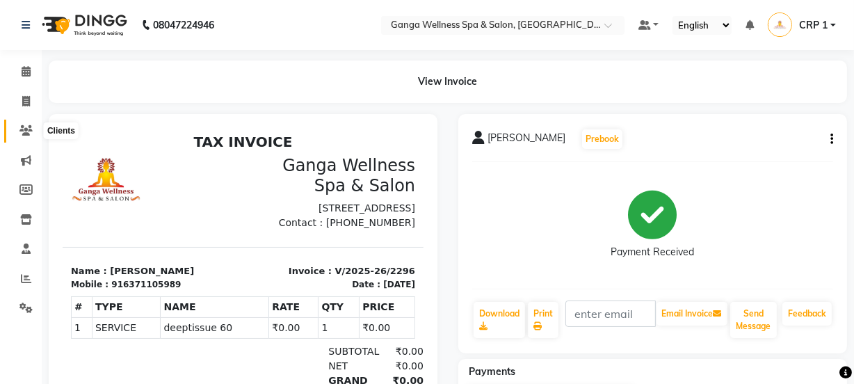
click at [25, 135] on icon at bounding box center [25, 130] width 13 height 10
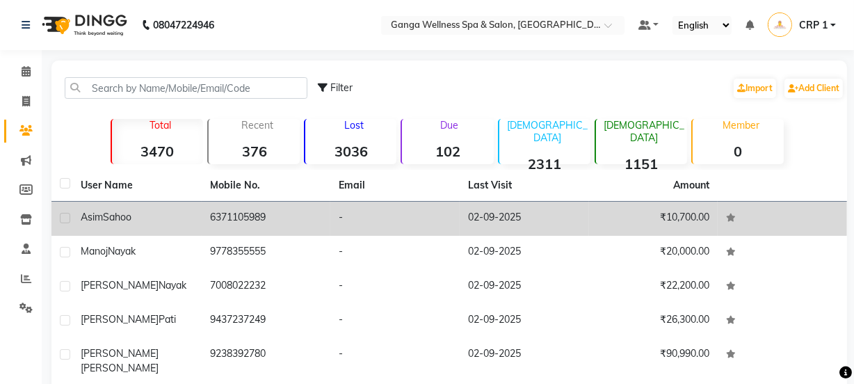
click at [116, 223] on div "Asim Sahoo" at bounding box center [137, 217] width 113 height 15
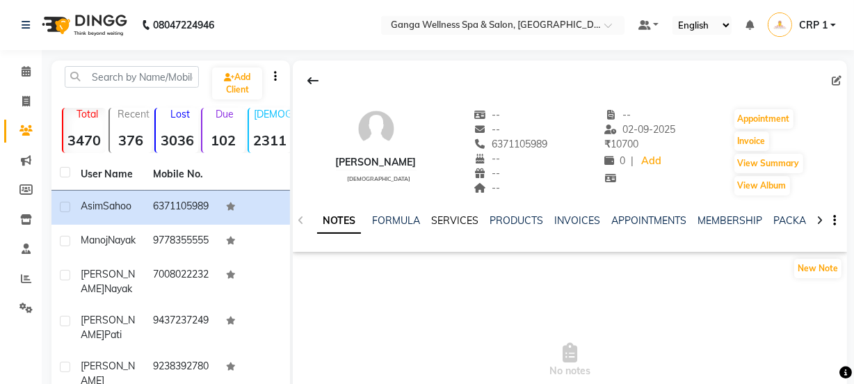
click at [451, 221] on link "SERVICES" at bounding box center [454, 220] width 47 height 13
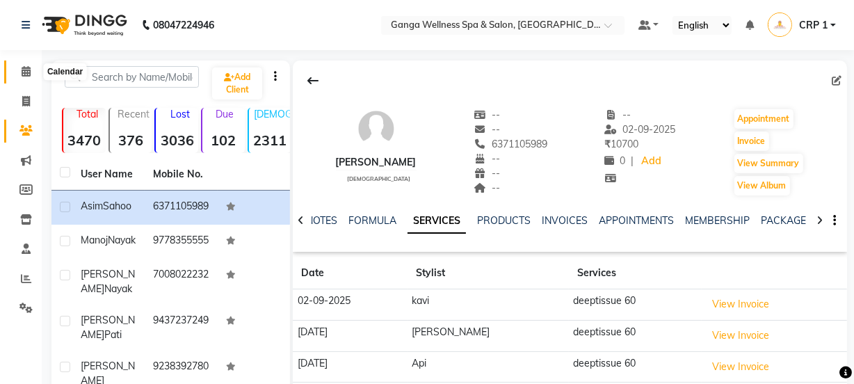
click at [30, 73] on icon at bounding box center [26, 71] width 9 height 10
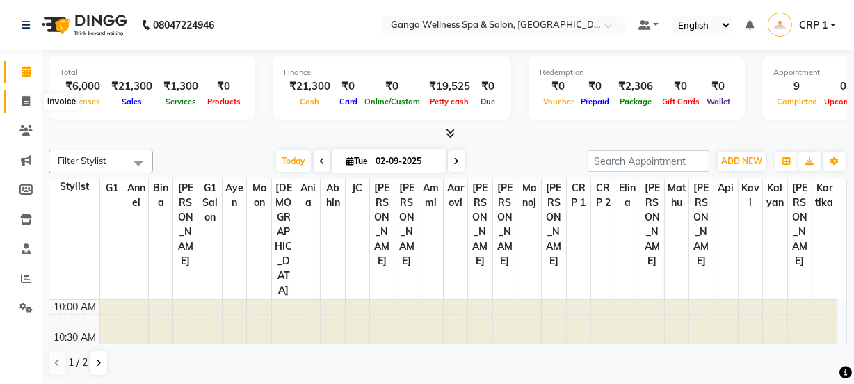
click at [29, 99] on icon at bounding box center [26, 101] width 8 height 10
select select "service"
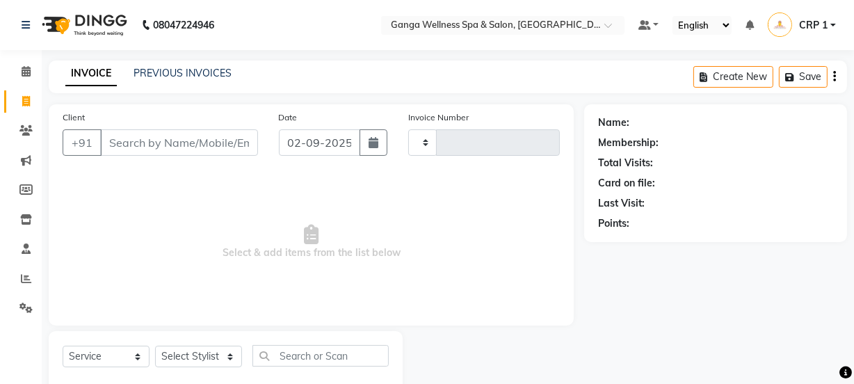
type input "2297"
select select "715"
click at [170, 76] on link "PREVIOUS INVOICES" at bounding box center [182, 73] width 98 height 13
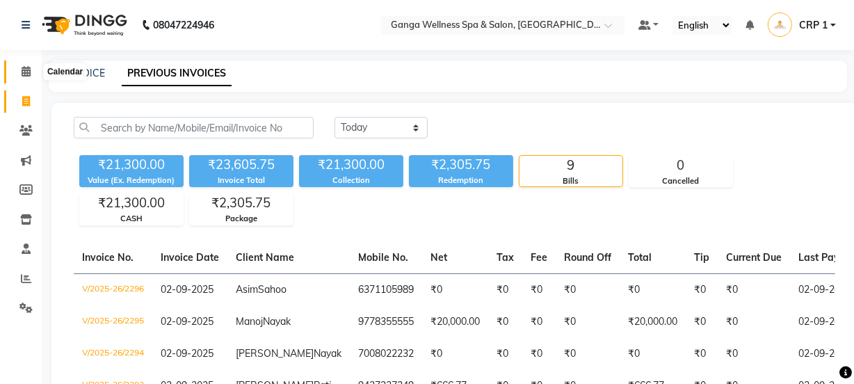
click at [25, 72] on icon at bounding box center [26, 71] width 9 height 10
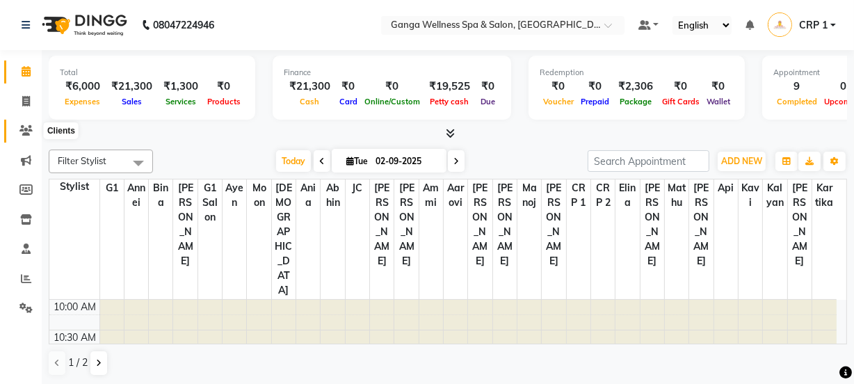
click at [19, 138] on span at bounding box center [26, 131] width 24 height 16
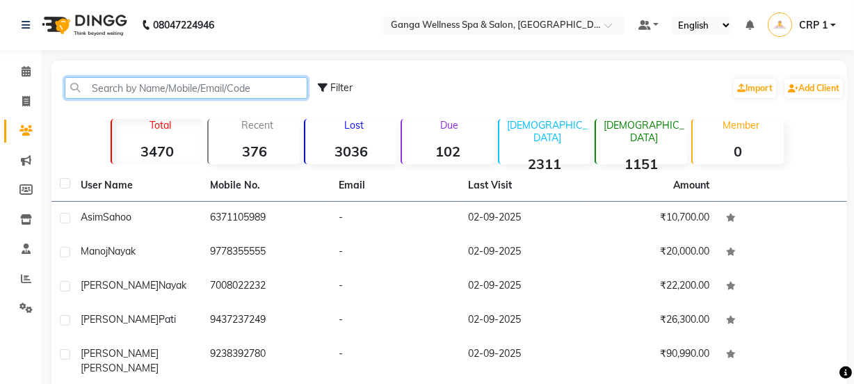
click at [143, 91] on input "text" at bounding box center [186, 88] width 243 height 22
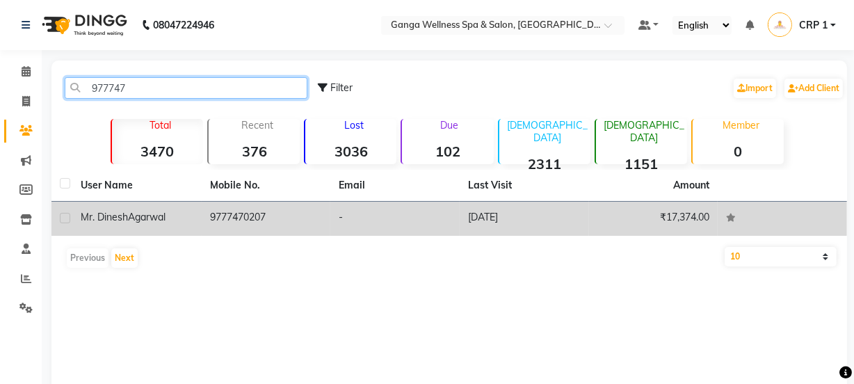
type input "977747"
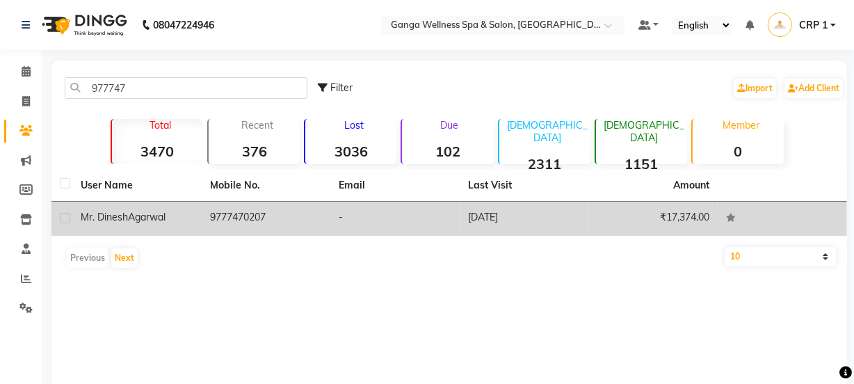
click at [142, 218] on span "Agarwal" at bounding box center [147, 217] width 38 height 13
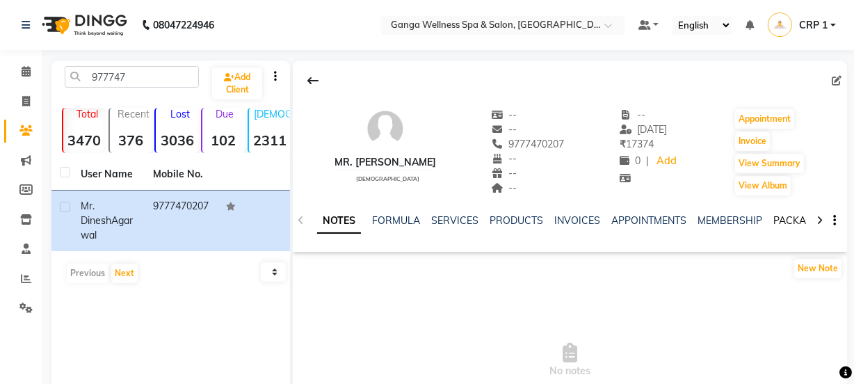
click at [775, 222] on link "PACKAGES" at bounding box center [798, 220] width 51 height 13
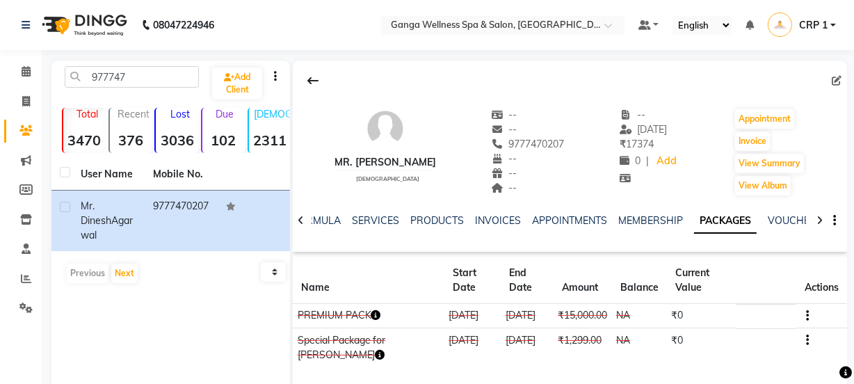
scroll to position [115, 0]
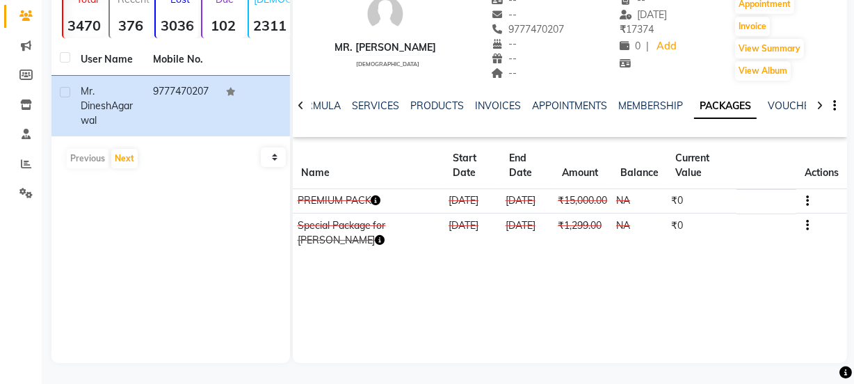
click at [377, 201] on icon "button" at bounding box center [376, 200] width 10 height 10
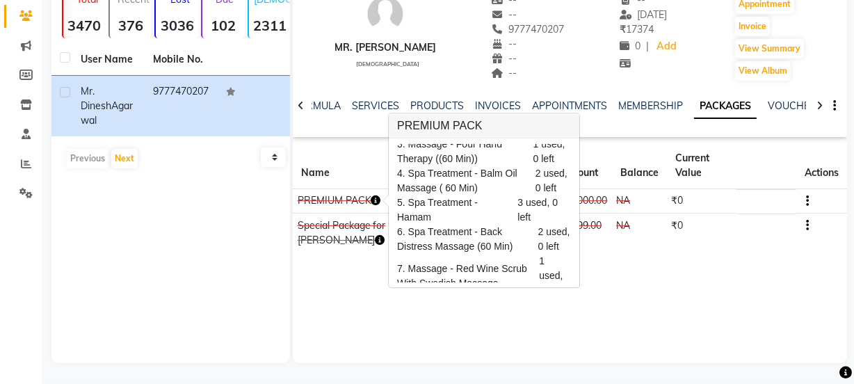
scroll to position [67, 0]
click at [499, 328] on div "Mr. Dinesh Agarwal male -- -- 9777470207 -- -- -- -- 25-03-2024 ₹ 17374 0 | Add…" at bounding box center [570, 154] width 554 height 417
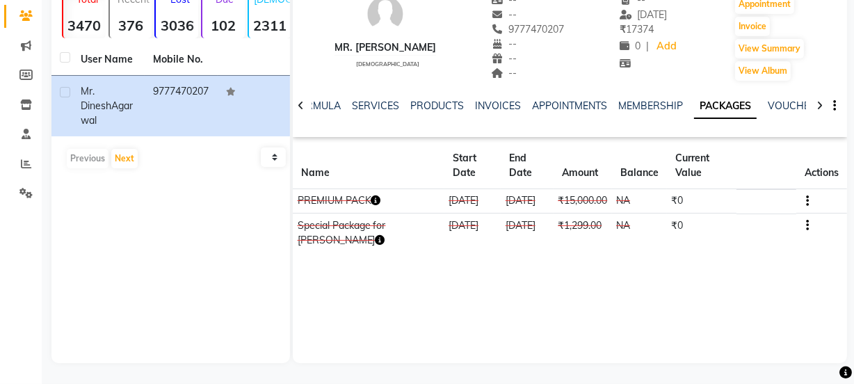
click at [375, 245] on icon "button" at bounding box center [380, 240] width 10 height 10
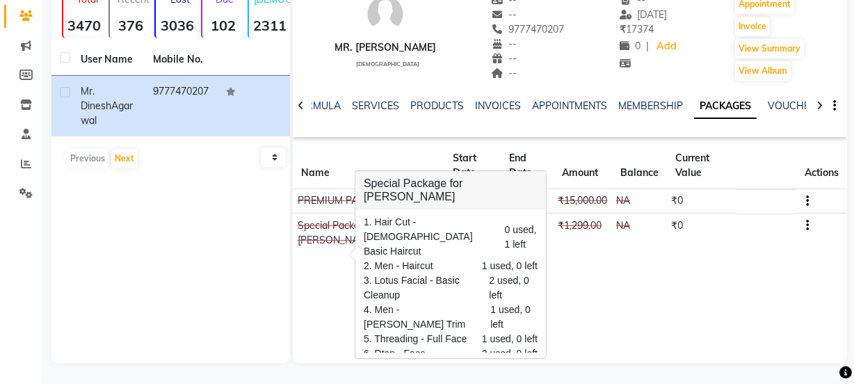
click at [437, 332] on span "5. Threading - Full Face" at bounding box center [415, 339] width 103 height 15
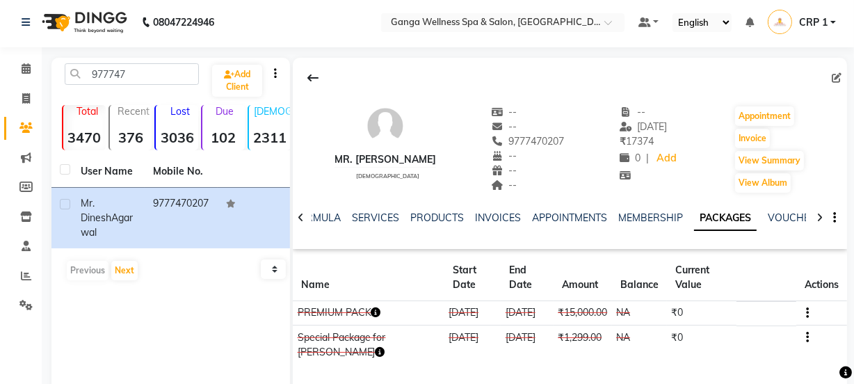
scroll to position [0, 0]
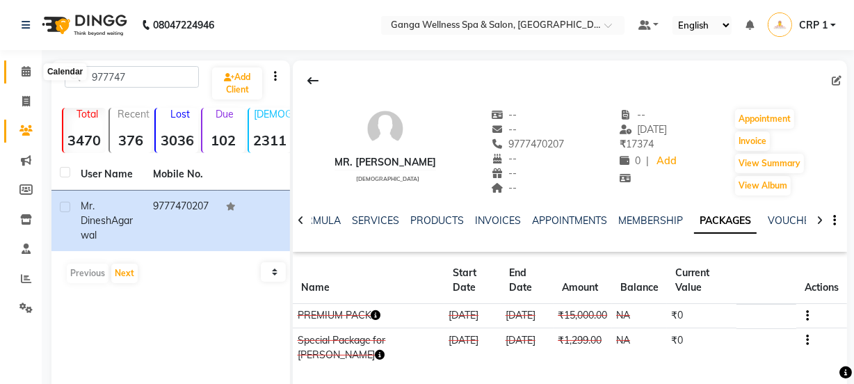
click at [26, 70] on icon at bounding box center [26, 71] width 9 height 10
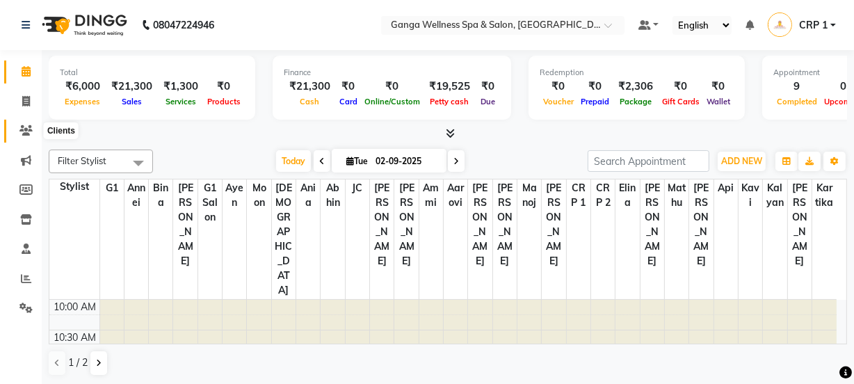
click at [22, 126] on icon at bounding box center [25, 130] width 13 height 10
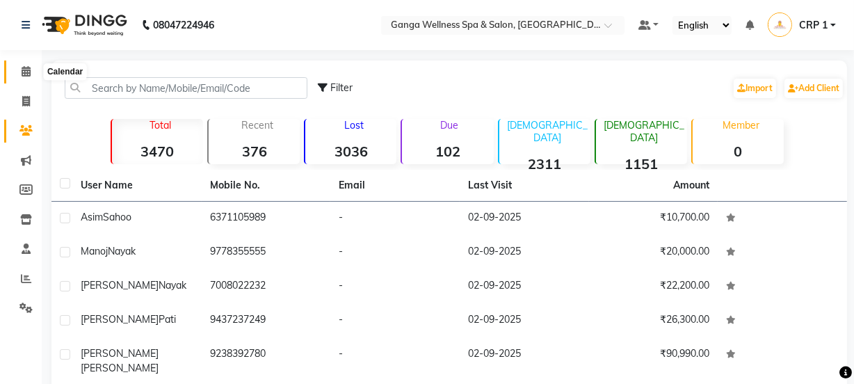
click at [30, 76] on span at bounding box center [26, 72] width 24 height 16
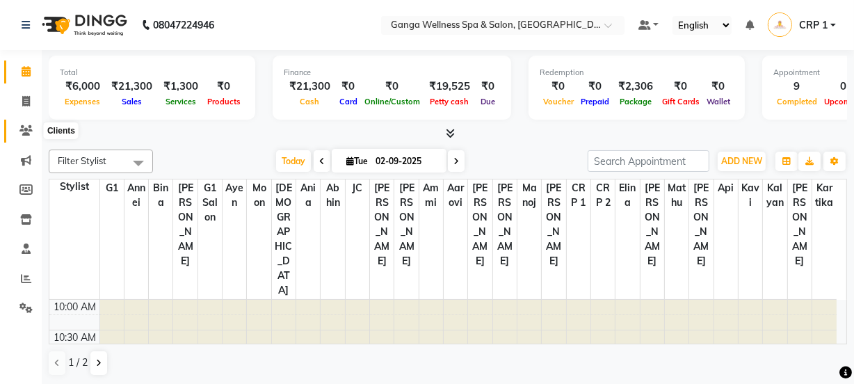
click at [28, 131] on icon at bounding box center [25, 130] width 13 height 10
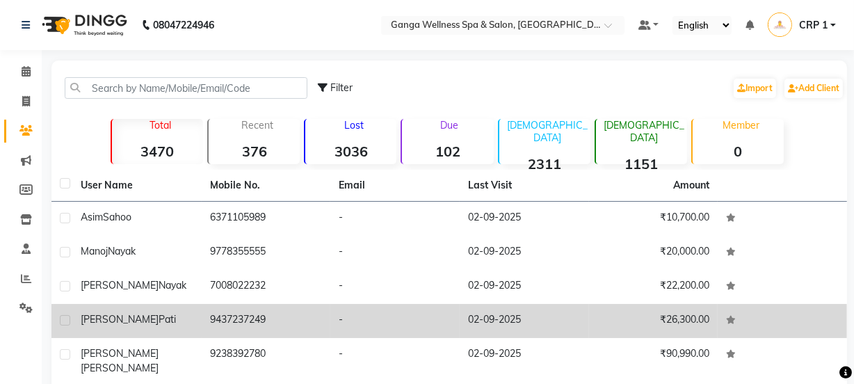
click at [159, 320] on span "Pati" at bounding box center [167, 319] width 17 height 13
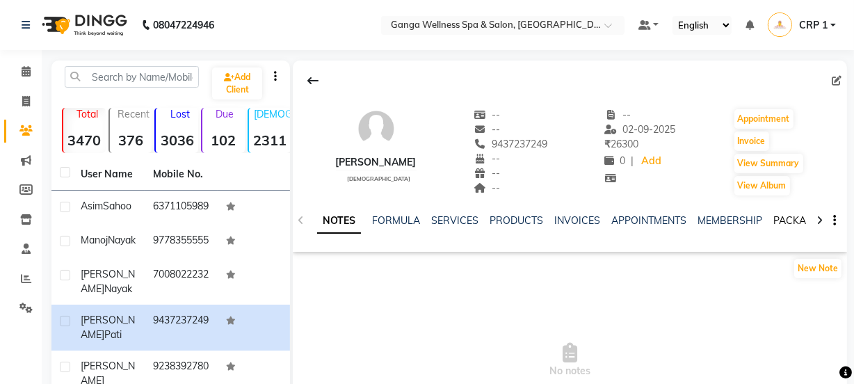
click at [777, 216] on link "PACKAGES" at bounding box center [798, 220] width 51 height 13
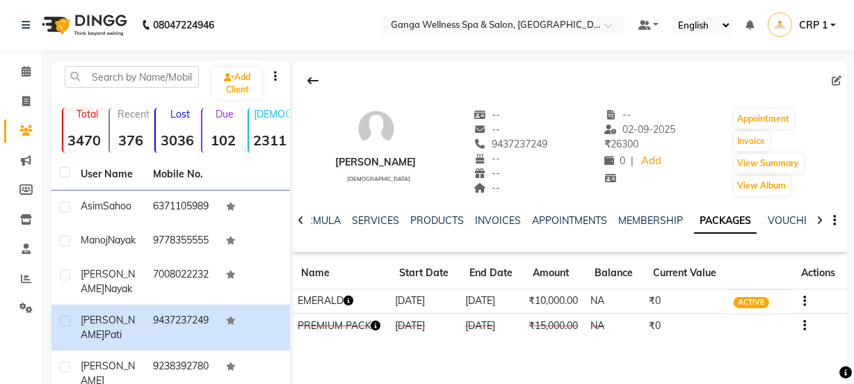
click at [351, 298] on icon "button" at bounding box center [348, 300] width 10 height 10
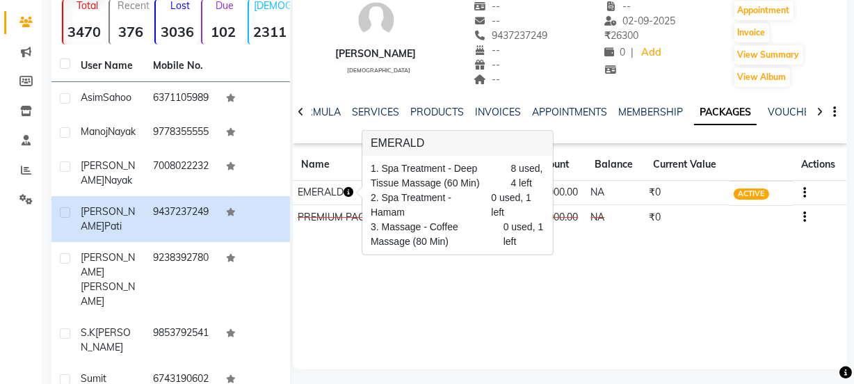
scroll to position [126, 0]
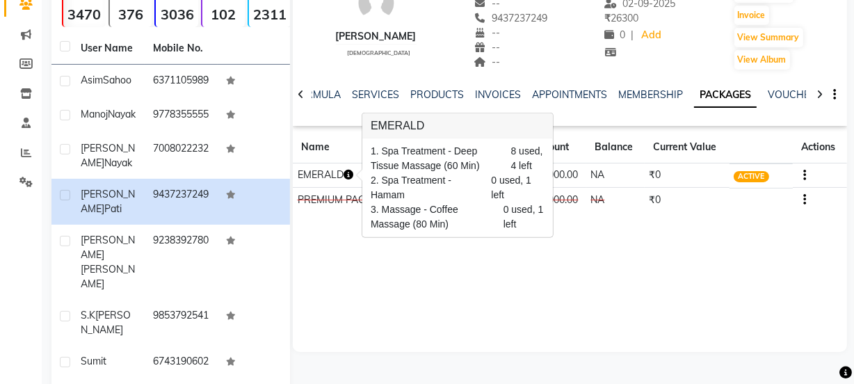
click at [343, 168] on button "button" at bounding box center [348, 175] width 10 height 15
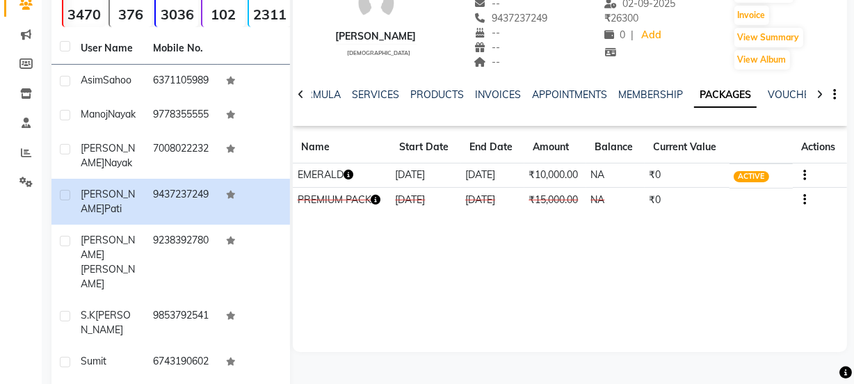
drag, startPoint x: 788, startPoint y: 339, endPoint x: 779, endPoint y: 336, distance: 9.5
click at [788, 339] on div "Umasankar Pati male -- -- 9437237249 -- -- -- -- 02-09-2025 ₹ 26300 0 | Add App…" at bounding box center [570, 143] width 554 height 417
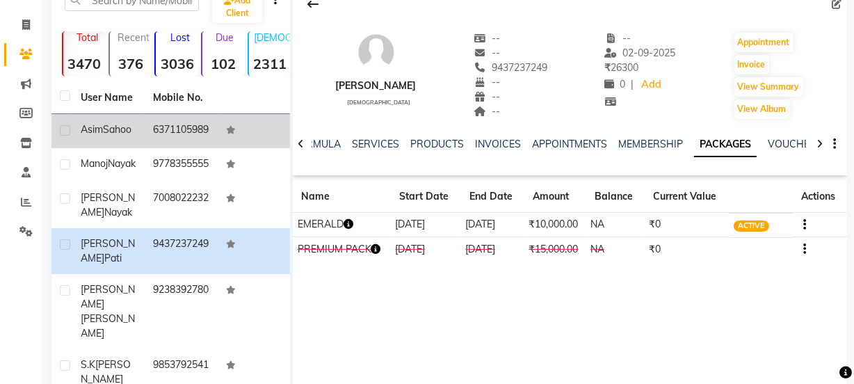
scroll to position [0, 0]
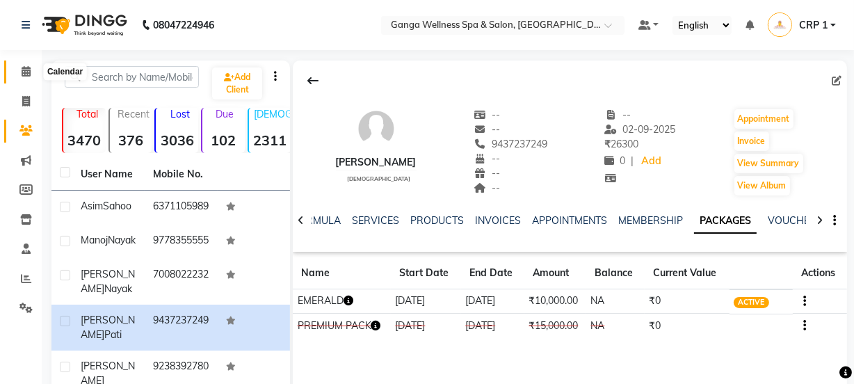
click at [25, 67] on icon at bounding box center [26, 71] width 9 height 10
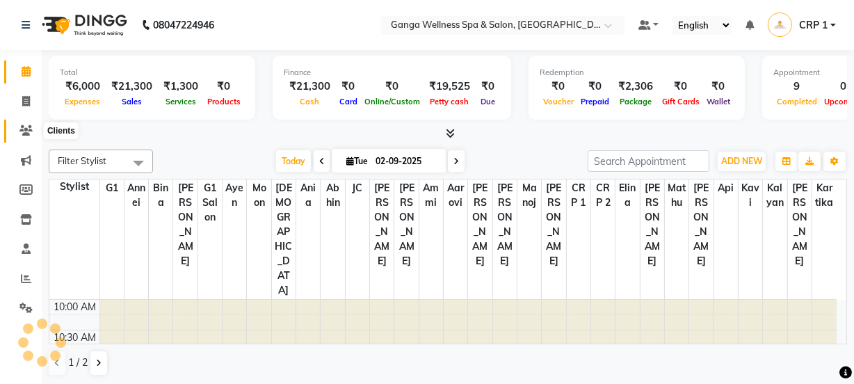
click at [26, 132] on icon at bounding box center [25, 130] width 13 height 10
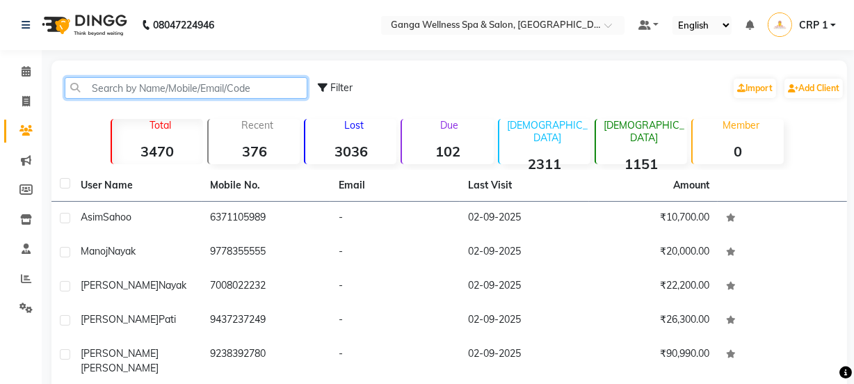
click at [175, 90] on input "text" at bounding box center [186, 88] width 243 height 22
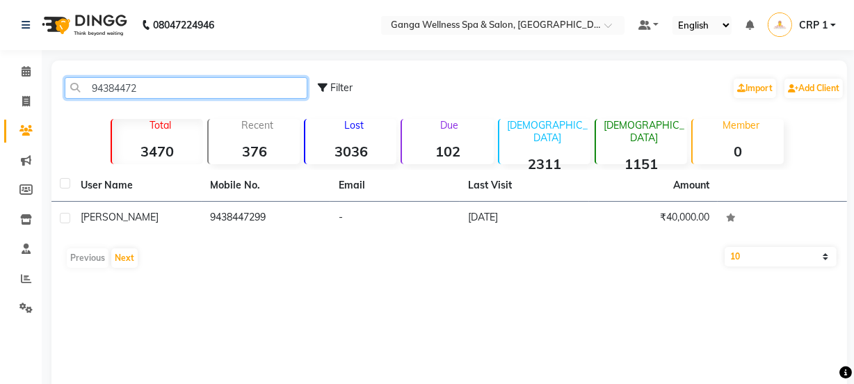
type input "94384472"
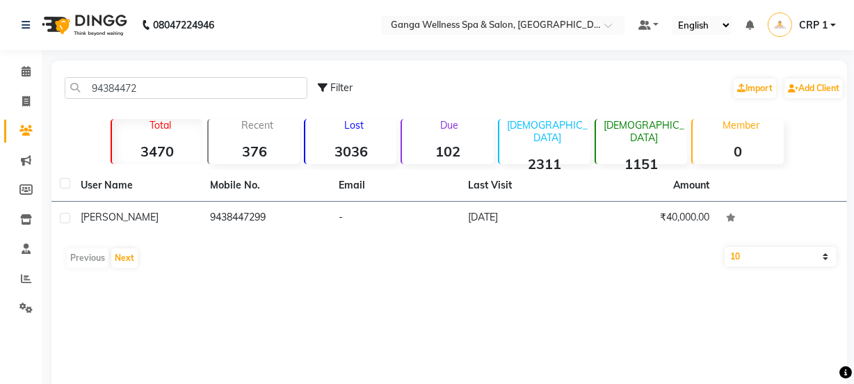
click at [131, 236] on div "User Name Mobile No. Email Last Visit Amount Sk Raju 9438447299 - 25-08-2025 ₹4…" at bounding box center [448, 222] width 795 height 105
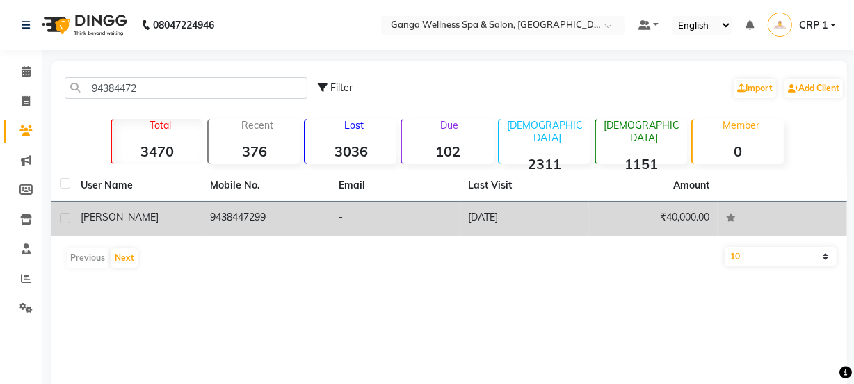
click at [156, 218] on div "[PERSON_NAME]" at bounding box center [137, 217] width 113 height 15
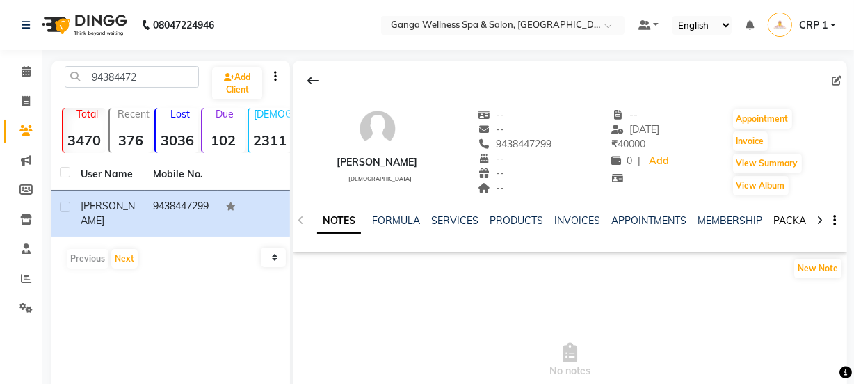
click at [773, 222] on link "PACKAGES" at bounding box center [798, 220] width 51 height 13
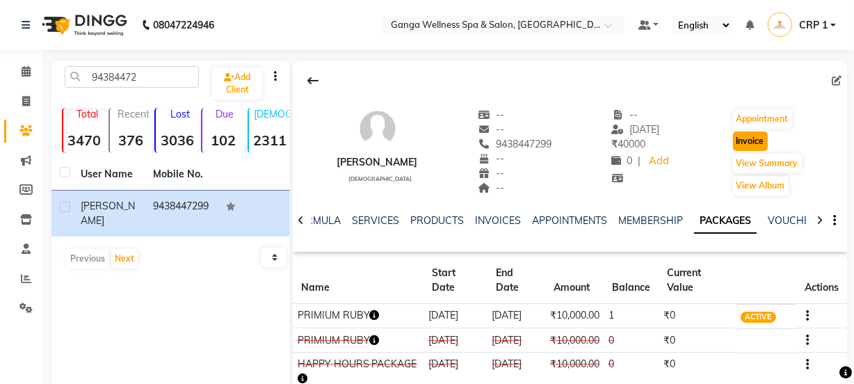
click at [743, 141] on button "Invoice" at bounding box center [750, 140] width 35 height 19
select select "service"
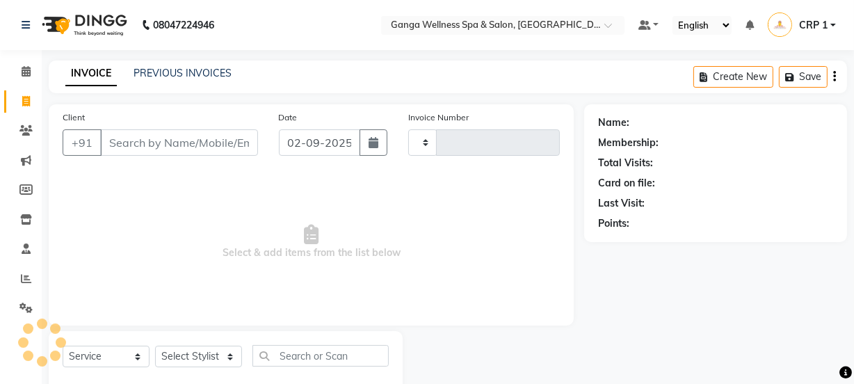
scroll to position [35, 0]
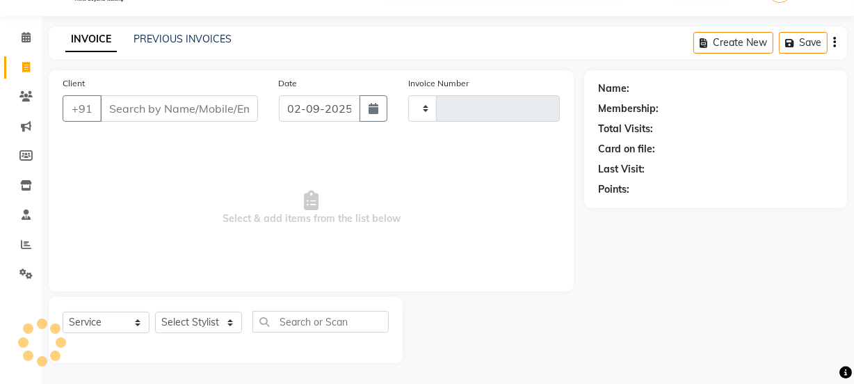
type input "2297"
select select "715"
click at [200, 320] on select "Select Stylist" at bounding box center [198, 322] width 87 height 22
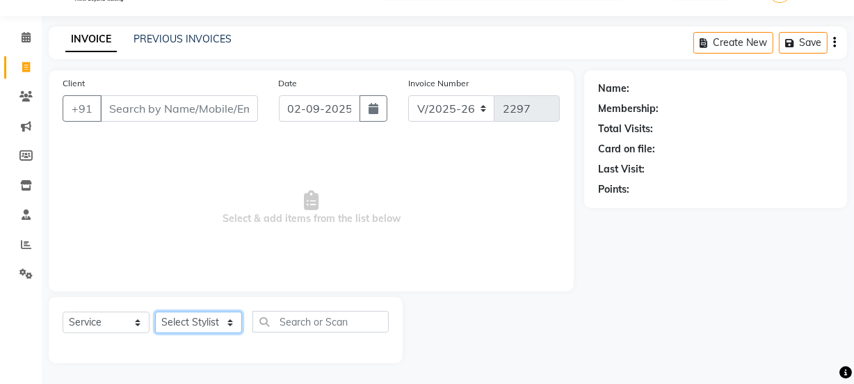
type input "9438447299"
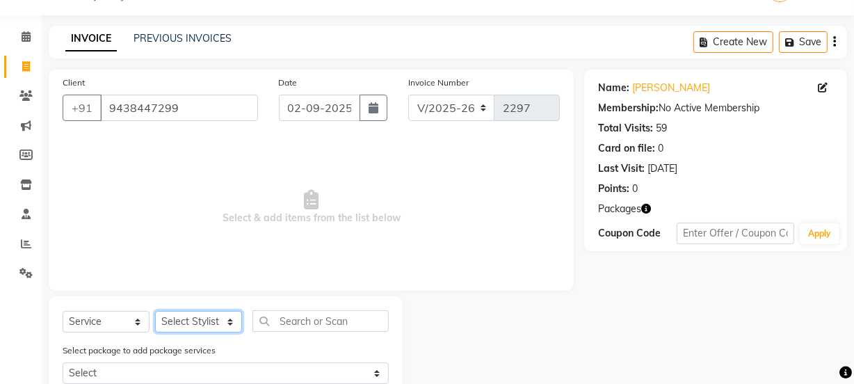
select select "10928"
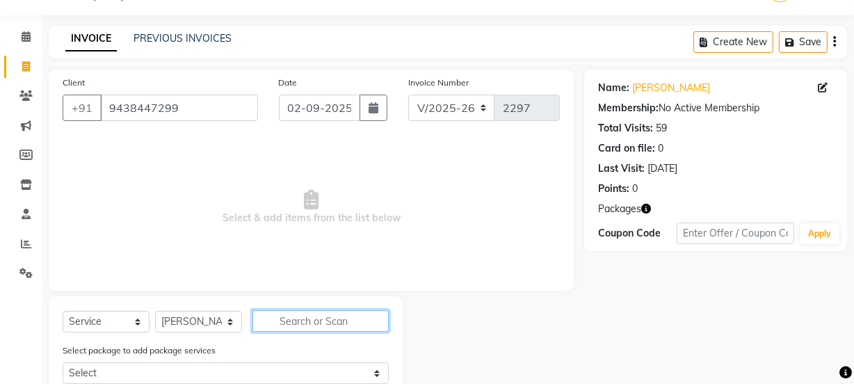
click at [281, 325] on input "text" at bounding box center [320, 321] width 136 height 22
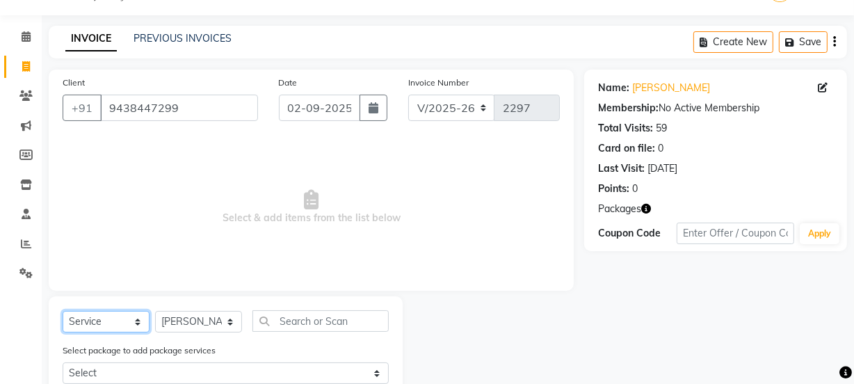
click at [97, 323] on select "Select Service Product Membership Package Voucher Prepaid Gift Card" at bounding box center [106, 322] width 87 height 22
select select "package"
click at [63, 311] on select "Select Service Product Membership Package Voucher Prepaid Gift Card" at bounding box center [106, 322] width 87 height 22
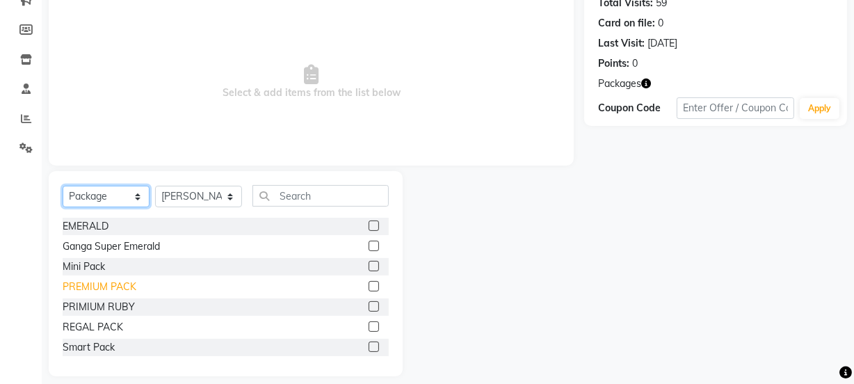
scroll to position [161, 0]
click at [369, 305] on label at bounding box center [374, 305] width 10 height 10
click at [369, 305] on input "checkbox" at bounding box center [373, 306] width 9 height 9
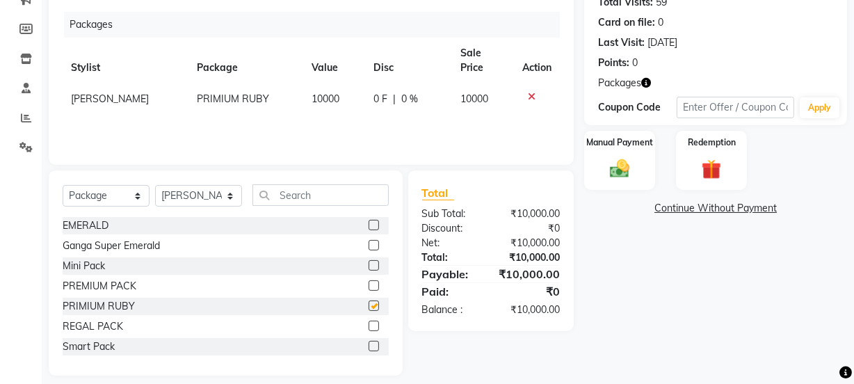
checkbox input "false"
click at [724, 186] on div "Redemption" at bounding box center [711, 160] width 74 height 62
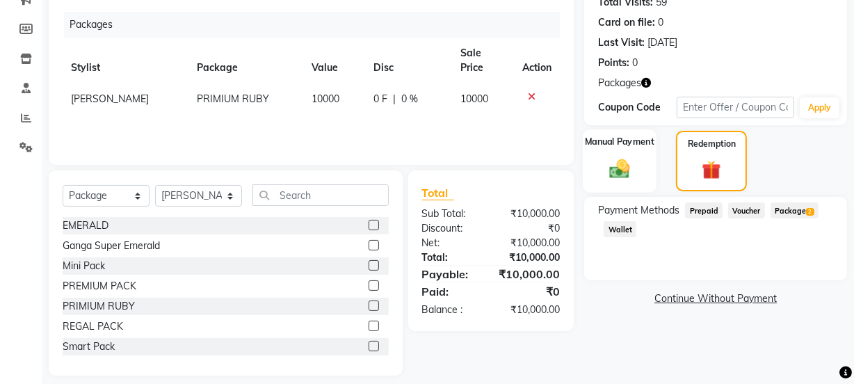
click at [624, 173] on img at bounding box center [619, 169] width 33 height 24
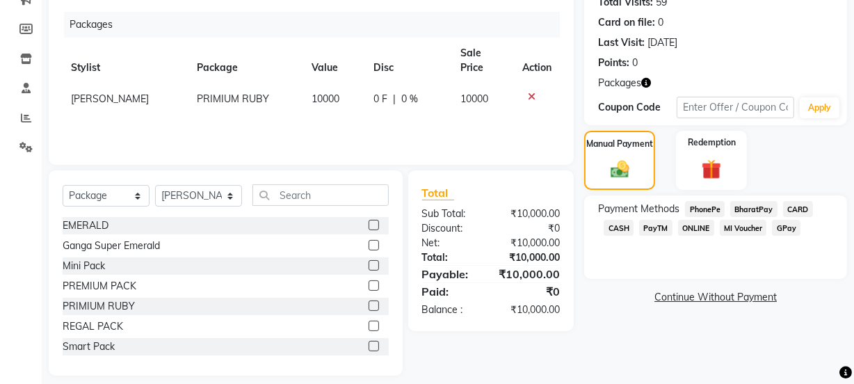
click at [795, 206] on span "CARD" at bounding box center [798, 209] width 30 height 16
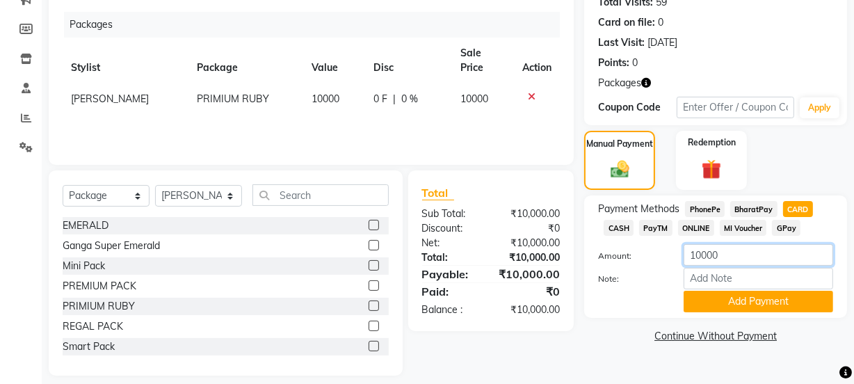
click at [701, 251] on input "10000" at bounding box center [757, 255] width 149 height 22
type input "5000"
click at [708, 301] on button "Add Payment" at bounding box center [757, 302] width 149 height 22
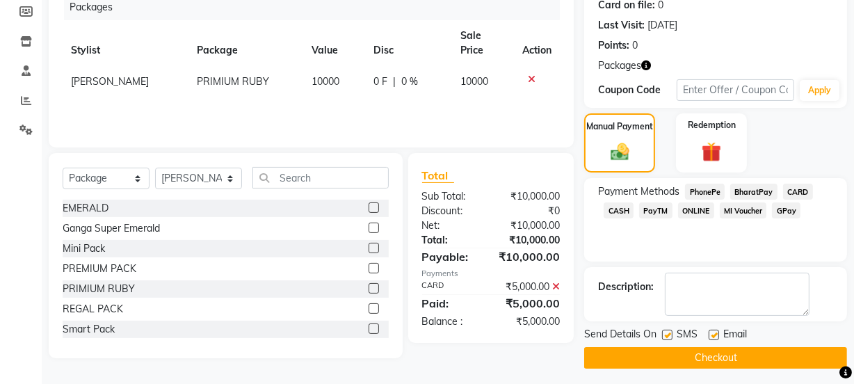
scroll to position [183, 0]
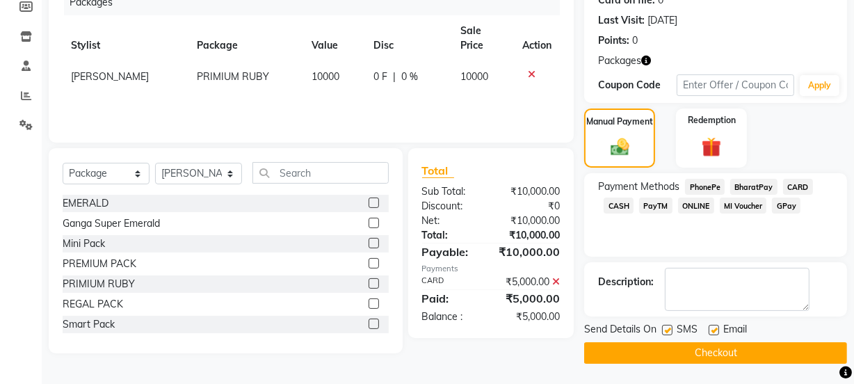
click at [665, 349] on button "Checkout" at bounding box center [715, 353] width 263 height 22
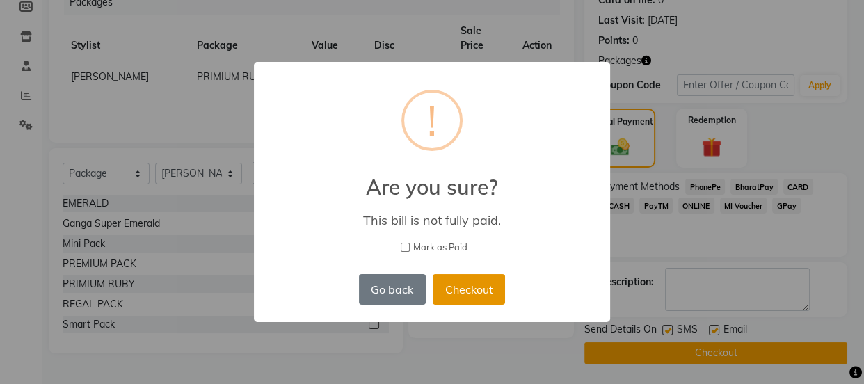
click at [485, 298] on button "Checkout" at bounding box center [468, 289] width 72 height 31
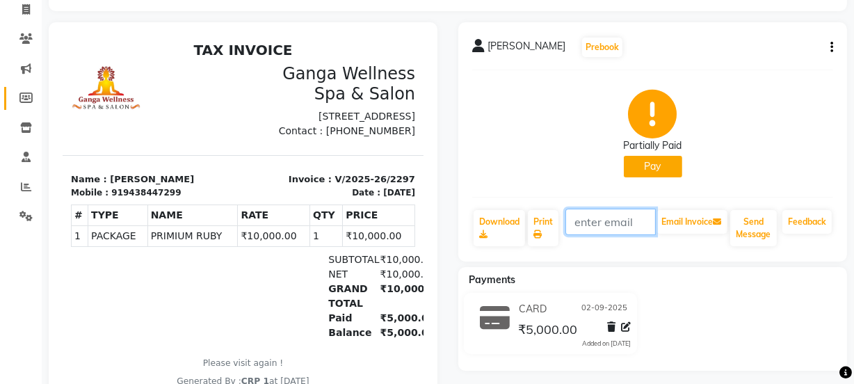
scroll to position [63, 0]
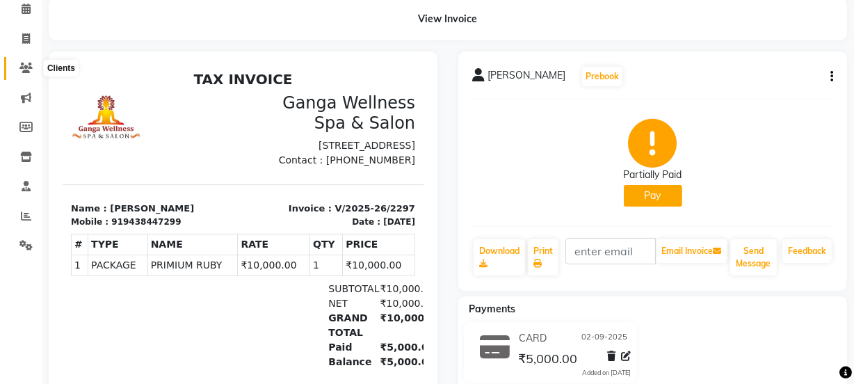
click at [23, 70] on icon at bounding box center [25, 68] width 13 height 10
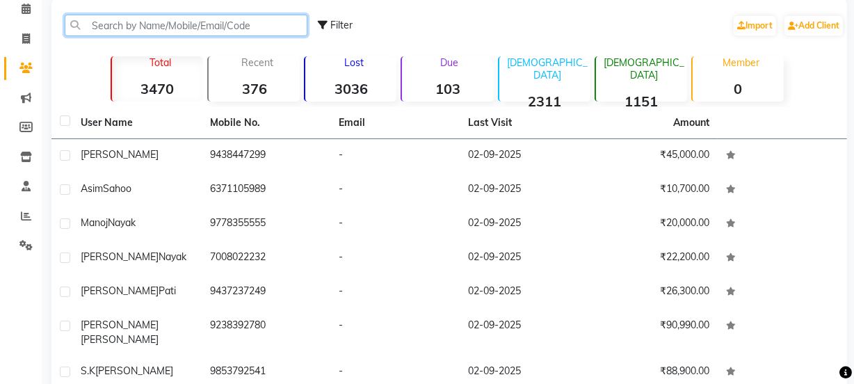
click at [151, 27] on input "text" at bounding box center [186, 26] width 243 height 22
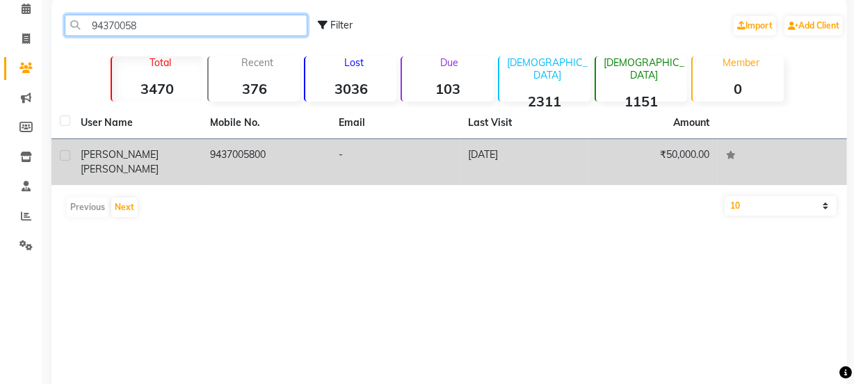
type input "94370058"
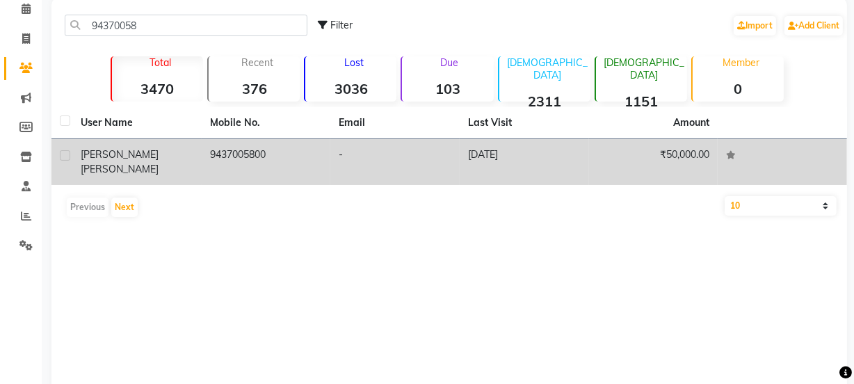
click at [318, 144] on td "9437005800" at bounding box center [266, 162] width 129 height 46
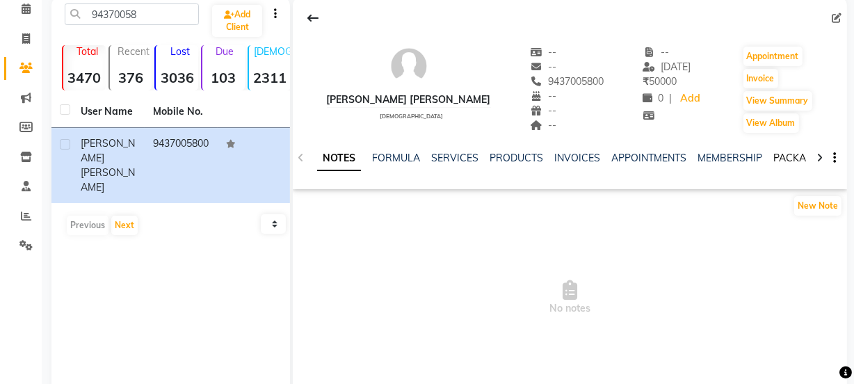
click at [787, 159] on link "PACKAGES" at bounding box center [798, 158] width 51 height 13
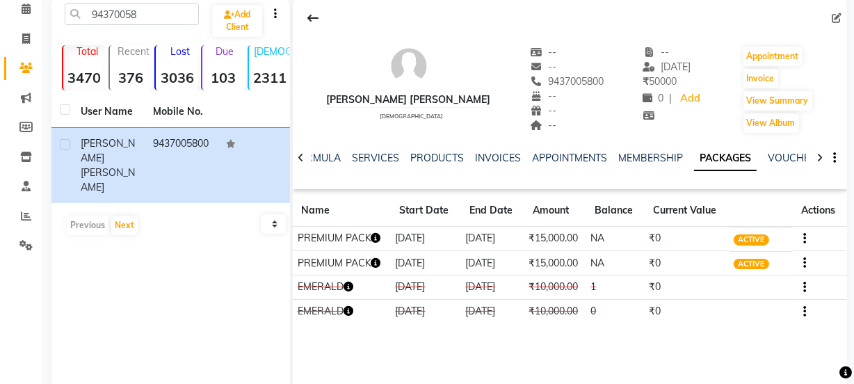
click at [380, 261] on icon "button" at bounding box center [376, 263] width 10 height 10
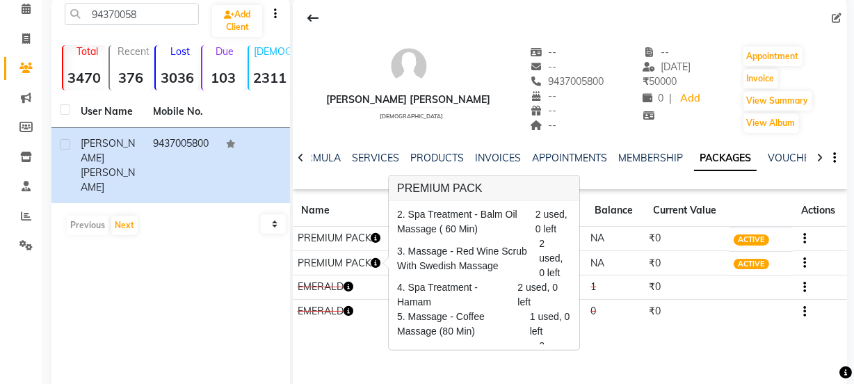
scroll to position [51, 0]
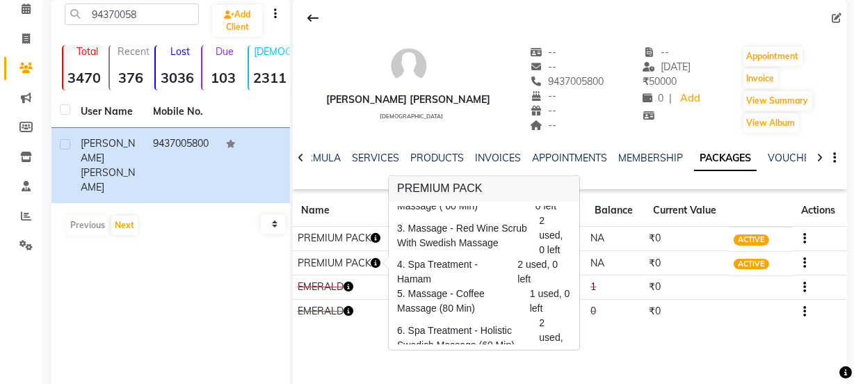
click at [597, 332] on div "Satyabrata Lenka male -- -- 9437005800 -- -- -- -- 06-07-2025 ₹ 50000 0 | Add A…" at bounding box center [570, 166] width 554 height 337
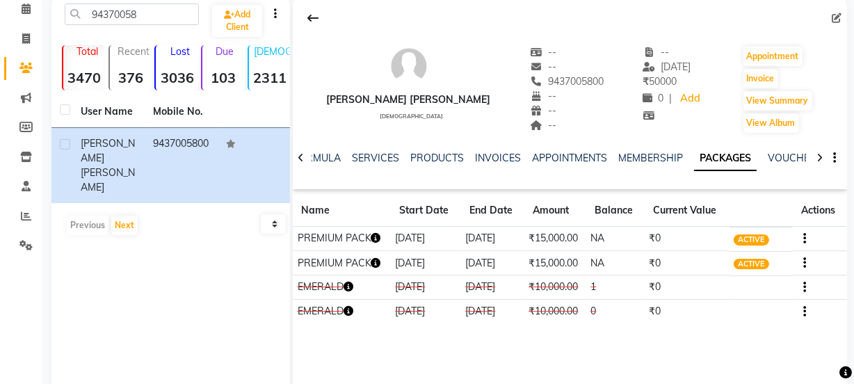
click at [375, 240] on icon "button" at bounding box center [376, 238] width 10 height 10
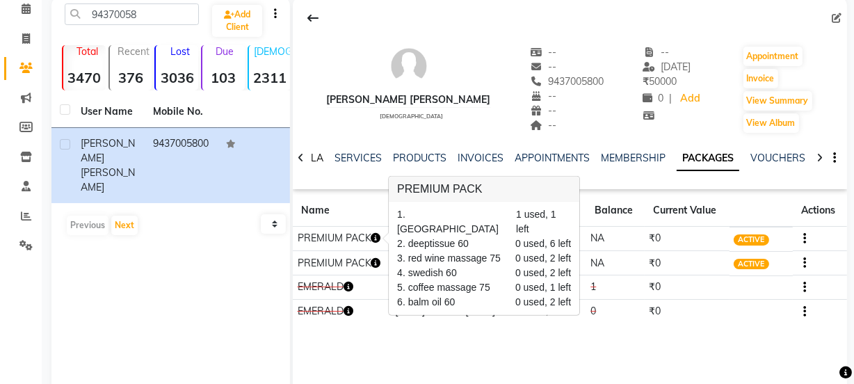
scroll to position [0, 0]
click at [376, 159] on link "SERVICES" at bounding box center [375, 158] width 47 height 13
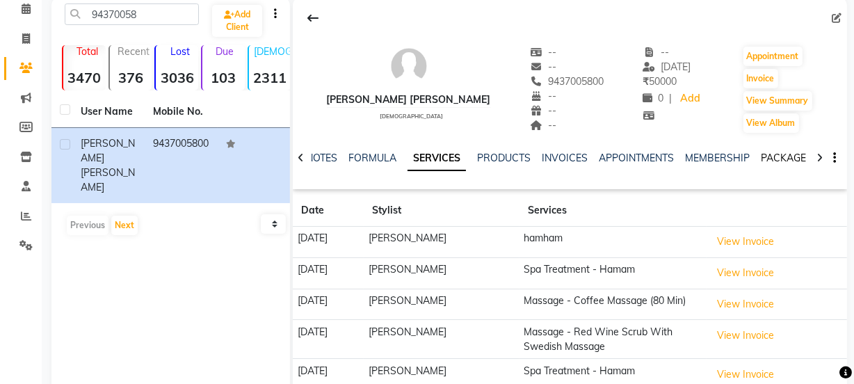
click at [781, 156] on link "PACKAGES" at bounding box center [786, 158] width 51 height 13
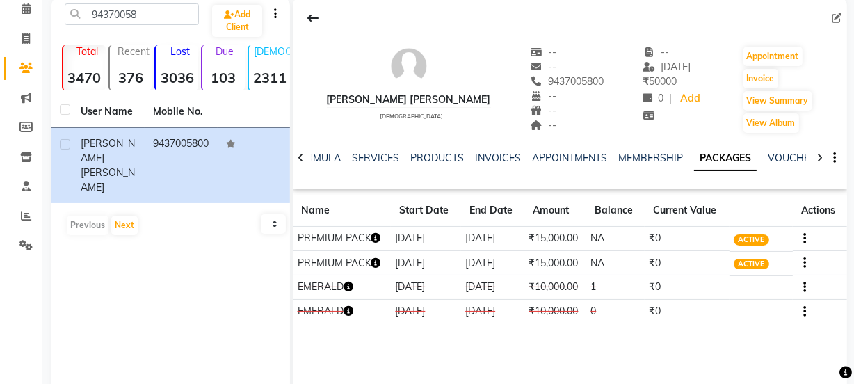
click at [375, 241] on icon "button" at bounding box center [376, 238] width 10 height 10
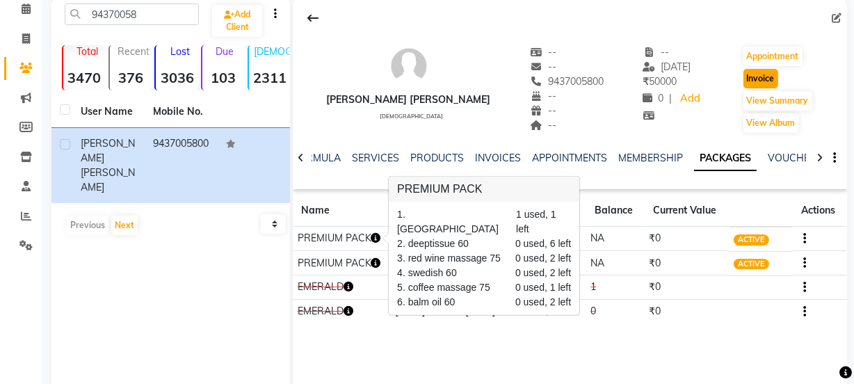
click at [762, 76] on button "Invoice" at bounding box center [760, 78] width 35 height 19
select select "service"
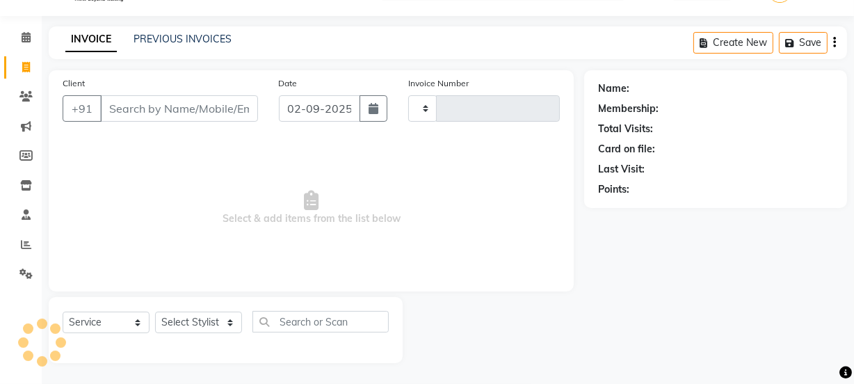
scroll to position [35, 0]
type input "2298"
select select "715"
type input "9437005800"
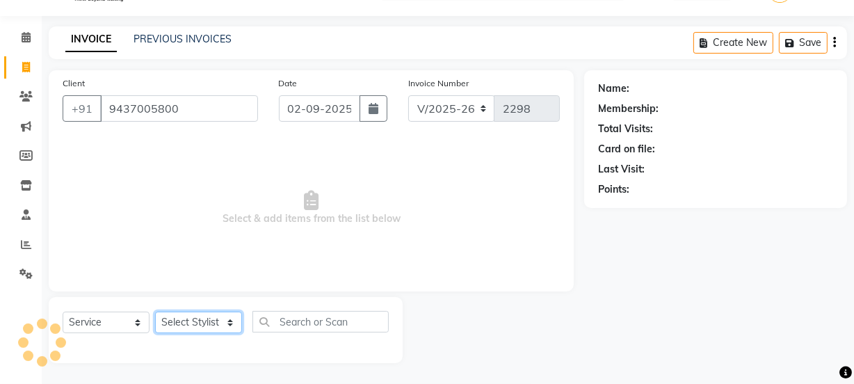
click at [209, 322] on select "Select Stylist Aarovi Abhin Alisha Ammi Ania Annei Api Ayen Bikash Bina CRP 1 C…" at bounding box center [198, 322] width 87 height 22
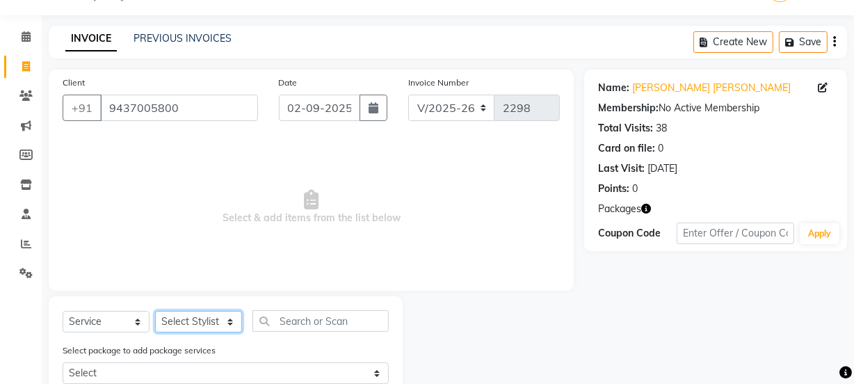
select select "69036"
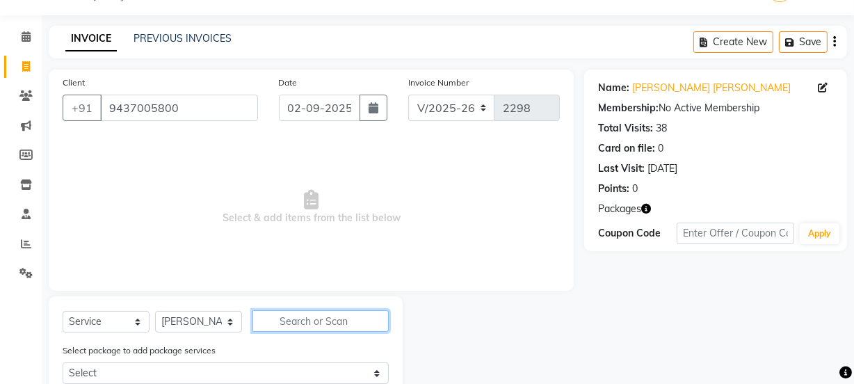
click at [292, 318] on input "text" at bounding box center [320, 321] width 136 height 22
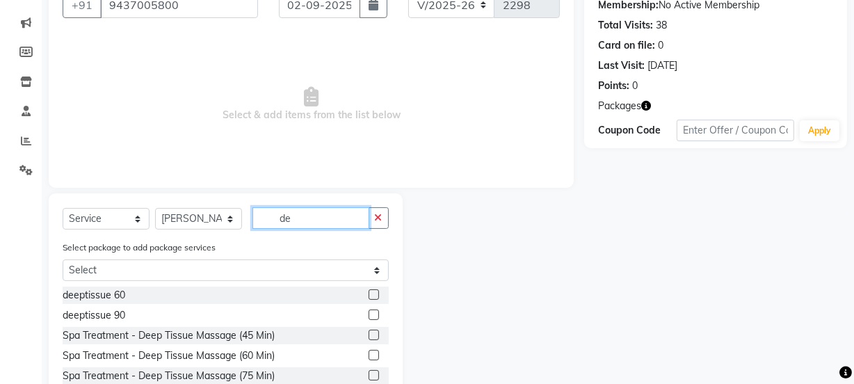
scroll to position [161, 0]
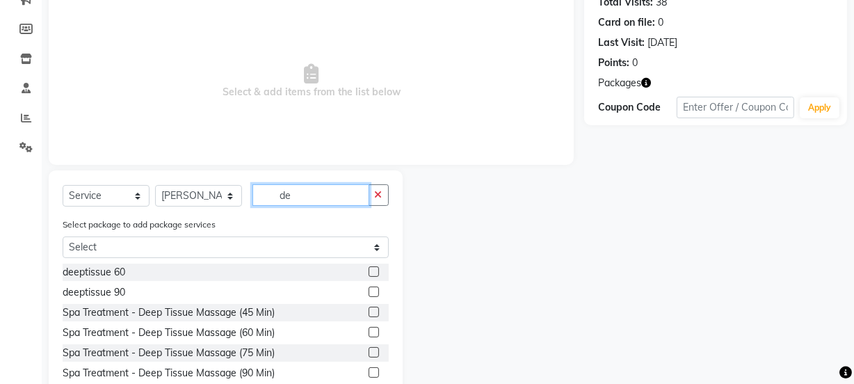
type input "de"
click at [369, 267] on label at bounding box center [374, 271] width 10 height 10
click at [369, 268] on input "checkbox" at bounding box center [373, 272] width 9 height 9
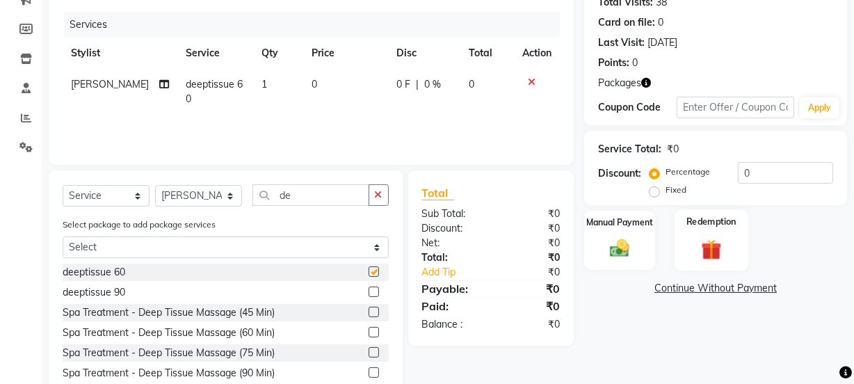
checkbox input "false"
click at [713, 250] on img at bounding box center [711, 249] width 33 height 26
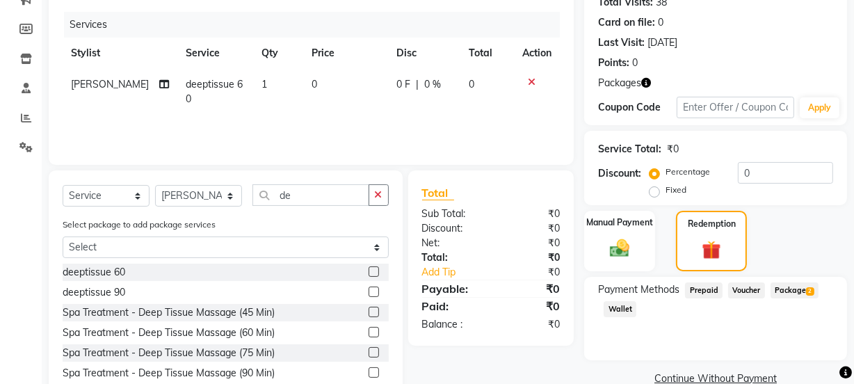
click at [784, 287] on span "Package 2" at bounding box center [794, 290] width 48 height 16
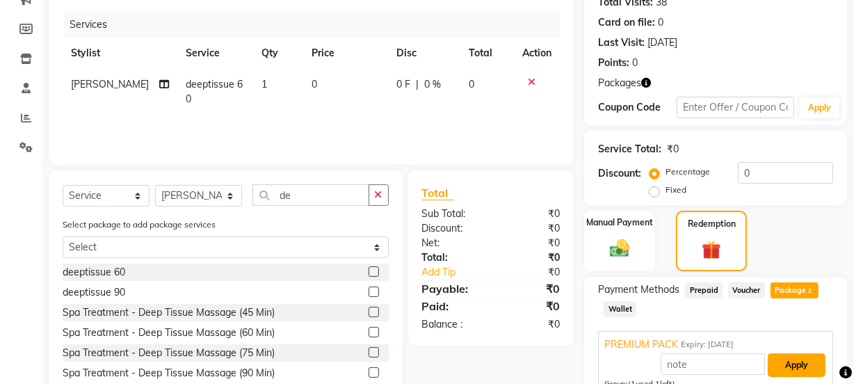
click at [788, 360] on button "Apply" at bounding box center [797, 365] width 58 height 24
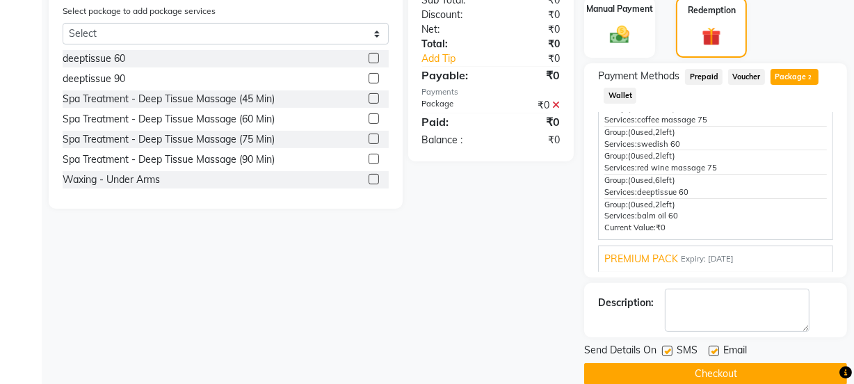
scroll to position [395, 0]
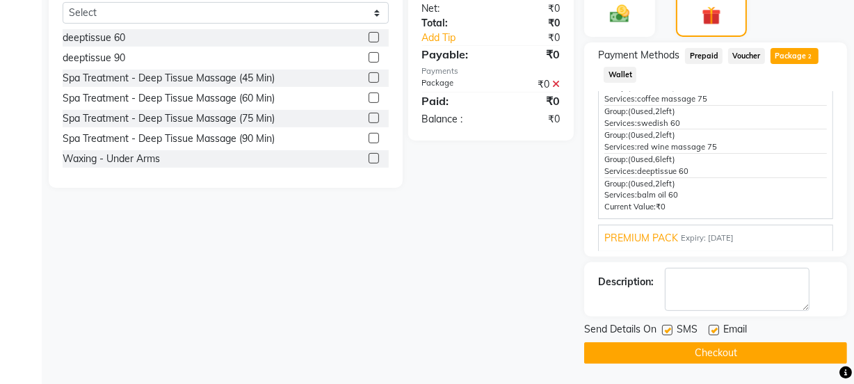
click at [709, 354] on button "Checkout" at bounding box center [715, 353] width 263 height 22
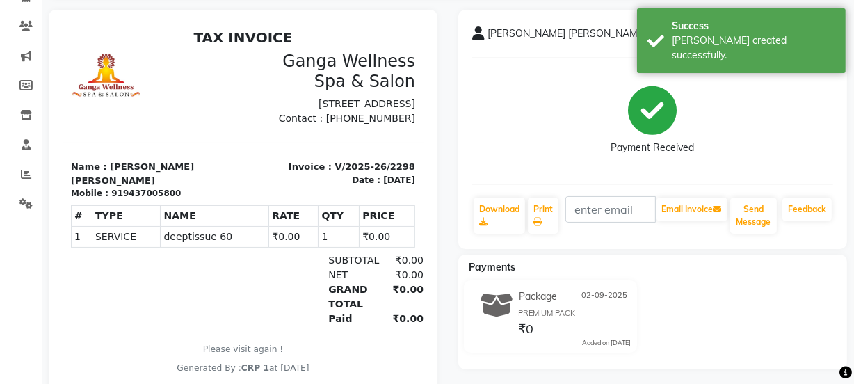
scroll to position [126, 0]
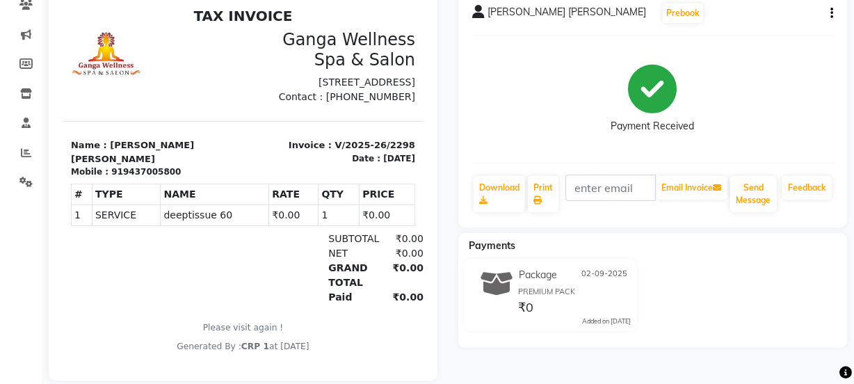
click at [448, 108] on div "Satyabrata Lenka Prebook Payment Received Download Print Email Invoice Send Mes…" at bounding box center [653, 184] width 410 height 392
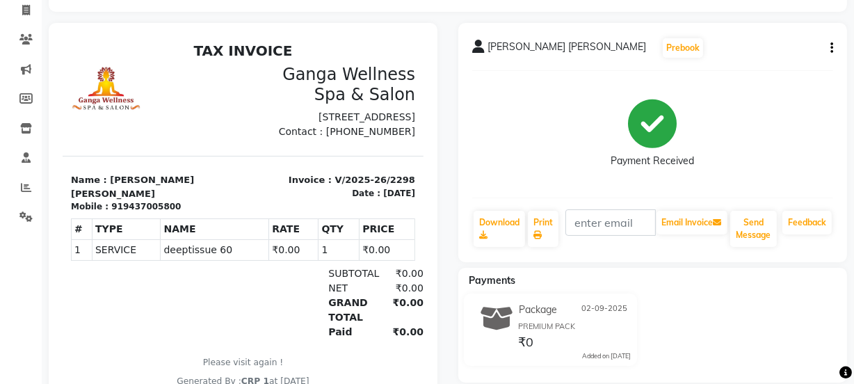
scroll to position [63, 0]
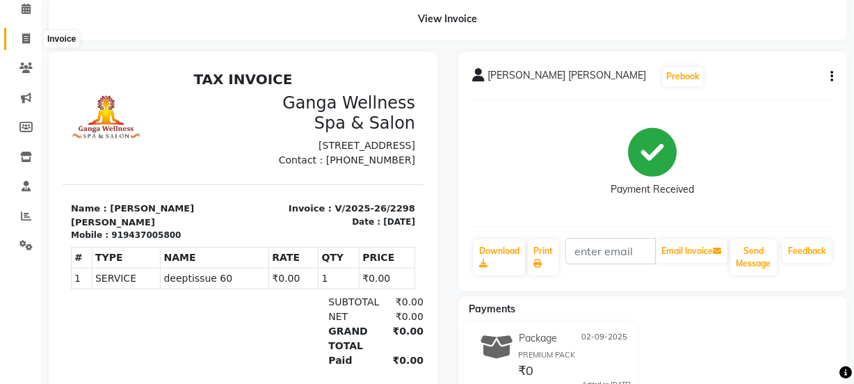
click at [24, 41] on icon at bounding box center [26, 38] width 8 height 10
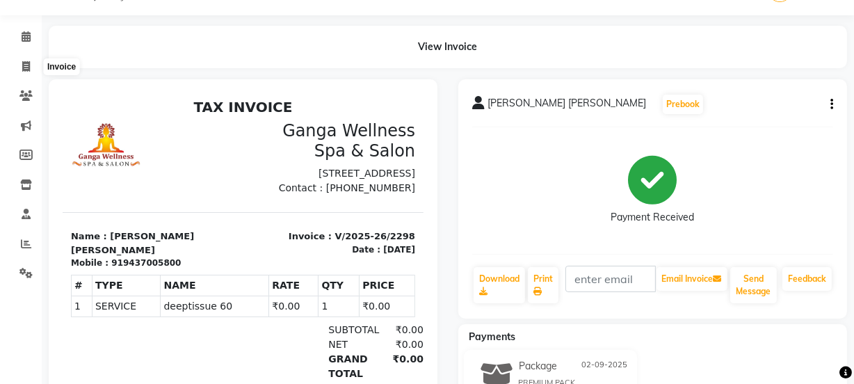
select select "715"
select select "service"
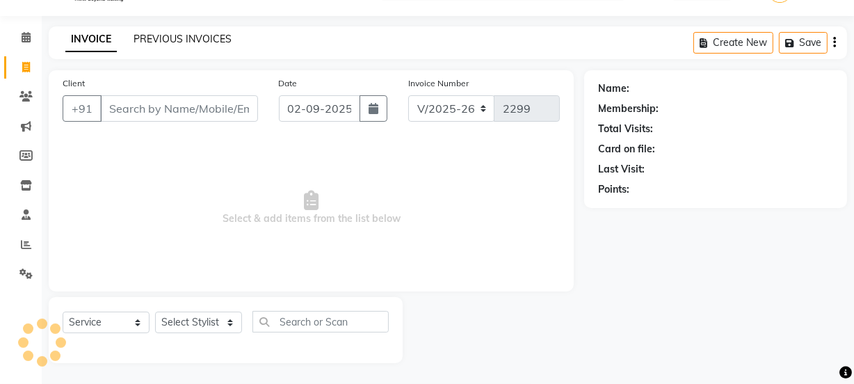
click at [161, 37] on link "PREVIOUS INVOICES" at bounding box center [182, 39] width 98 height 13
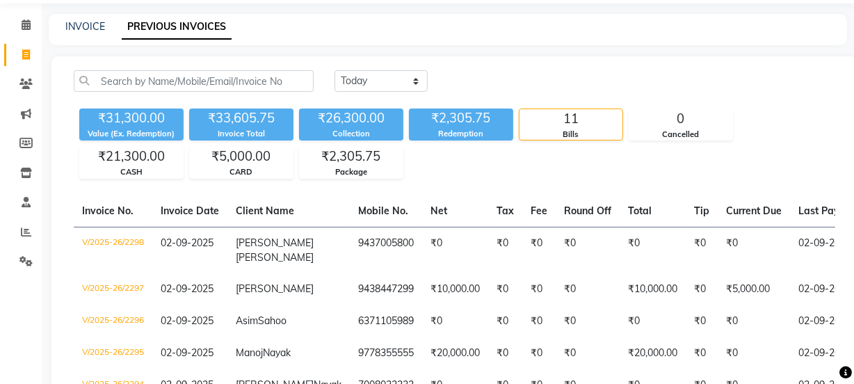
scroll to position [31, 0]
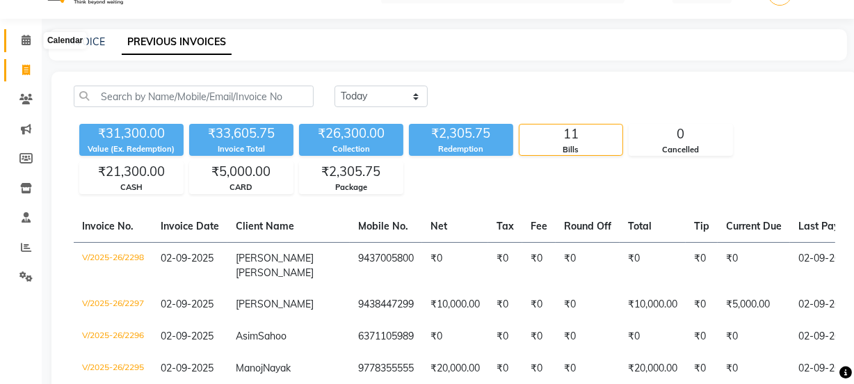
click at [29, 41] on icon at bounding box center [26, 40] width 9 height 10
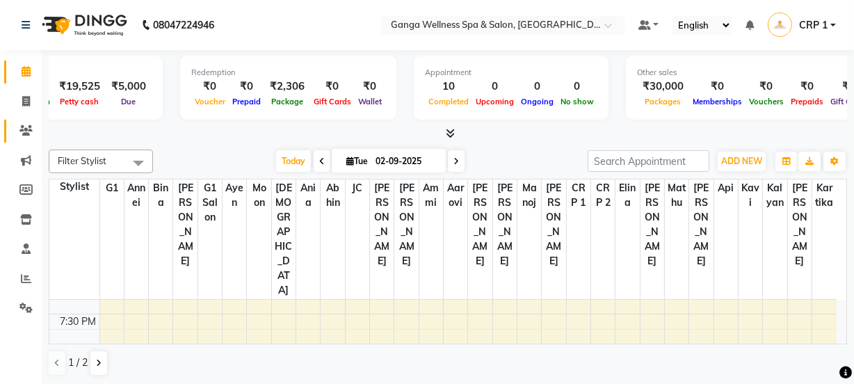
click at [15, 139] on link "Clients" at bounding box center [20, 131] width 33 height 23
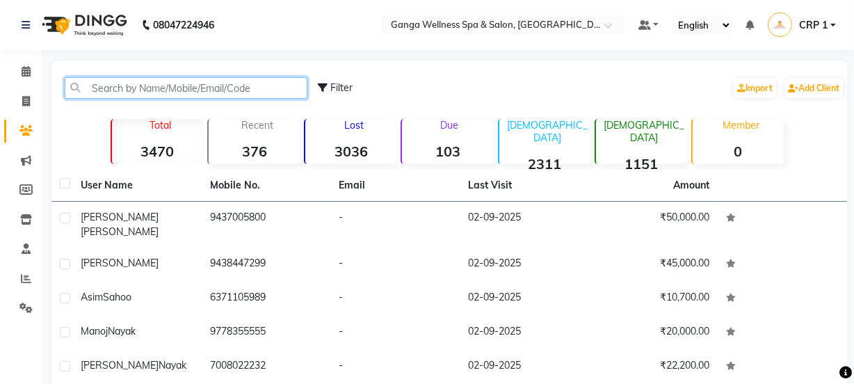
click at [118, 90] on input "text" at bounding box center [186, 88] width 243 height 22
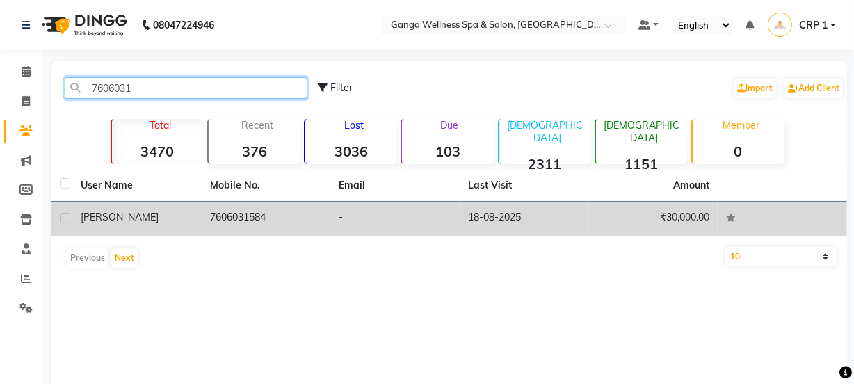
type input "7606031"
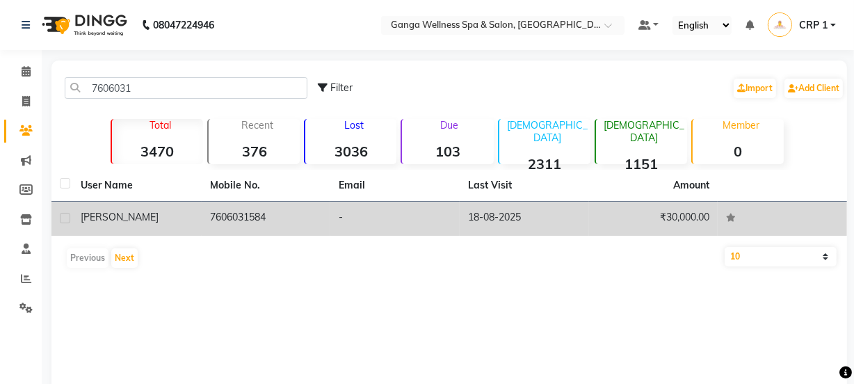
click at [108, 227] on td "[PERSON_NAME]" at bounding box center [136, 219] width 129 height 34
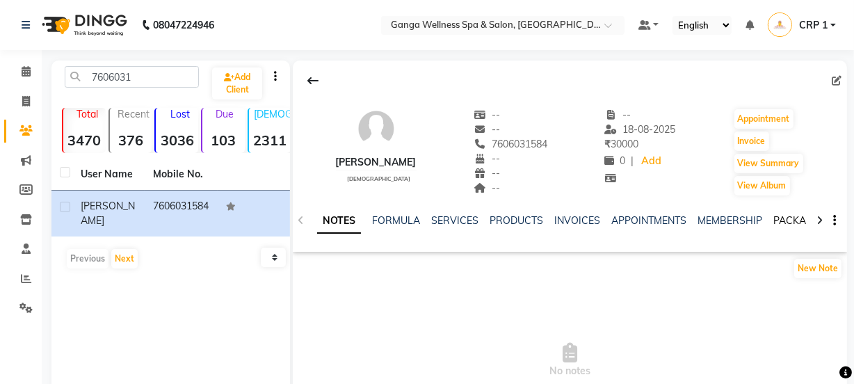
click at [786, 215] on link "PACKAGES" at bounding box center [798, 220] width 51 height 13
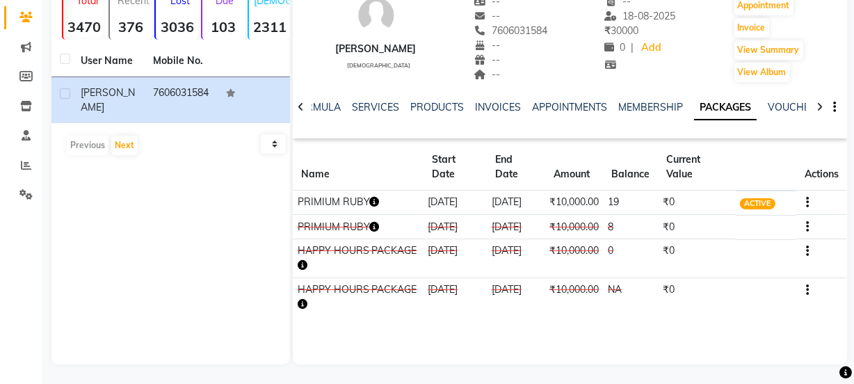
scroll to position [115, 0]
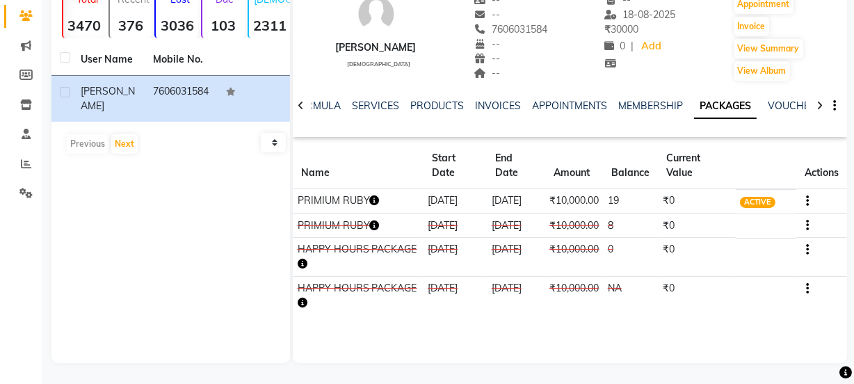
click at [375, 230] on icon "button" at bounding box center [375, 225] width 10 height 10
click at [362, 238] on td "PRIMIUM RUBY" at bounding box center [358, 225] width 131 height 24
click at [377, 204] on icon "button" at bounding box center [375, 200] width 10 height 10
click at [355, 150] on th "Name" at bounding box center [358, 166] width 131 height 47
click at [754, 22] on button "Invoice" at bounding box center [751, 26] width 35 height 19
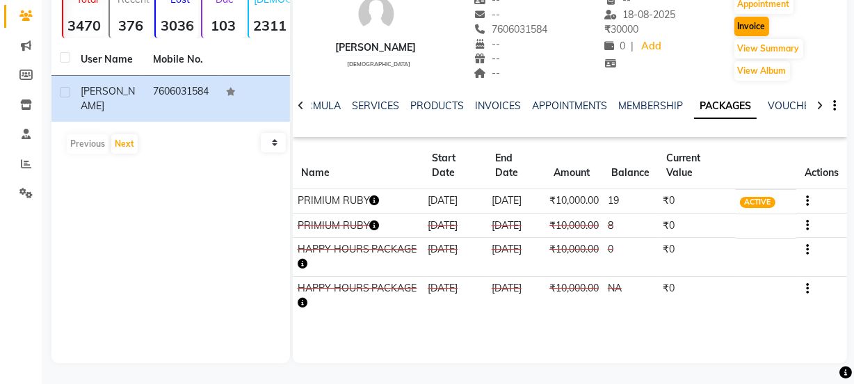
select select "service"
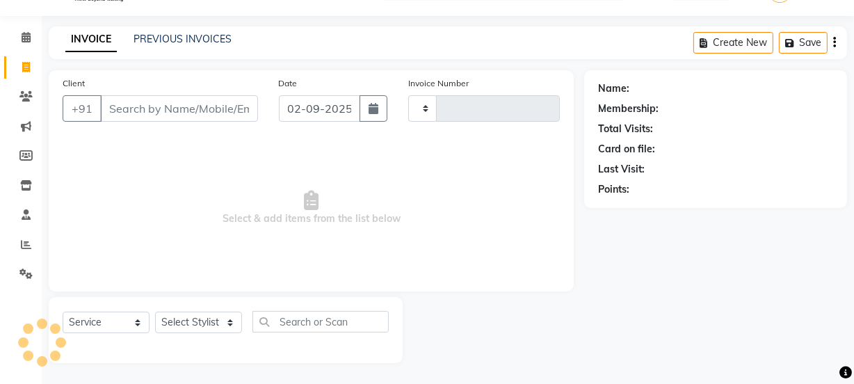
scroll to position [35, 0]
type input "2299"
select select "715"
click at [191, 330] on select "Select Stylist" at bounding box center [198, 322] width 87 height 22
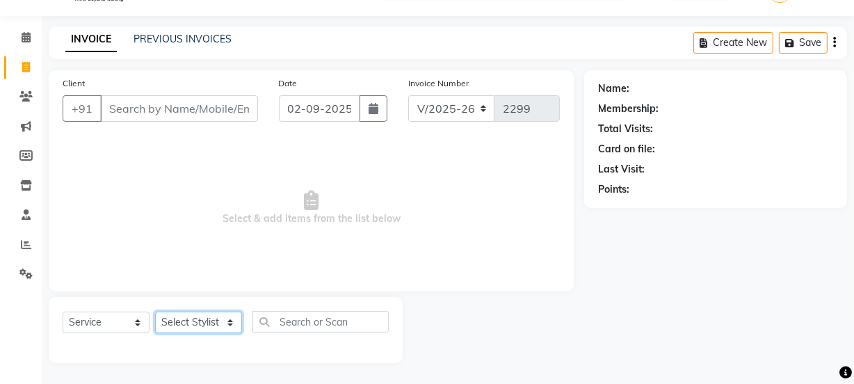
type input "7606031584"
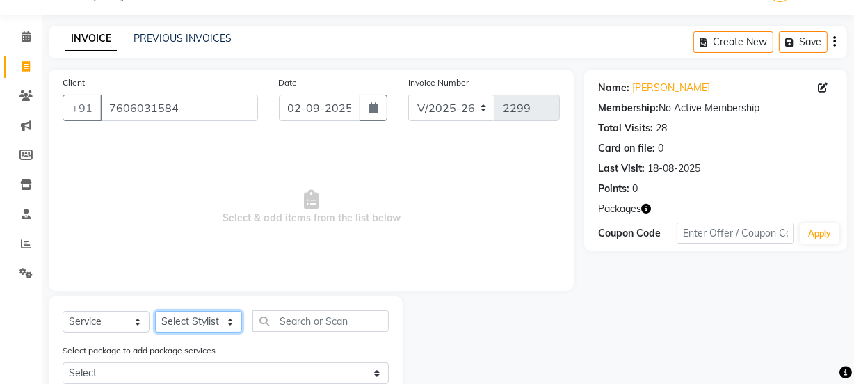
select select "79434"
click at [155, 311] on select "Select Stylist Aarovi Abhin Alisha Ammi Ania Annei Api Ayen Bikash Bina CRP 1 C…" at bounding box center [198, 322] width 87 height 22
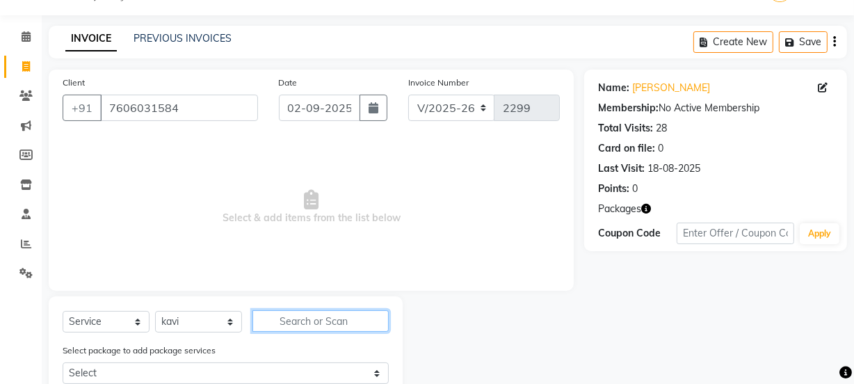
click at [309, 318] on input "text" at bounding box center [320, 321] width 136 height 22
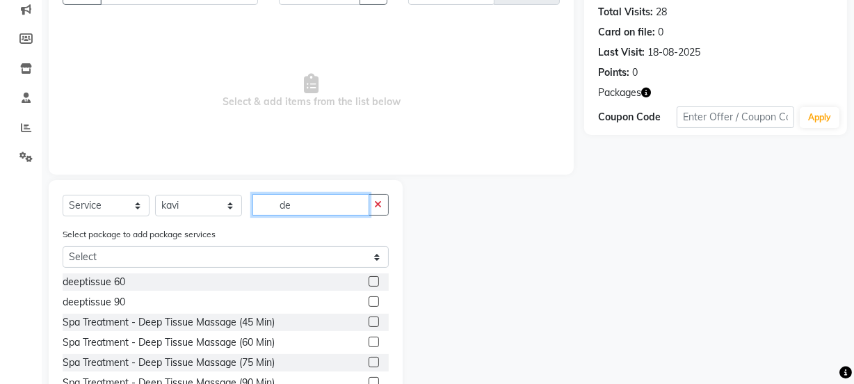
scroll to position [161, 0]
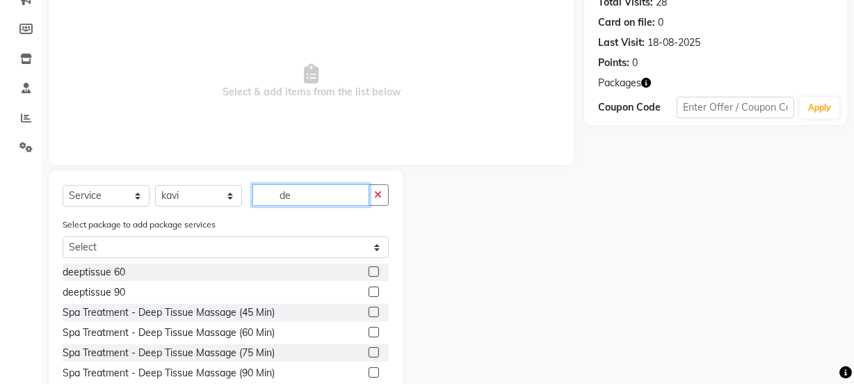
type input "de"
click at [369, 268] on label at bounding box center [374, 271] width 10 height 10
click at [369, 268] on input "checkbox" at bounding box center [373, 272] width 9 height 9
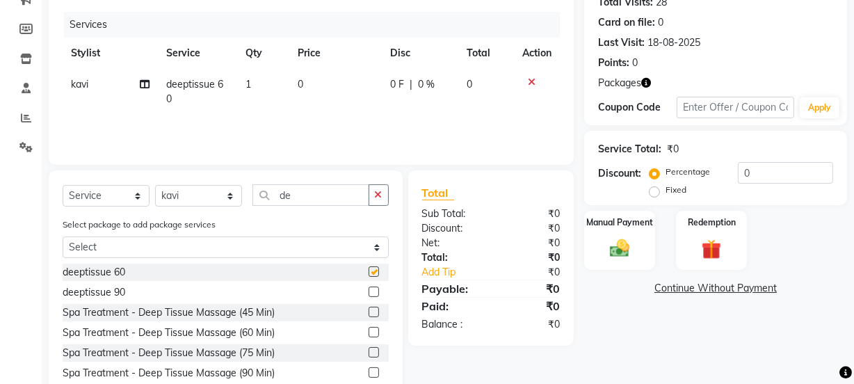
checkbox input "false"
click at [703, 241] on img at bounding box center [711, 249] width 33 height 26
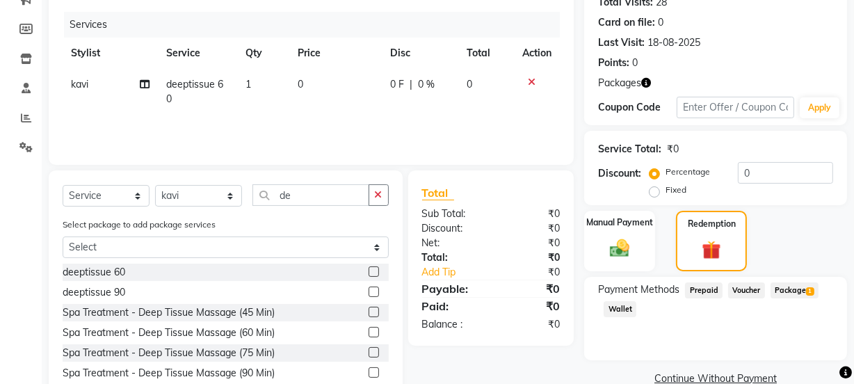
click at [804, 291] on span "Package 1" at bounding box center [794, 290] width 48 height 16
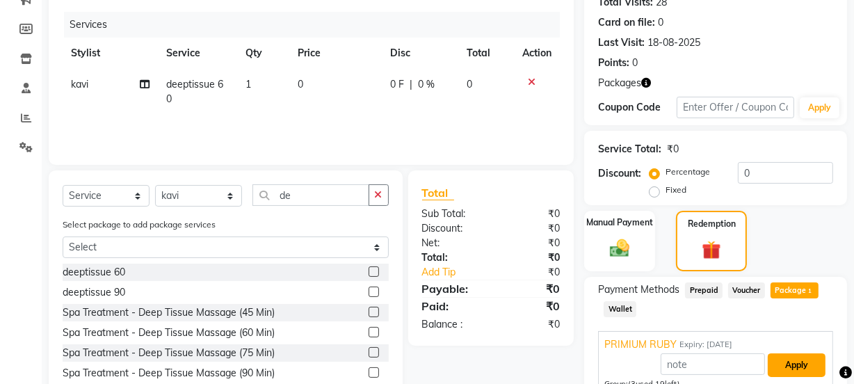
click at [788, 366] on button "Apply" at bounding box center [797, 365] width 58 height 24
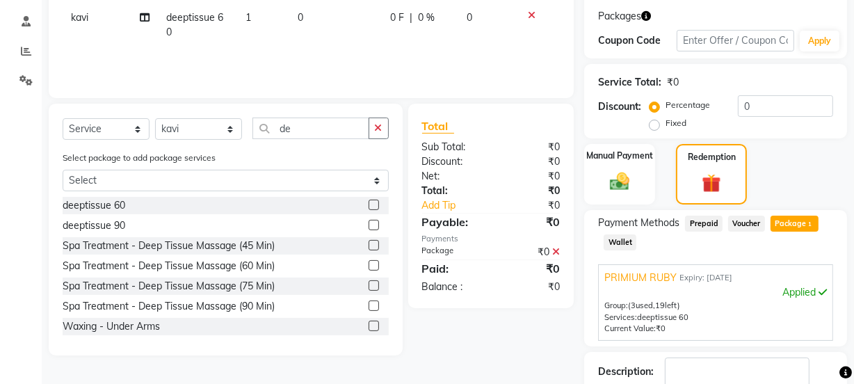
scroll to position [317, 0]
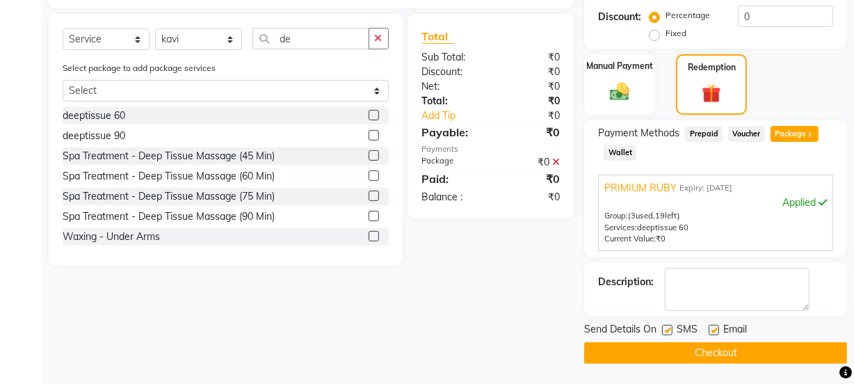
click at [638, 362] on button "Checkout" at bounding box center [715, 353] width 263 height 22
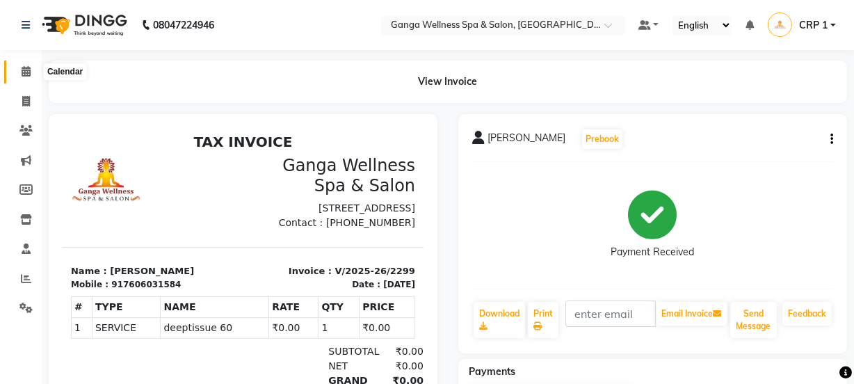
click at [26, 72] on icon at bounding box center [26, 71] width 9 height 10
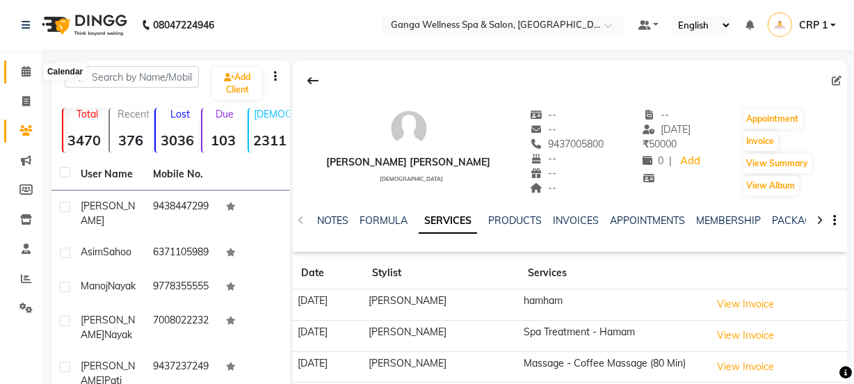
click at [29, 72] on icon at bounding box center [26, 71] width 9 height 10
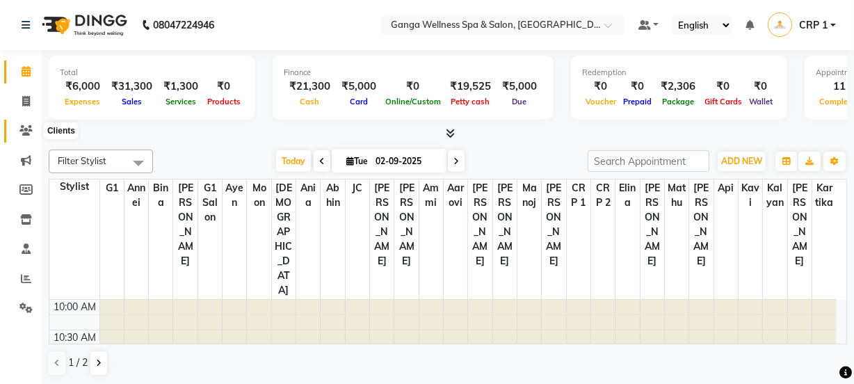
click at [29, 136] on icon at bounding box center [25, 130] width 13 height 10
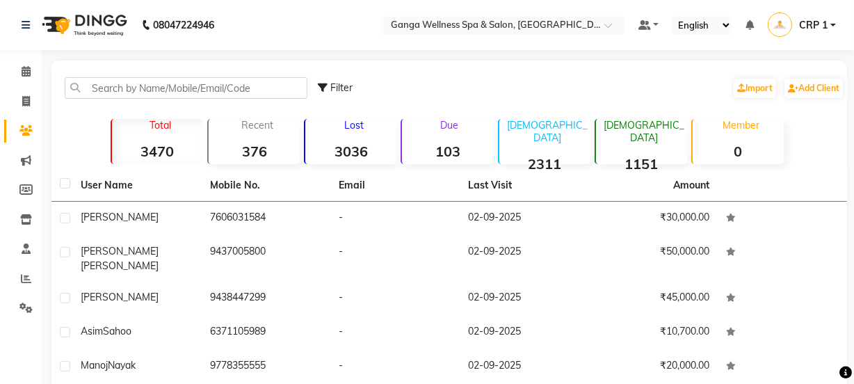
click at [441, 139] on div "Due 103" at bounding box center [446, 141] width 92 height 45
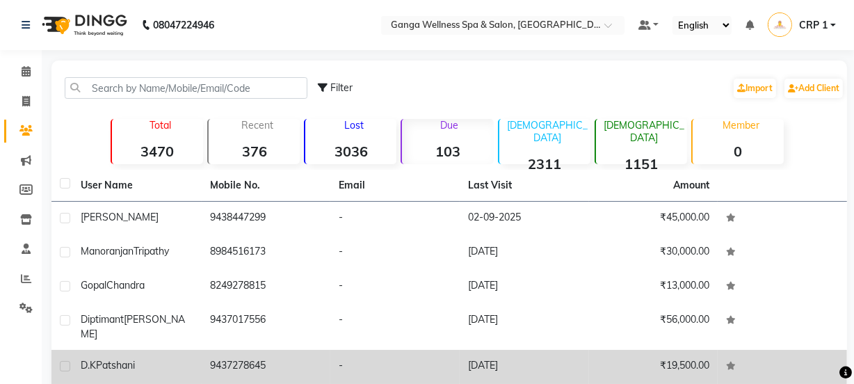
click at [146, 362] on td "[PERSON_NAME]" at bounding box center [136, 367] width 129 height 34
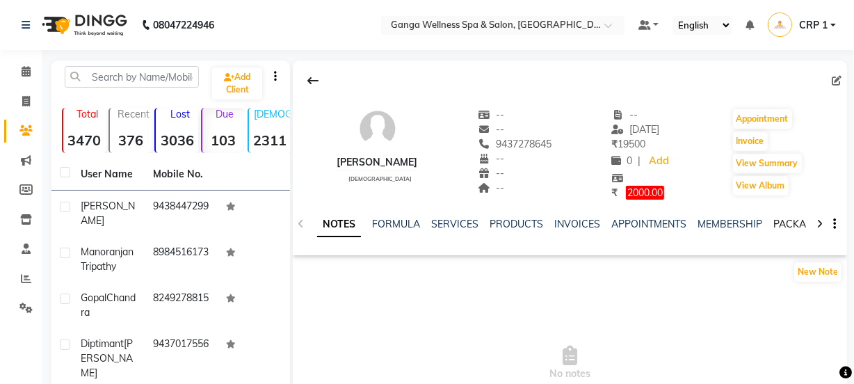
click at [788, 222] on link "PACKAGES" at bounding box center [798, 224] width 51 height 13
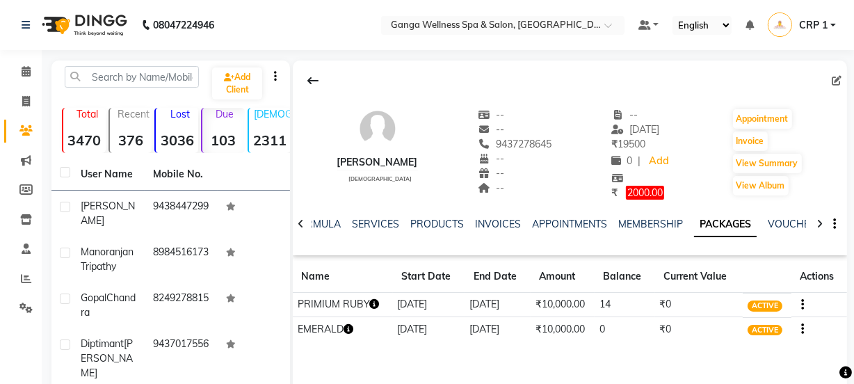
click at [375, 306] on icon "button" at bounding box center [375, 304] width 10 height 10
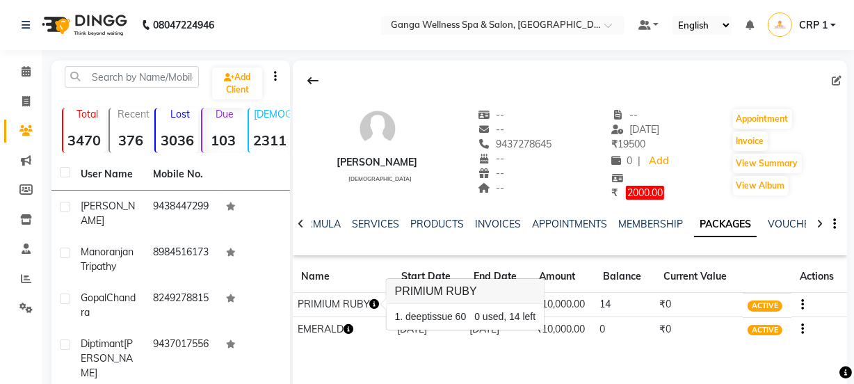
click at [493, 353] on div "[PERSON_NAME] [DEMOGRAPHIC_DATA] -- -- 9437278645 -- -- -- -- [DATE] ₹ 19500 0 …" at bounding box center [570, 268] width 554 height 417
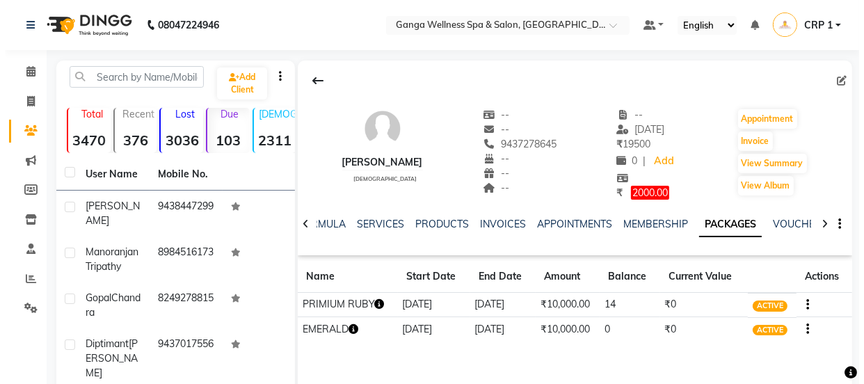
scroll to position [63, 0]
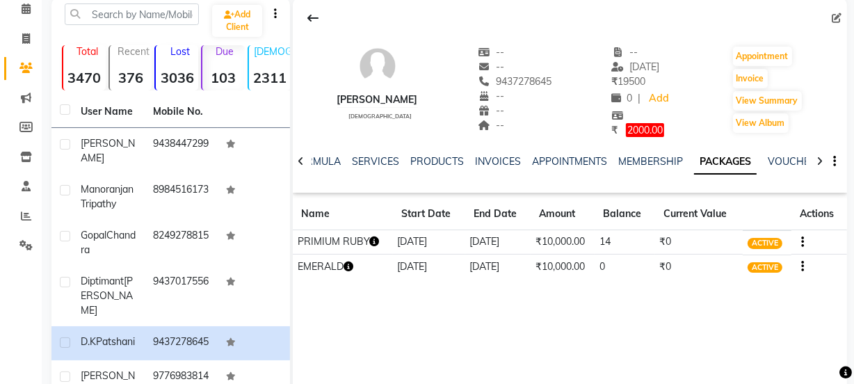
click at [348, 267] on icon "button" at bounding box center [348, 266] width 10 height 10
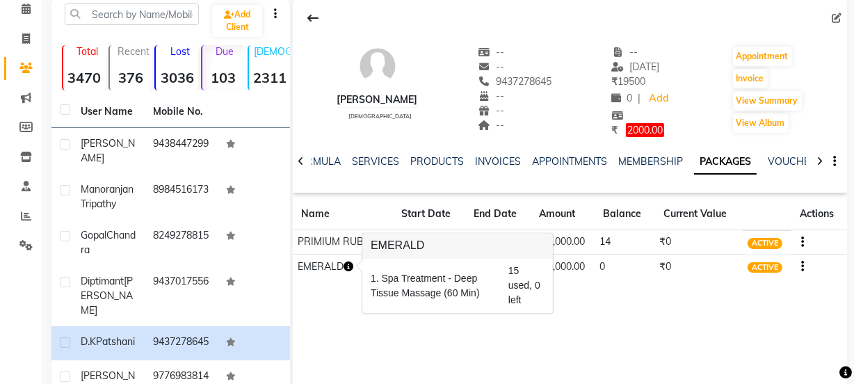
click at [334, 311] on div "[PERSON_NAME] [DEMOGRAPHIC_DATA] -- -- 9437278645 -- -- -- -- [DATE] ₹ 19500 0 …" at bounding box center [570, 206] width 554 height 417
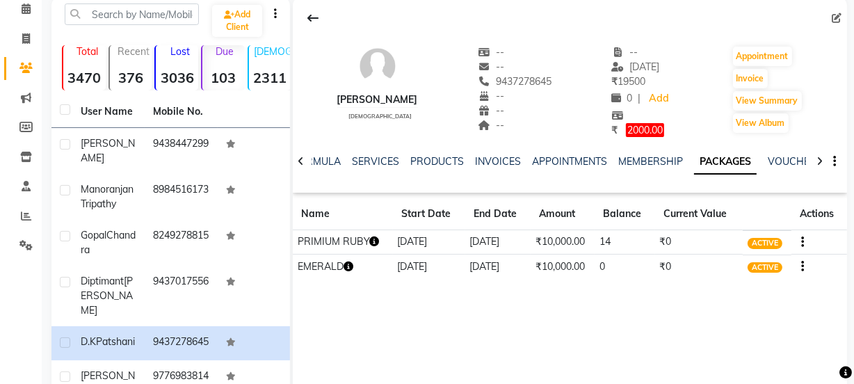
click at [392, 168] on div "SERVICES" at bounding box center [375, 161] width 47 height 15
click at [389, 159] on link "SERVICES" at bounding box center [375, 161] width 47 height 13
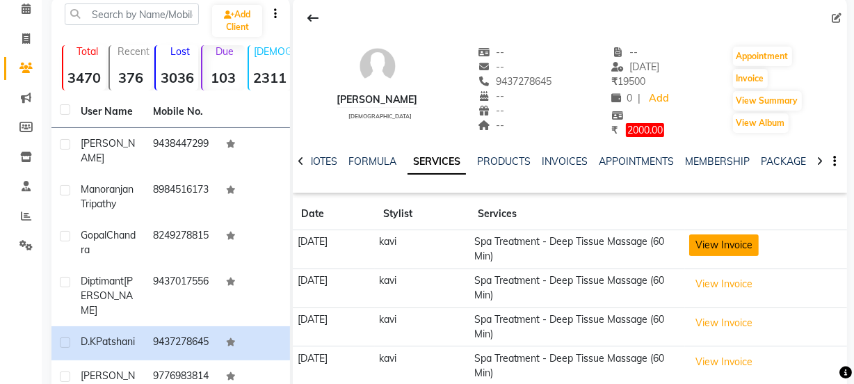
click at [757, 244] on button "View Invoice" at bounding box center [724, 245] width 70 height 22
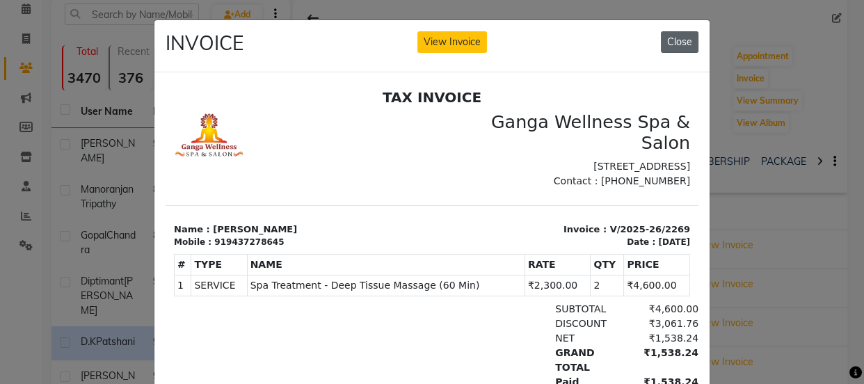
click at [679, 41] on button "Close" at bounding box center [680, 42] width 38 height 22
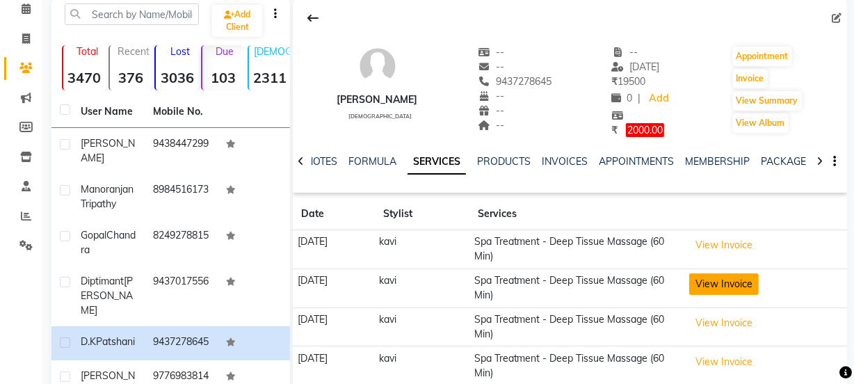
click at [727, 278] on button "View Invoice" at bounding box center [724, 284] width 70 height 22
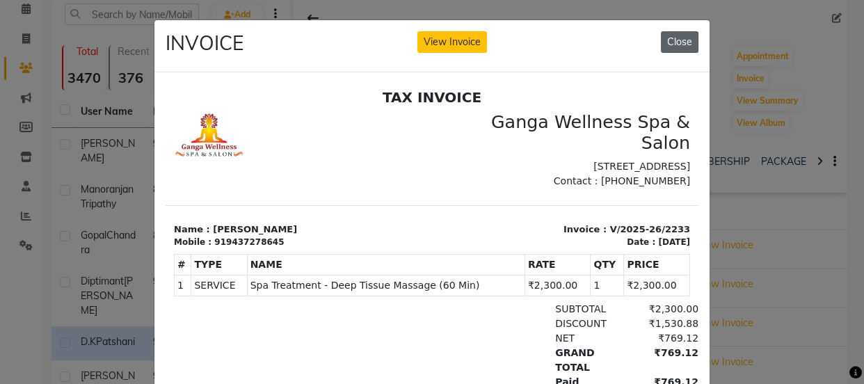
click at [667, 45] on button "Close" at bounding box center [680, 42] width 38 height 22
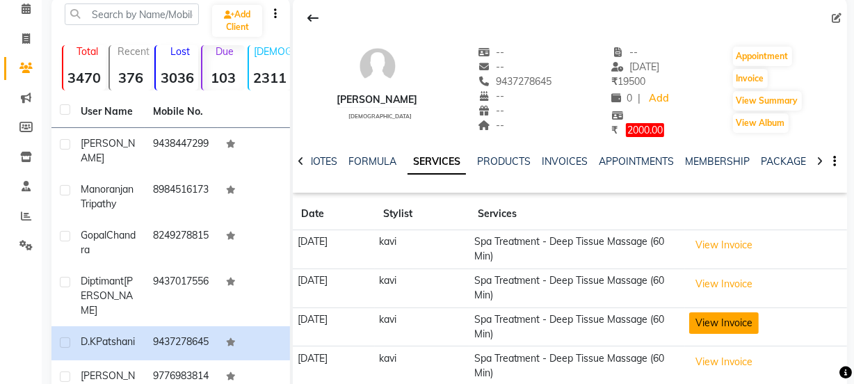
click at [733, 321] on button "View Invoice" at bounding box center [724, 323] width 70 height 22
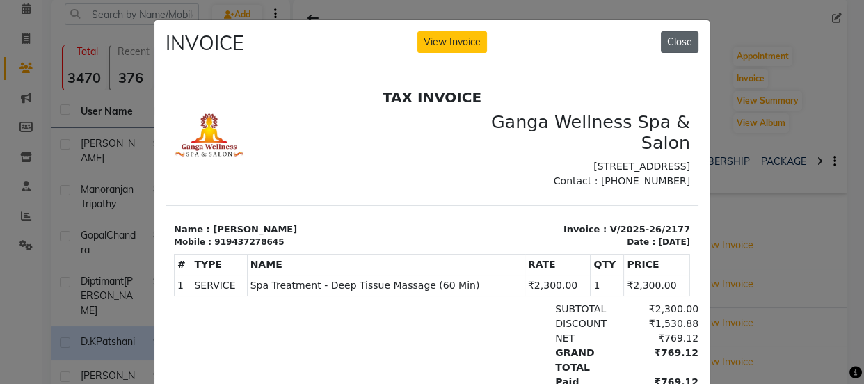
click at [669, 47] on button "Close" at bounding box center [680, 42] width 38 height 22
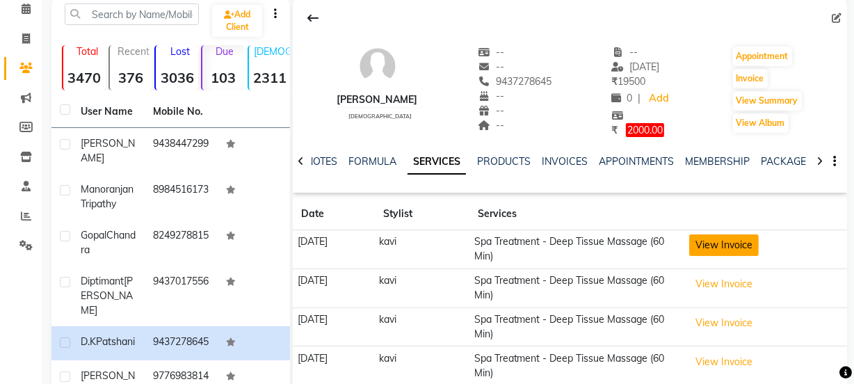
click at [720, 250] on button "View Invoice" at bounding box center [724, 245] width 70 height 22
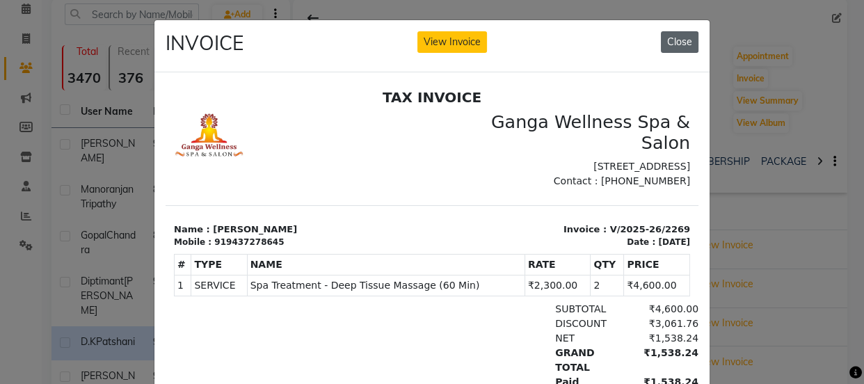
click at [661, 45] on button "Close" at bounding box center [680, 42] width 38 height 22
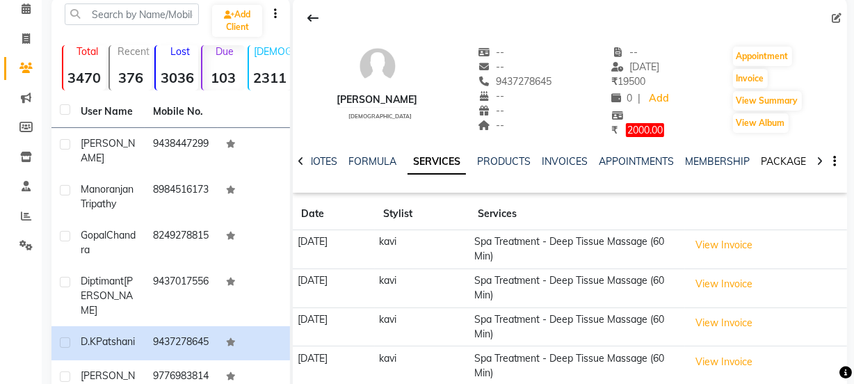
click at [767, 159] on link "PACKAGES" at bounding box center [786, 161] width 51 height 13
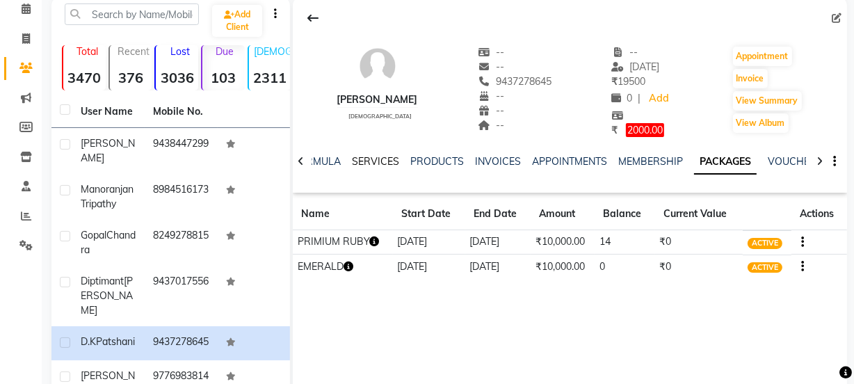
click at [376, 161] on link "SERVICES" at bounding box center [375, 161] width 47 height 13
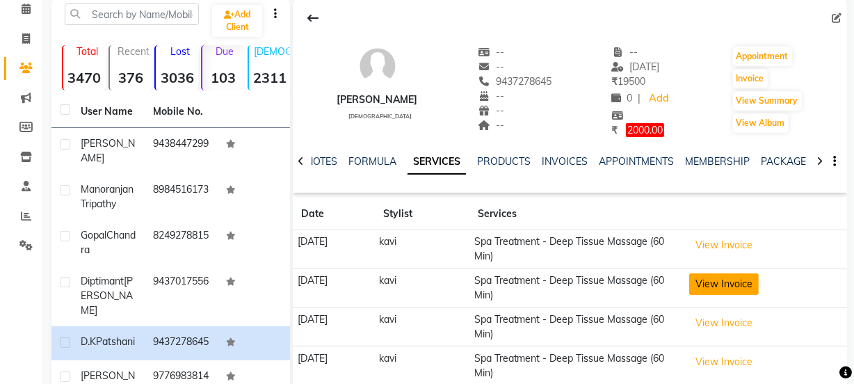
click at [744, 286] on button "View Invoice" at bounding box center [724, 284] width 70 height 22
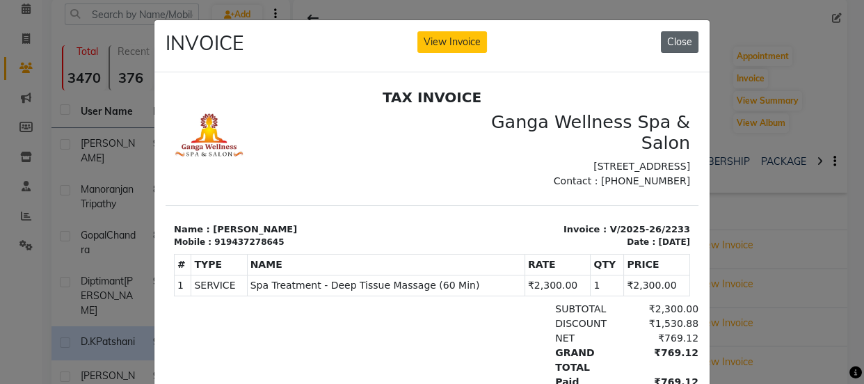
click at [669, 43] on button "Close" at bounding box center [680, 42] width 38 height 22
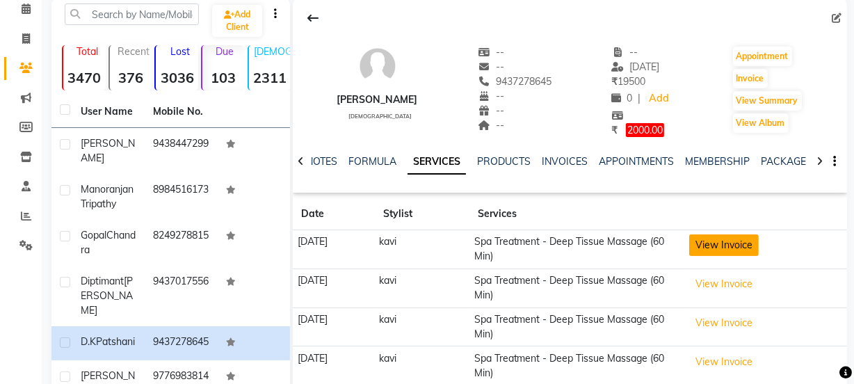
click at [730, 245] on button "View Invoice" at bounding box center [724, 245] width 70 height 22
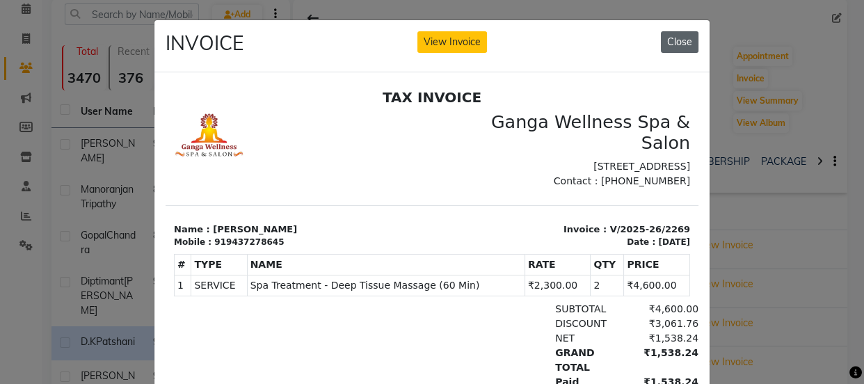
click at [671, 47] on button "Close" at bounding box center [680, 42] width 38 height 22
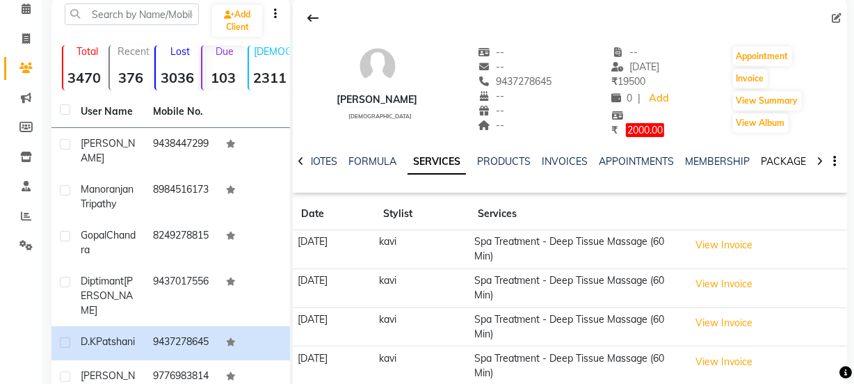
click at [786, 163] on link "PACKAGES" at bounding box center [786, 161] width 51 height 13
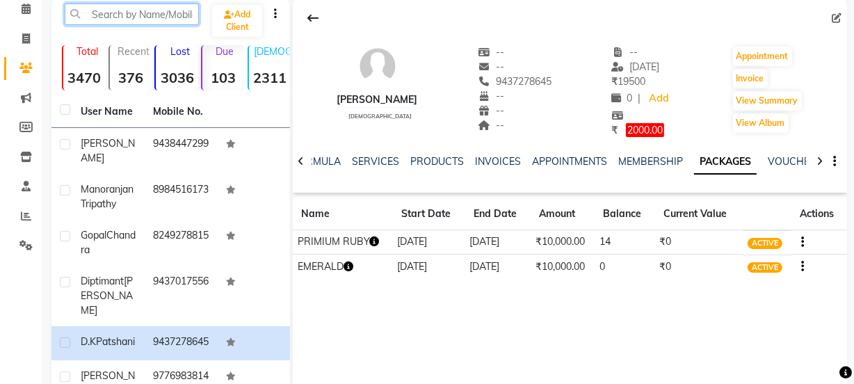
click at [125, 17] on input "text" at bounding box center [132, 14] width 134 height 22
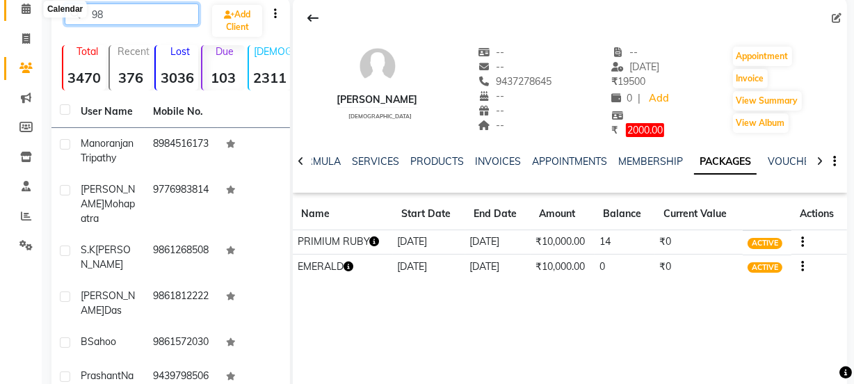
type input "98"
click at [22, 5] on icon at bounding box center [26, 8] width 9 height 10
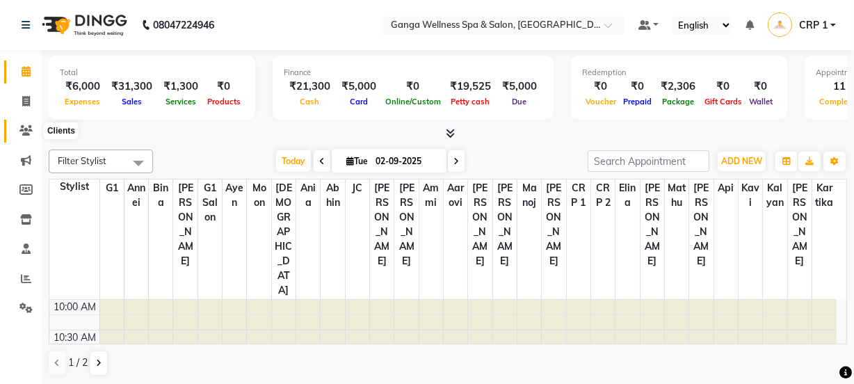
click at [20, 130] on icon at bounding box center [25, 130] width 13 height 10
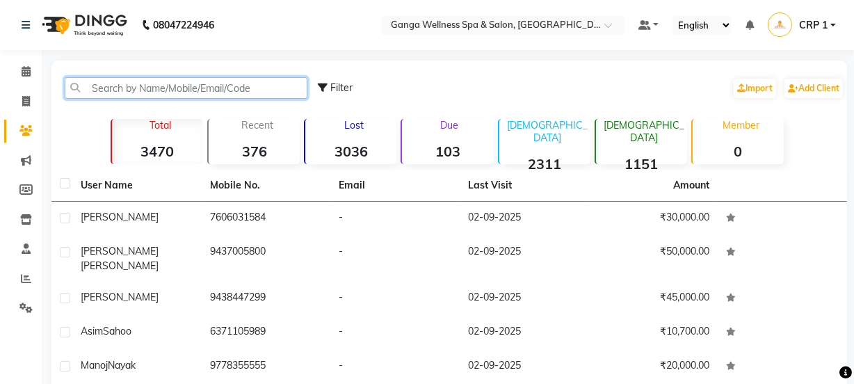
click at [112, 92] on input "text" at bounding box center [186, 88] width 243 height 22
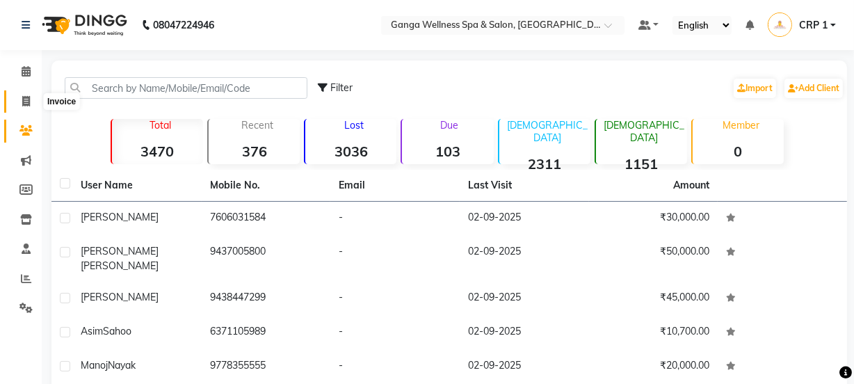
click at [25, 100] on icon at bounding box center [26, 101] width 8 height 10
select select "service"
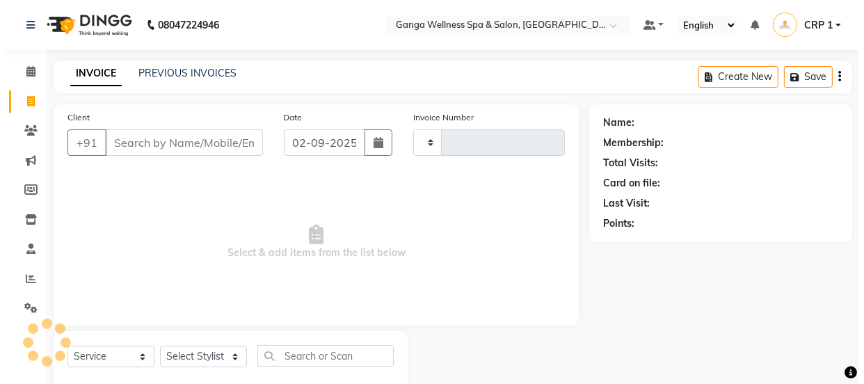
scroll to position [35, 0]
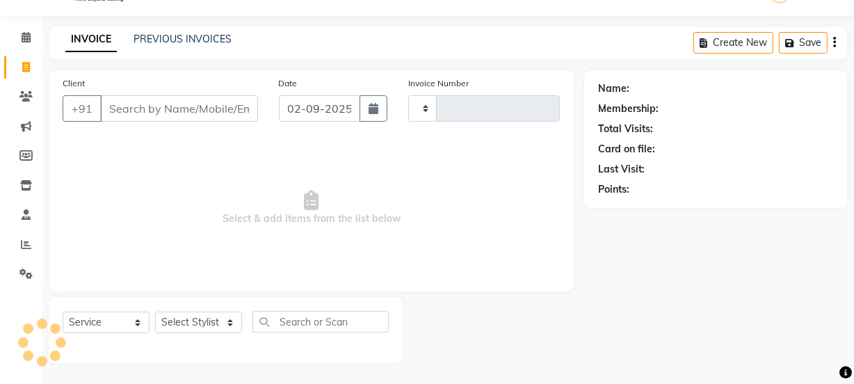
type input "2300"
select select "715"
click at [132, 108] on input "Client" at bounding box center [179, 108] width 158 height 26
type input "8"
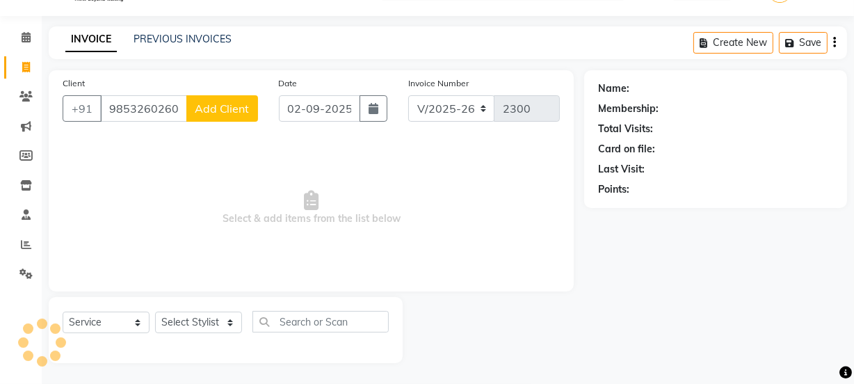
type input "9853260260"
click at [209, 111] on span "Add Client" at bounding box center [222, 109] width 55 height 14
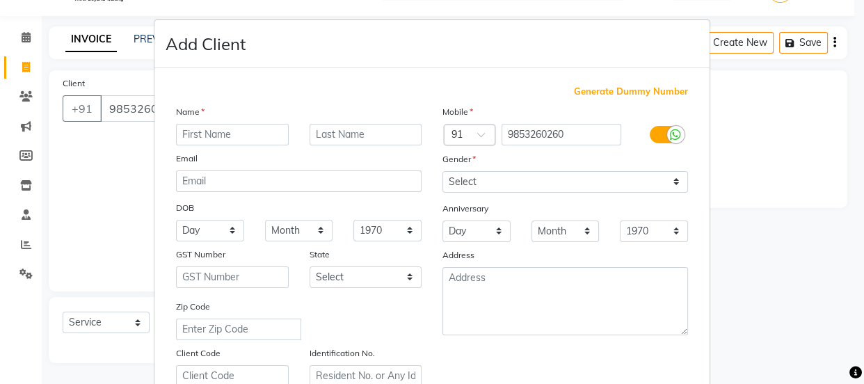
click at [236, 143] on input "text" at bounding box center [232, 135] width 113 height 22
type input "0"
type input "Kisna"
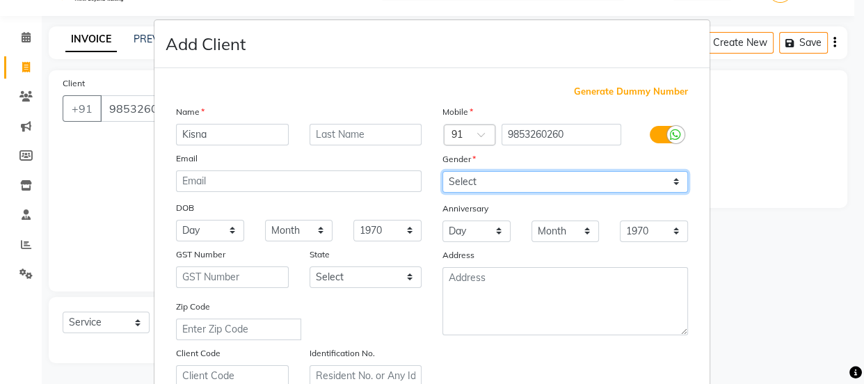
click at [451, 183] on select "Select [DEMOGRAPHIC_DATA] [DEMOGRAPHIC_DATA] Other Prefer Not To Say" at bounding box center [564, 182] width 245 height 22
select select "[DEMOGRAPHIC_DATA]"
click at [442, 171] on select "Select [DEMOGRAPHIC_DATA] [DEMOGRAPHIC_DATA] Other Prefer Not To Say" at bounding box center [564, 182] width 245 height 22
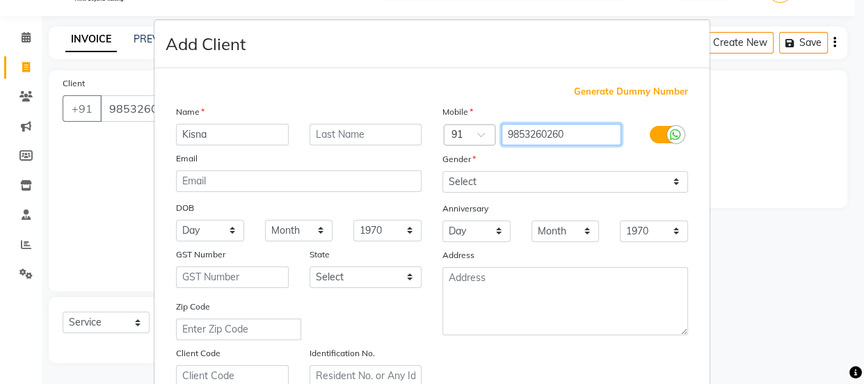
drag, startPoint x: 499, startPoint y: 131, endPoint x: 592, endPoint y: 115, distance: 93.7
click at [597, 122] on div "Mobile Country Code × 91 9853260260 Gender Select [DEMOGRAPHIC_DATA] [DEMOGRAPH…" at bounding box center [565, 245] width 266 height 282
drag, startPoint x: 591, startPoint y: 115, endPoint x: 572, endPoint y: 130, distance: 24.3
click at [572, 130] on input "9853260260" at bounding box center [561, 135] width 120 height 22
click at [18, 40] on ngb-modal-window "Add Client Generate Dummy Number Name Kisna Email DOB Day 01 02 03 04 05 06 07 …" at bounding box center [432, 192] width 864 height 384
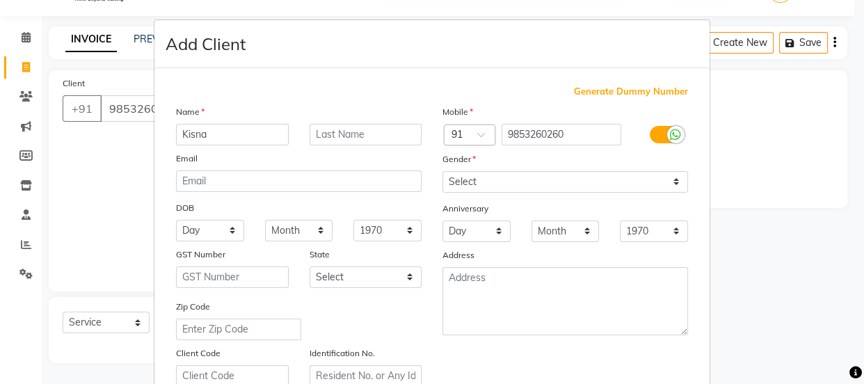
click at [23, 37] on ngb-modal-window "Add Client Generate Dummy Number Name Kisna Email DOB Day 01 02 03 04 05 06 07 …" at bounding box center [432, 192] width 864 height 384
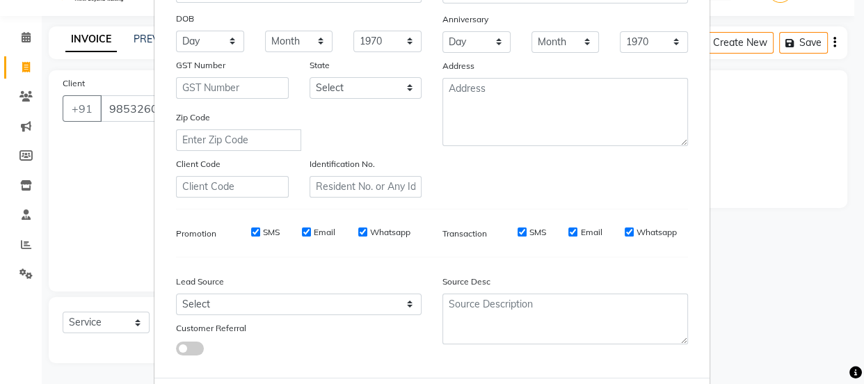
scroll to position [262, 0]
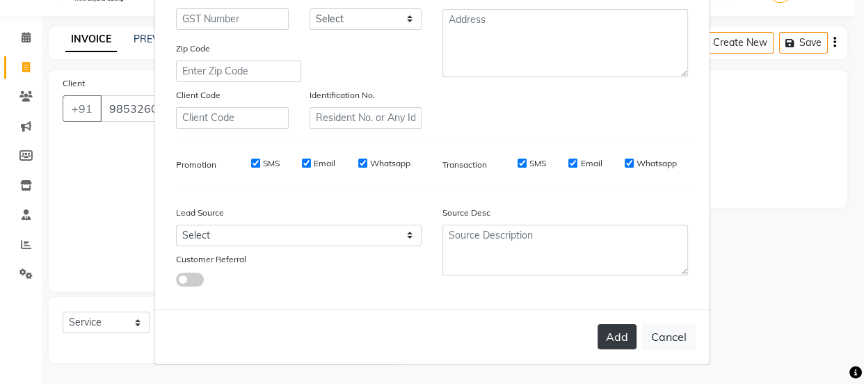
click at [604, 339] on button "Add" at bounding box center [616, 336] width 39 height 25
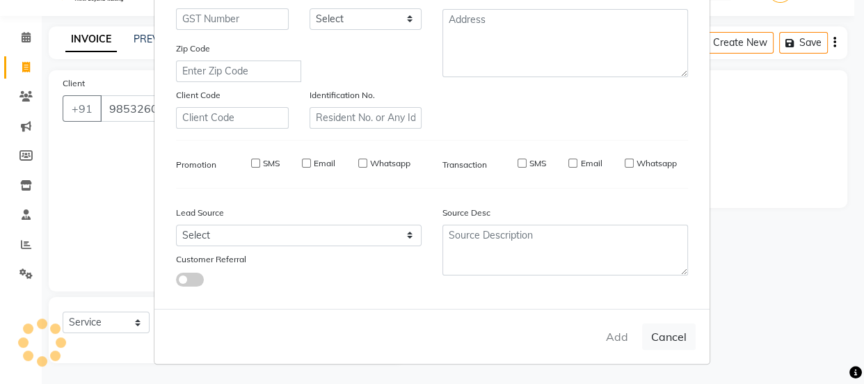
select select
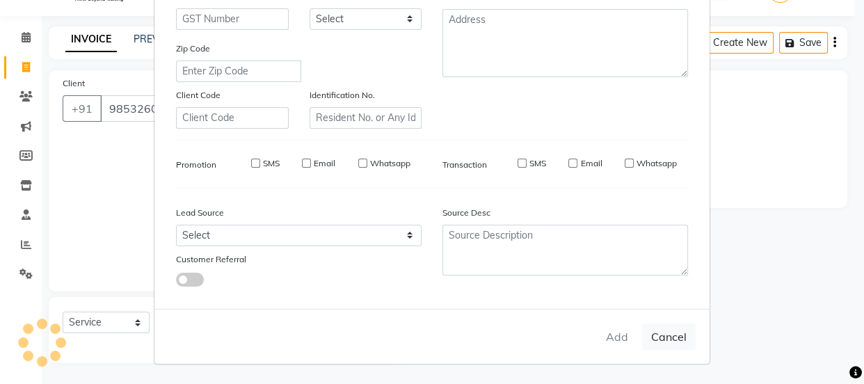
select select
checkbox input "false"
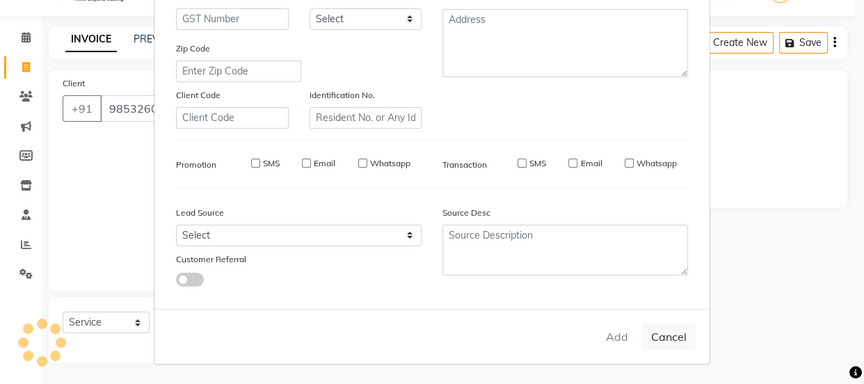
checkbox input "false"
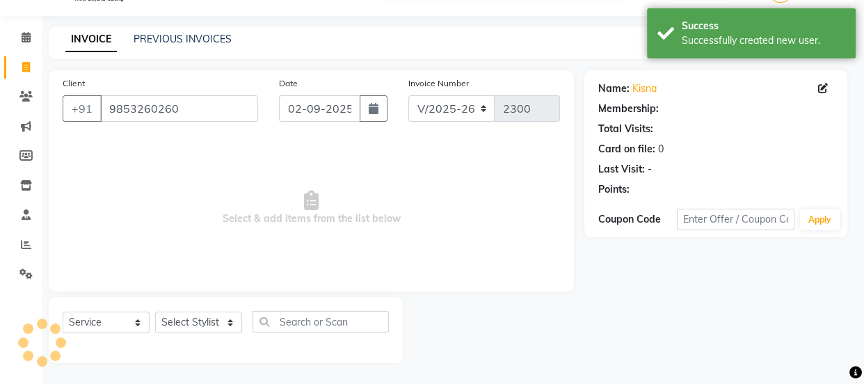
scroll to position [0, 0]
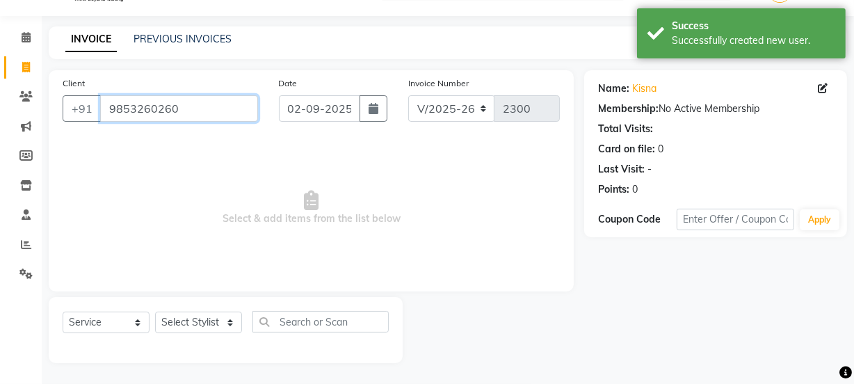
click at [193, 113] on input "9853260260" at bounding box center [179, 108] width 158 height 26
click at [827, 92] on icon at bounding box center [823, 88] width 10 height 10
select select "[DEMOGRAPHIC_DATA]"
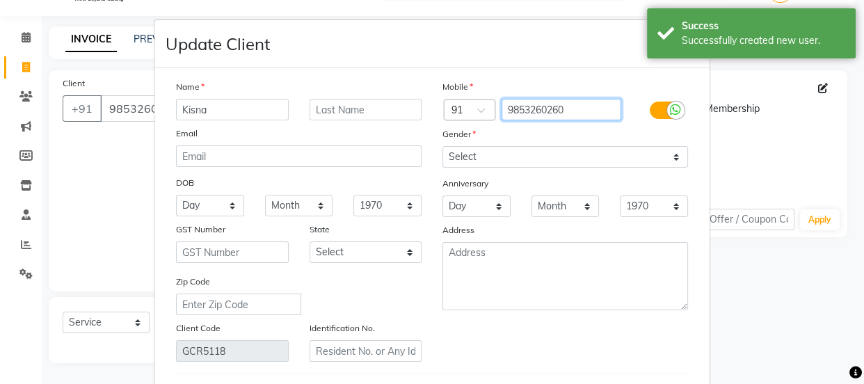
click at [583, 115] on input "9853260260" at bounding box center [561, 110] width 120 height 22
type input "98532602602"
click at [314, 142] on div "Email" at bounding box center [298, 135] width 266 height 19
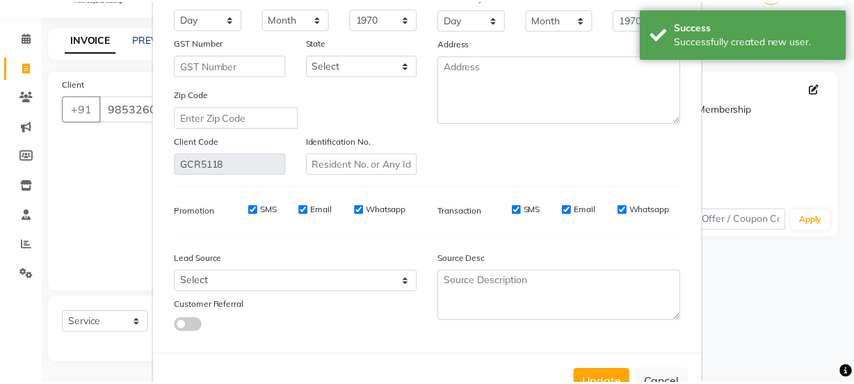
scroll to position [189, 0]
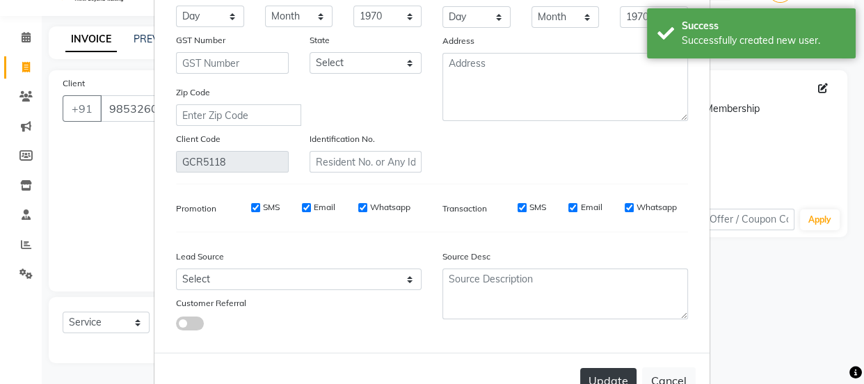
click at [608, 373] on button "Update" at bounding box center [608, 380] width 56 height 25
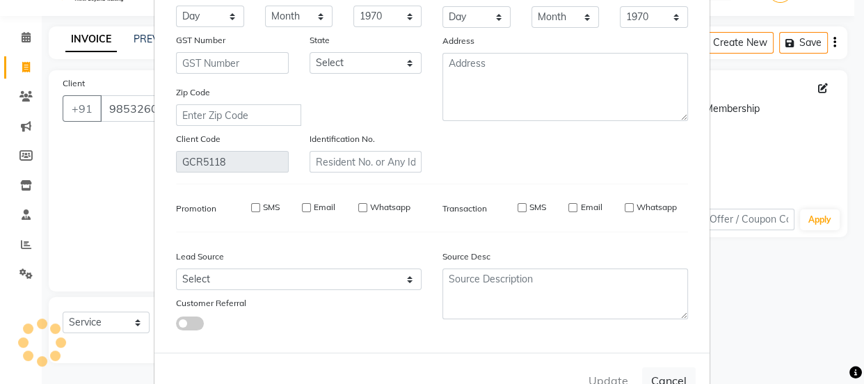
type input "98532602602"
select select
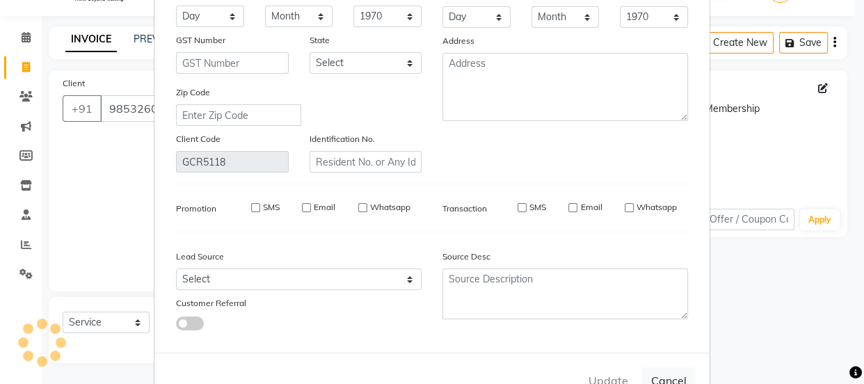
select select
checkbox input "false"
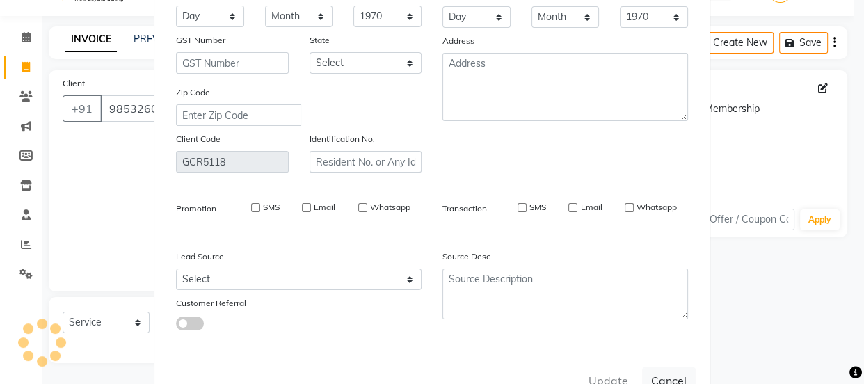
checkbox input "false"
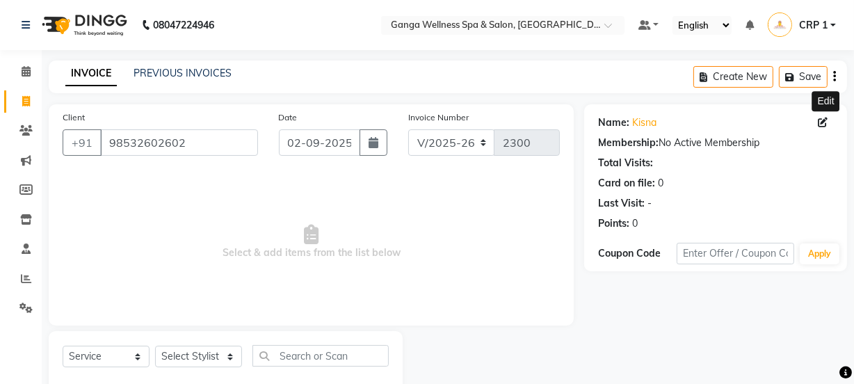
scroll to position [35, 0]
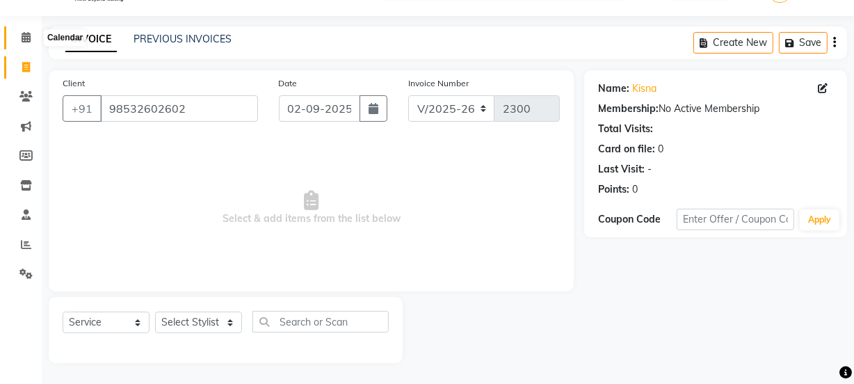
click at [30, 37] on icon at bounding box center [26, 37] width 9 height 10
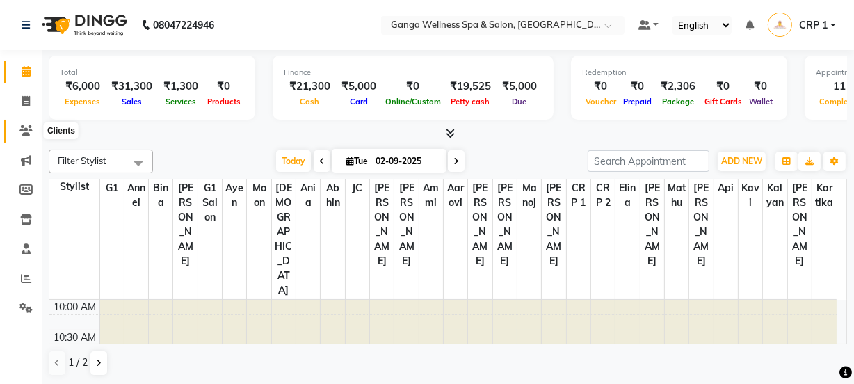
click at [26, 131] on icon at bounding box center [25, 130] width 13 height 10
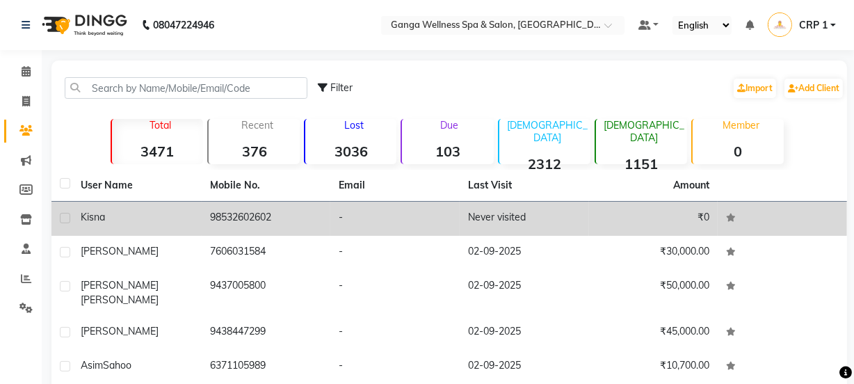
click at [140, 216] on div "Kisna" at bounding box center [137, 217] width 113 height 15
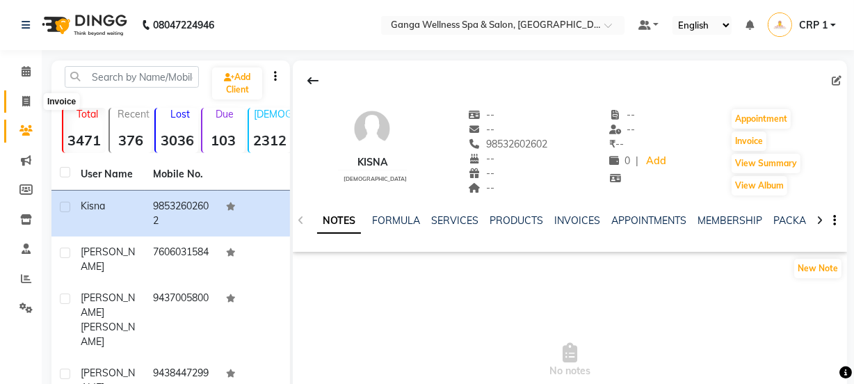
click at [28, 97] on icon at bounding box center [26, 101] width 8 height 10
select select "715"
select select "service"
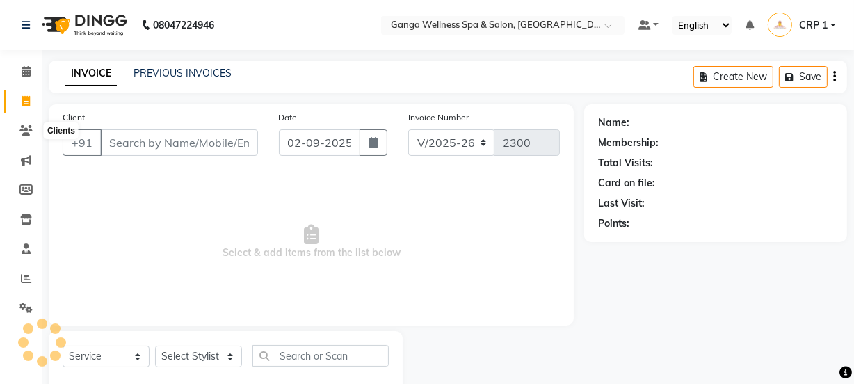
scroll to position [35, 0]
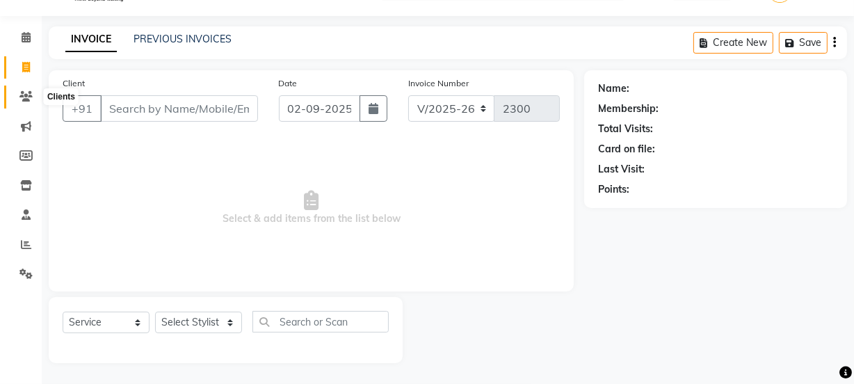
click at [24, 93] on icon at bounding box center [25, 96] width 13 height 10
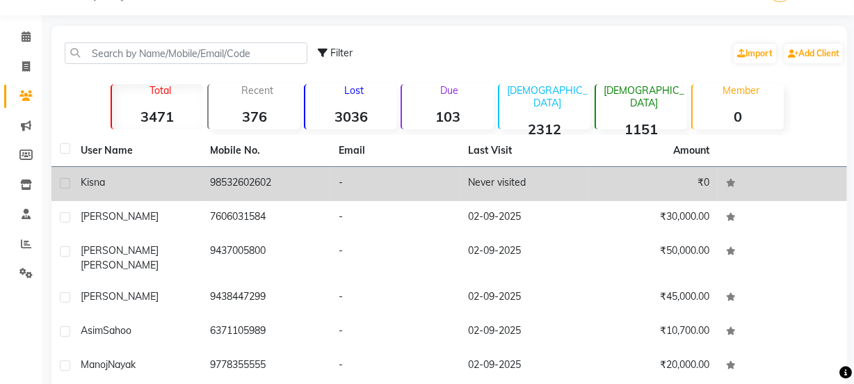
click at [136, 186] on div "Kisna" at bounding box center [137, 182] width 113 height 15
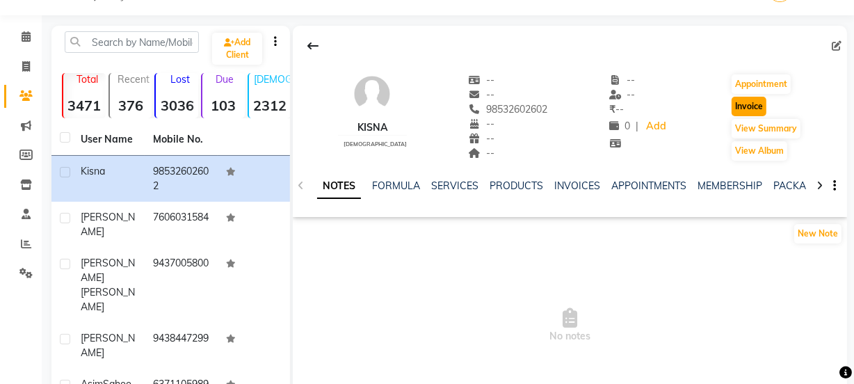
click at [744, 106] on button "Invoice" at bounding box center [748, 106] width 35 height 19
select select "service"
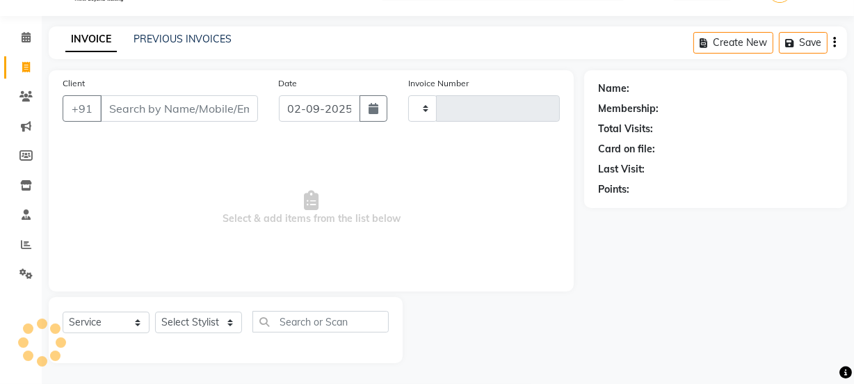
type input "2300"
select select "715"
type input "98532602602"
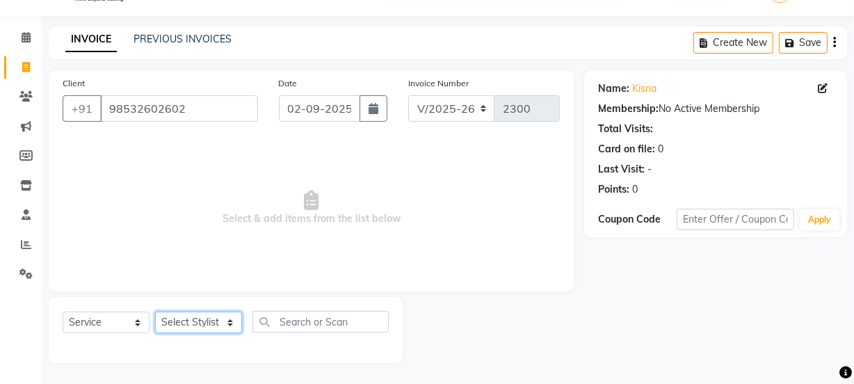
click at [209, 315] on select "Select Stylist Aarovi [PERSON_NAME] [PERSON_NAME] Ammi [PERSON_NAME] CRP 1 CRP …" at bounding box center [198, 322] width 87 height 22
select select "69036"
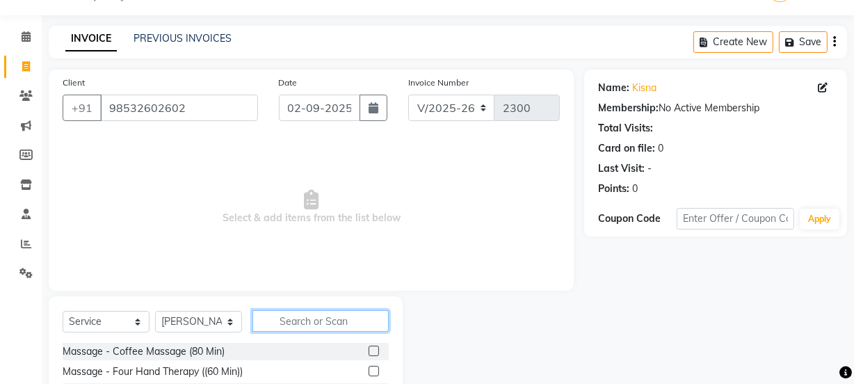
click at [301, 330] on input "text" at bounding box center [320, 321] width 136 height 22
type input "a"
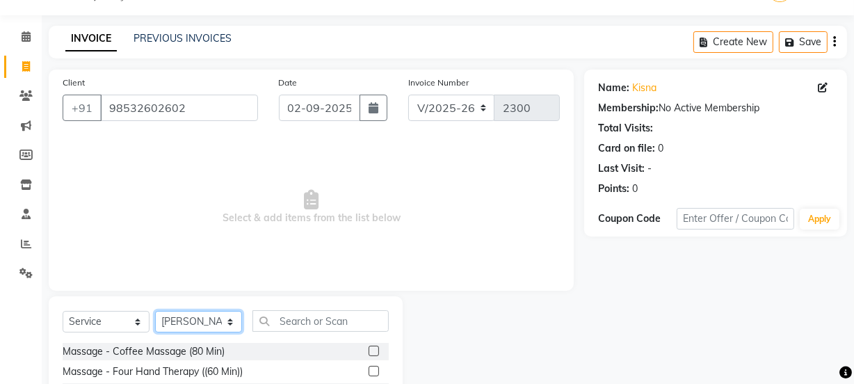
click at [204, 324] on select "Select Stylist Aarovi [PERSON_NAME] [PERSON_NAME] Ammi [PERSON_NAME] CRP 1 CRP …" at bounding box center [198, 322] width 87 height 22
select select "75523"
click at [155, 311] on select "Select Stylist Aarovi [PERSON_NAME] [PERSON_NAME] Ammi [PERSON_NAME] CRP 1 CRP …" at bounding box center [198, 322] width 87 height 22
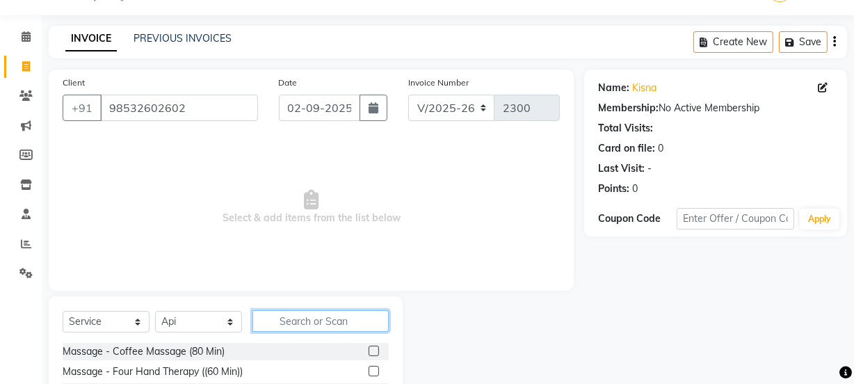
click at [299, 322] on input "text" at bounding box center [320, 321] width 136 height 22
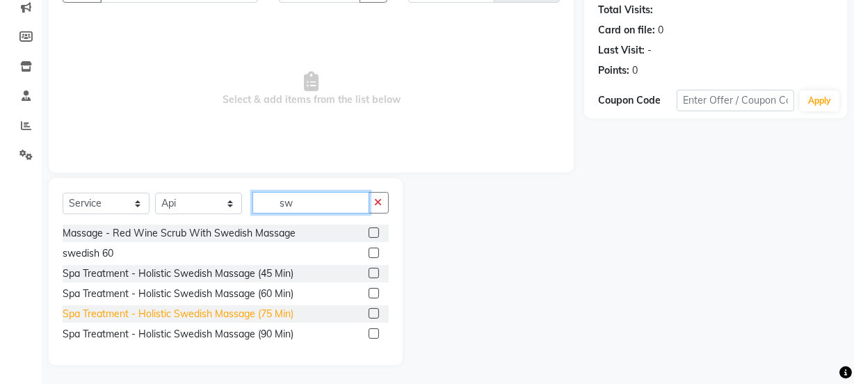
scroll to position [155, 0]
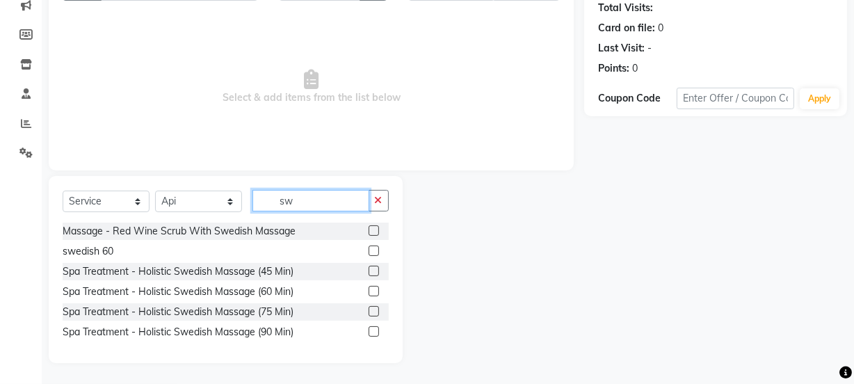
type input "sw"
click at [371, 270] on label at bounding box center [374, 271] width 10 height 10
click at [371, 270] on input "checkbox" at bounding box center [373, 271] width 9 height 9
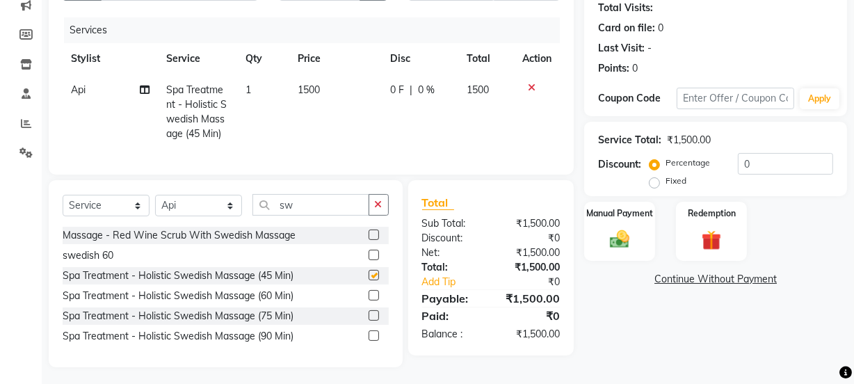
checkbox input "false"
click at [337, 111] on td "1500" at bounding box center [336, 111] width 92 height 75
select select "75523"
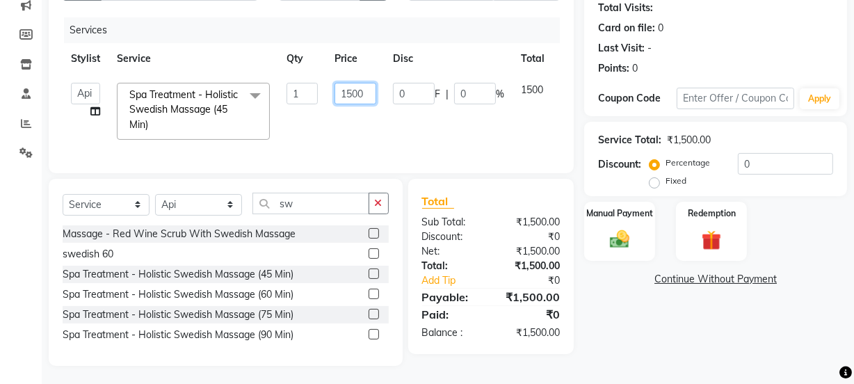
click at [363, 92] on input "1500" at bounding box center [355, 94] width 42 height 22
type input "1"
type input "6"
type input "999"
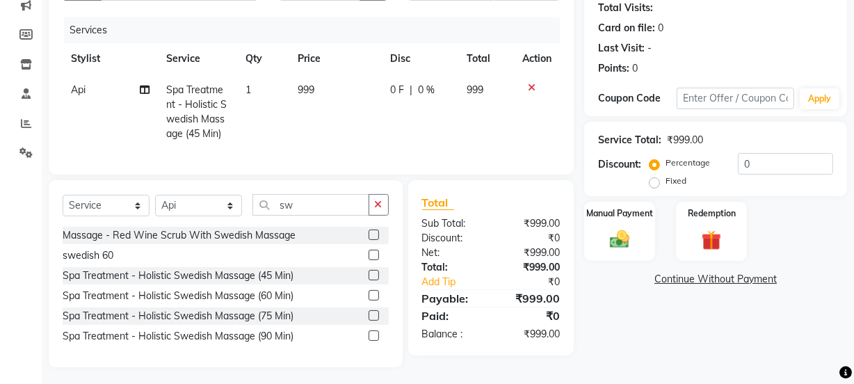
click at [400, 125] on td "0 F | 0 %" at bounding box center [420, 111] width 76 height 75
select select "75523"
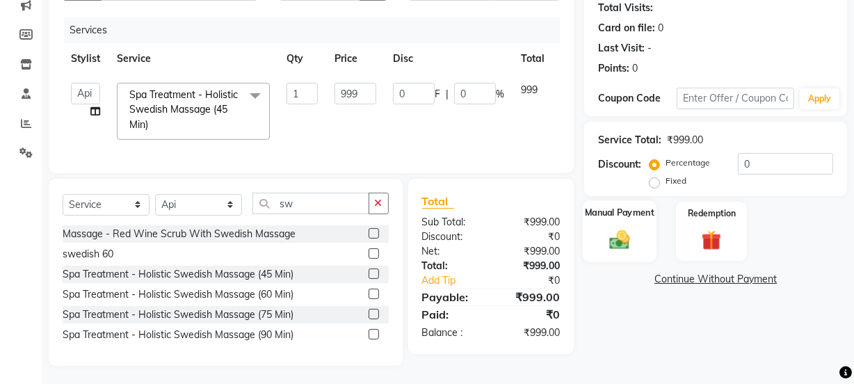
click at [635, 241] on img at bounding box center [619, 239] width 33 height 24
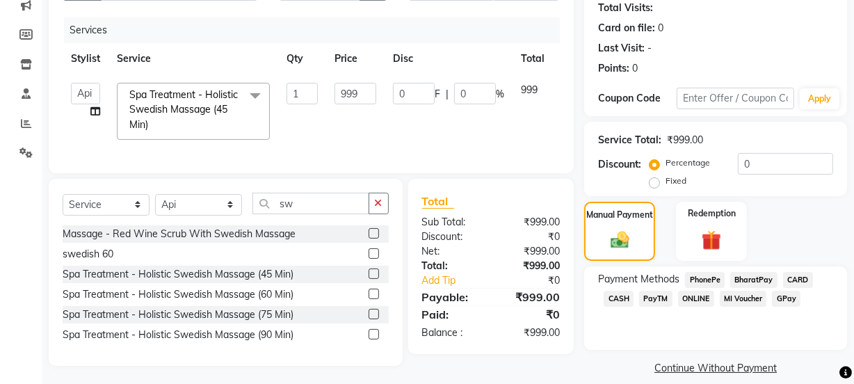
click at [708, 278] on span "PhonePe" at bounding box center [705, 280] width 40 height 16
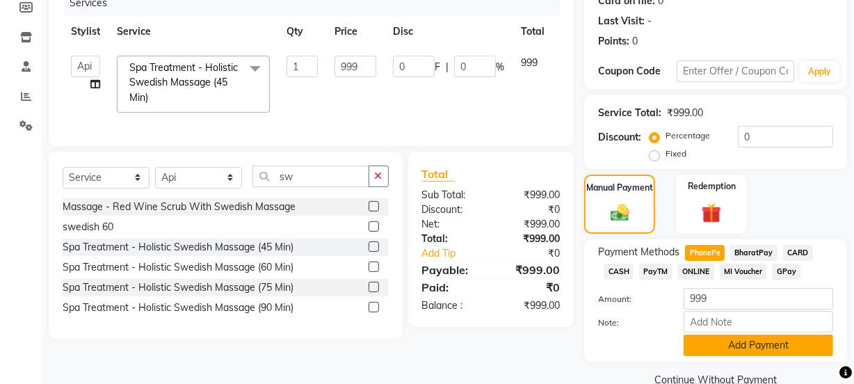
scroll to position [209, 0]
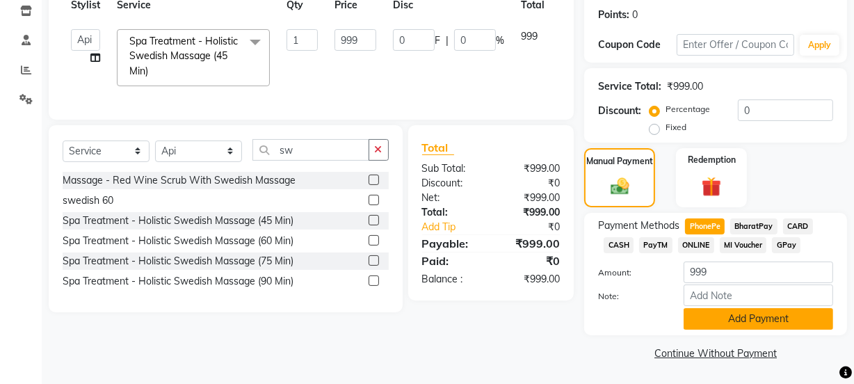
click at [758, 321] on button "Add Payment" at bounding box center [757, 319] width 149 height 22
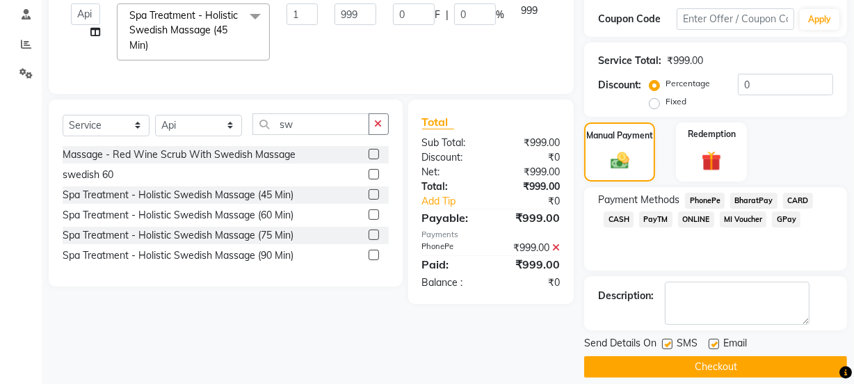
scroll to position [248, 0]
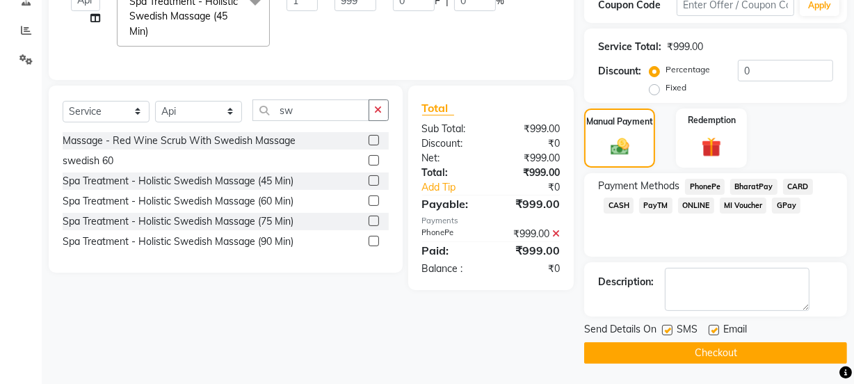
click at [717, 349] on button "Checkout" at bounding box center [715, 353] width 263 height 22
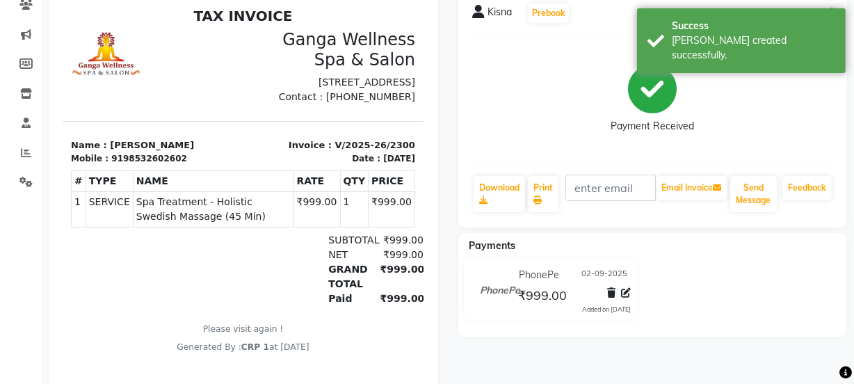
scroll to position [104, 0]
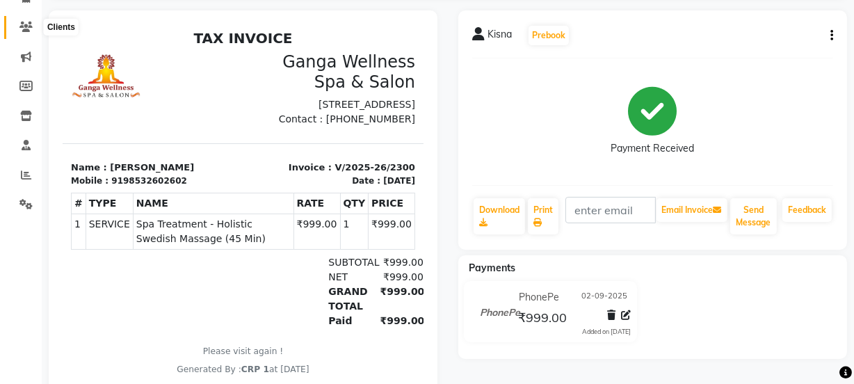
click at [24, 28] on icon at bounding box center [25, 27] width 13 height 10
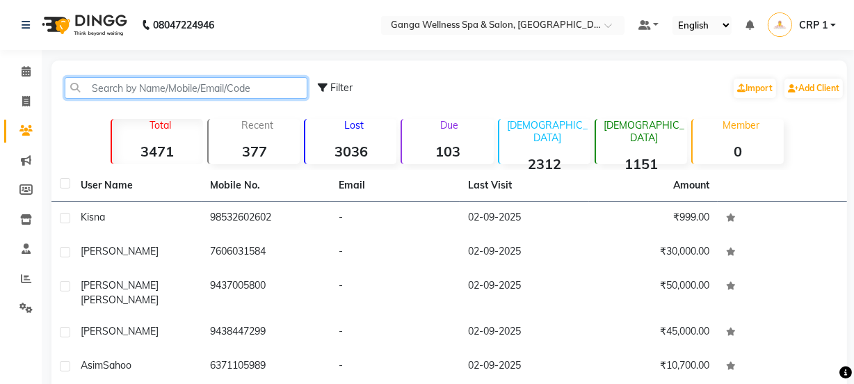
click at [163, 95] on input "text" at bounding box center [186, 88] width 243 height 22
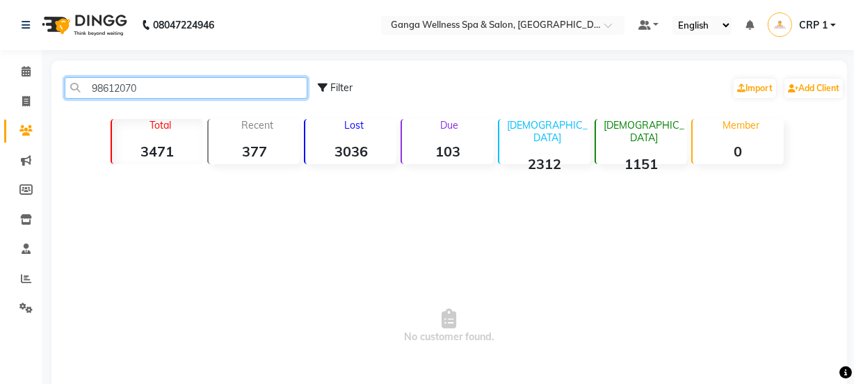
click at [147, 86] on input "98612070" at bounding box center [186, 88] width 243 height 22
type input "9"
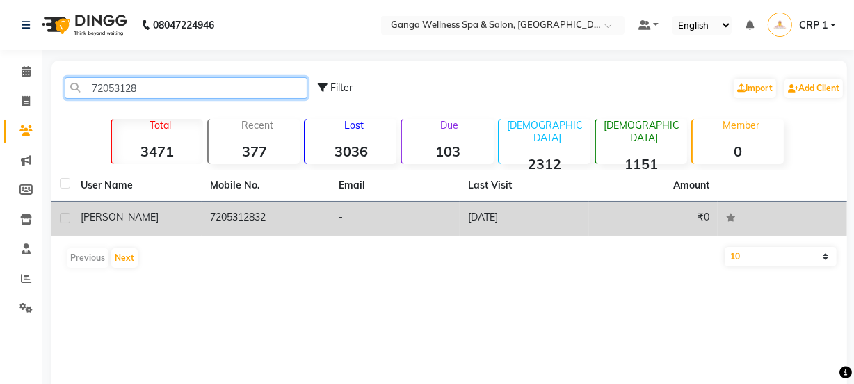
type input "72053128"
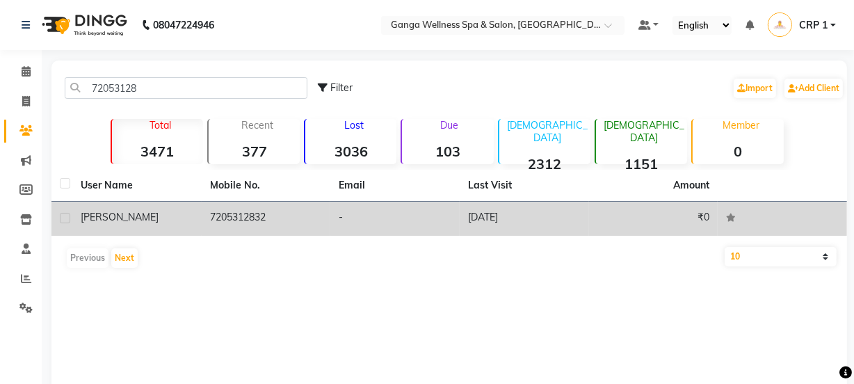
click at [114, 216] on span "[PERSON_NAME]" at bounding box center [120, 217] width 78 height 13
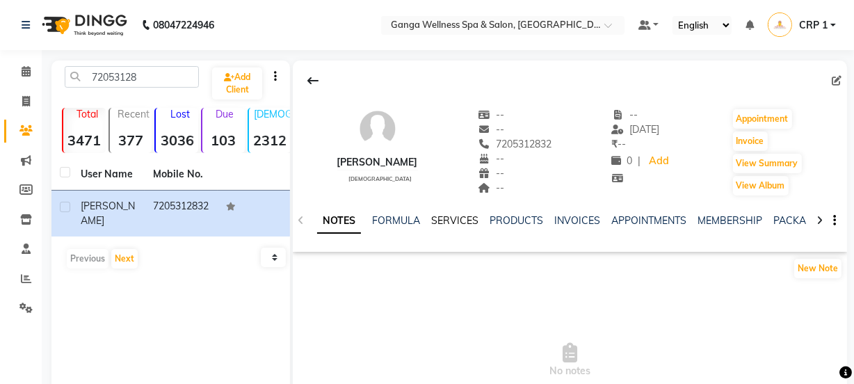
click at [457, 219] on link "SERVICES" at bounding box center [454, 220] width 47 height 13
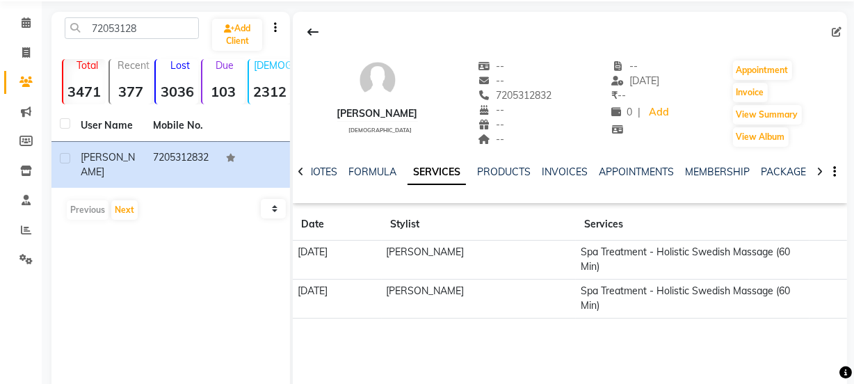
scroll to position [115, 0]
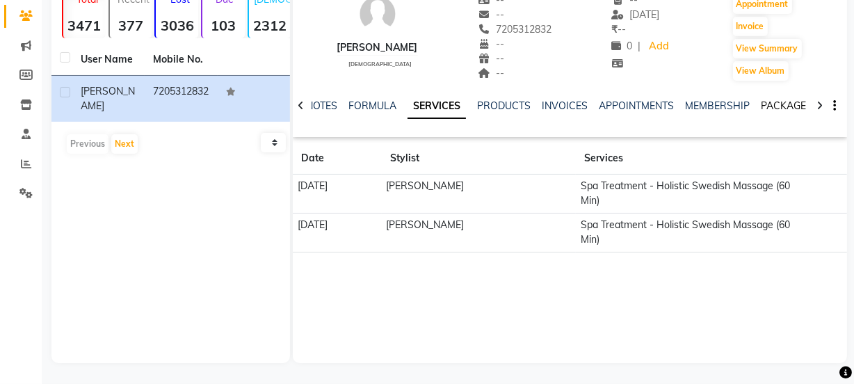
click at [779, 100] on link "PACKAGES" at bounding box center [786, 105] width 51 height 13
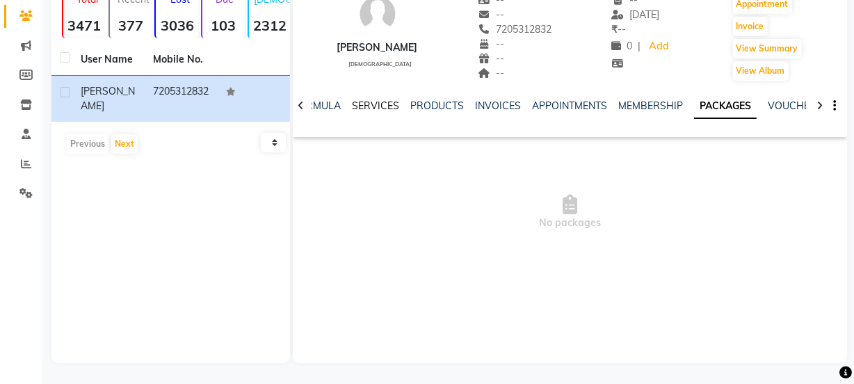
click at [366, 100] on link "SERVICES" at bounding box center [375, 105] width 47 height 13
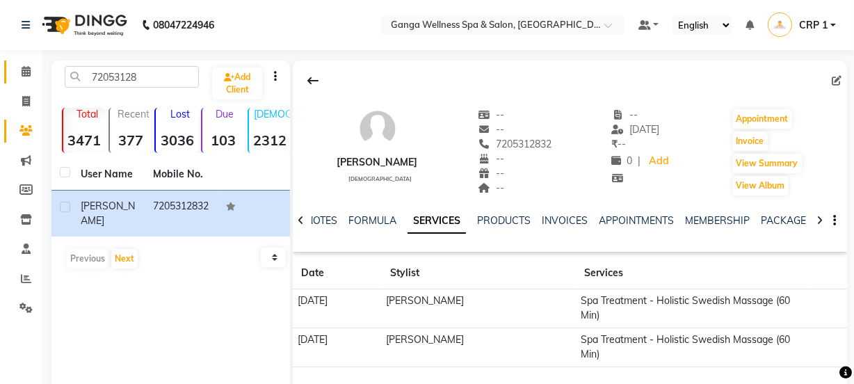
click at [28, 71] on icon at bounding box center [26, 71] width 9 height 10
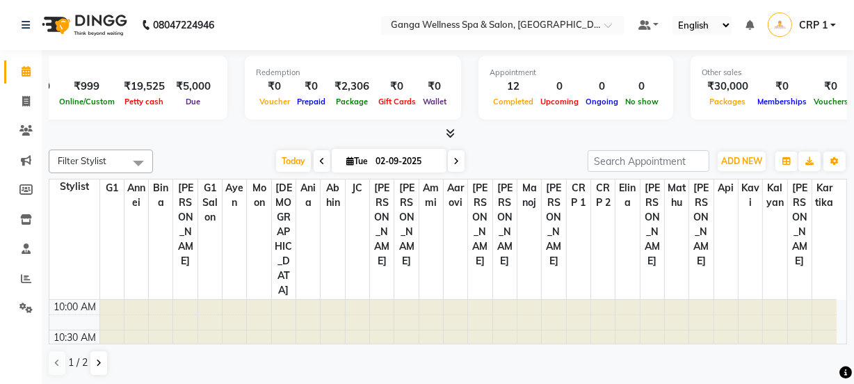
scroll to position [0, 367]
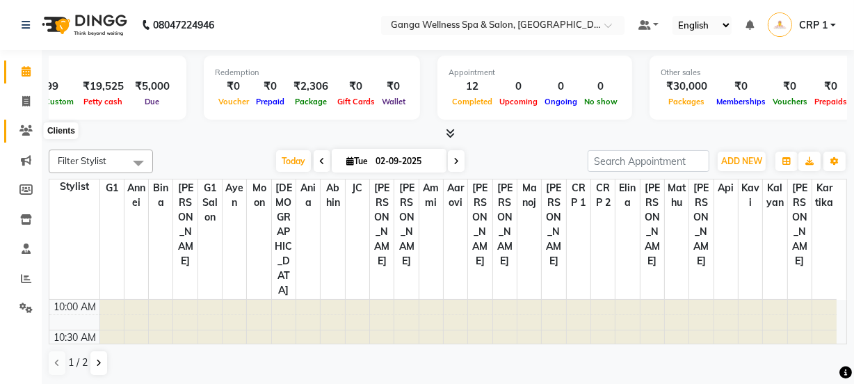
click at [26, 123] on span at bounding box center [26, 131] width 24 height 16
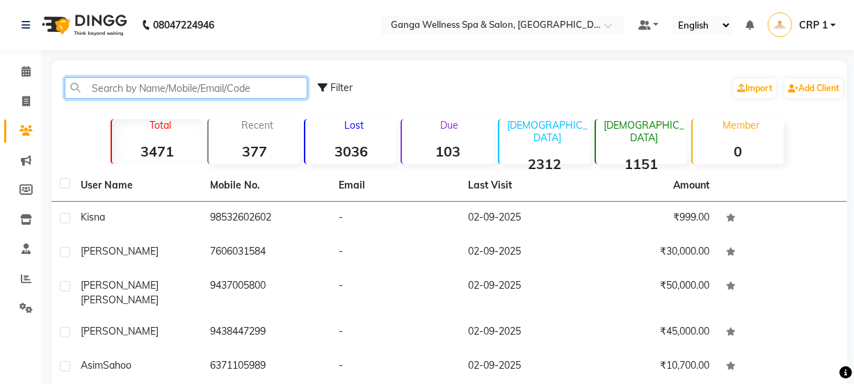
click at [238, 91] on input "text" at bounding box center [186, 88] width 243 height 22
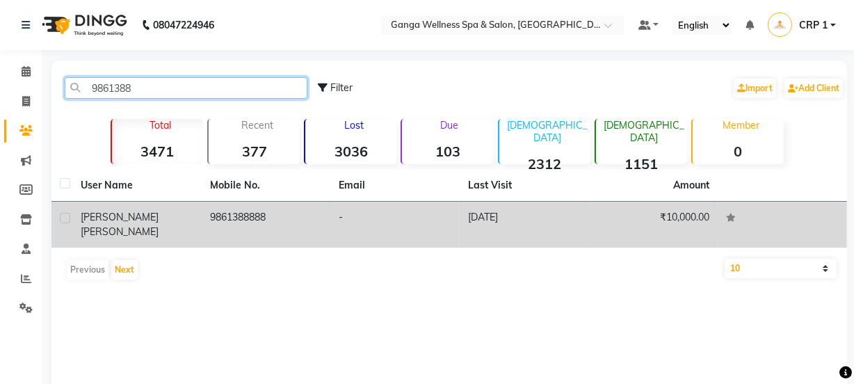
type input "9861388"
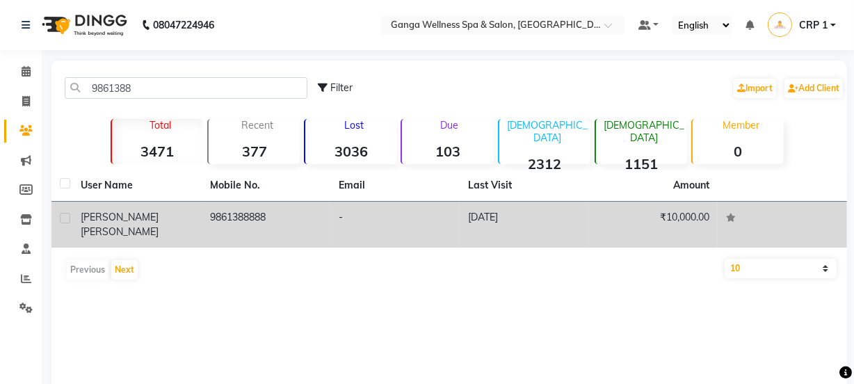
click at [335, 225] on td "-" at bounding box center [394, 225] width 129 height 46
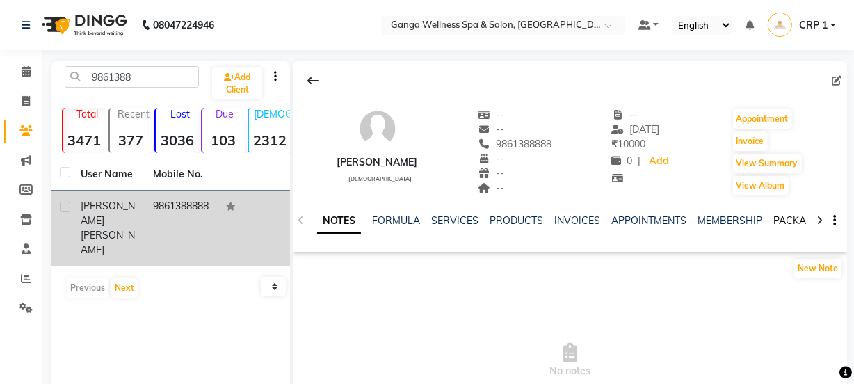
click at [778, 221] on link "PACKAGES" at bounding box center [798, 220] width 51 height 13
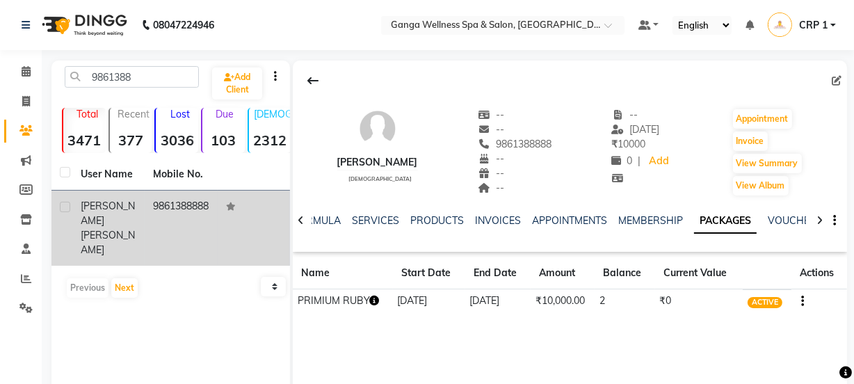
click at [377, 298] on icon "button" at bounding box center [375, 300] width 10 height 10
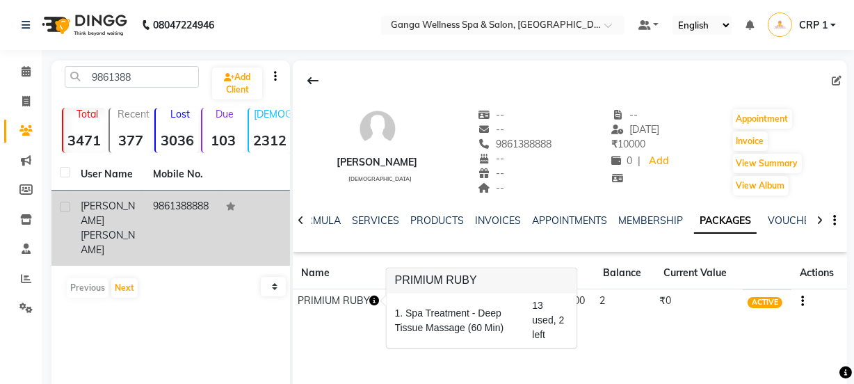
click at [380, 339] on div "[PERSON_NAME] [DEMOGRAPHIC_DATA] -- -- 9861388888 -- -- -- -- [DATE] ₹ 10000 0 …" at bounding box center [570, 268] width 554 height 417
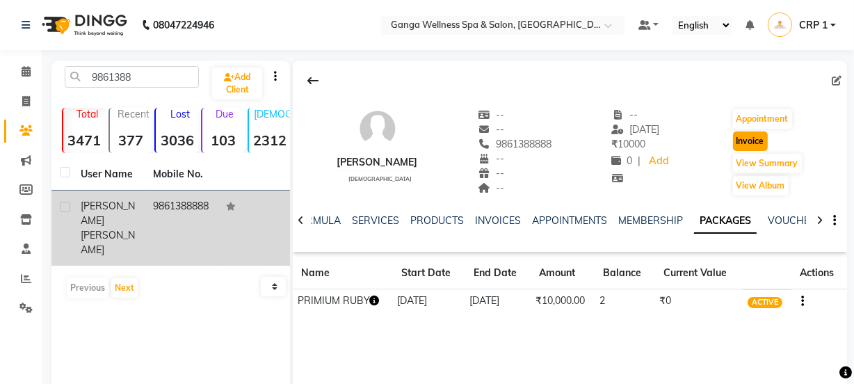
click at [752, 147] on button "Invoice" at bounding box center [750, 140] width 35 height 19
select select "service"
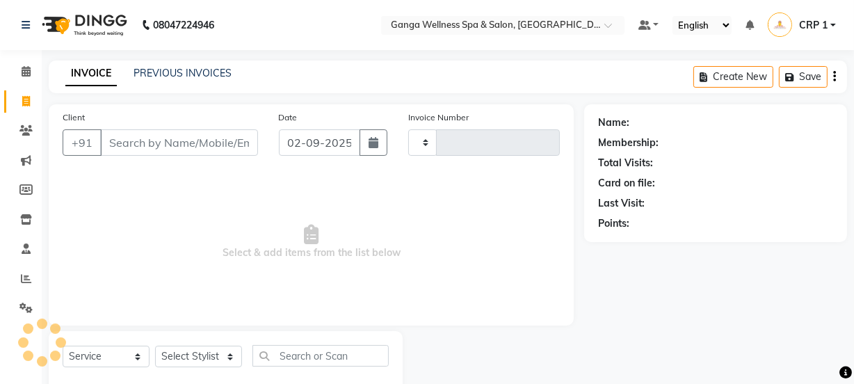
scroll to position [35, 0]
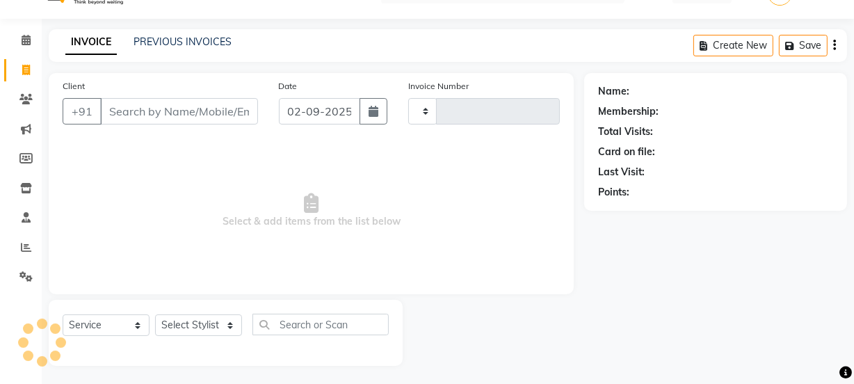
type input "2301"
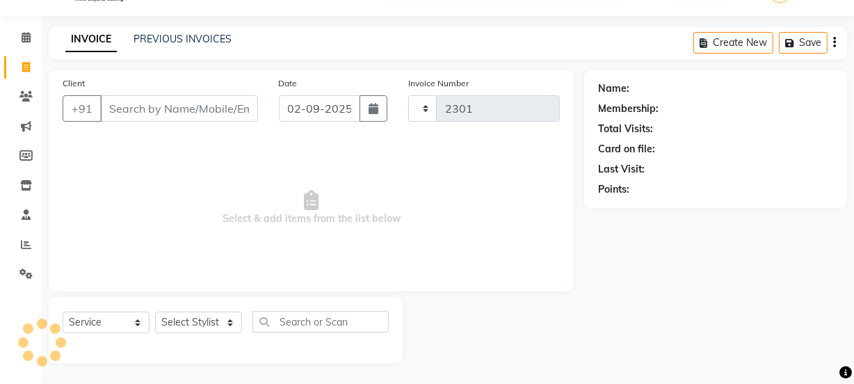
select select "715"
type input "9861388888"
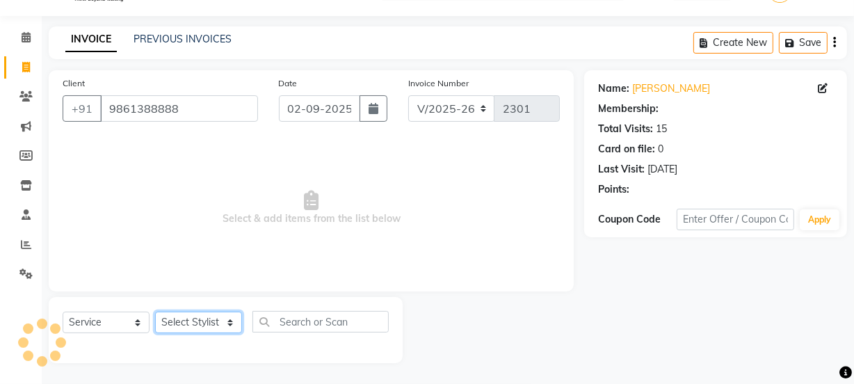
click at [212, 319] on select "Select Stylist Aarovi [PERSON_NAME] [PERSON_NAME] Ammi [PERSON_NAME] CRP 1 CRP …" at bounding box center [198, 322] width 87 height 22
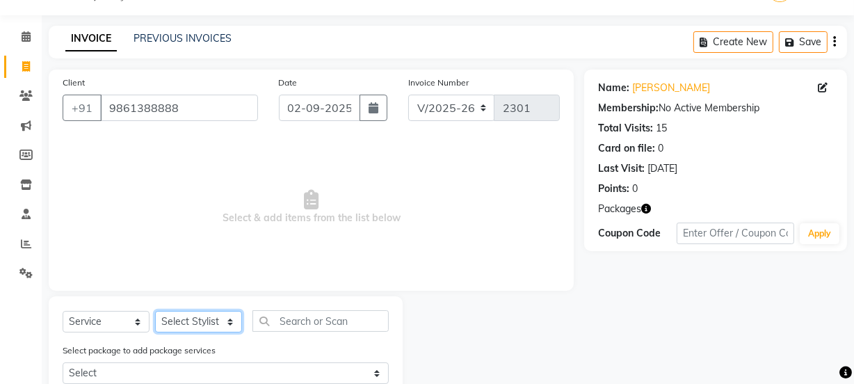
select select "90084"
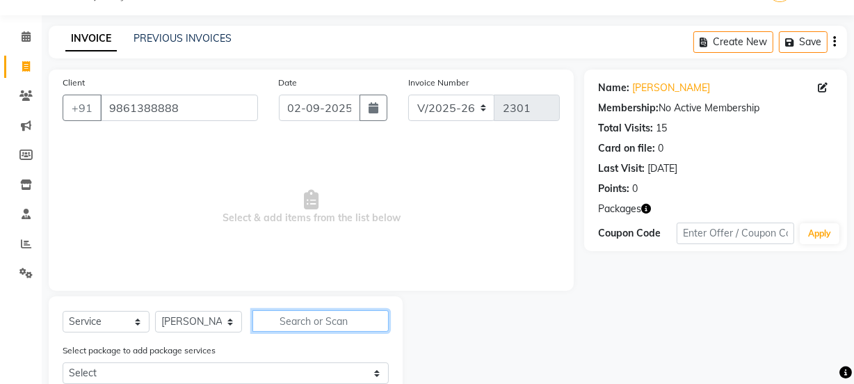
click at [292, 320] on input "text" at bounding box center [320, 321] width 136 height 22
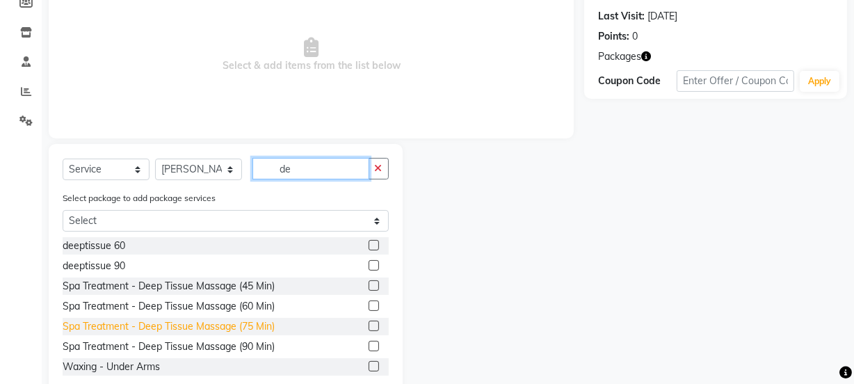
scroll to position [220, 0]
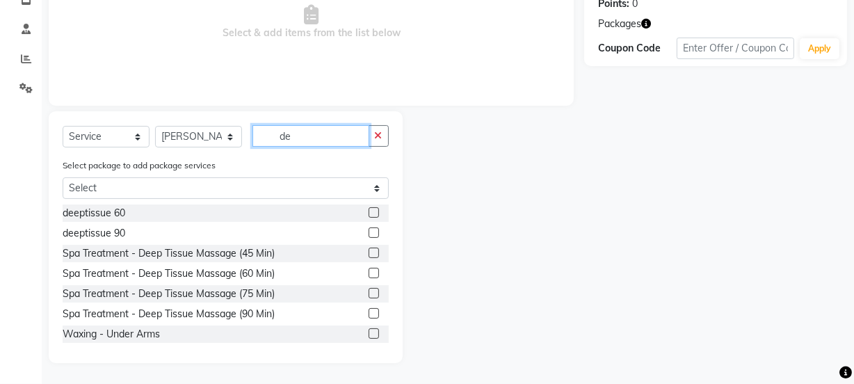
type input "de"
click at [369, 211] on label at bounding box center [374, 212] width 10 height 10
click at [369, 211] on input "checkbox" at bounding box center [373, 213] width 9 height 9
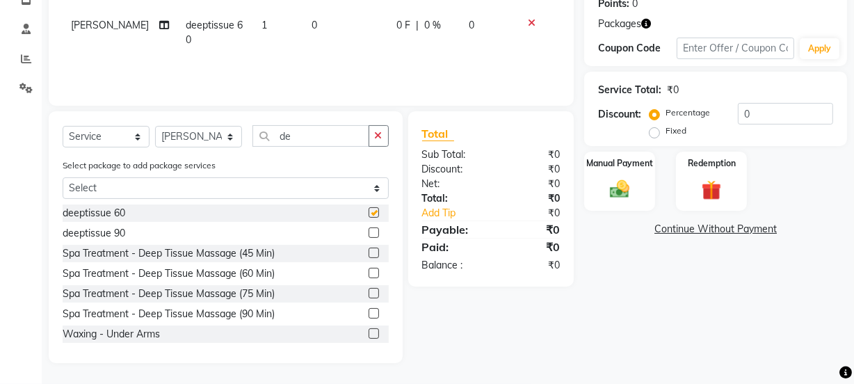
checkbox input "false"
click at [697, 186] on img at bounding box center [711, 190] width 33 height 26
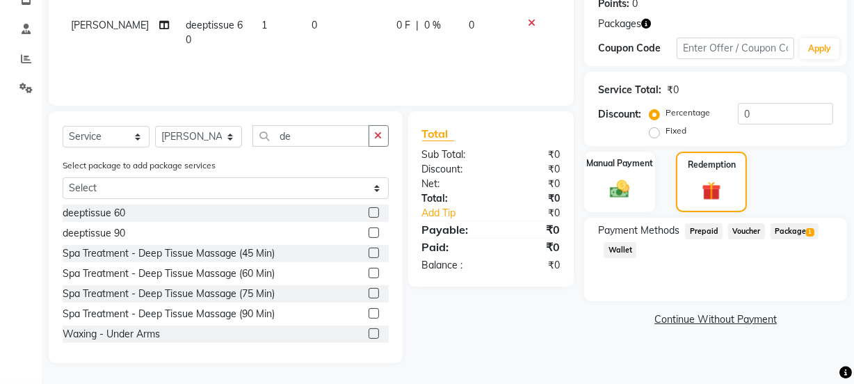
click at [787, 229] on span "Package 1" at bounding box center [794, 231] width 48 height 16
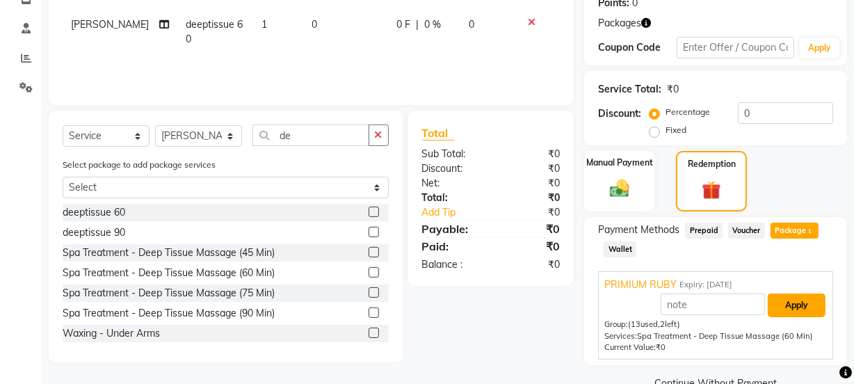
click at [793, 298] on button "Apply" at bounding box center [797, 305] width 58 height 24
type input "PRIMIUM RUBY"
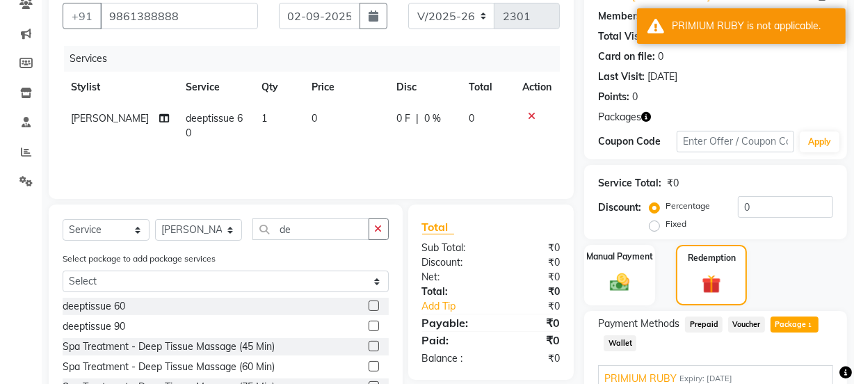
scroll to position [124, 0]
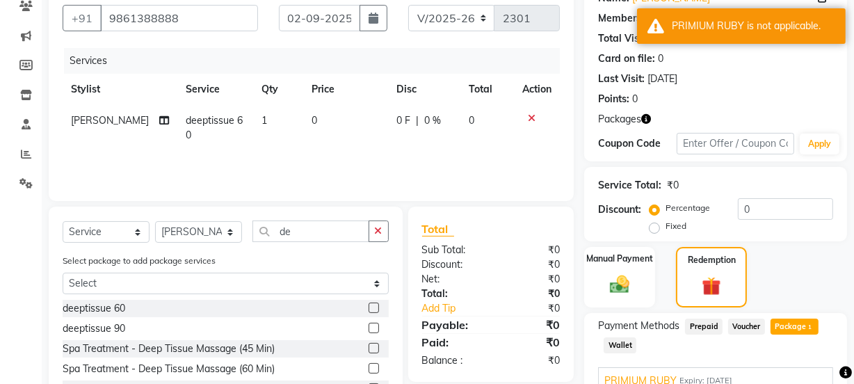
click at [528, 113] on icon at bounding box center [532, 118] width 8 height 10
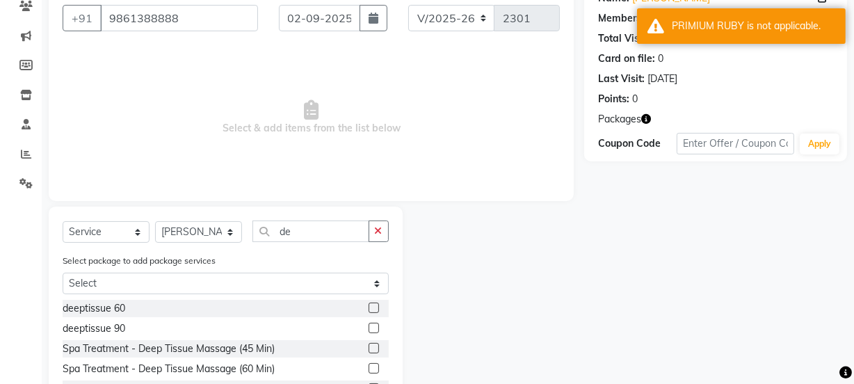
click at [369, 371] on label at bounding box center [374, 368] width 10 height 10
click at [369, 371] on input "checkbox" at bounding box center [373, 368] width 9 height 9
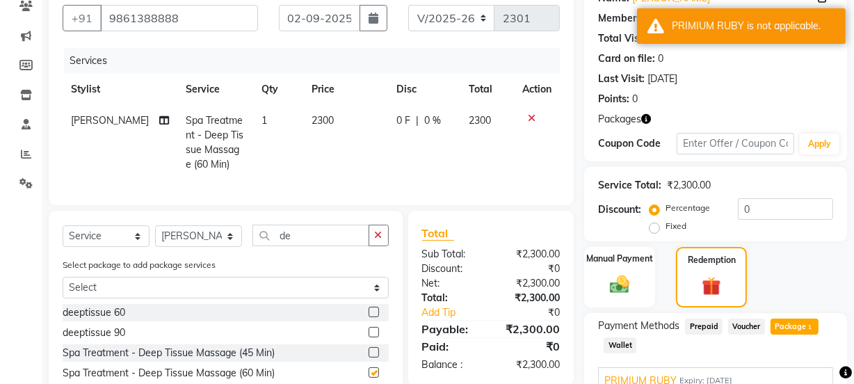
checkbox input "false"
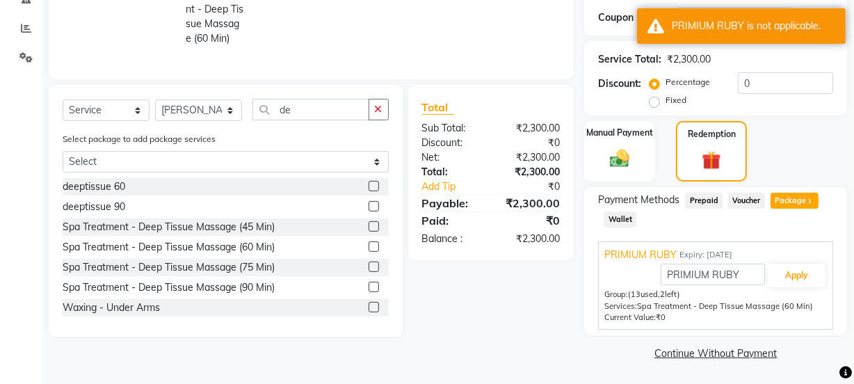
scroll to position [250, 0]
click at [803, 275] on button "Apply" at bounding box center [797, 276] width 58 height 24
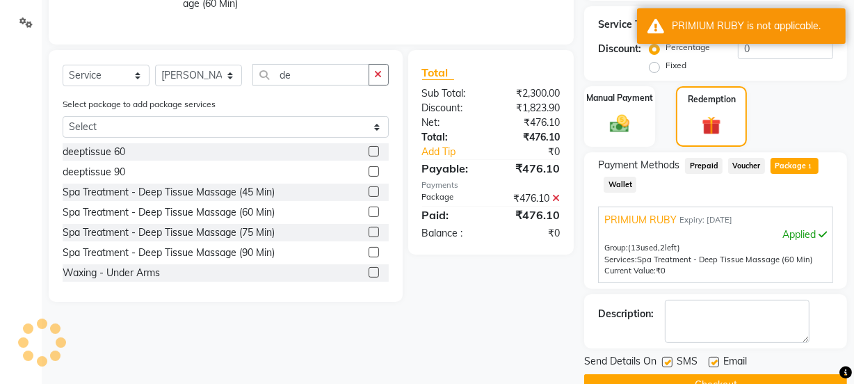
scroll to position [317, 0]
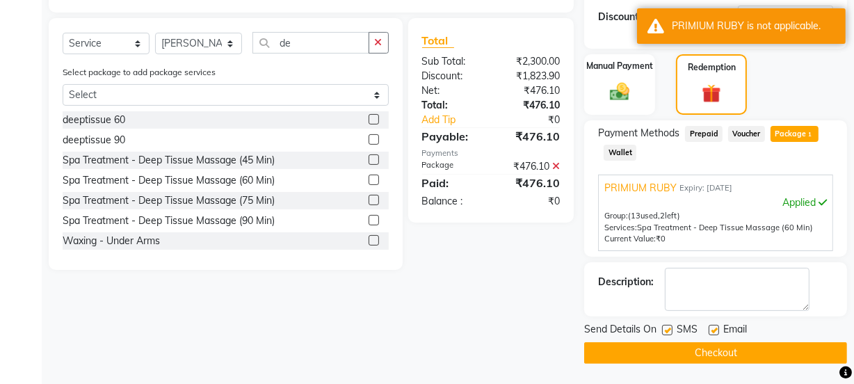
click at [768, 353] on button "Checkout" at bounding box center [715, 353] width 263 height 22
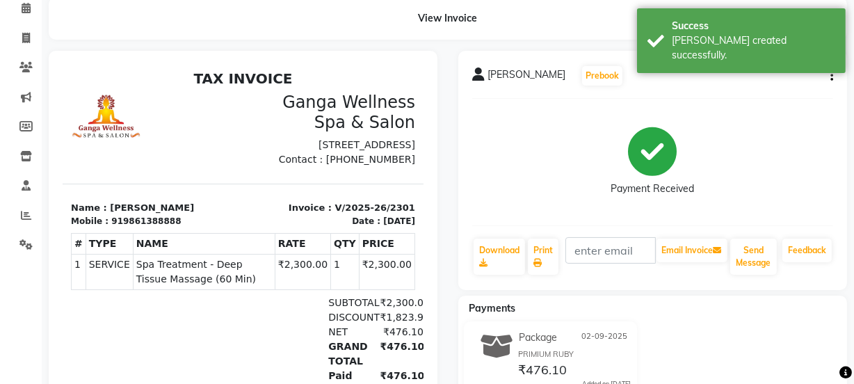
scroll to position [63, 0]
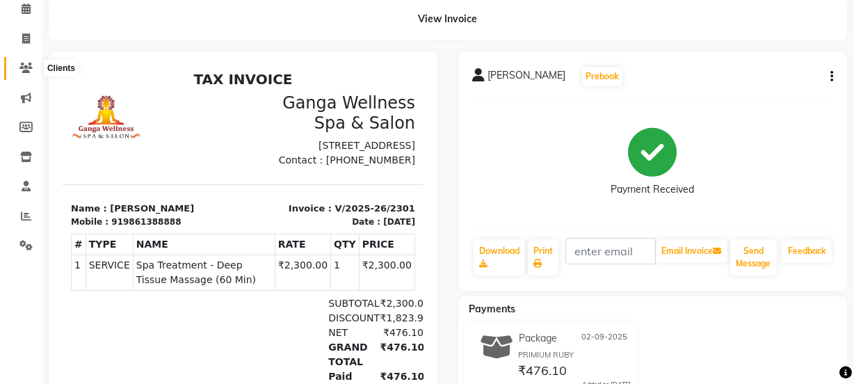
click at [21, 63] on icon at bounding box center [25, 68] width 13 height 10
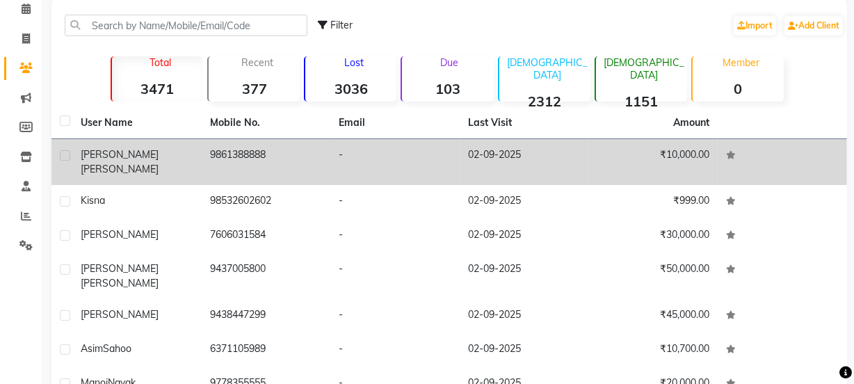
click at [94, 159] on span "[PERSON_NAME]" at bounding box center [120, 154] width 78 height 13
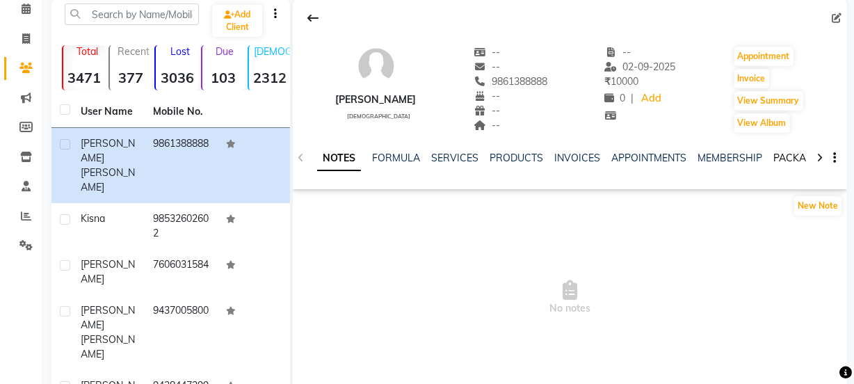
click at [795, 163] on link "PACKAGES" at bounding box center [798, 158] width 51 height 13
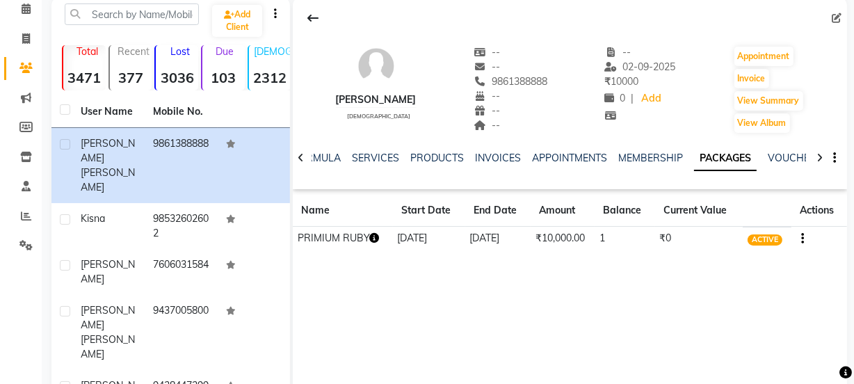
click at [372, 238] on icon "button" at bounding box center [375, 238] width 10 height 10
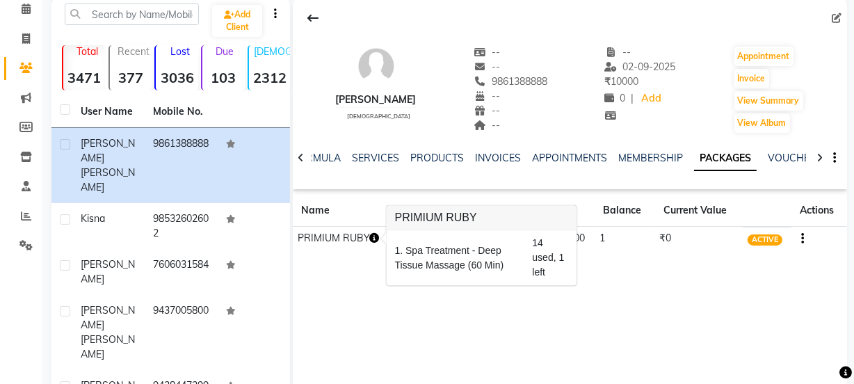
click at [460, 284] on div "[PERSON_NAME] [DEMOGRAPHIC_DATA] -- -- 9861388888 -- -- -- -- [DATE] ₹ 10000 0 …" at bounding box center [570, 206] width 554 height 417
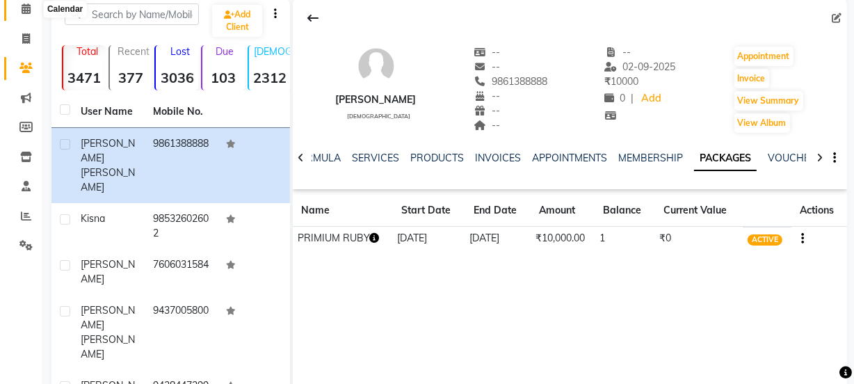
click at [23, 7] on icon at bounding box center [26, 8] width 9 height 10
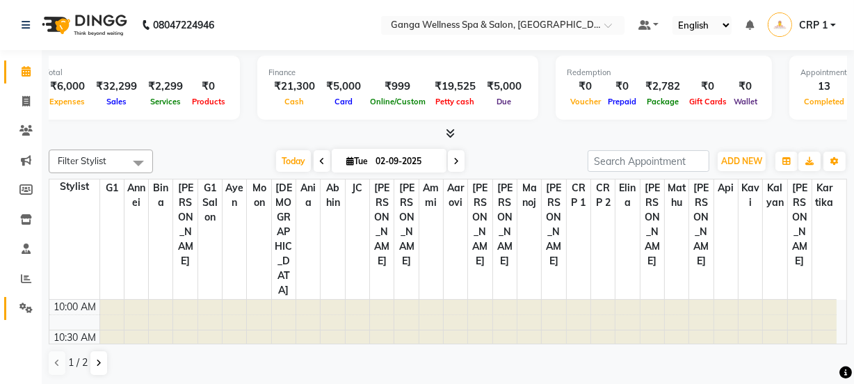
scroll to position [0, 10]
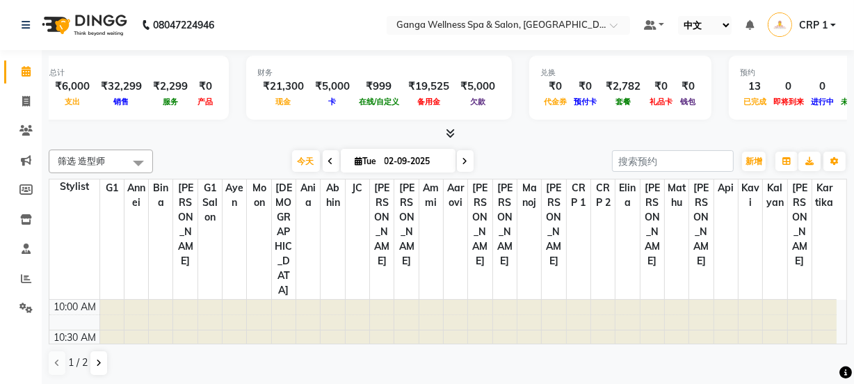
click at [696, 29] on select "英语 英语 Español العربية मराठी हिंदी ગુજરાતી தமிழ் 中文" at bounding box center [705, 25] width 54 height 19
click at [678, 16] on select "英语 英语 Español العربية मराठी हिंदी ગુજરાતી தமிழ் 中文" at bounding box center [705, 25] width 54 height 19
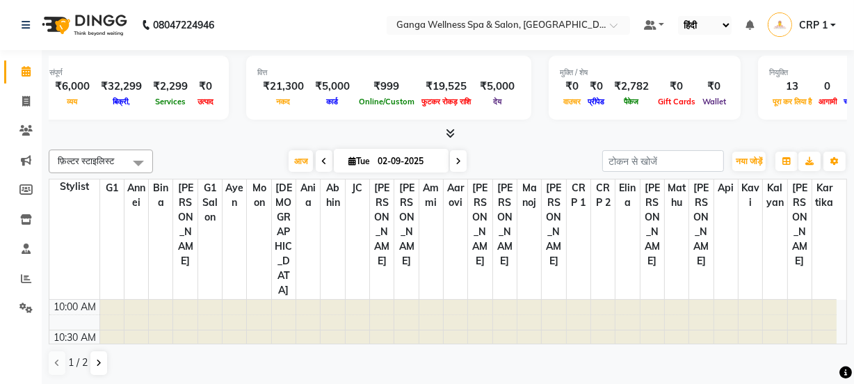
click at [688, 26] on select "English ENGLISH Español العربية मराठी हिंदी ગુજરાતી தமிழ் 中文" at bounding box center [705, 25] width 54 height 19
select select "en"
click at [678, 16] on select "English ENGLISH Español العربية मराठी हिंदी ગુજરાતી தமிழ் 中文" at bounding box center [707, 25] width 59 height 19
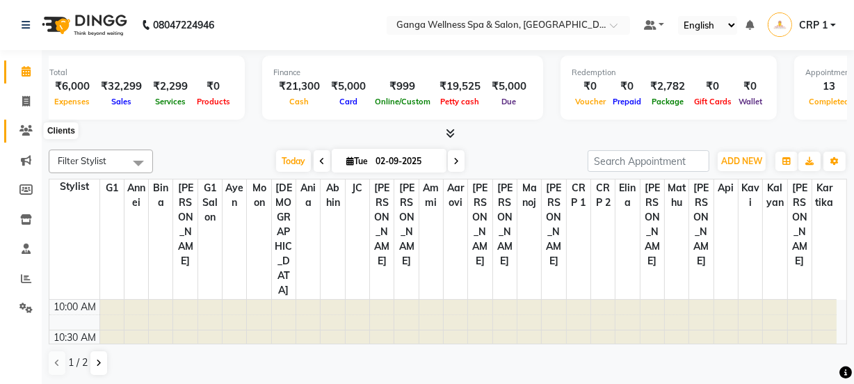
click at [35, 129] on span at bounding box center [26, 131] width 24 height 16
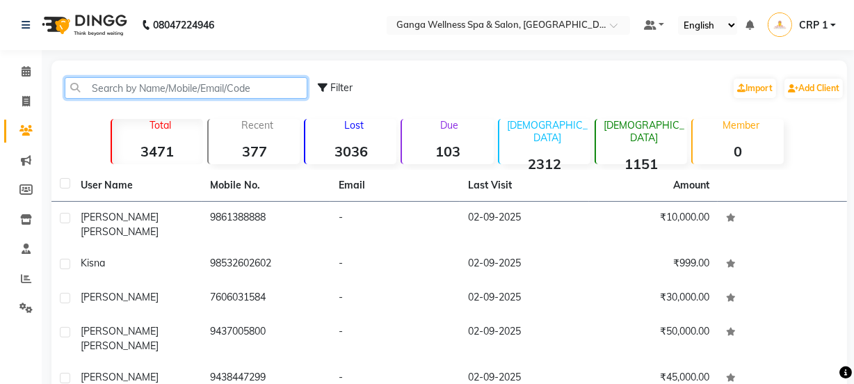
click at [143, 93] on input "text" at bounding box center [186, 88] width 243 height 22
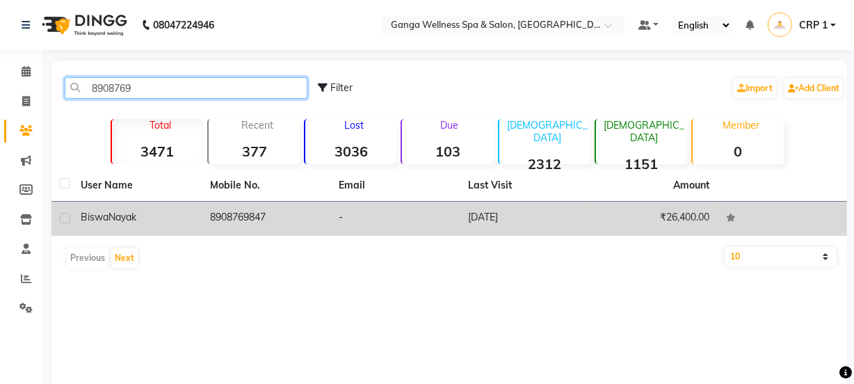
type input "8908769"
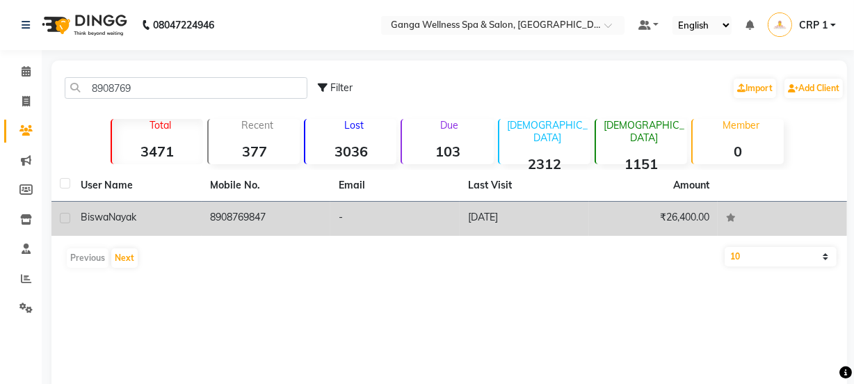
click at [129, 224] on div "[PERSON_NAME]" at bounding box center [137, 217] width 113 height 15
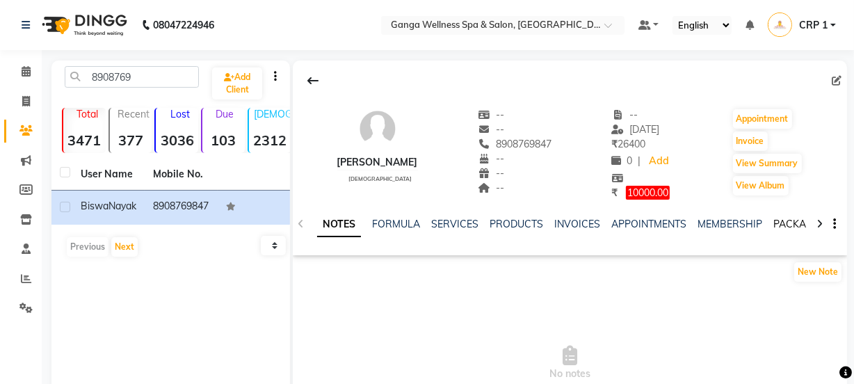
click at [774, 220] on link "PACKAGES" at bounding box center [798, 224] width 51 height 13
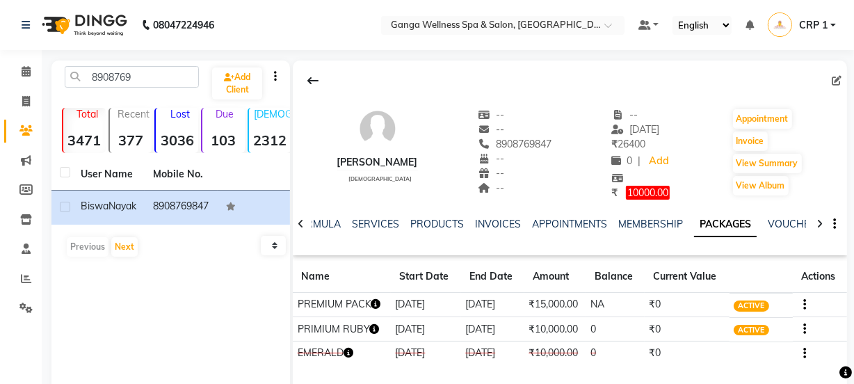
click at [370, 325] on icon "button" at bounding box center [375, 329] width 10 height 10
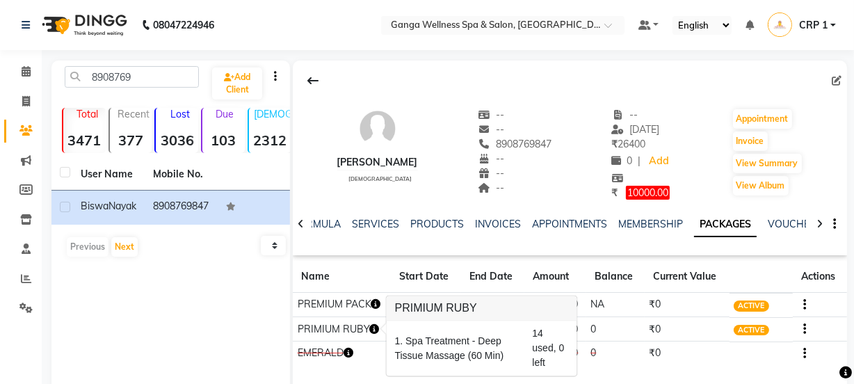
click at [591, 371] on div "[PERSON_NAME] [DEMOGRAPHIC_DATA] -- -- 8908769847 -- -- -- -- [DATE] ₹ 26400 0 …" at bounding box center [570, 218] width 554 height 316
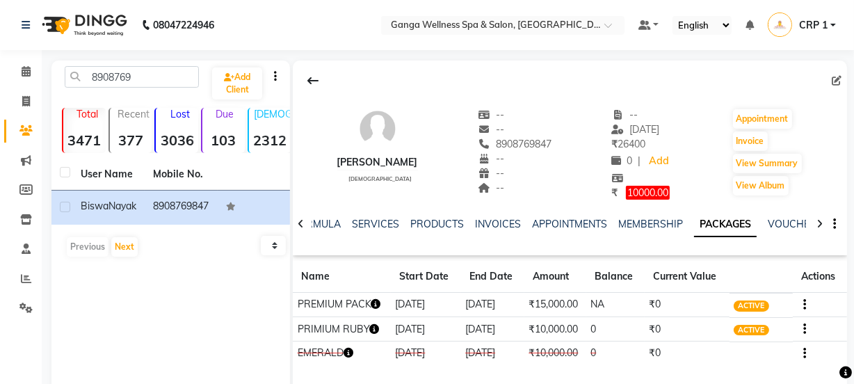
click at [381, 309] on icon "button" at bounding box center [376, 304] width 10 height 10
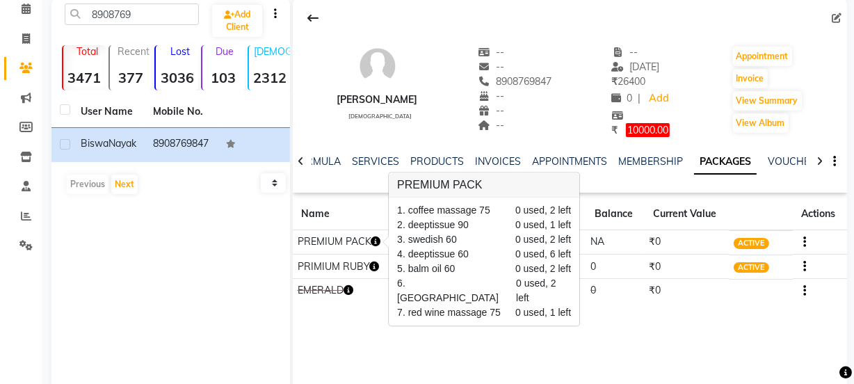
scroll to position [63, 0]
click at [649, 130] on span "10000.00" at bounding box center [648, 130] width 44 height 14
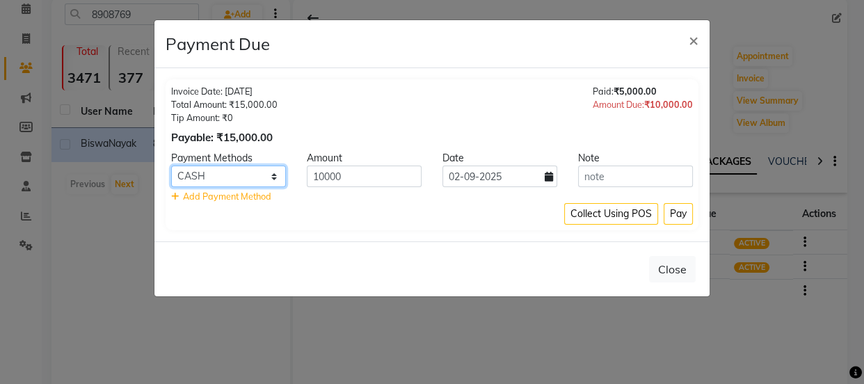
click at [209, 175] on select "PhonePe BharatPay CARD CASH PayTM ONLINE MI Voucher GPay" at bounding box center [228, 176] width 115 height 22
select select "7"
click at [171, 165] on select "PhonePe BharatPay CARD CASH PayTM ONLINE MI Voucher GPay" at bounding box center [228, 176] width 115 height 22
click at [678, 222] on button "Pay" at bounding box center [677, 214] width 29 height 22
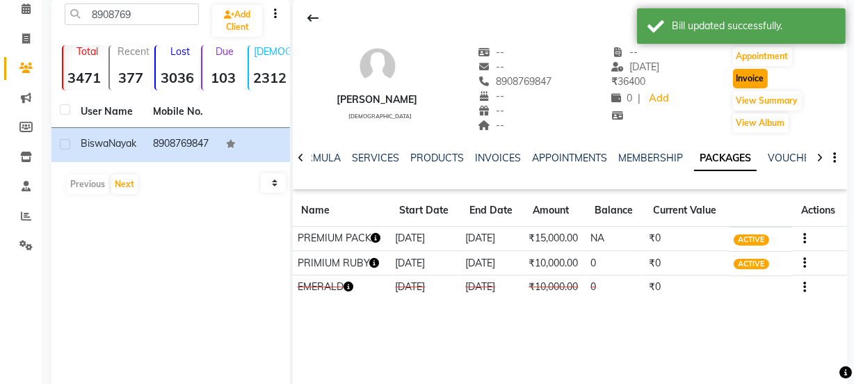
click at [743, 76] on button "Invoice" at bounding box center [750, 78] width 35 height 19
select select "service"
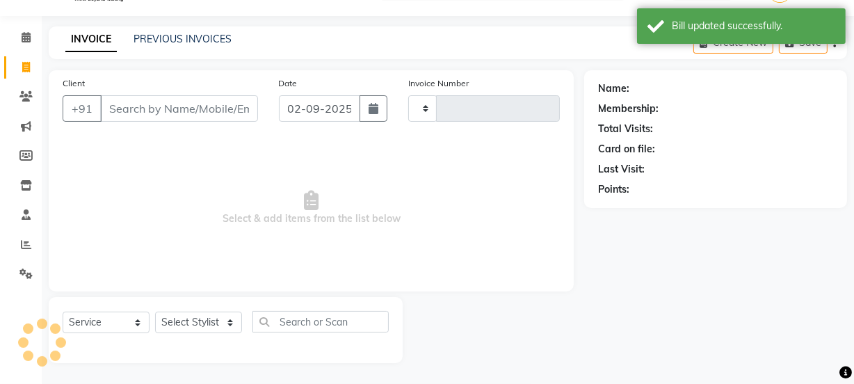
scroll to position [35, 0]
type input "2302"
select select "715"
click at [205, 316] on select "Select Stylist" at bounding box center [198, 322] width 87 height 22
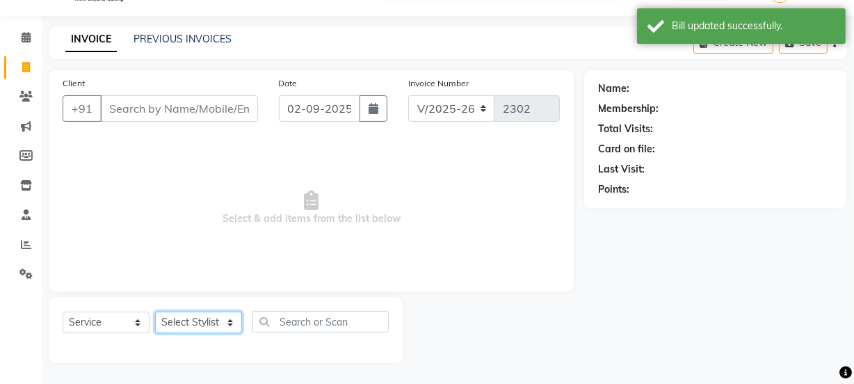
type input "8908769847"
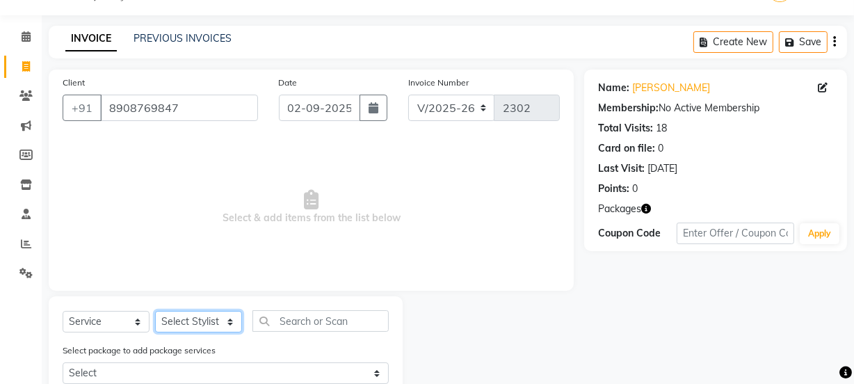
select select "69036"
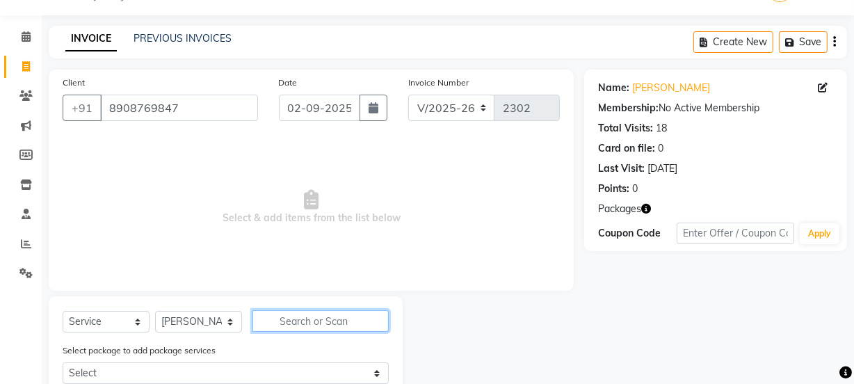
click at [301, 322] on input "text" at bounding box center [320, 321] width 136 height 22
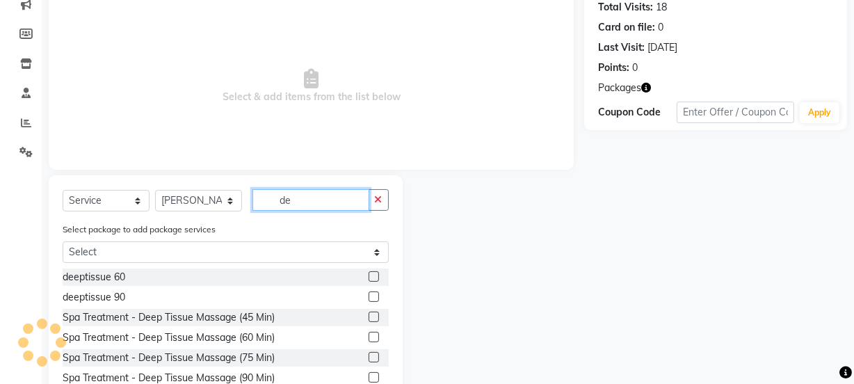
scroll to position [161, 0]
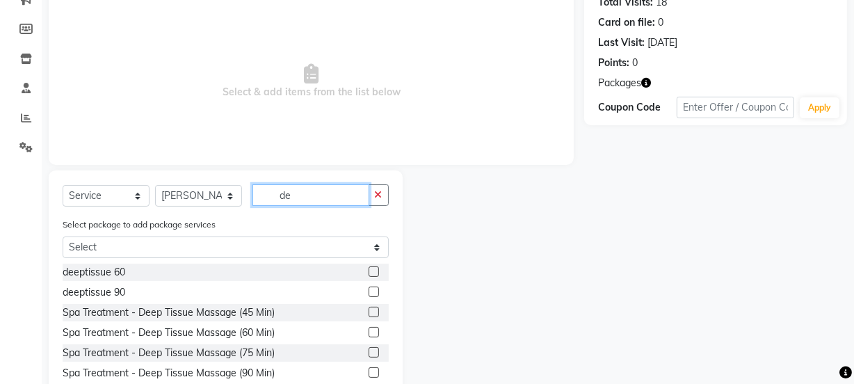
type input "de"
click at [369, 273] on label at bounding box center [374, 271] width 10 height 10
click at [369, 273] on input "checkbox" at bounding box center [373, 272] width 9 height 9
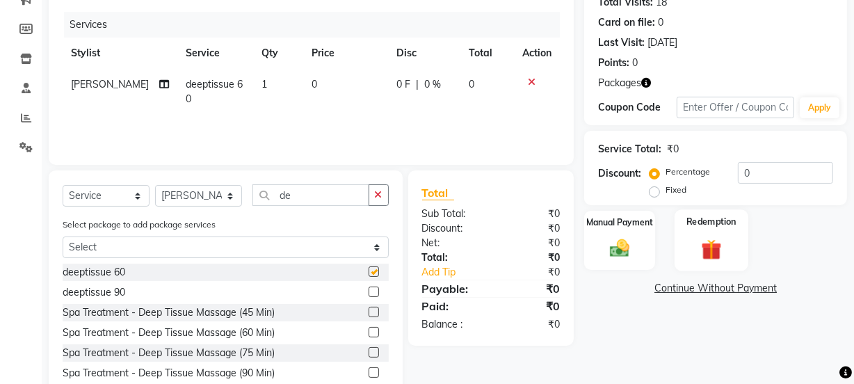
checkbox input "false"
click at [722, 237] on img at bounding box center [711, 249] width 33 height 26
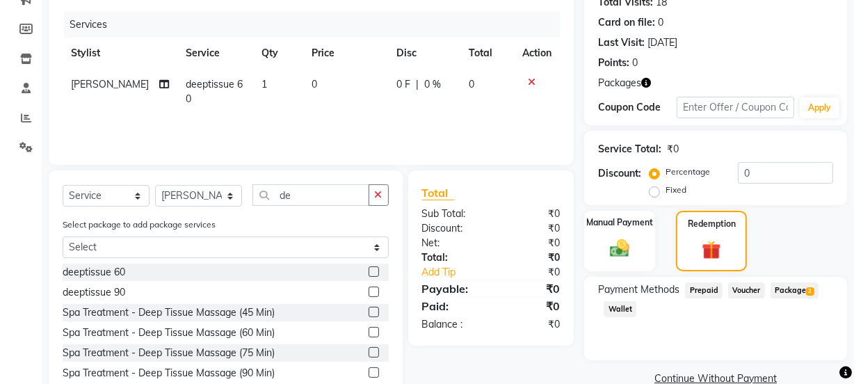
click at [795, 295] on span "Package 2" at bounding box center [794, 290] width 48 height 16
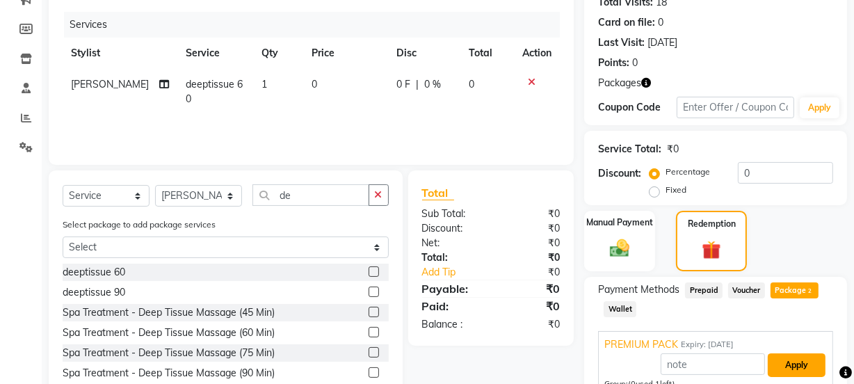
click at [791, 354] on button "Apply" at bounding box center [797, 365] width 58 height 24
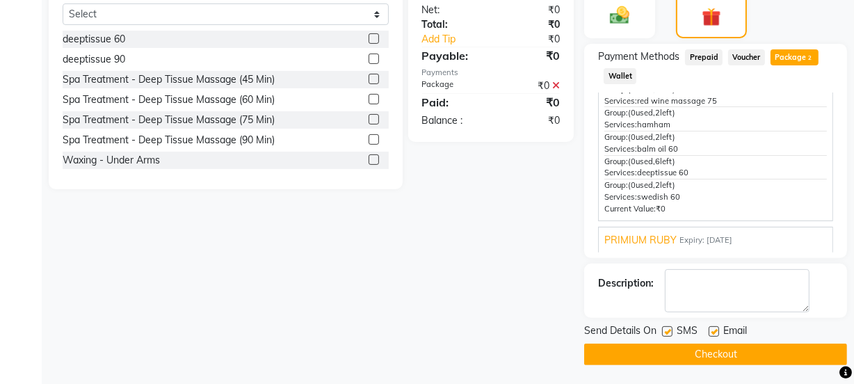
scroll to position [395, 0]
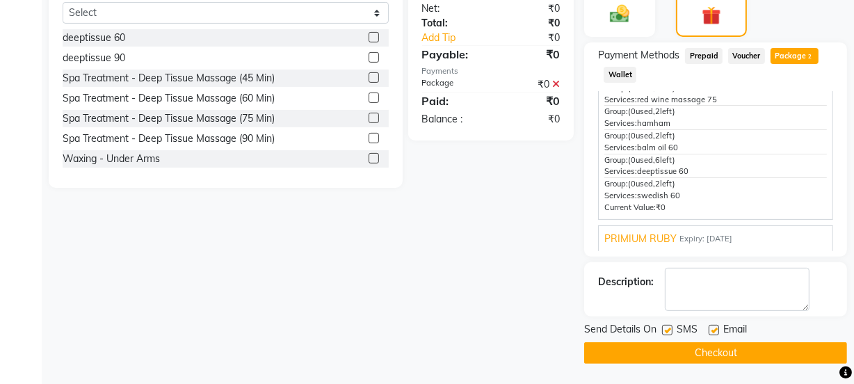
click at [747, 347] on button "Checkout" at bounding box center [715, 353] width 263 height 22
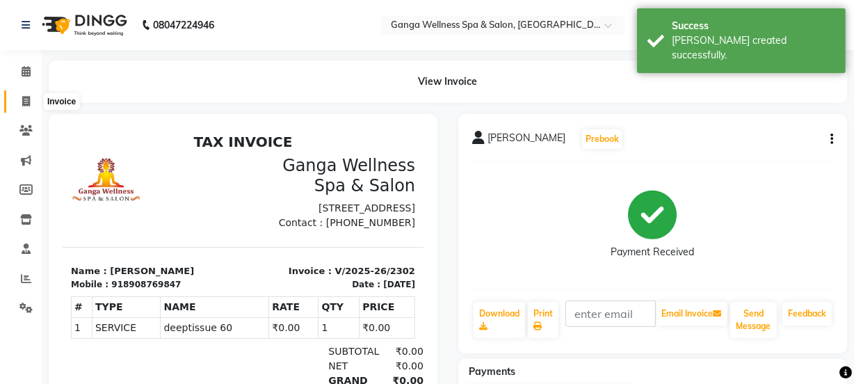
click at [22, 104] on icon at bounding box center [26, 101] width 8 height 10
select select "715"
select select "service"
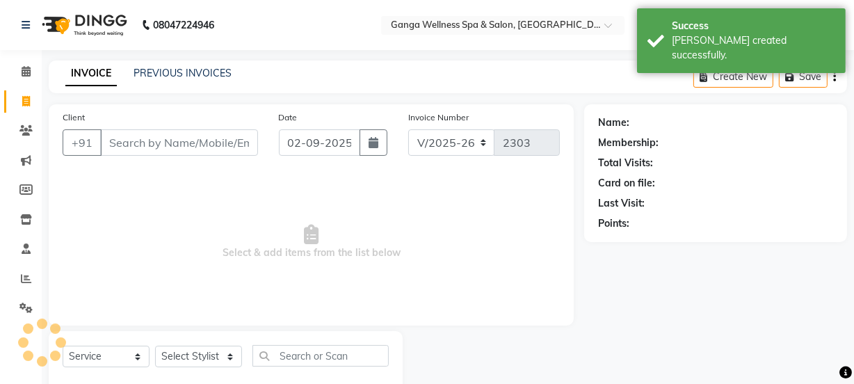
scroll to position [35, 0]
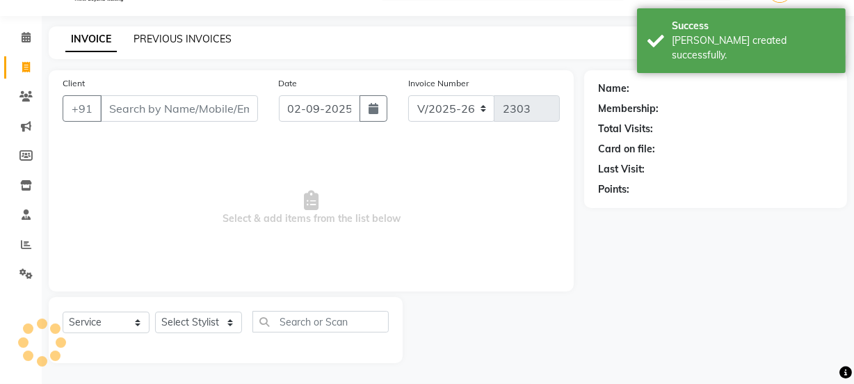
click at [182, 39] on link "PREVIOUS INVOICES" at bounding box center [182, 39] width 98 height 13
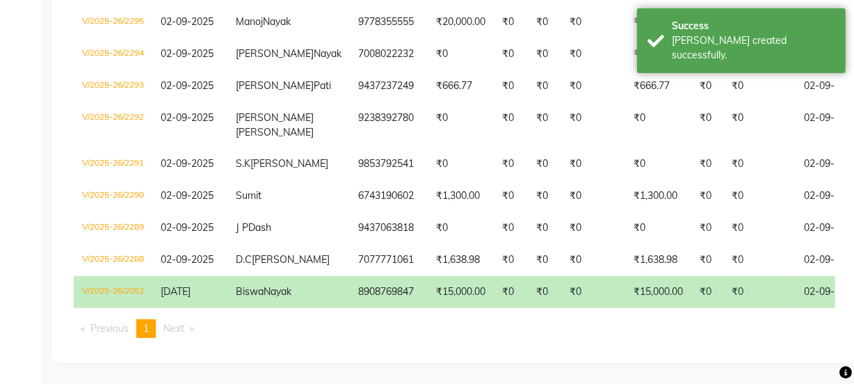
scroll to position [599, 0]
click at [284, 282] on td "[PERSON_NAME]" at bounding box center [288, 292] width 122 height 32
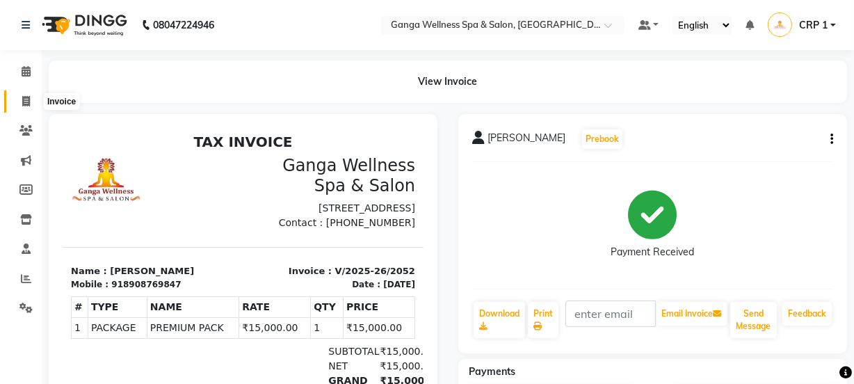
click at [20, 106] on span at bounding box center [26, 102] width 24 height 16
select select "service"
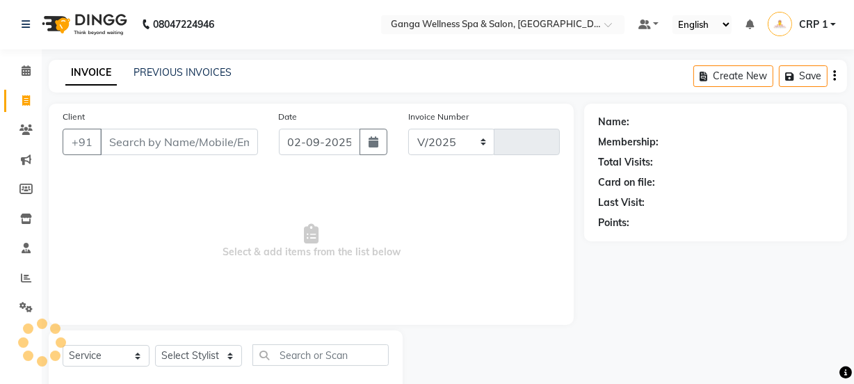
select select "715"
type input "2303"
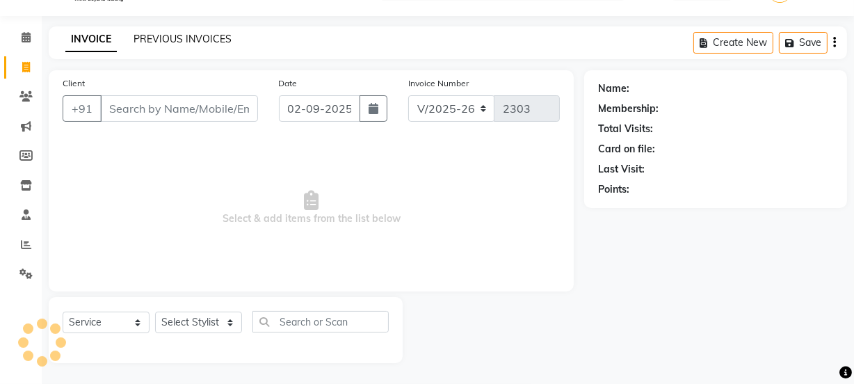
click at [206, 34] on link "PREVIOUS INVOICES" at bounding box center [182, 39] width 98 height 13
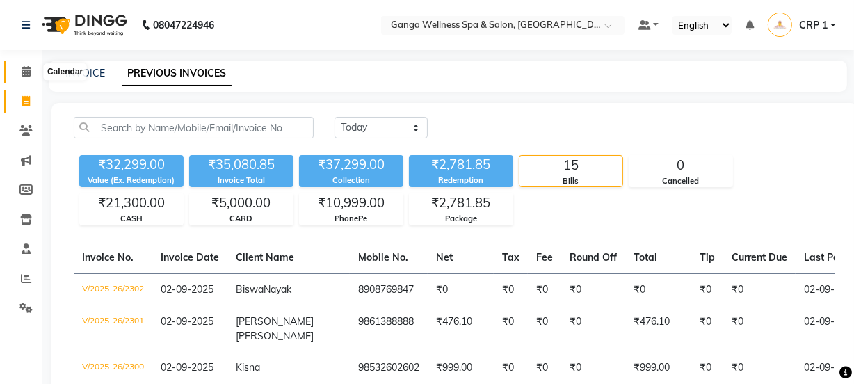
click at [24, 71] on icon at bounding box center [26, 71] width 9 height 10
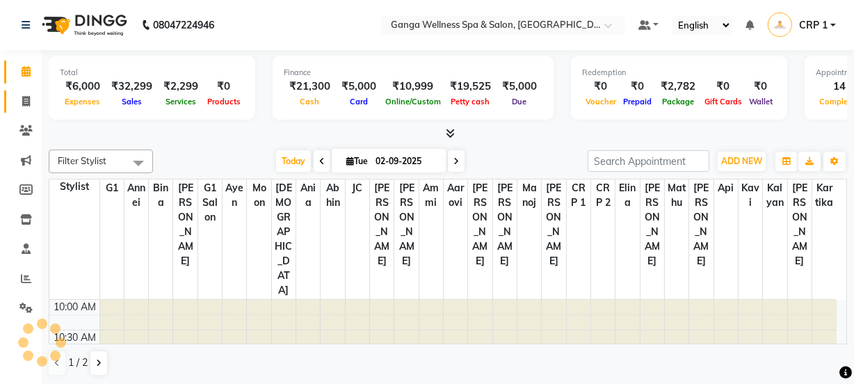
scroll to position [549, 0]
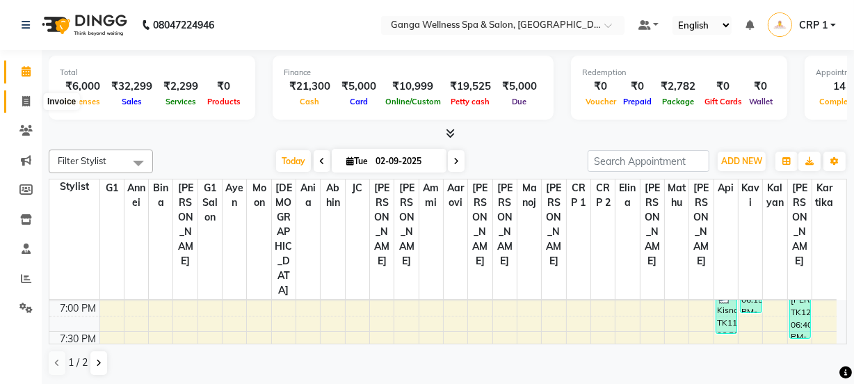
click at [23, 104] on icon at bounding box center [26, 101] width 8 height 10
select select "service"
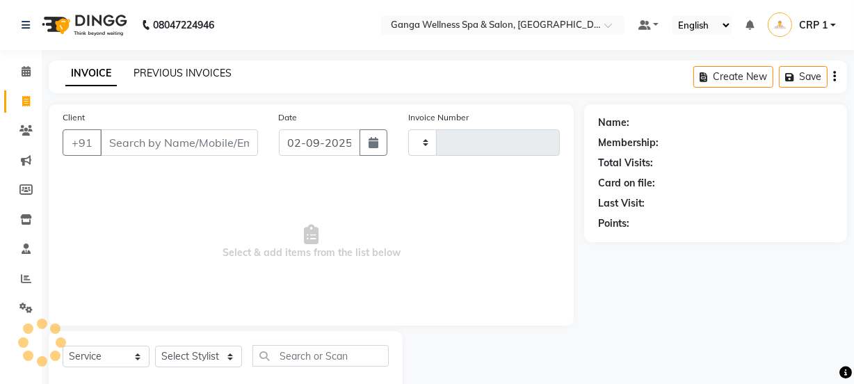
type input "2303"
select select "715"
click at [175, 69] on link "PREVIOUS INVOICES" at bounding box center [182, 73] width 98 height 13
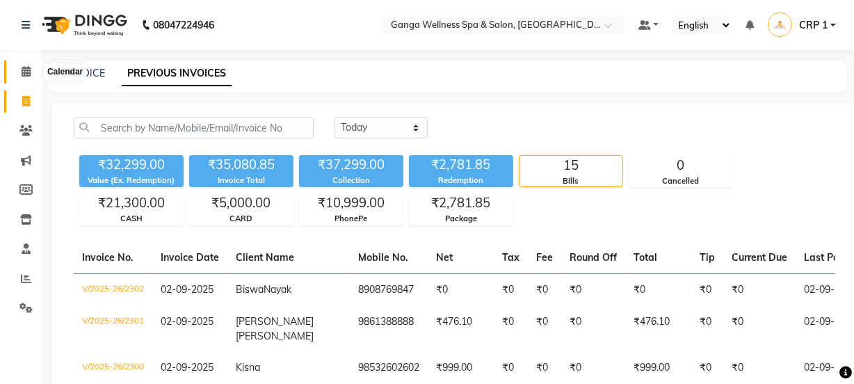
click at [25, 74] on icon at bounding box center [26, 71] width 9 height 10
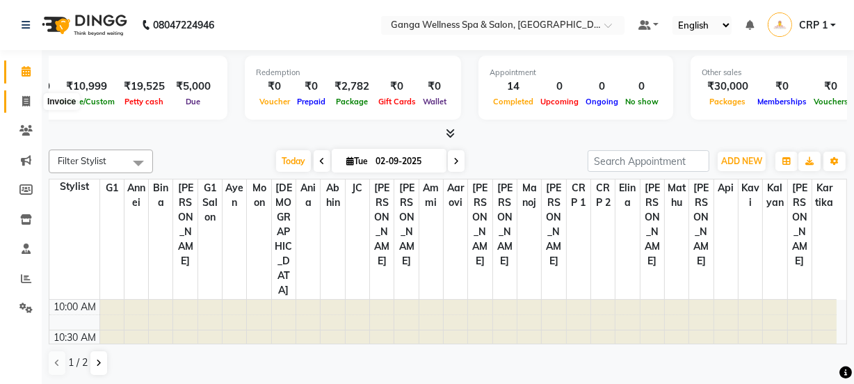
scroll to position [0, 367]
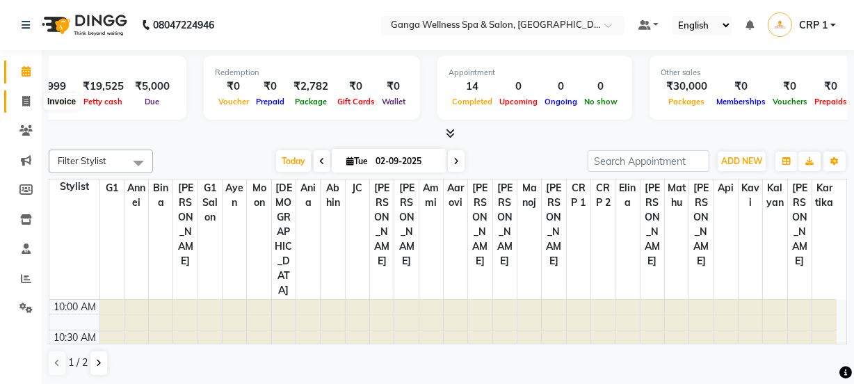
click at [22, 103] on icon at bounding box center [26, 101] width 8 height 10
select select "service"
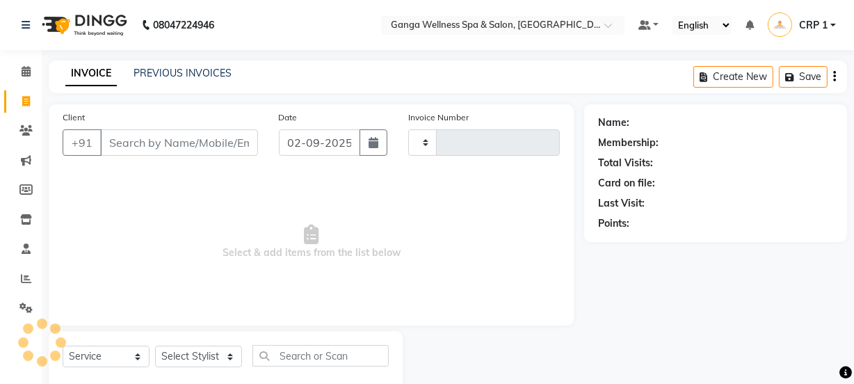
type input "2303"
select select "715"
click at [152, 70] on link "PREVIOUS INVOICES" at bounding box center [182, 73] width 98 height 13
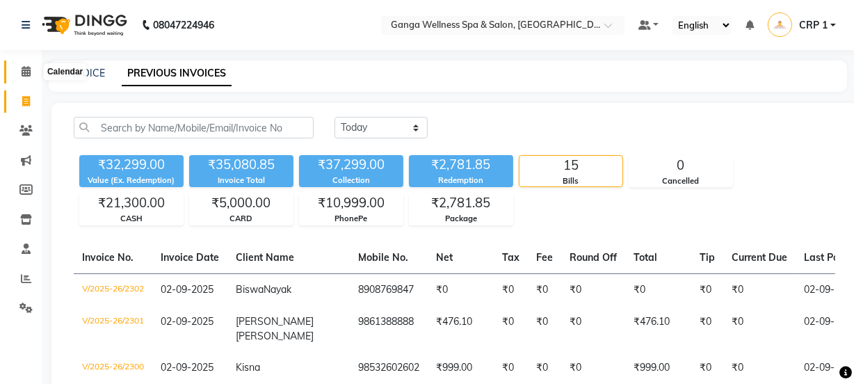
click at [29, 70] on icon at bounding box center [26, 71] width 9 height 10
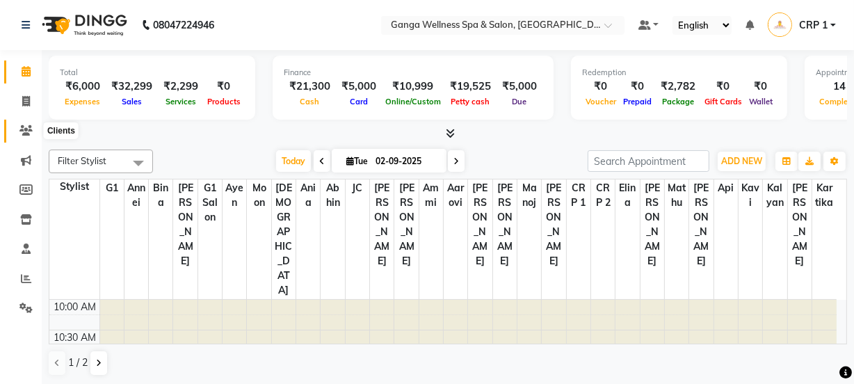
click at [26, 127] on icon at bounding box center [25, 130] width 13 height 10
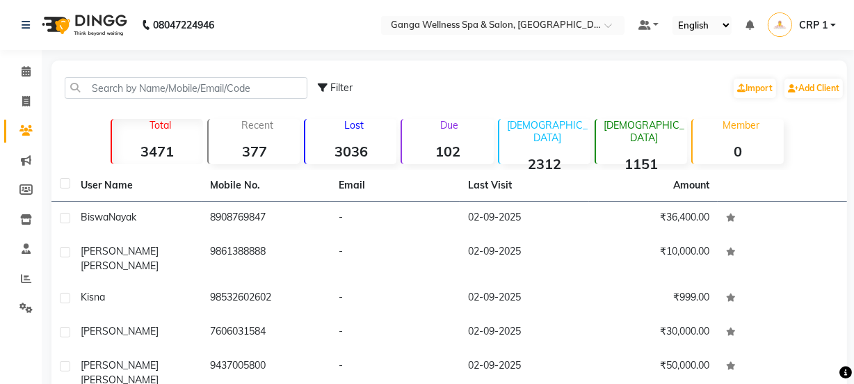
click at [453, 149] on strong "102" at bounding box center [447, 151] width 91 height 17
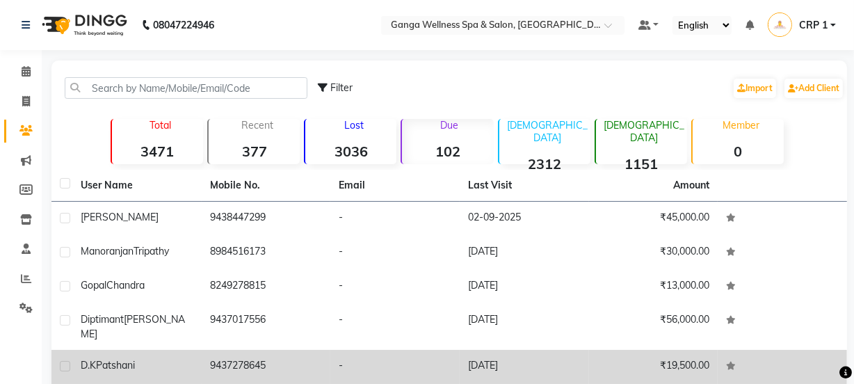
click at [155, 358] on div "[PERSON_NAME]" at bounding box center [137, 365] width 113 height 15
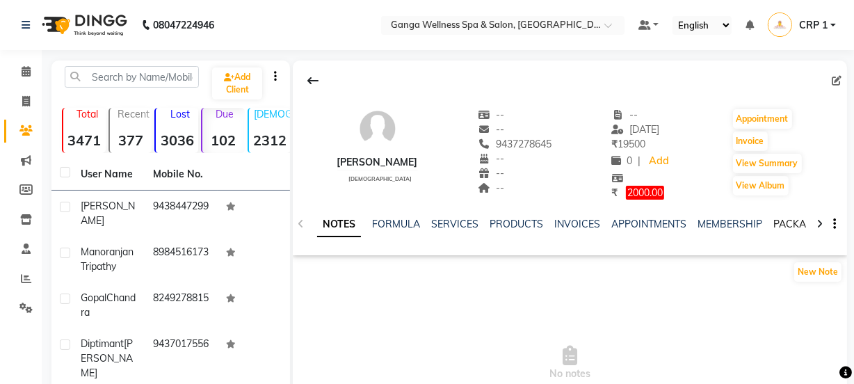
click at [782, 224] on link "PACKAGES" at bounding box center [798, 224] width 51 height 13
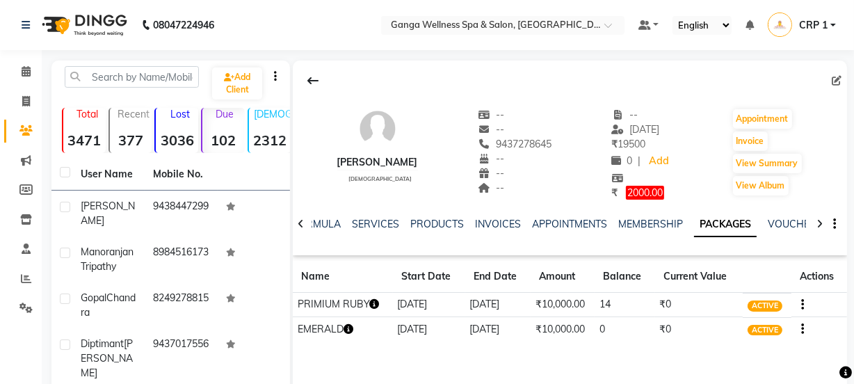
click at [375, 306] on icon "button" at bounding box center [375, 304] width 10 height 10
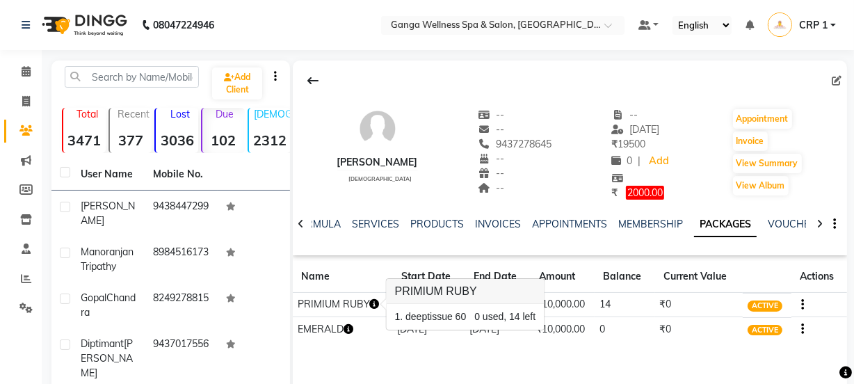
click at [400, 340] on td "[DATE]" at bounding box center [429, 329] width 72 height 24
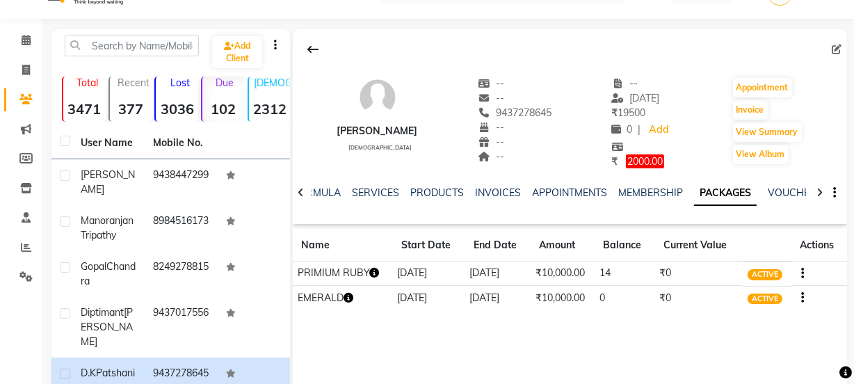
scroll to position [63, 0]
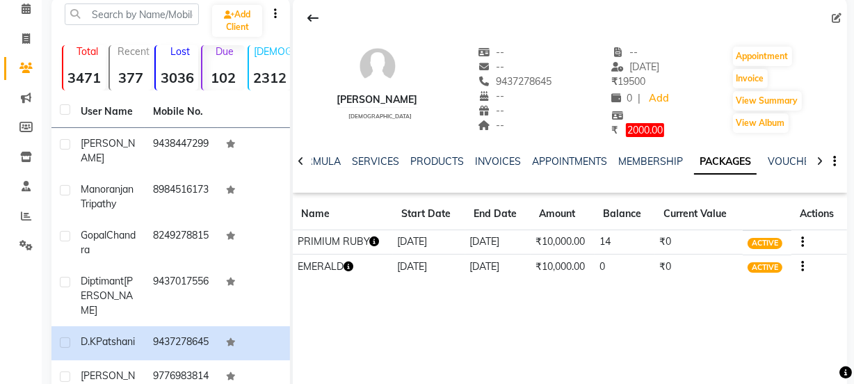
click at [375, 238] on icon "button" at bounding box center [375, 241] width 10 height 10
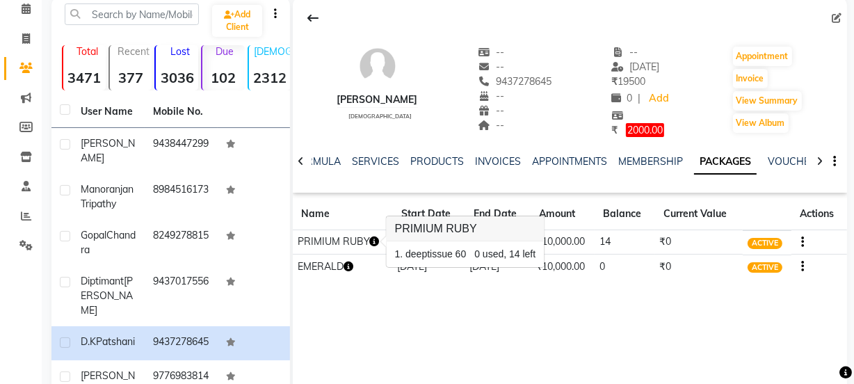
click at [429, 308] on div "[PERSON_NAME] [DEMOGRAPHIC_DATA] -- -- 9437278645 -- -- -- -- [DATE] ₹ 19500 0 …" at bounding box center [570, 206] width 554 height 417
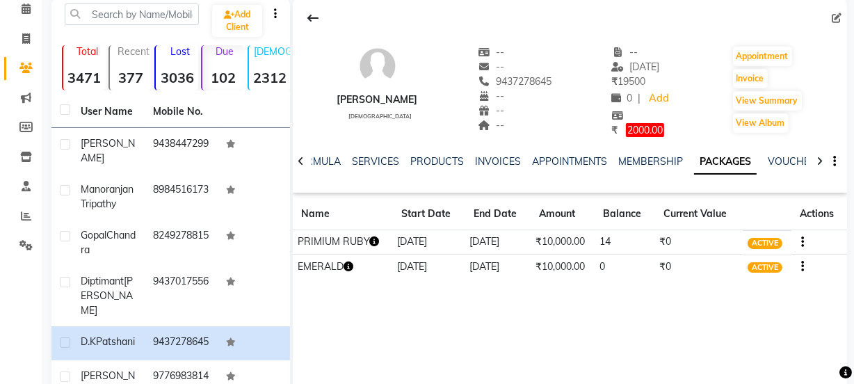
click at [353, 266] on icon "button" at bounding box center [348, 266] width 10 height 10
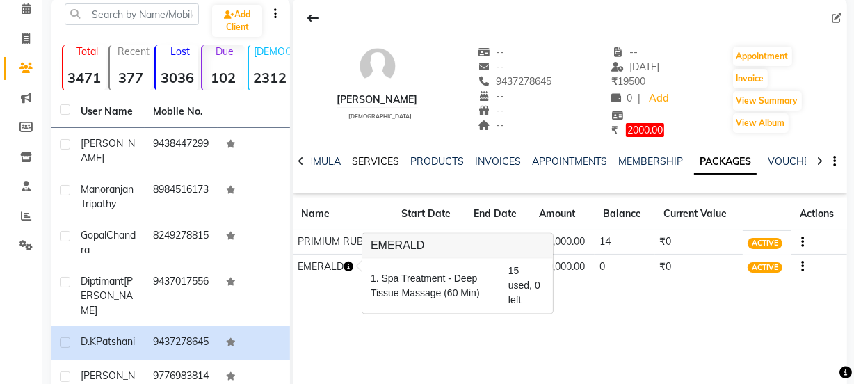
click at [381, 159] on link "SERVICES" at bounding box center [375, 161] width 47 height 13
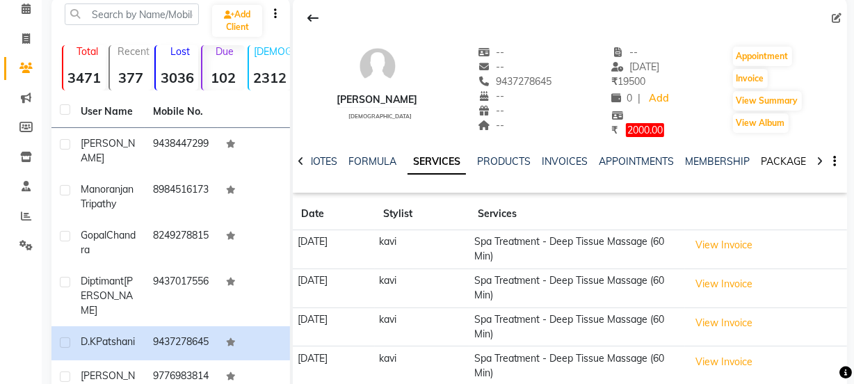
click at [773, 162] on link "PACKAGES" at bounding box center [786, 161] width 51 height 13
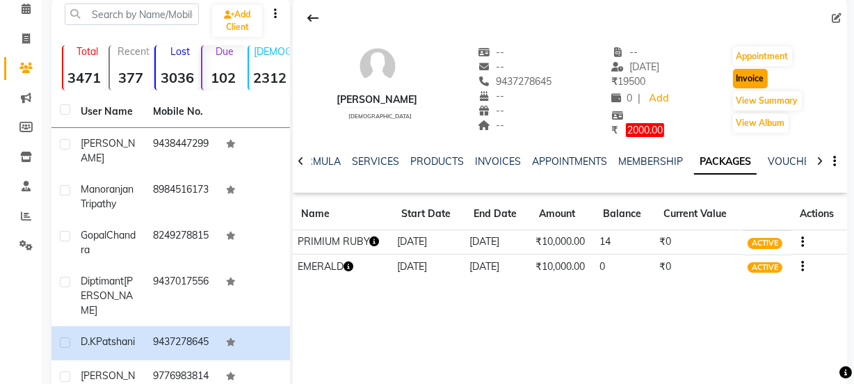
click at [742, 80] on button "Invoice" at bounding box center [750, 78] width 35 height 19
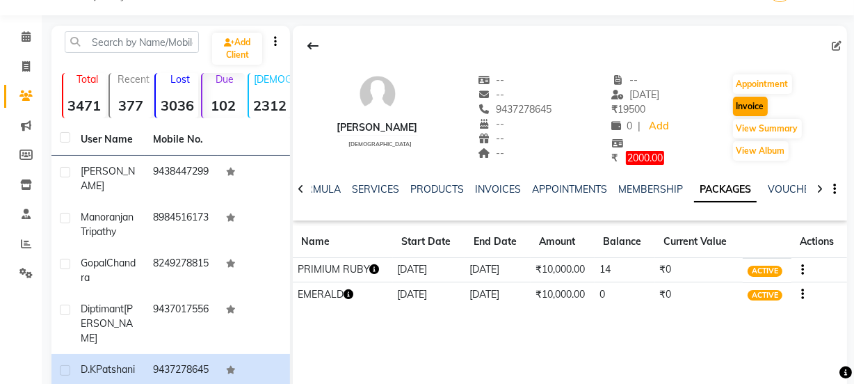
select select "715"
select select "service"
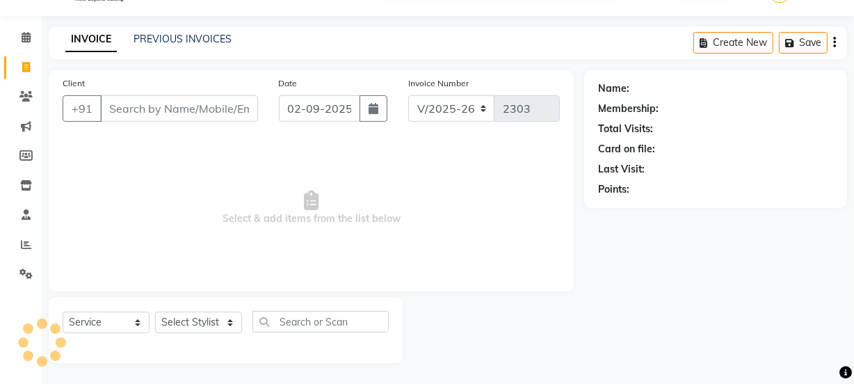
type input "9437278645"
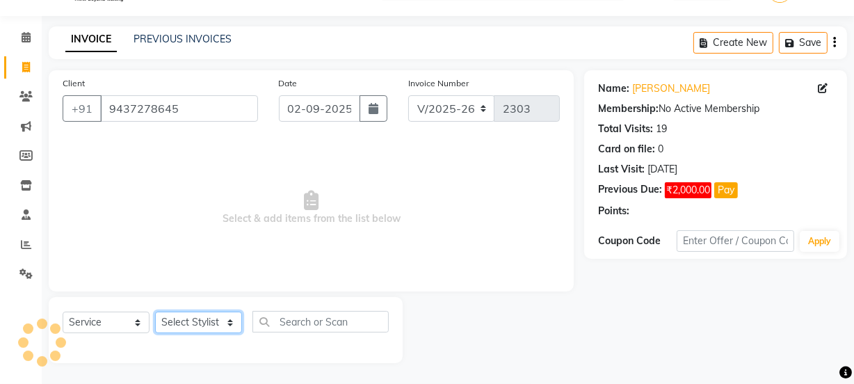
click at [197, 326] on select "Select Stylist Aarovi [PERSON_NAME] [PERSON_NAME] Ammi [PERSON_NAME] CRP 1 CRP …" at bounding box center [198, 322] width 87 height 22
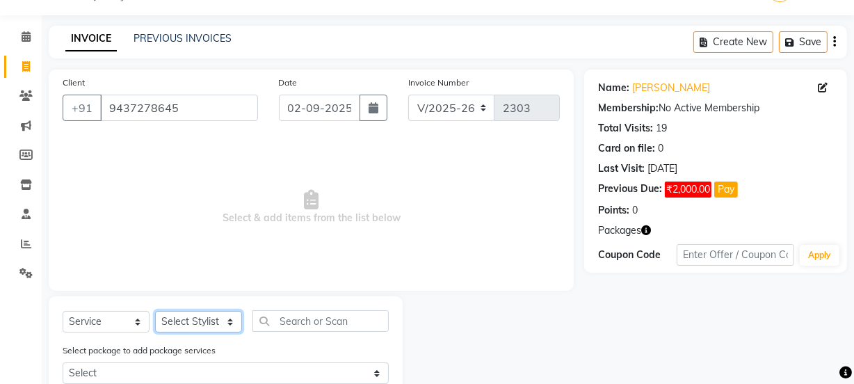
select select "79434"
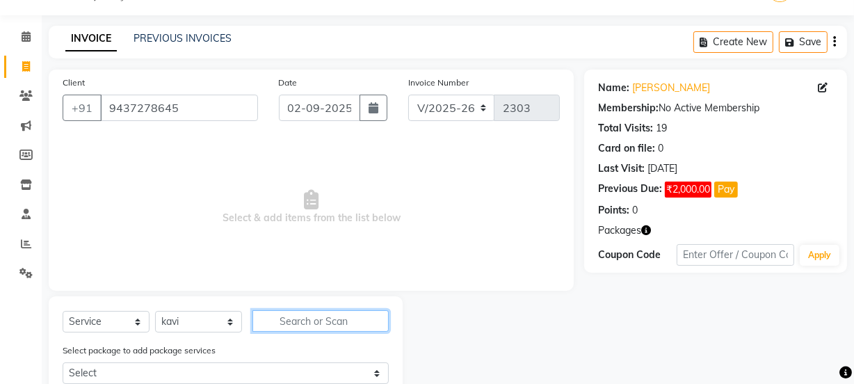
click at [286, 322] on input "text" at bounding box center [320, 321] width 136 height 22
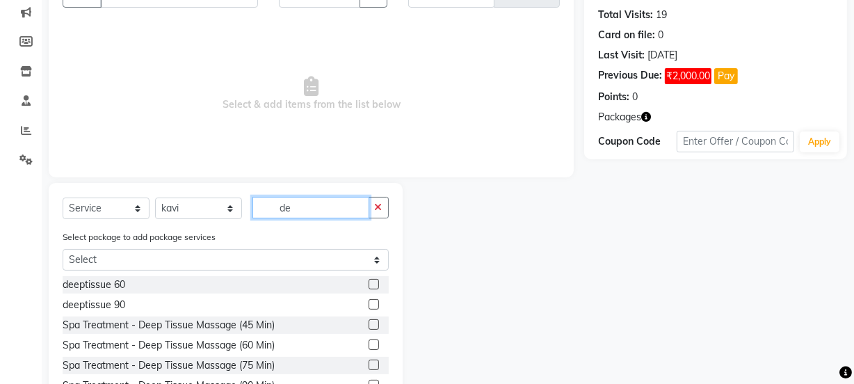
scroll to position [161, 0]
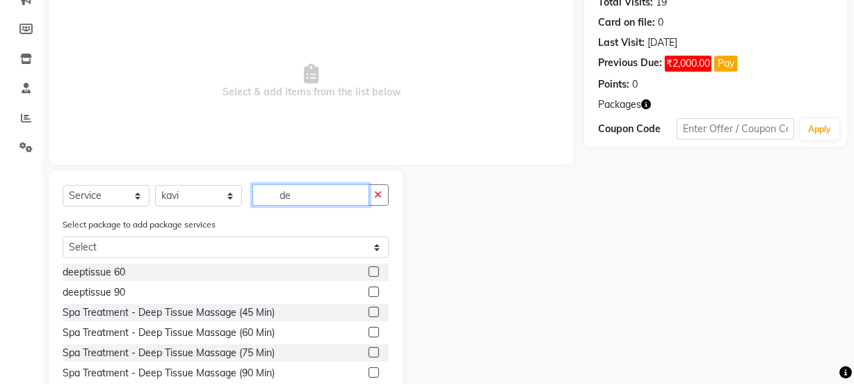
type input "de"
click at [369, 271] on label at bounding box center [374, 271] width 10 height 10
click at [369, 271] on input "checkbox" at bounding box center [373, 272] width 9 height 9
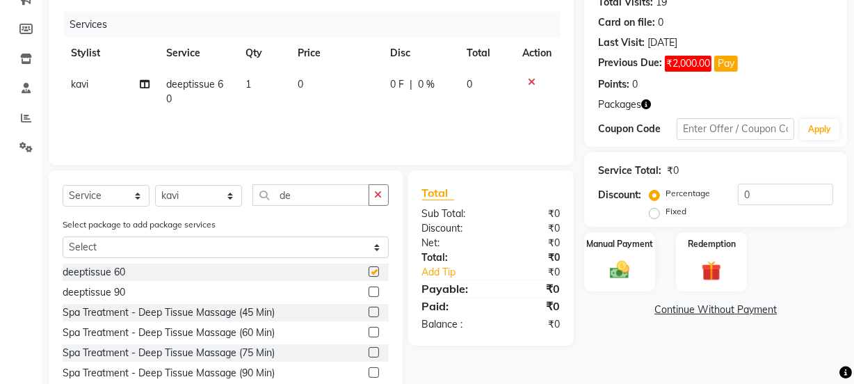
checkbox input "false"
click at [698, 258] on img at bounding box center [711, 271] width 33 height 26
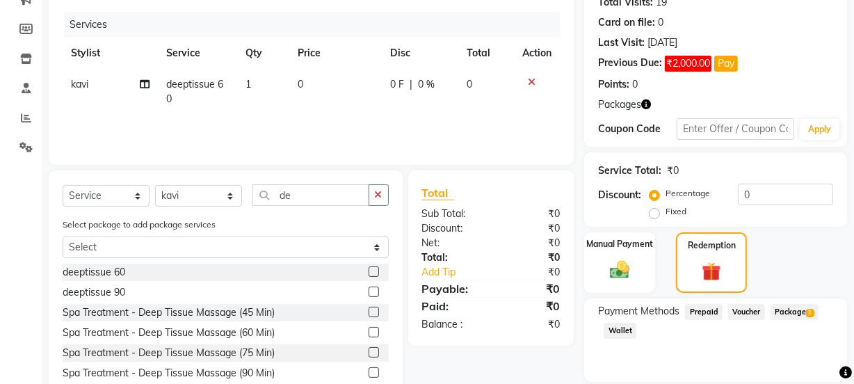
click at [803, 314] on span "Package 2" at bounding box center [794, 312] width 48 height 16
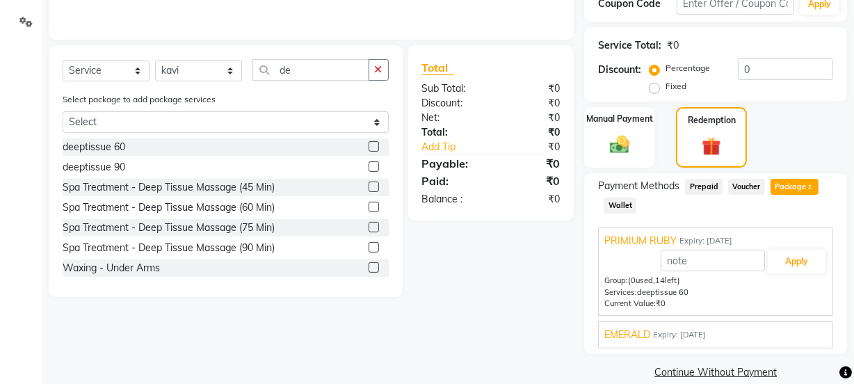
scroll to position [287, 0]
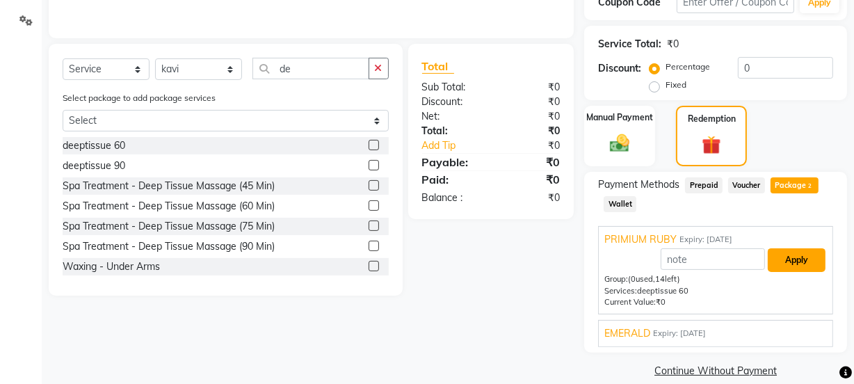
click at [801, 265] on button "Apply" at bounding box center [797, 260] width 58 height 24
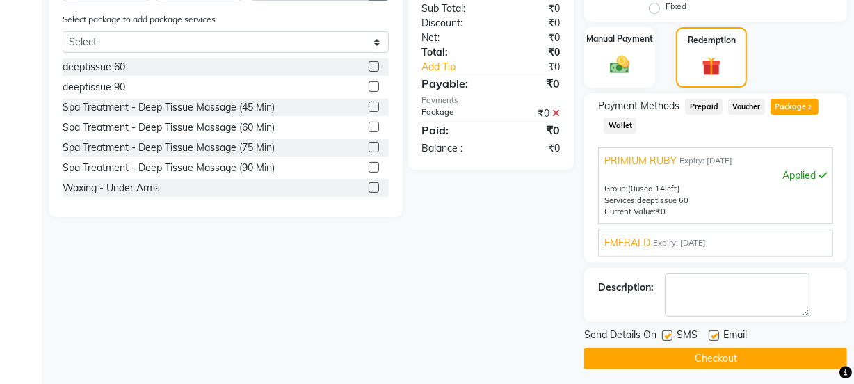
scroll to position [371, 0]
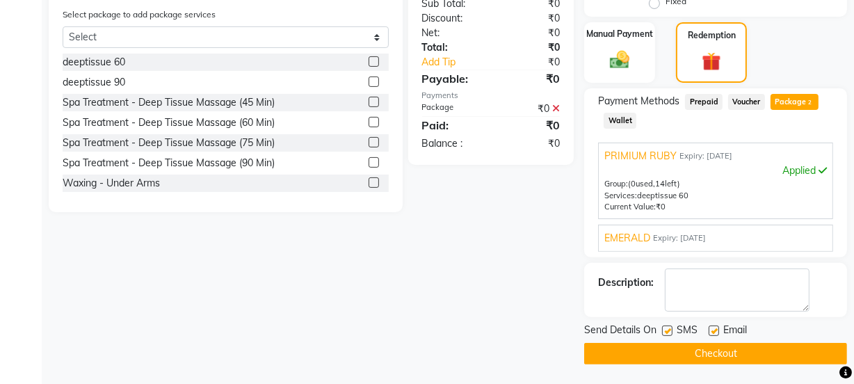
click at [770, 348] on button "Checkout" at bounding box center [715, 354] width 263 height 22
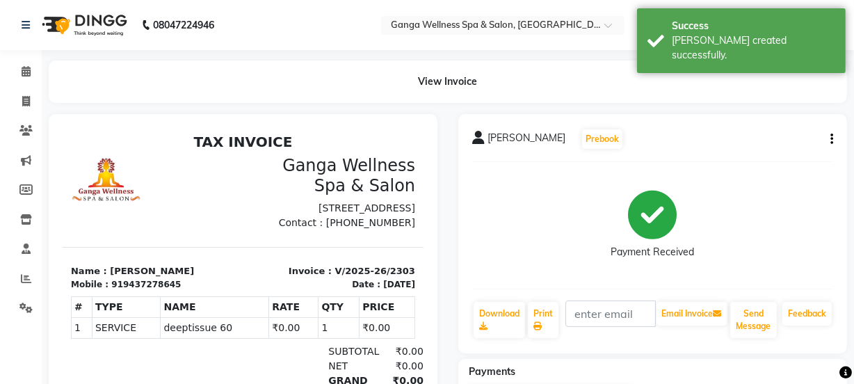
scroll to position [10, 0]
click at [22, 99] on icon at bounding box center [26, 101] width 8 height 10
select select "service"
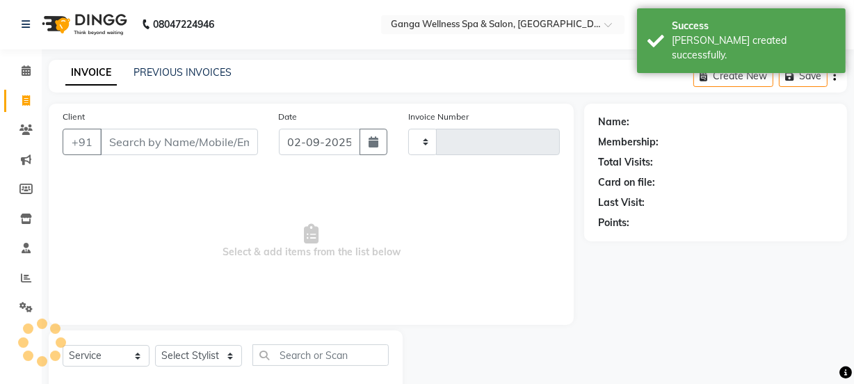
type input "2304"
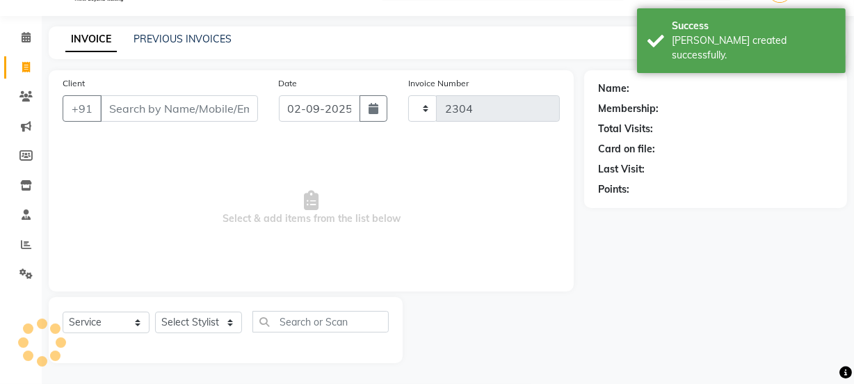
select select "715"
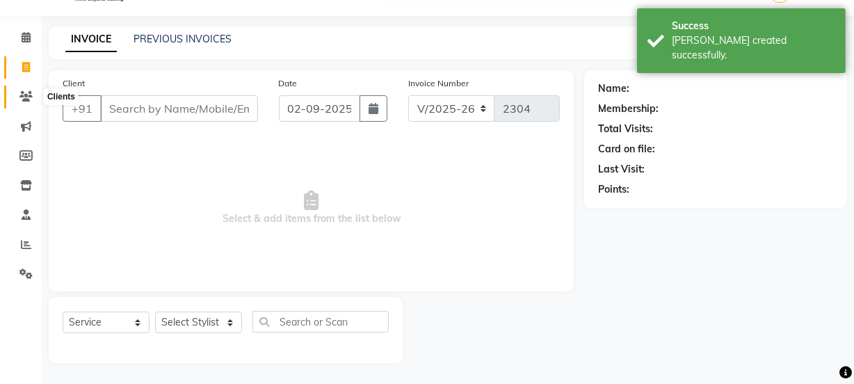
click at [21, 91] on icon at bounding box center [25, 96] width 13 height 10
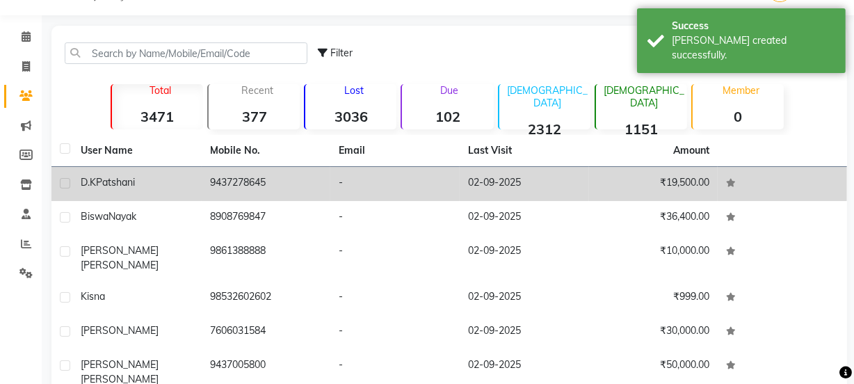
click at [149, 181] on div "[PERSON_NAME]" at bounding box center [137, 182] width 113 height 15
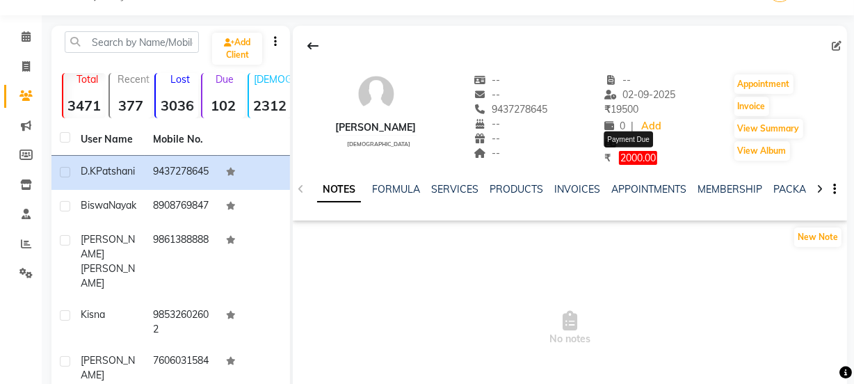
click at [641, 158] on span "2000.00" at bounding box center [638, 158] width 38 height 14
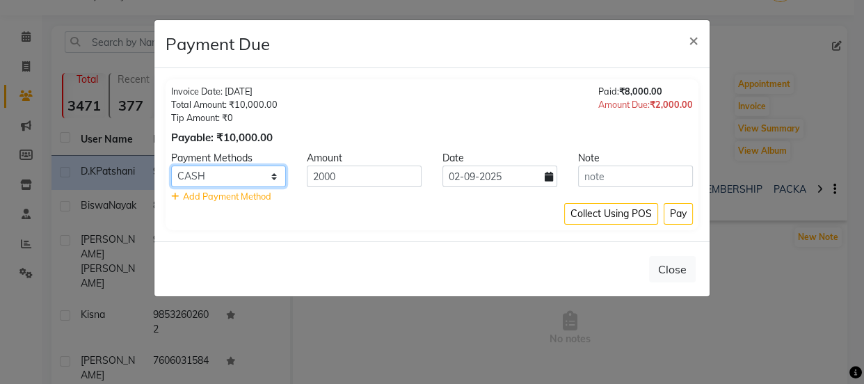
click at [246, 181] on select "PhonePe BharatPay CARD CASH PayTM ONLINE MI Voucher GPay" at bounding box center [228, 176] width 115 height 22
select select "7"
click at [171, 165] on select "PhonePe BharatPay CARD CASH PayTM ONLINE MI Voucher GPay" at bounding box center [228, 176] width 115 height 22
click at [673, 217] on button "Pay" at bounding box center [677, 214] width 29 height 22
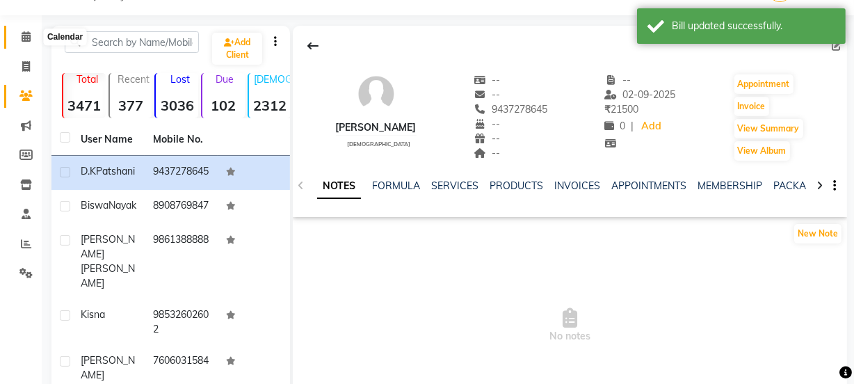
click at [26, 38] on icon at bounding box center [26, 36] width 9 height 10
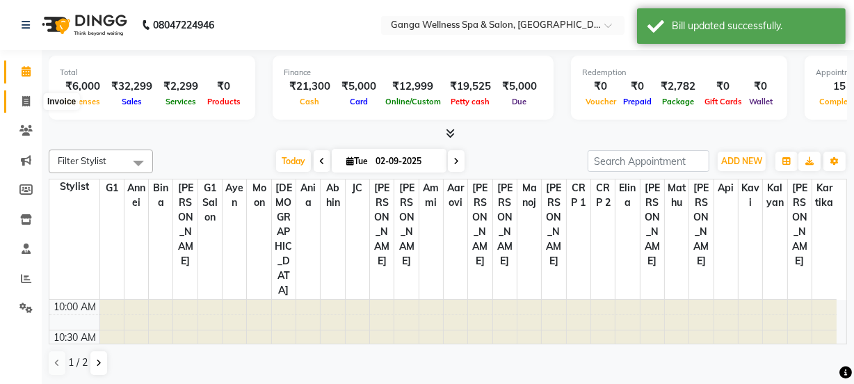
click at [24, 102] on icon at bounding box center [26, 101] width 8 height 10
select select "service"
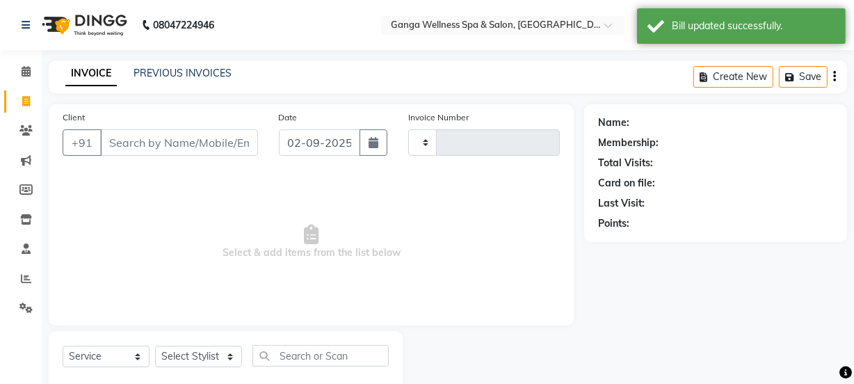
type input "2304"
select select "715"
click at [188, 72] on link "PREVIOUS INVOICES" at bounding box center [182, 73] width 98 height 13
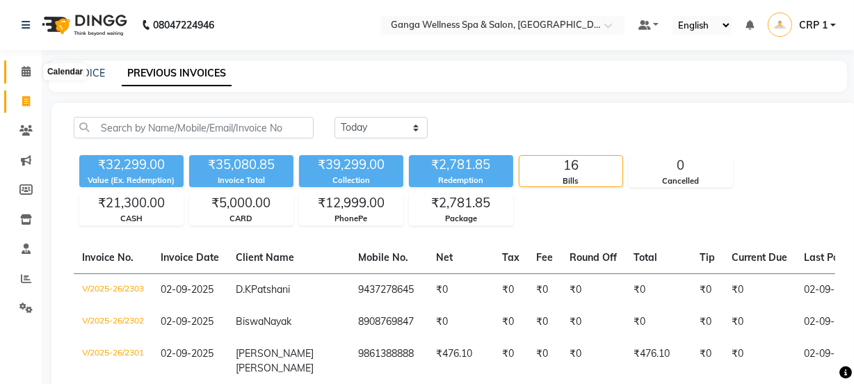
click at [24, 70] on icon at bounding box center [26, 71] width 9 height 10
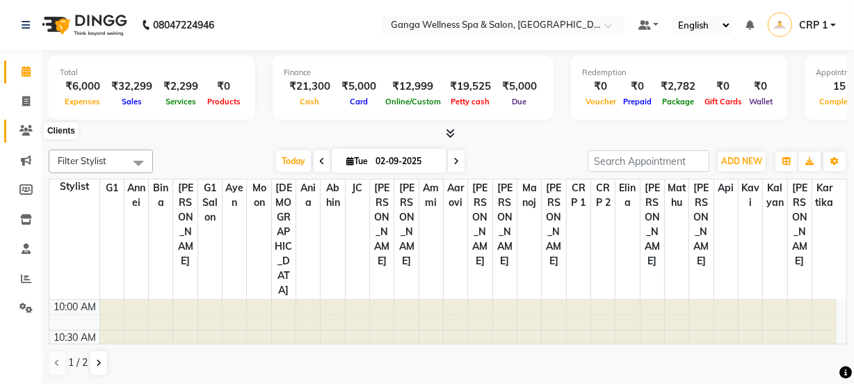
click at [21, 134] on icon at bounding box center [25, 130] width 13 height 10
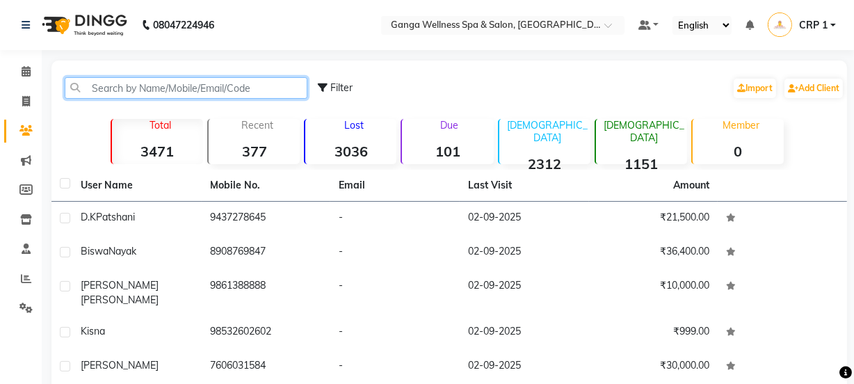
click at [173, 92] on input "text" at bounding box center [186, 88] width 243 height 22
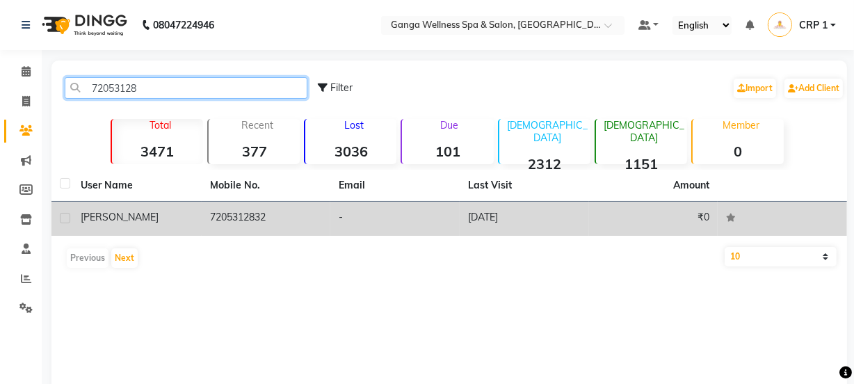
type input "72053128"
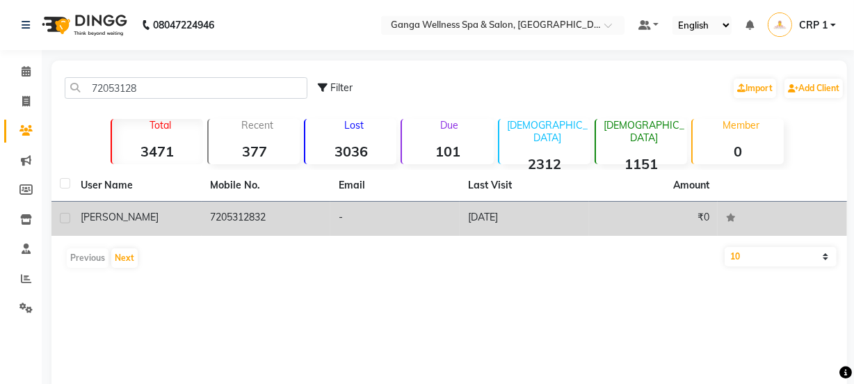
click at [163, 224] on div "[PERSON_NAME]" at bounding box center [137, 217] width 113 height 15
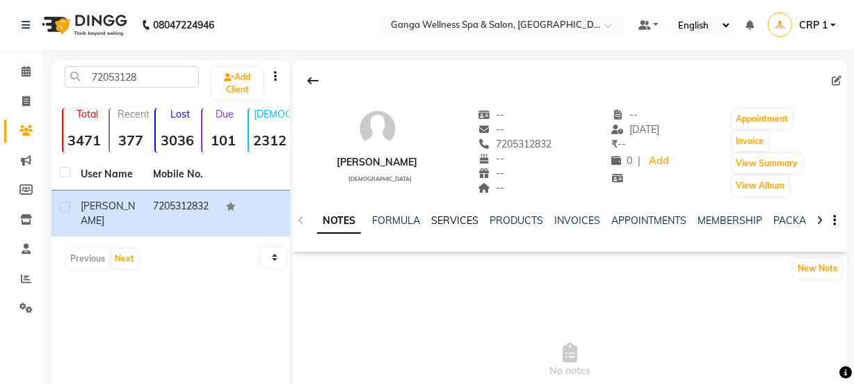
click at [455, 220] on link "SERVICES" at bounding box center [454, 220] width 47 height 13
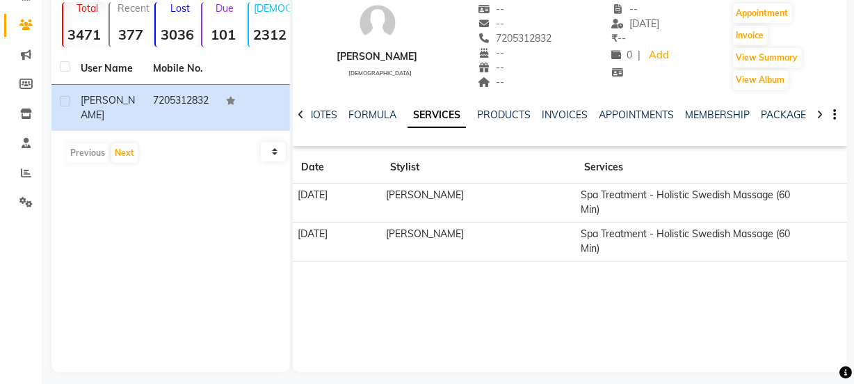
scroll to position [115, 0]
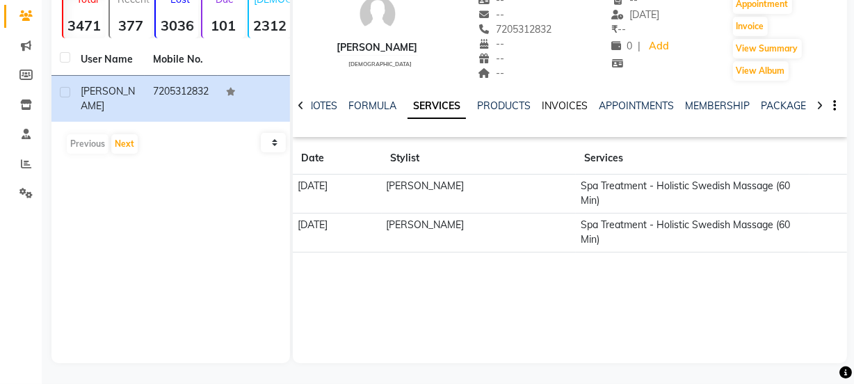
click at [560, 102] on link "INVOICES" at bounding box center [565, 105] width 46 height 13
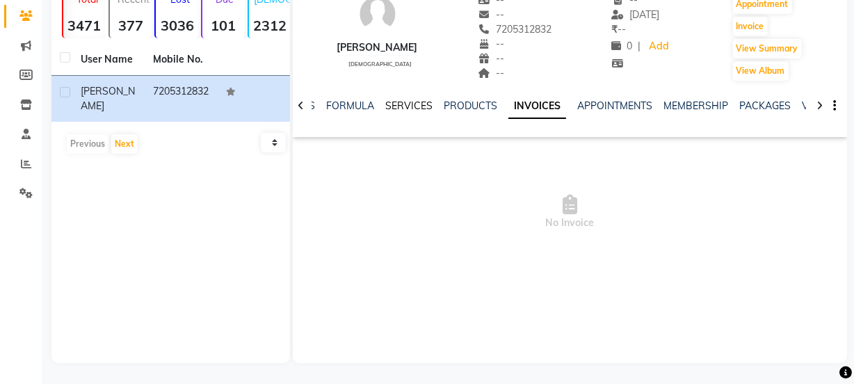
click at [416, 108] on link "SERVICES" at bounding box center [408, 105] width 47 height 13
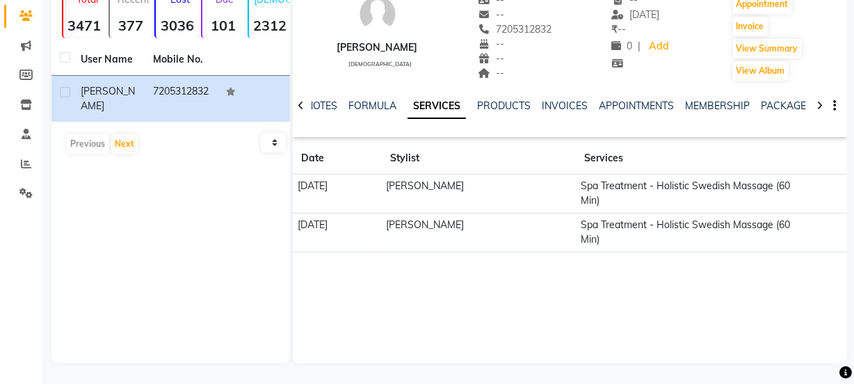
click at [791, 191] on td "Spa Treatment - Holistic Swedish Massage (60 Min)" at bounding box center [693, 194] width 234 height 39
click at [774, 188] on td "Spa Treatment - Holistic Swedish Massage (60 Min)" at bounding box center [693, 194] width 234 height 39
click at [738, 213] on td "Spa Treatment - Holistic Swedish Massage (60 Min)" at bounding box center [693, 232] width 234 height 39
click at [606, 190] on td "Spa Treatment - Holistic Swedish Massage (60 Min)" at bounding box center [693, 194] width 234 height 39
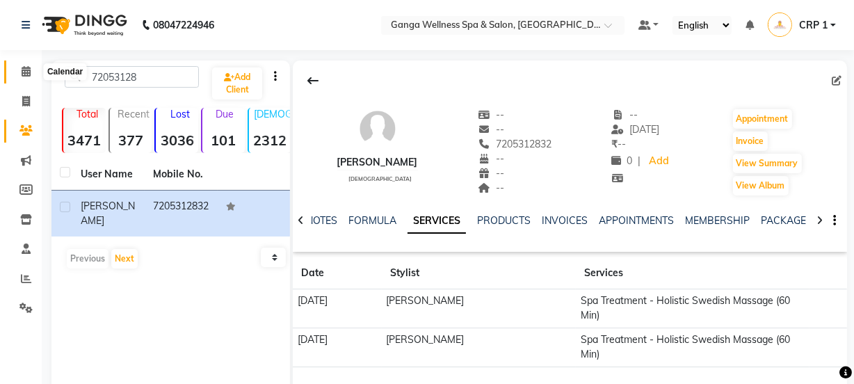
click at [29, 76] on icon at bounding box center [26, 71] width 9 height 10
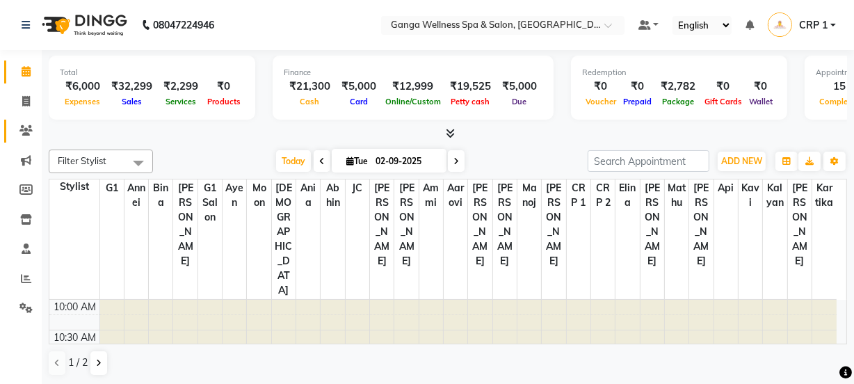
click at [23, 134] on icon at bounding box center [25, 130] width 13 height 10
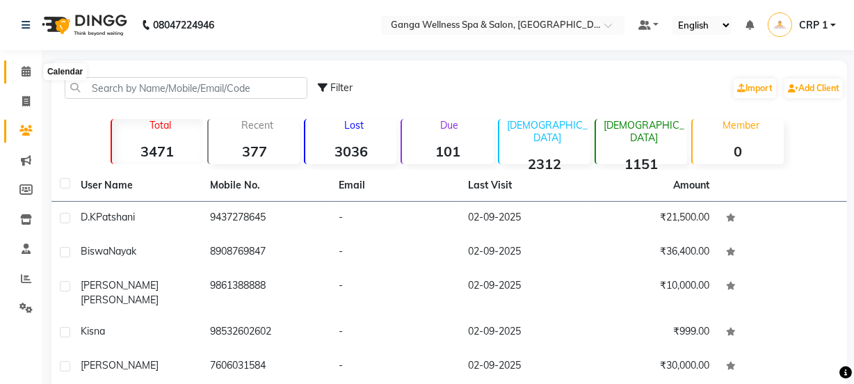
click at [22, 68] on icon at bounding box center [26, 71] width 9 height 10
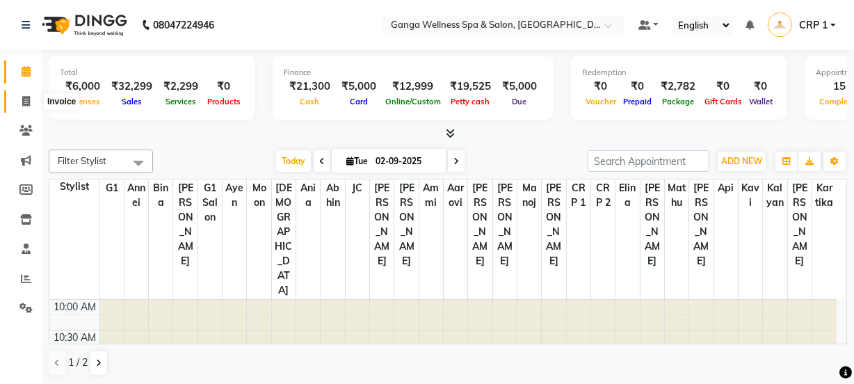
click at [31, 98] on span at bounding box center [26, 102] width 24 height 16
select select "service"
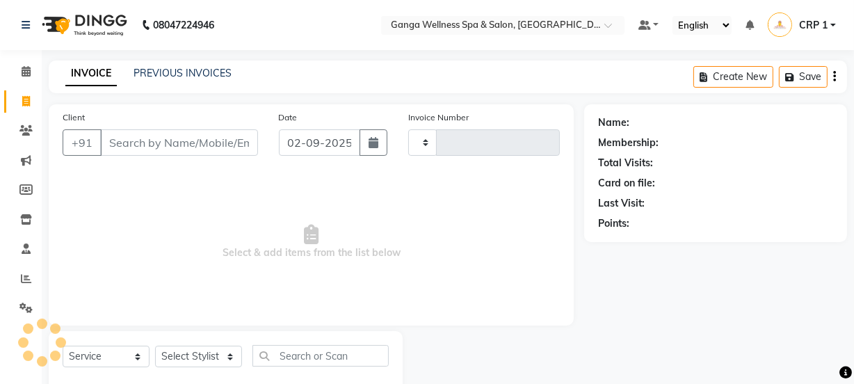
type input "2304"
select select "715"
click at [155, 74] on link "PREVIOUS INVOICES" at bounding box center [182, 73] width 98 height 13
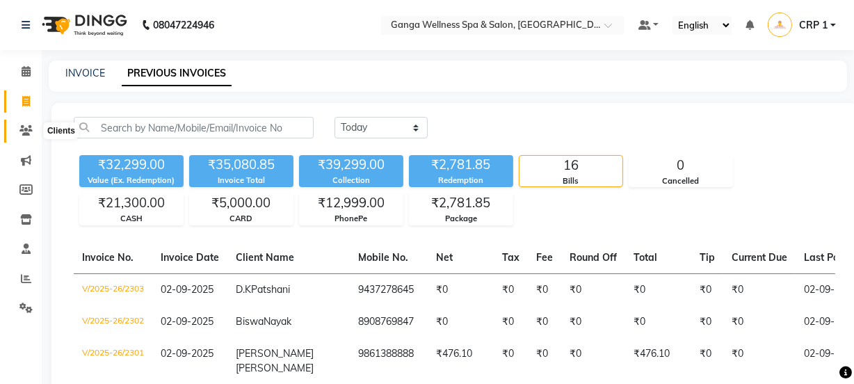
click at [25, 131] on icon at bounding box center [25, 130] width 13 height 10
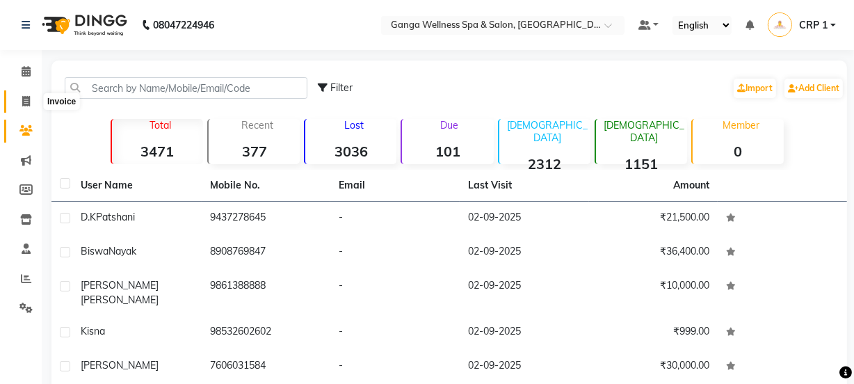
click at [24, 96] on icon at bounding box center [26, 101] width 8 height 10
select select "715"
select select "service"
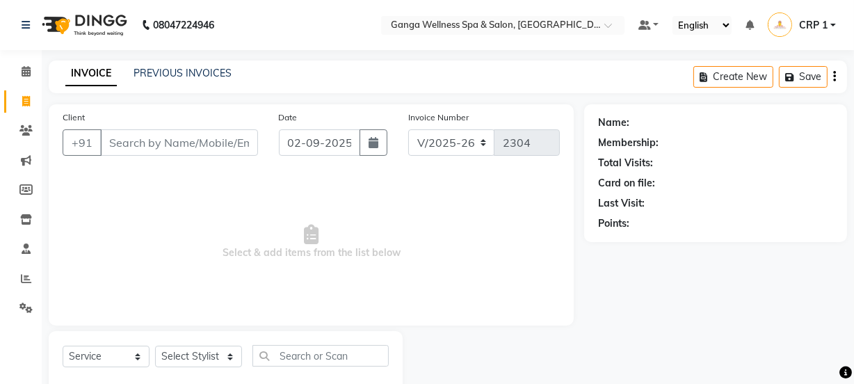
scroll to position [35, 0]
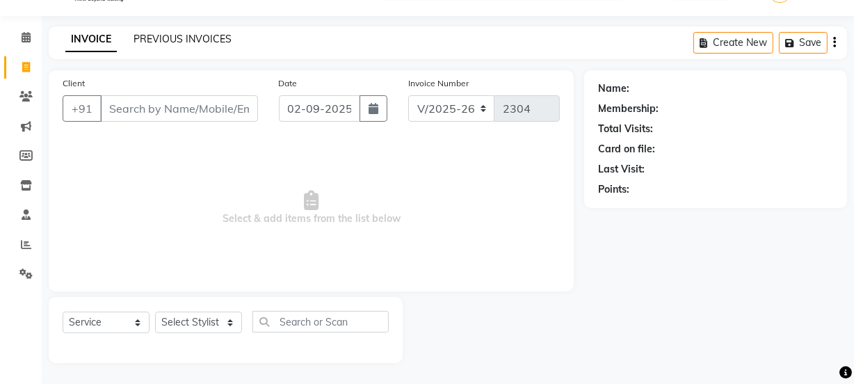
click at [183, 39] on link "PREVIOUS INVOICES" at bounding box center [182, 39] width 98 height 13
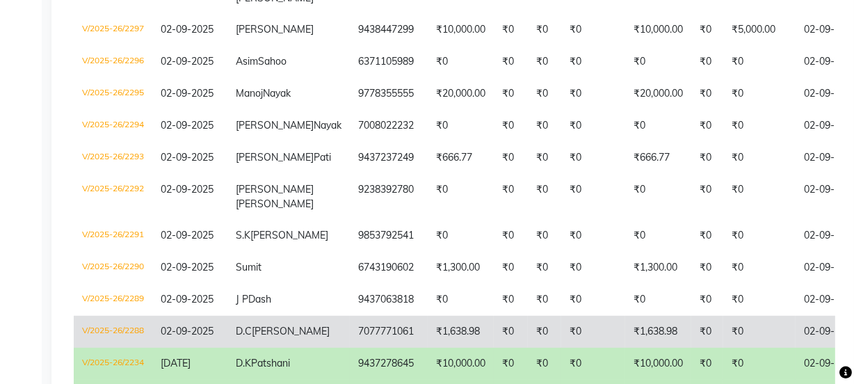
scroll to position [564, 0]
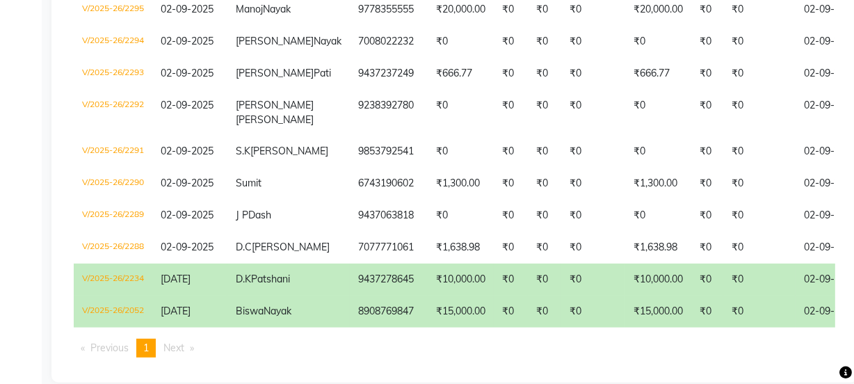
click at [350, 295] on td "9437278645" at bounding box center [389, 280] width 78 height 32
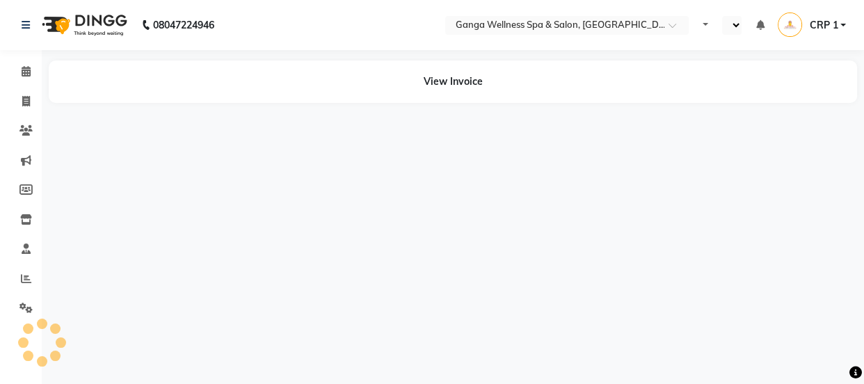
select select "en"
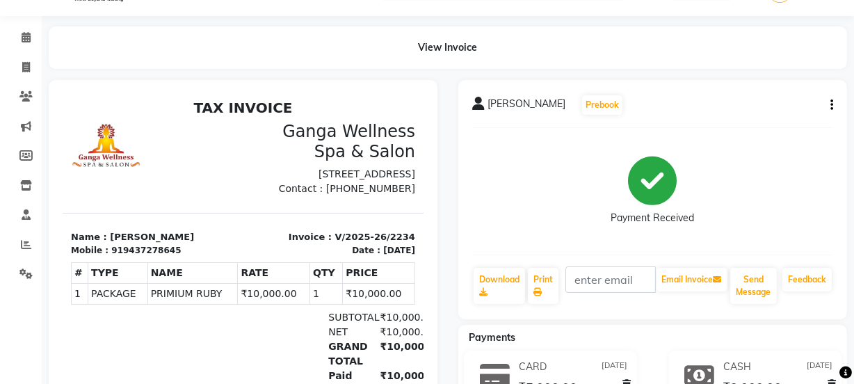
scroll to position [63, 0]
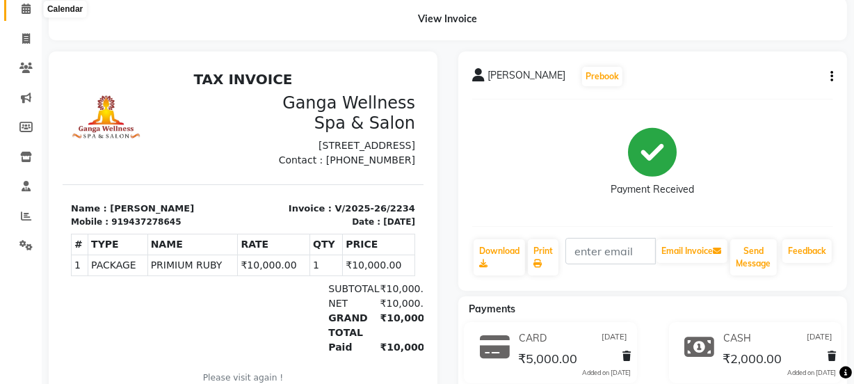
click at [30, 9] on icon at bounding box center [26, 8] width 9 height 10
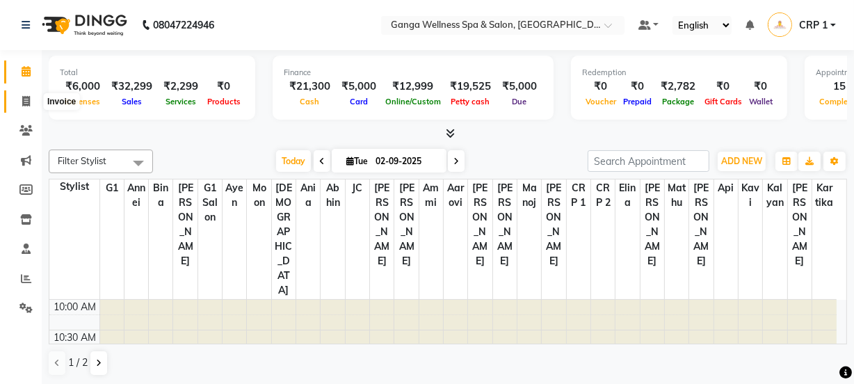
click at [26, 102] on icon at bounding box center [26, 101] width 8 height 10
select select "715"
select select "service"
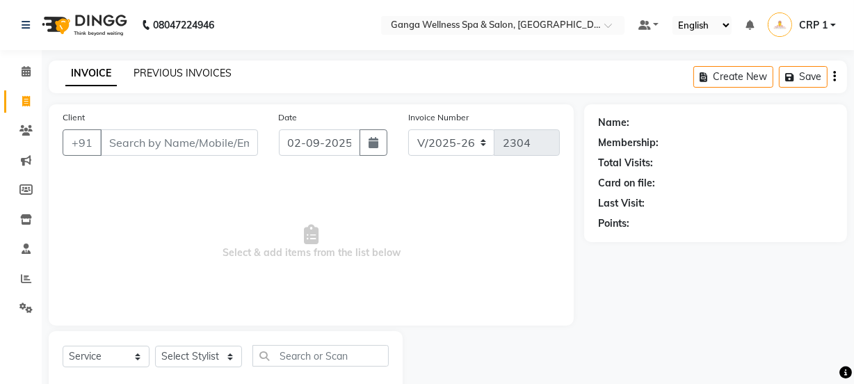
click at [188, 74] on link "PREVIOUS INVOICES" at bounding box center [182, 73] width 98 height 13
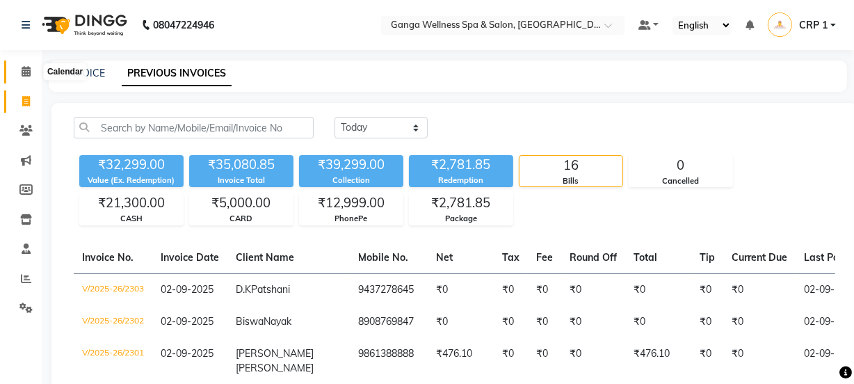
click at [24, 72] on icon at bounding box center [26, 71] width 9 height 10
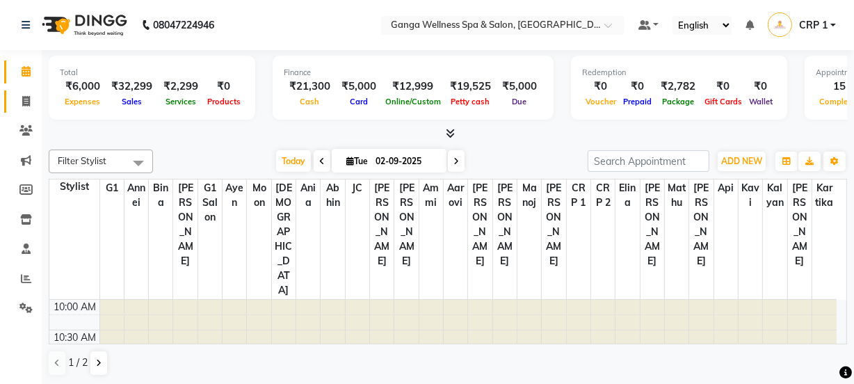
click at [31, 105] on span at bounding box center [26, 102] width 24 height 16
select select "715"
select select "service"
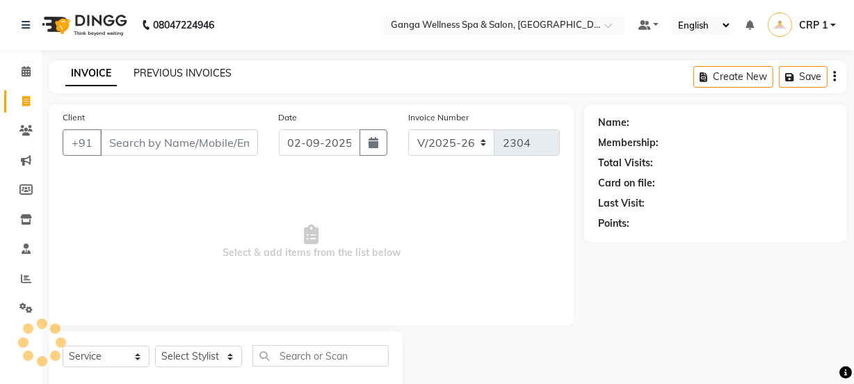
click at [176, 77] on link "PREVIOUS INVOICES" at bounding box center [182, 73] width 98 height 13
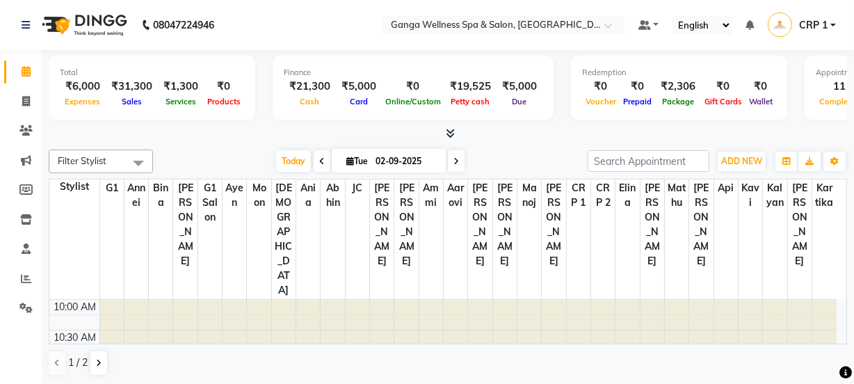
scroll to position [1, 0]
click at [26, 104] on icon at bounding box center [26, 101] width 8 height 10
select select "service"
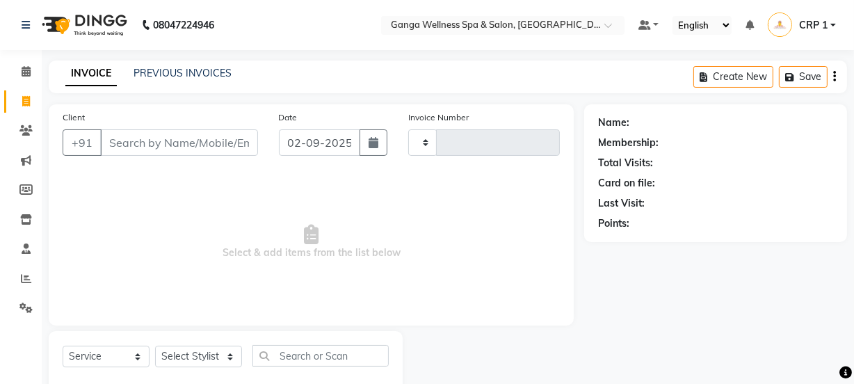
type input "2304"
select select "715"
click at [168, 74] on link "PREVIOUS INVOICES" at bounding box center [182, 73] width 98 height 13
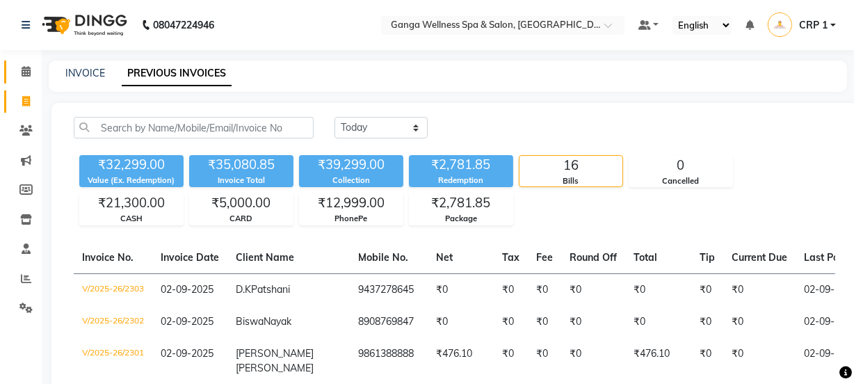
click at [25, 73] on icon at bounding box center [26, 71] width 9 height 10
